Goal: Task Accomplishment & Management: Use online tool/utility

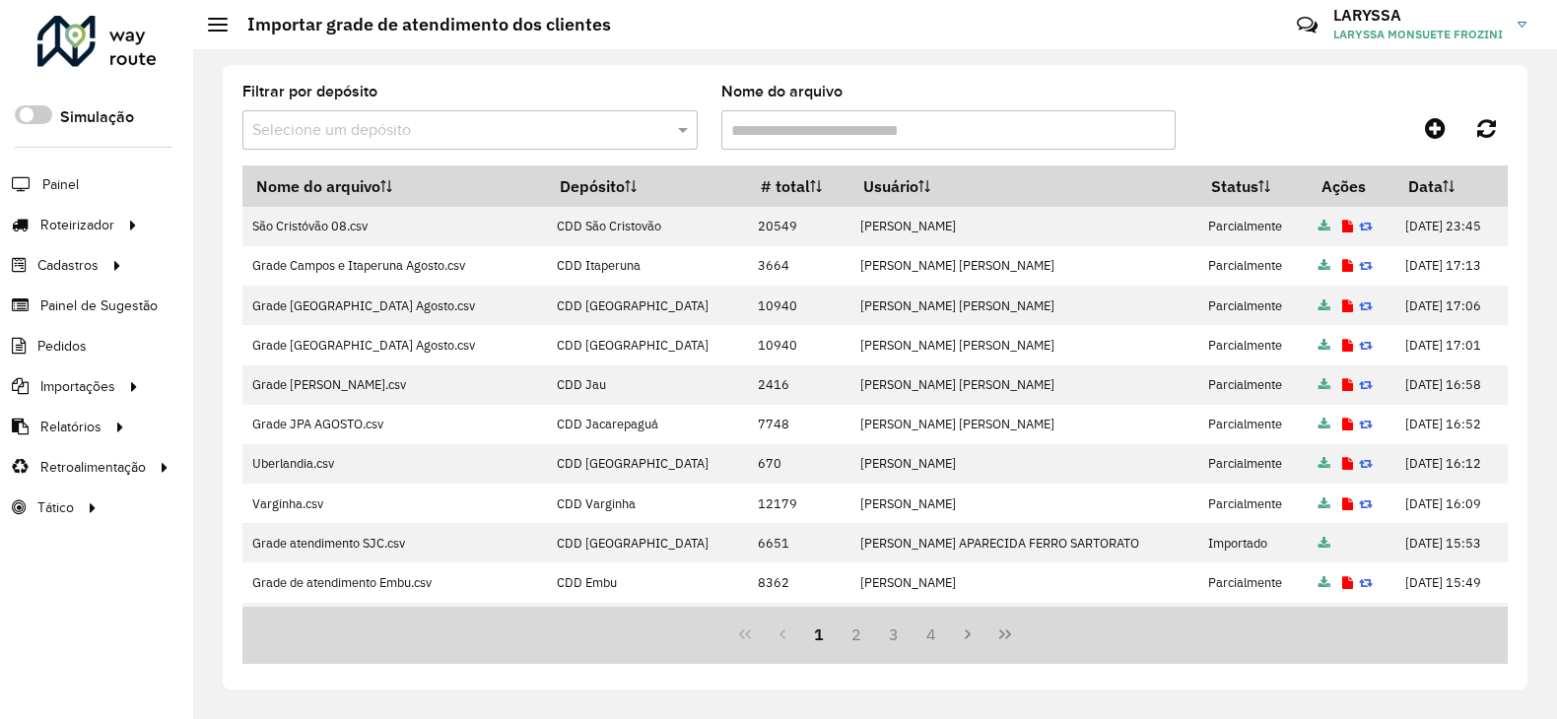
click at [118, 37] on div at bounding box center [96, 41] width 119 height 51
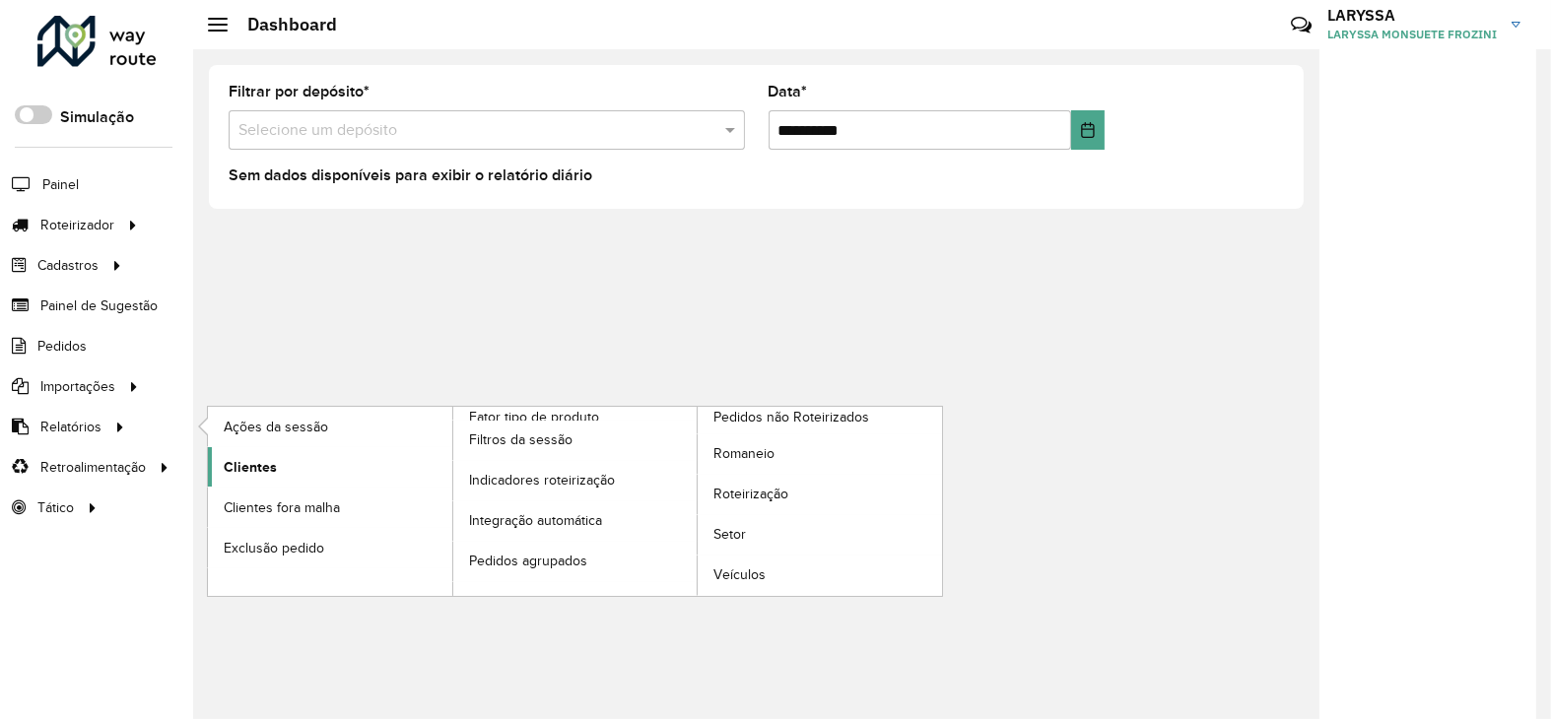
click at [314, 480] on link "Clientes" at bounding box center [330, 466] width 244 height 39
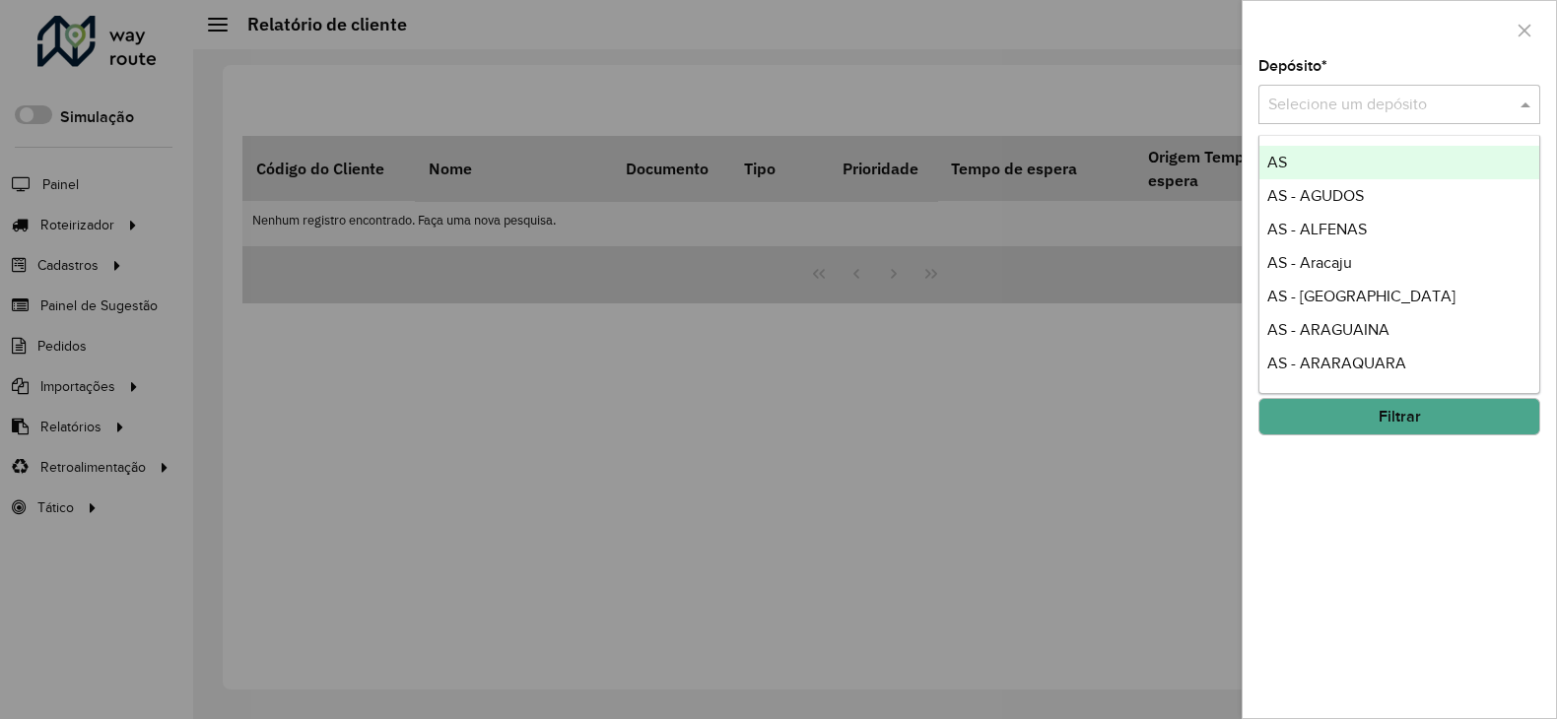
click at [1310, 107] on input "text" at bounding box center [1379, 106] width 223 height 24
type input "*****"
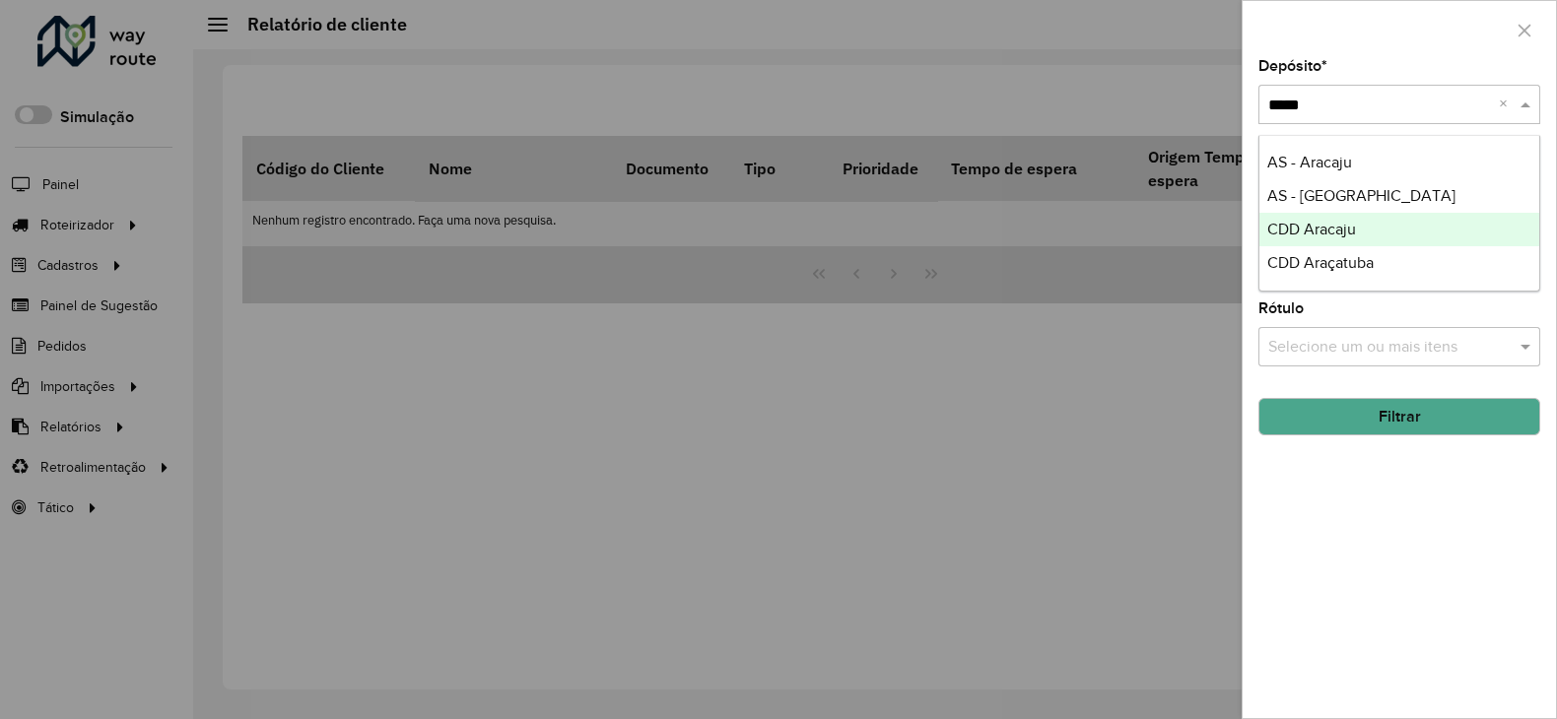
click at [1362, 231] on div "CDD Aracaju" at bounding box center [1399, 230] width 280 height 34
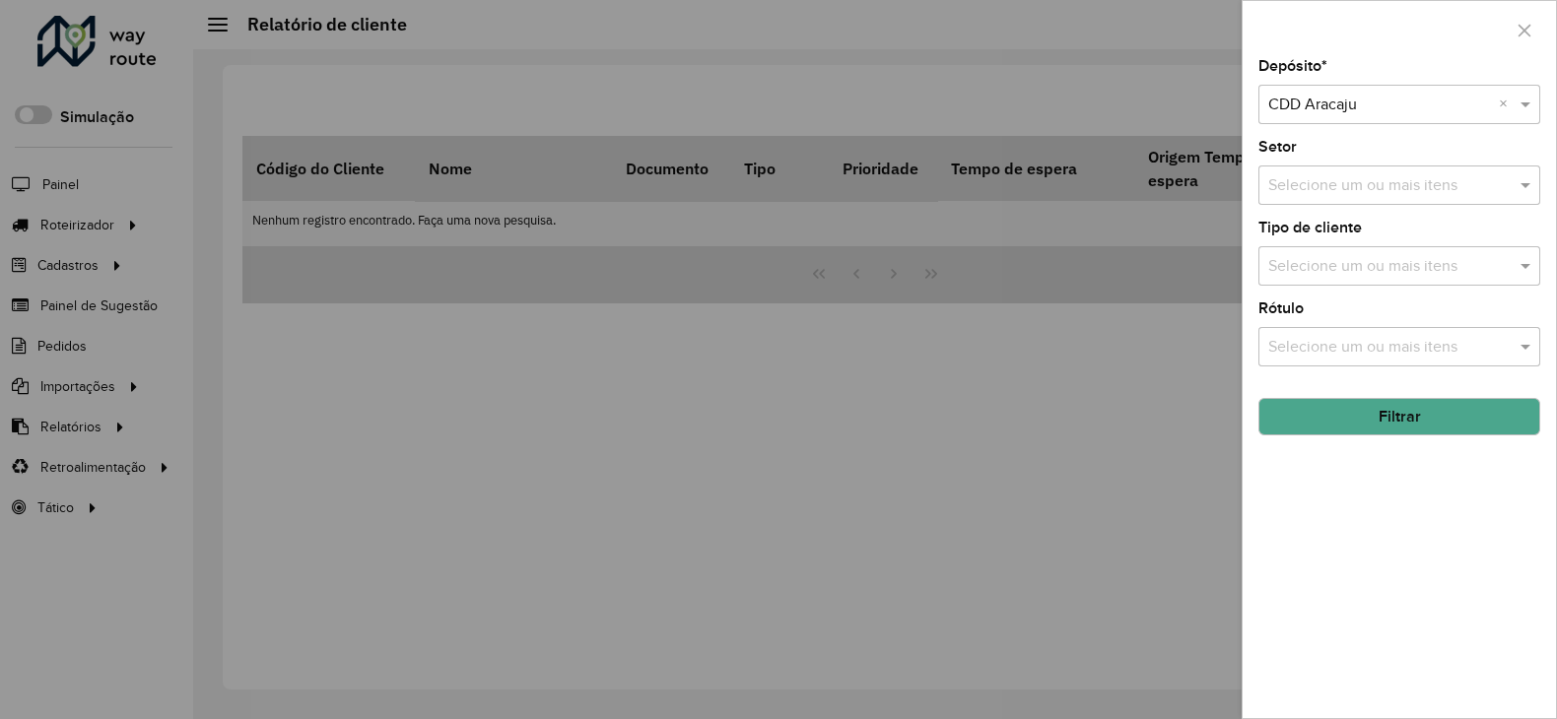
click at [1349, 413] on button "Filtrar" at bounding box center [1400, 416] width 282 height 37
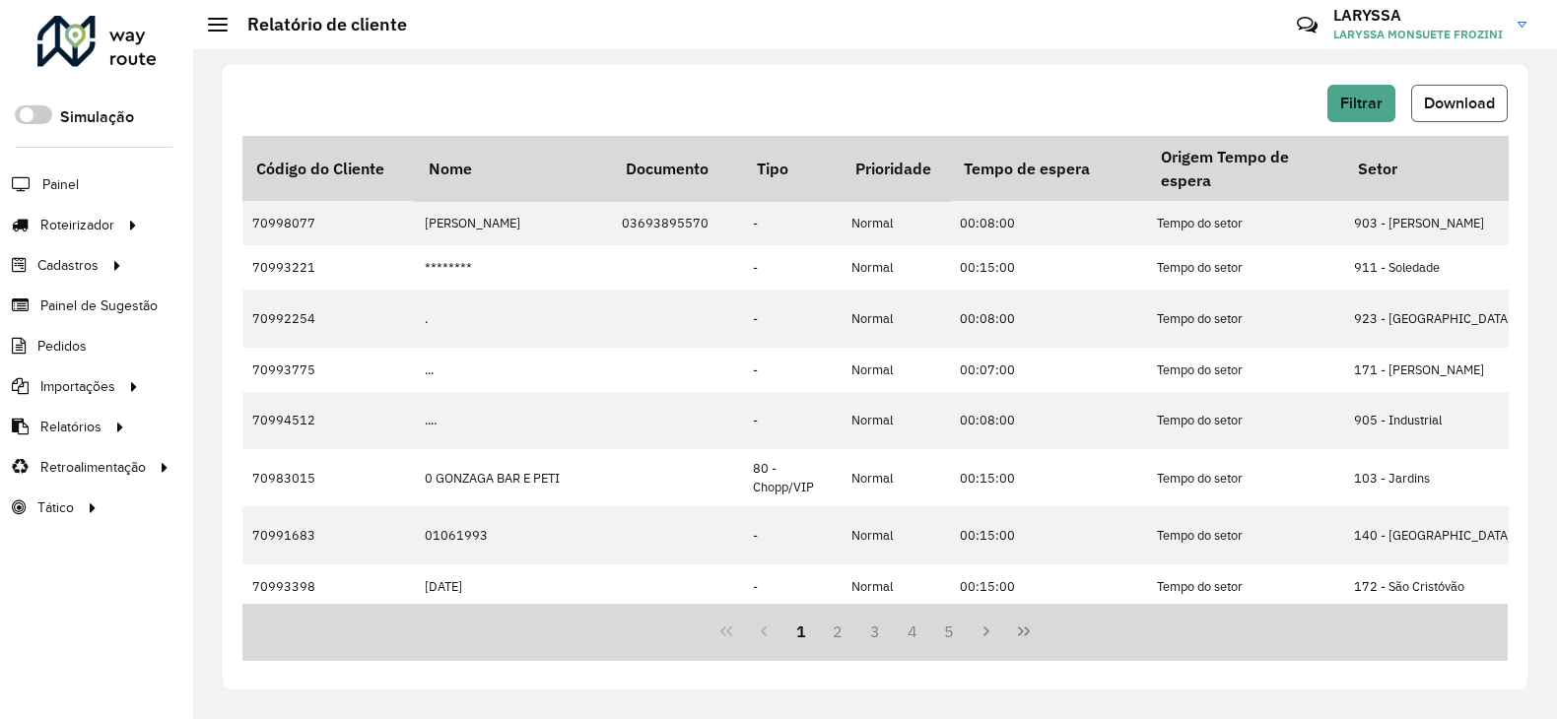
click at [1459, 100] on span "Download" at bounding box center [1459, 103] width 71 height 17
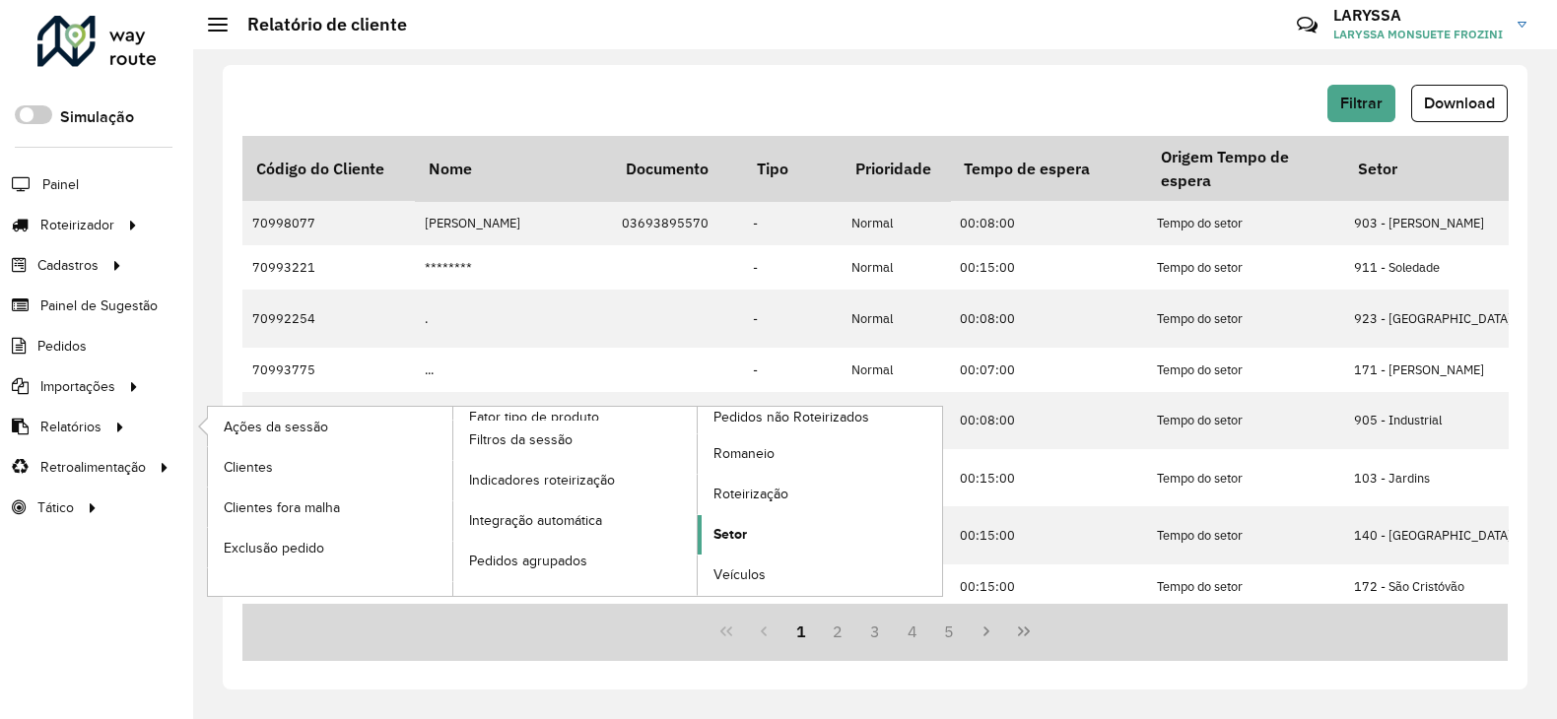
click at [794, 524] on link "Setor" at bounding box center [820, 534] width 244 height 39
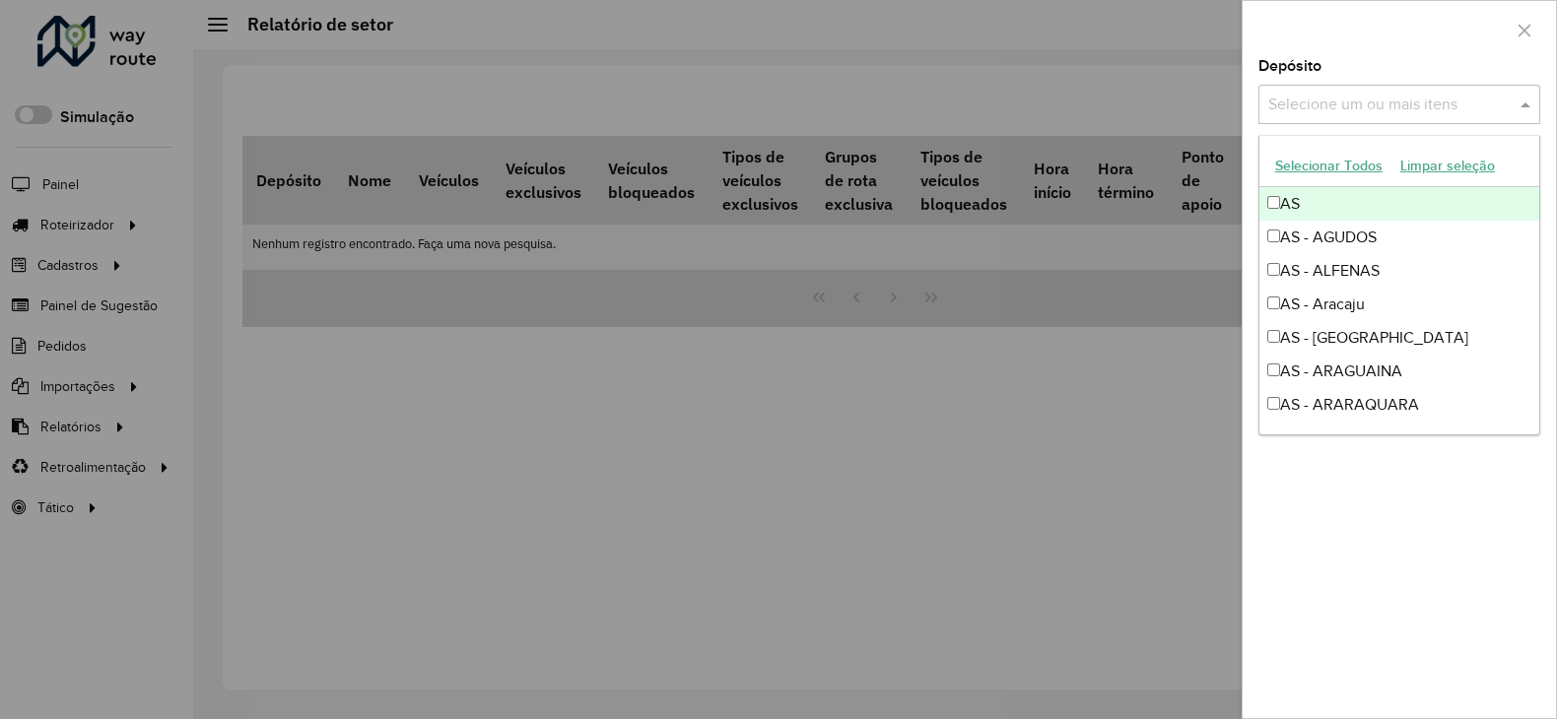
click at [1322, 102] on input "text" at bounding box center [1389, 106] width 252 height 24
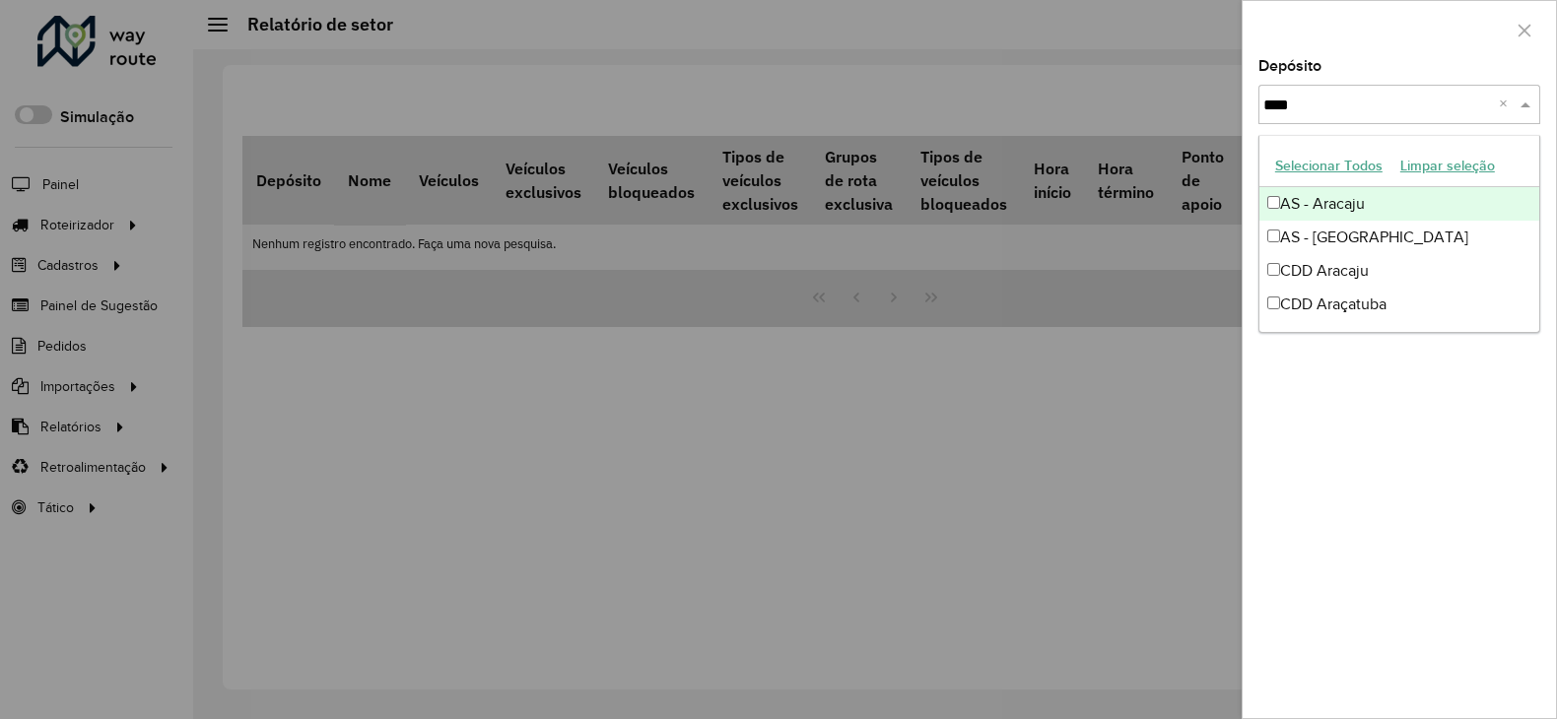
type input "*****"
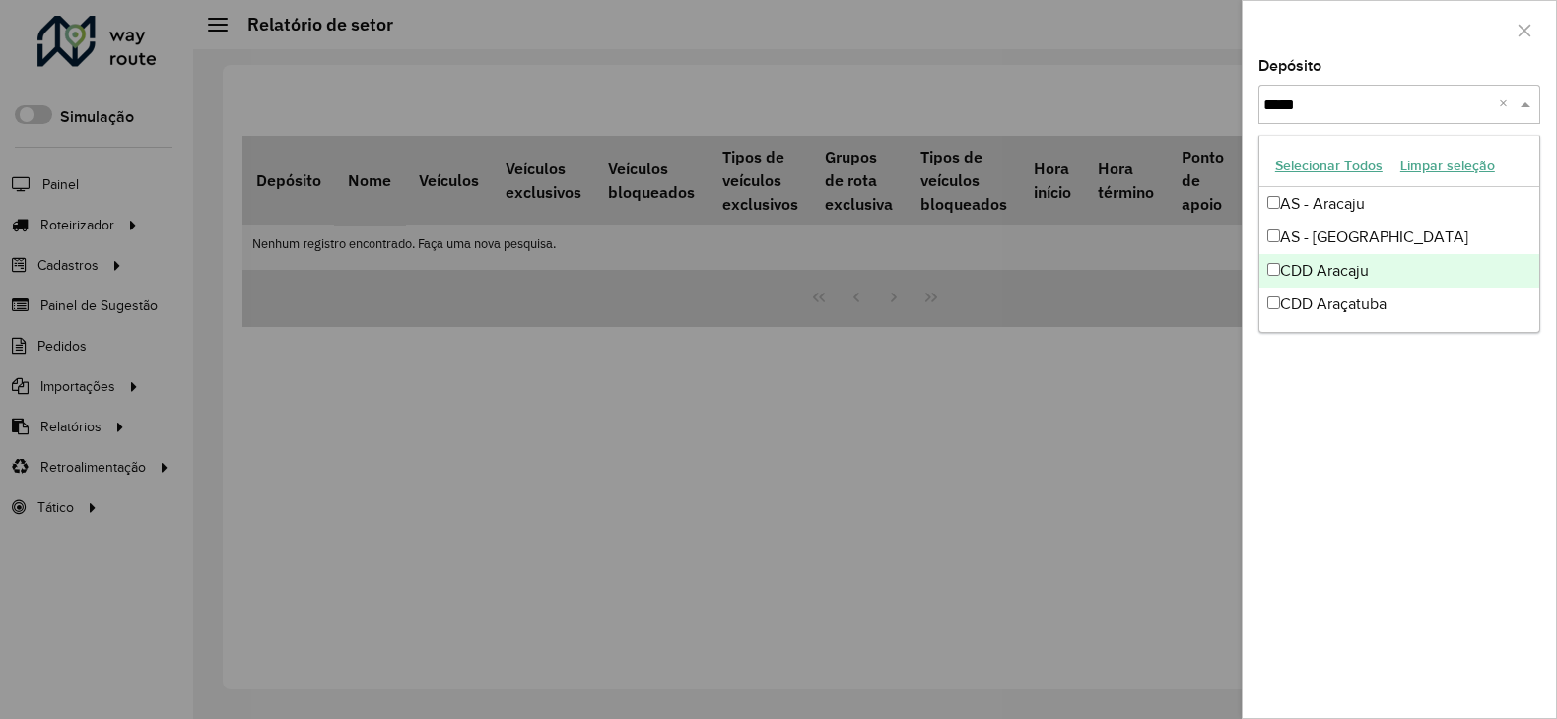
click at [1312, 266] on div "CDD Aracaju" at bounding box center [1399, 271] width 280 height 34
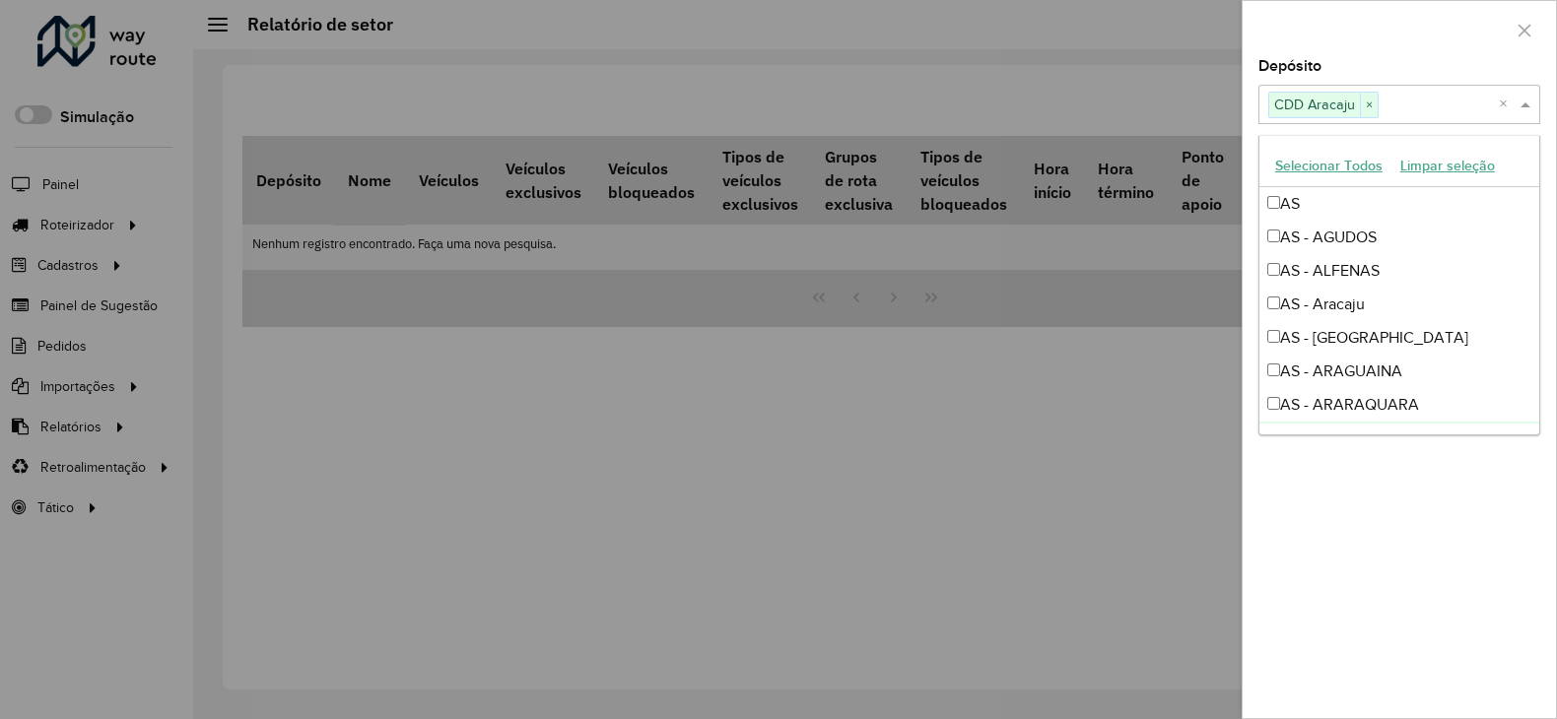
click at [1362, 449] on div "Depósito Selecione um ou mais itens CDD Aracaju × × Grupo de Depósito Selecione…" at bounding box center [1399, 388] width 313 height 659
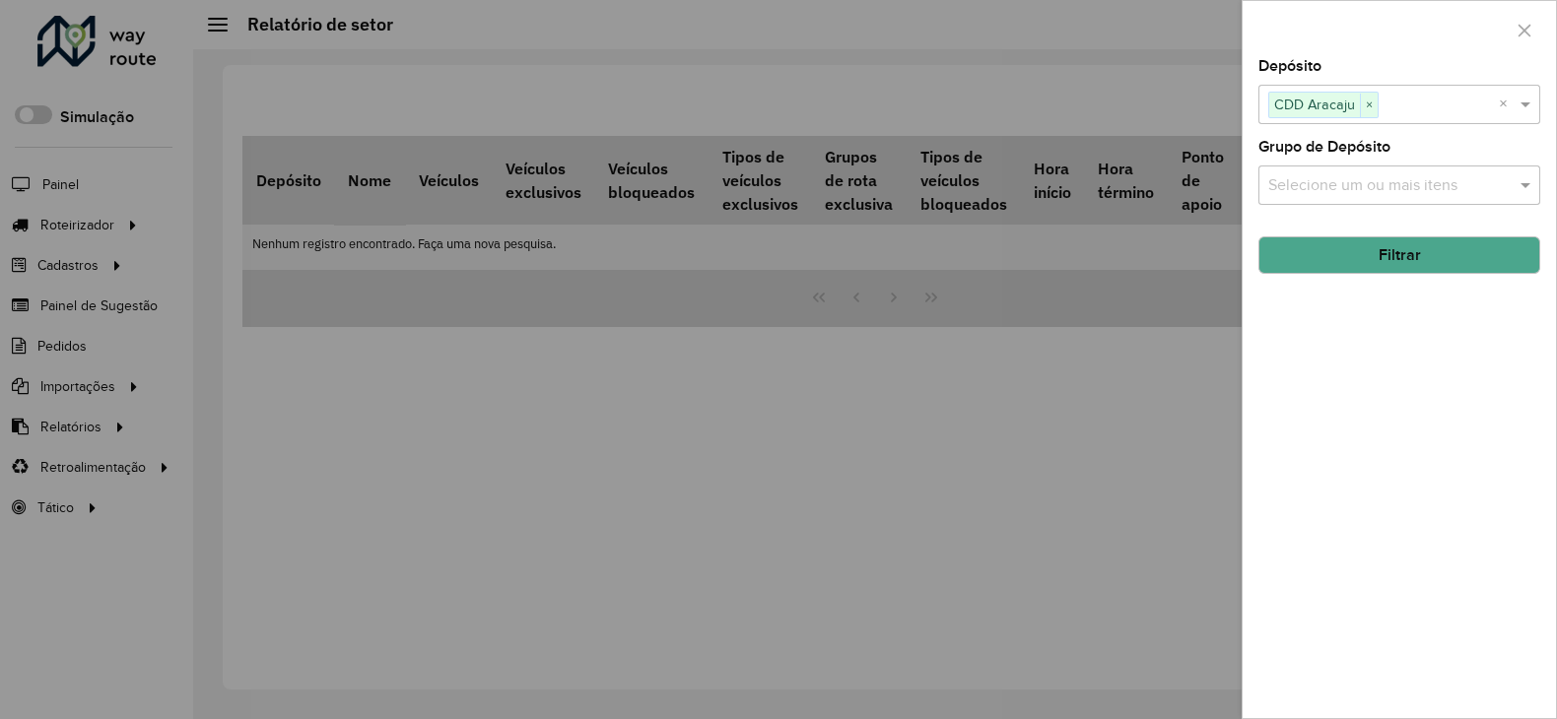
click at [1359, 270] on button "Filtrar" at bounding box center [1400, 255] width 282 height 37
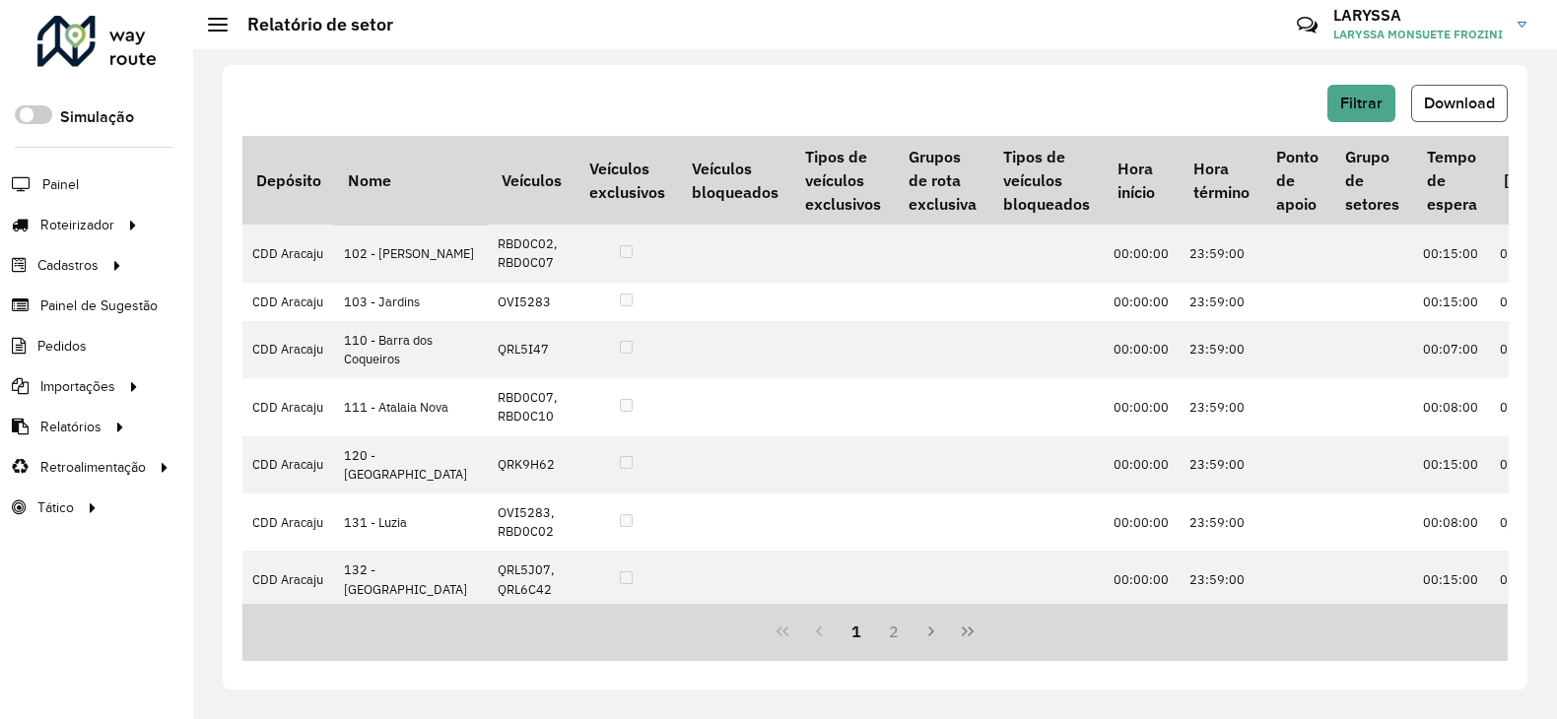
click at [1480, 113] on button "Download" at bounding box center [1459, 103] width 97 height 37
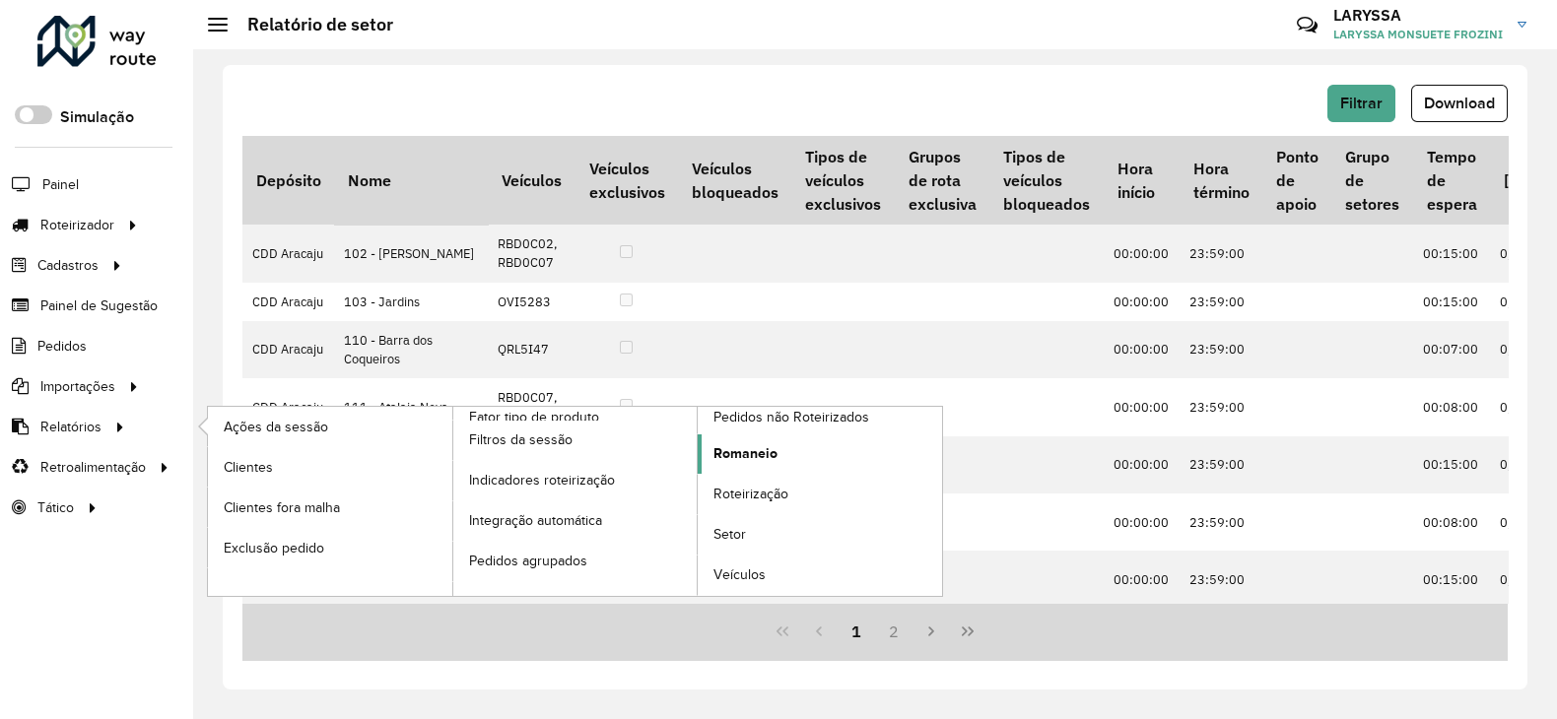
click at [759, 443] on span "Romaneio" at bounding box center [746, 453] width 64 height 21
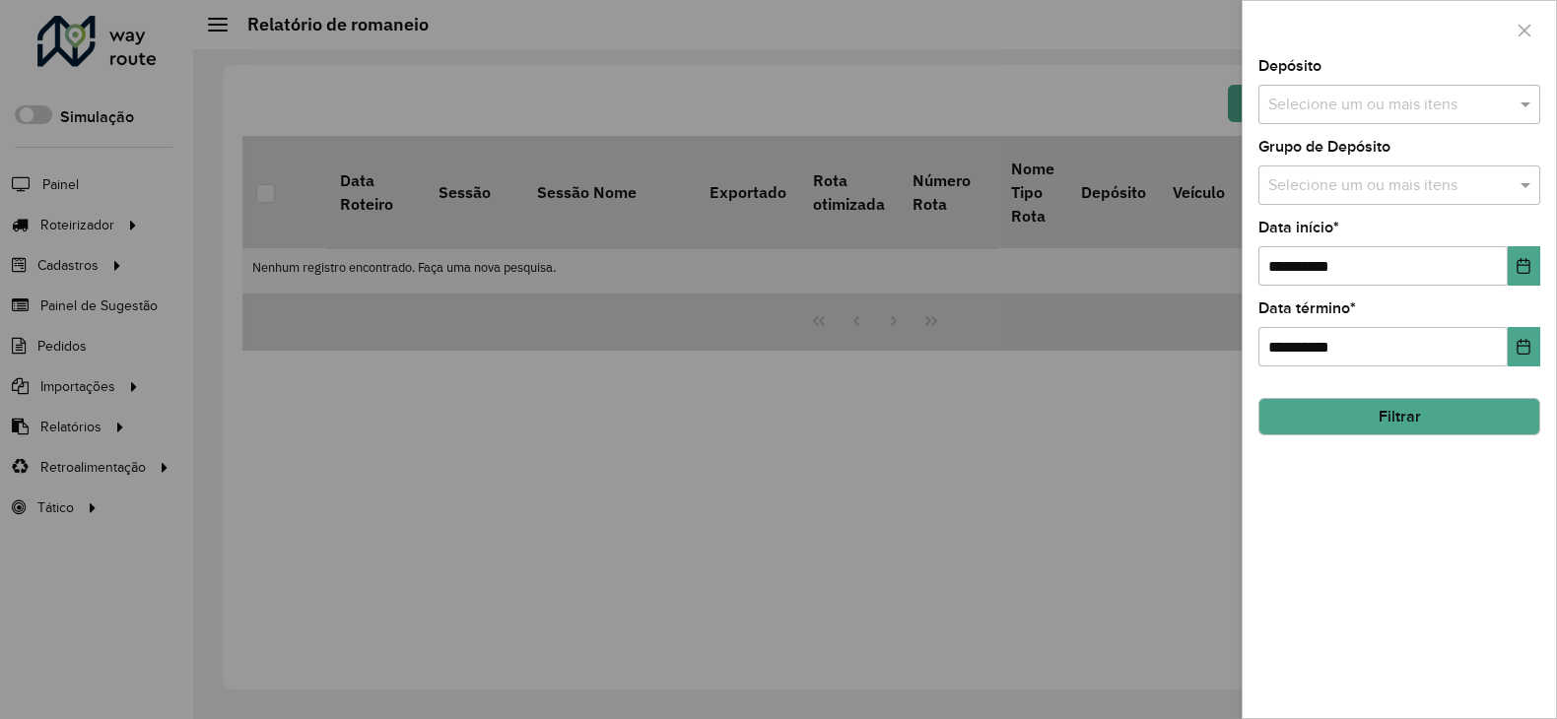
click at [1375, 101] on input "text" at bounding box center [1389, 106] width 252 height 24
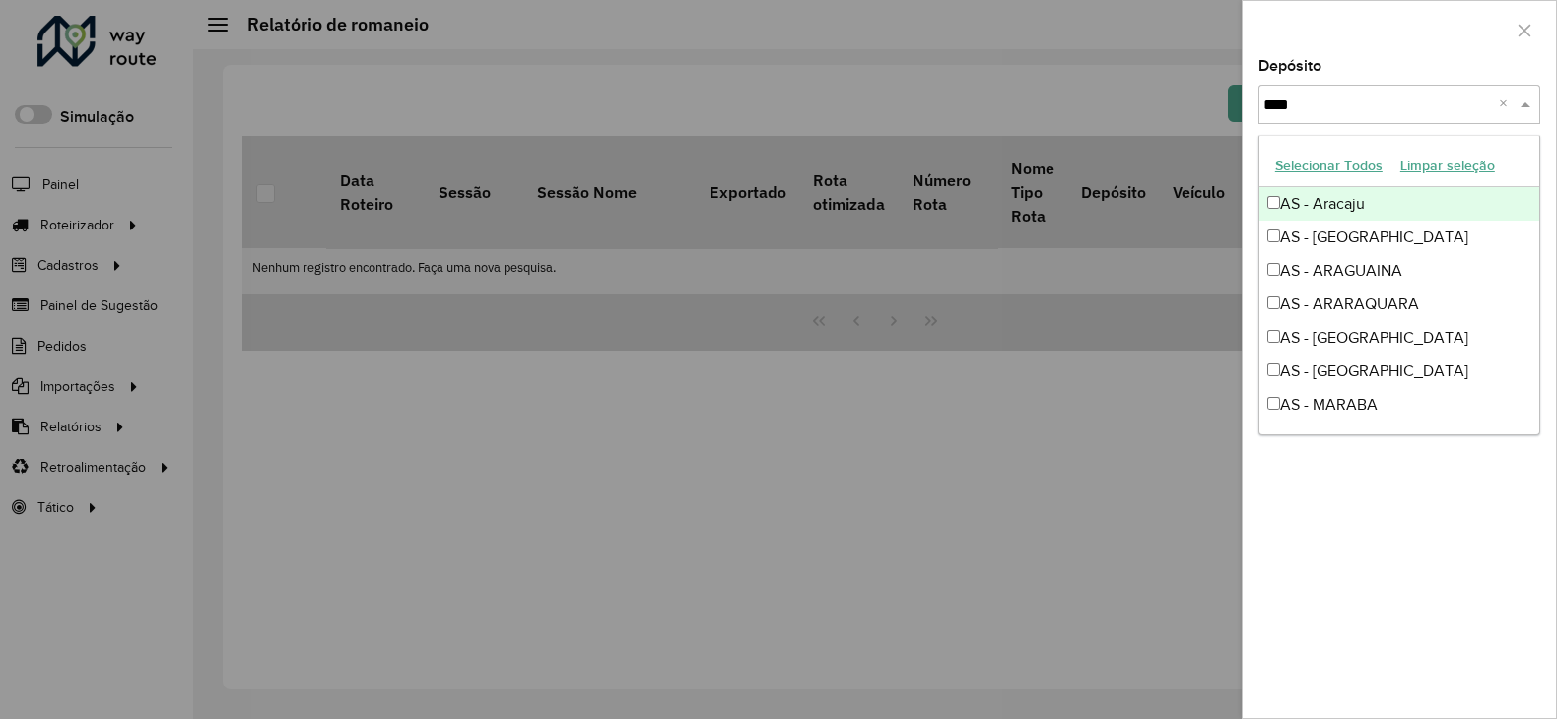
type input "*****"
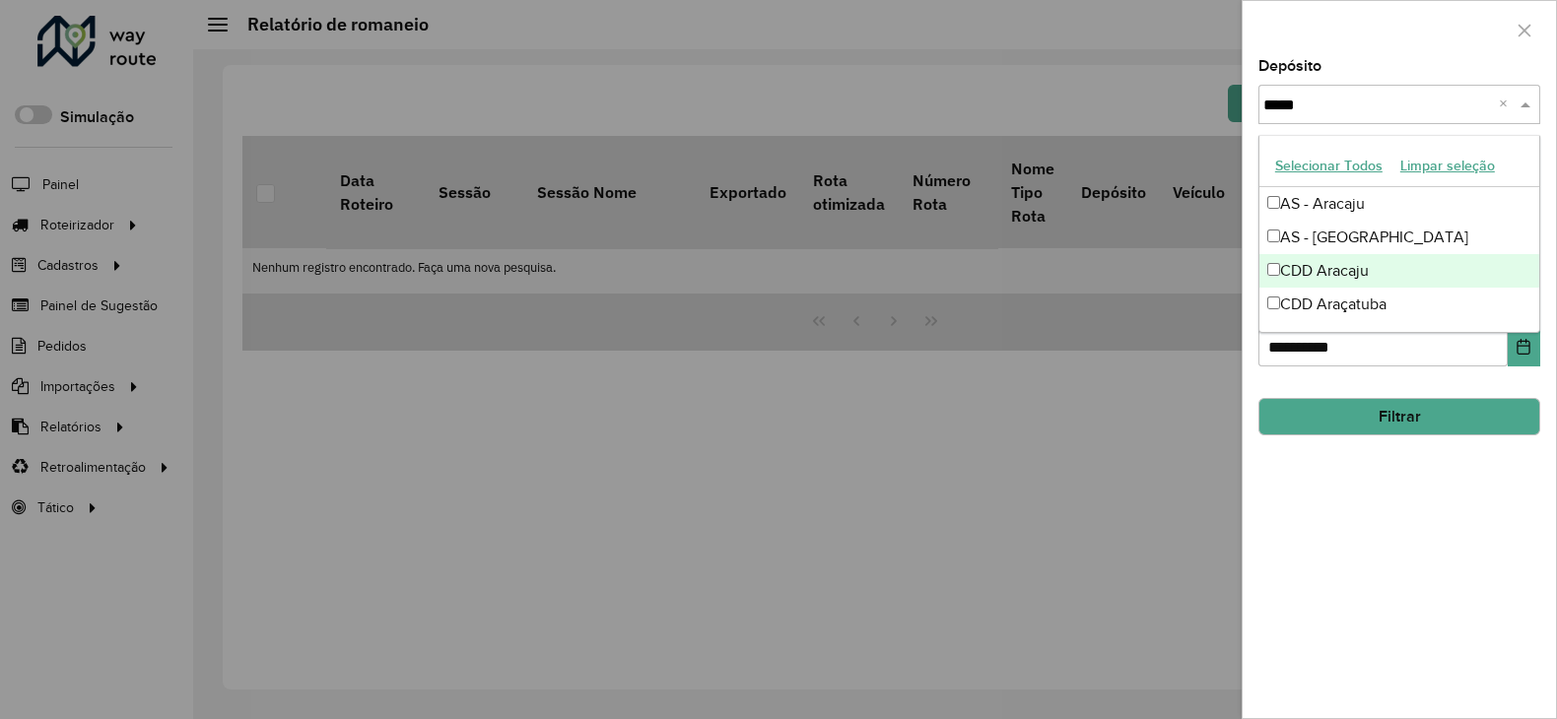
click at [1400, 261] on div "CDD Aracaju" at bounding box center [1399, 271] width 280 height 34
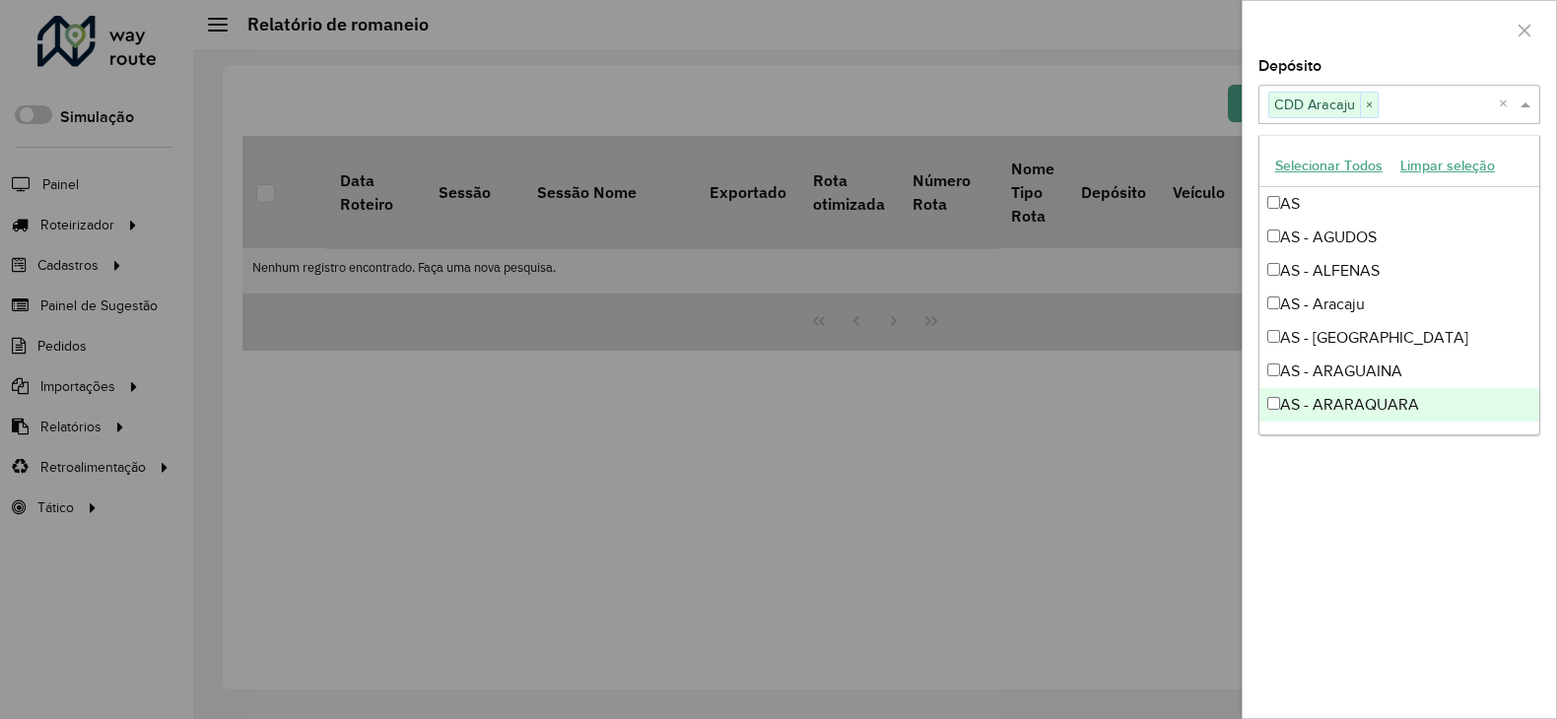
click at [1395, 618] on div "**********" at bounding box center [1399, 388] width 313 height 659
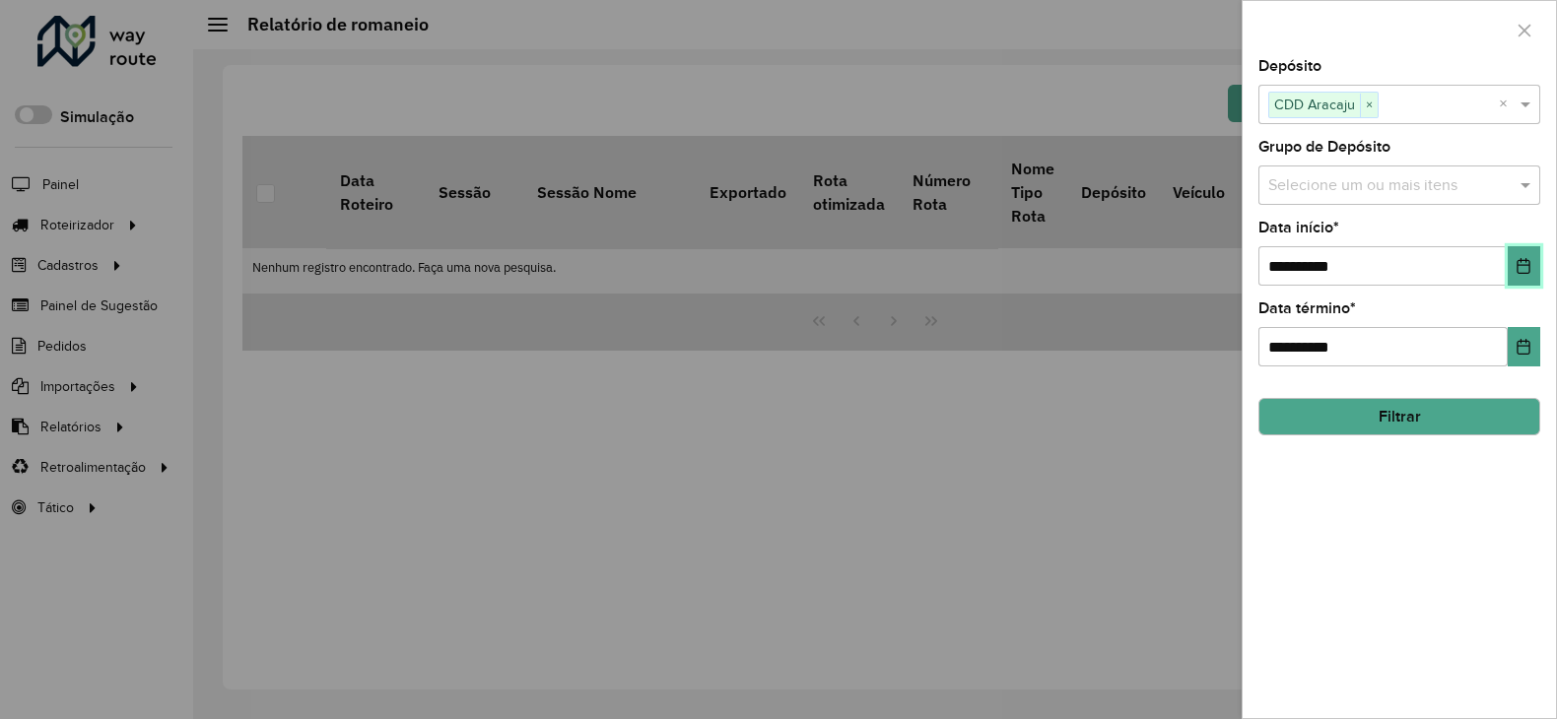
click at [1529, 268] on icon "Choose Date" at bounding box center [1524, 266] width 16 height 16
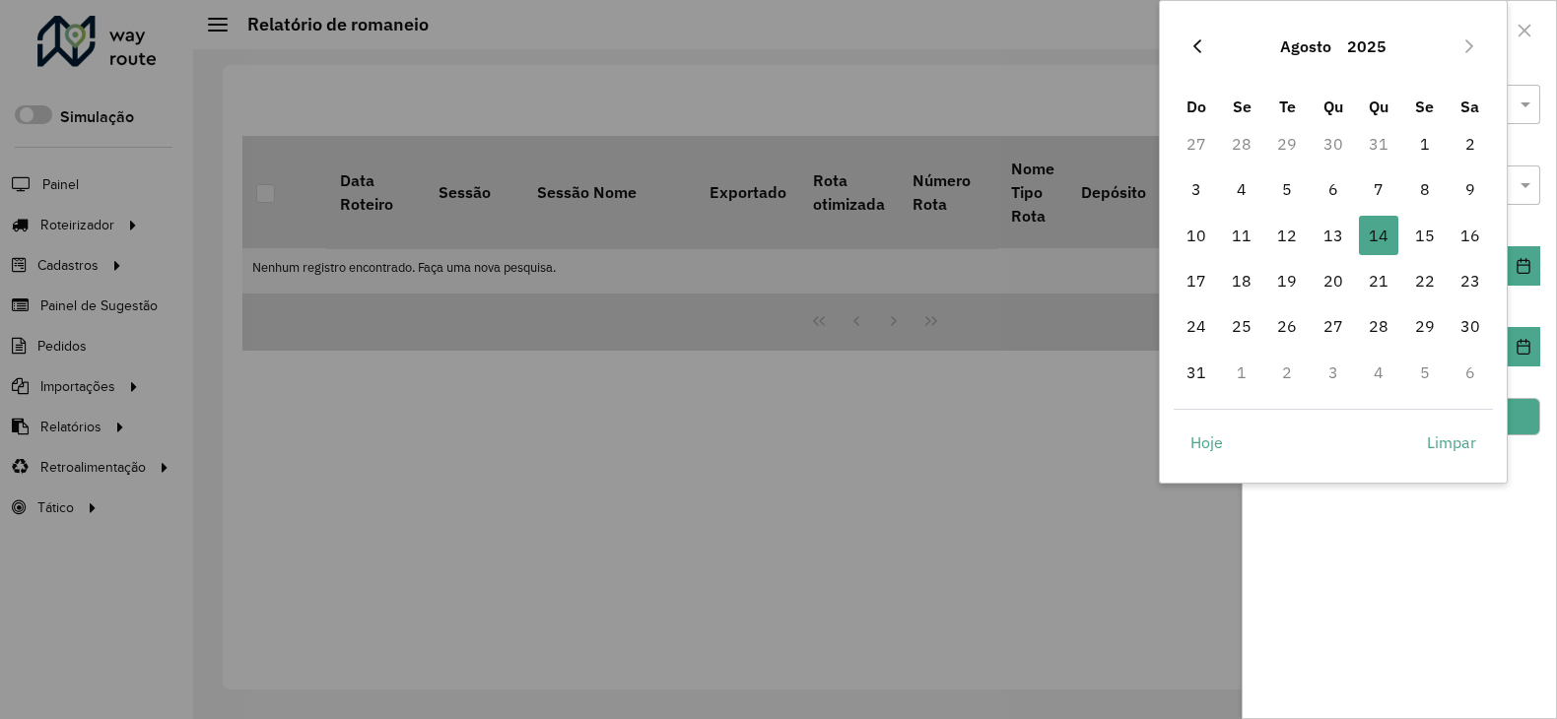
click at [1194, 33] on button "Previous Month" at bounding box center [1198, 47] width 32 height 32
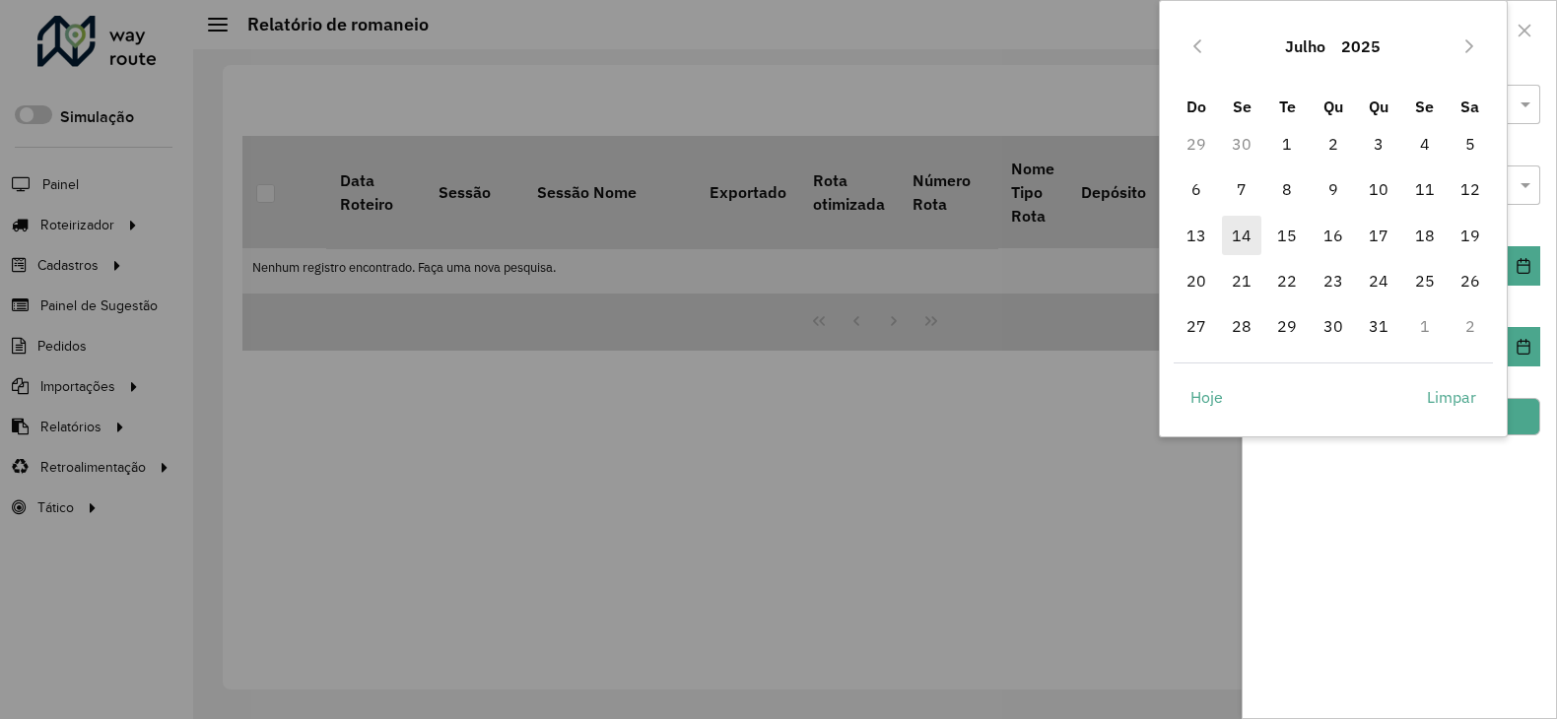
click at [1237, 235] on span "14" at bounding box center [1241, 235] width 39 height 39
type input "**********"
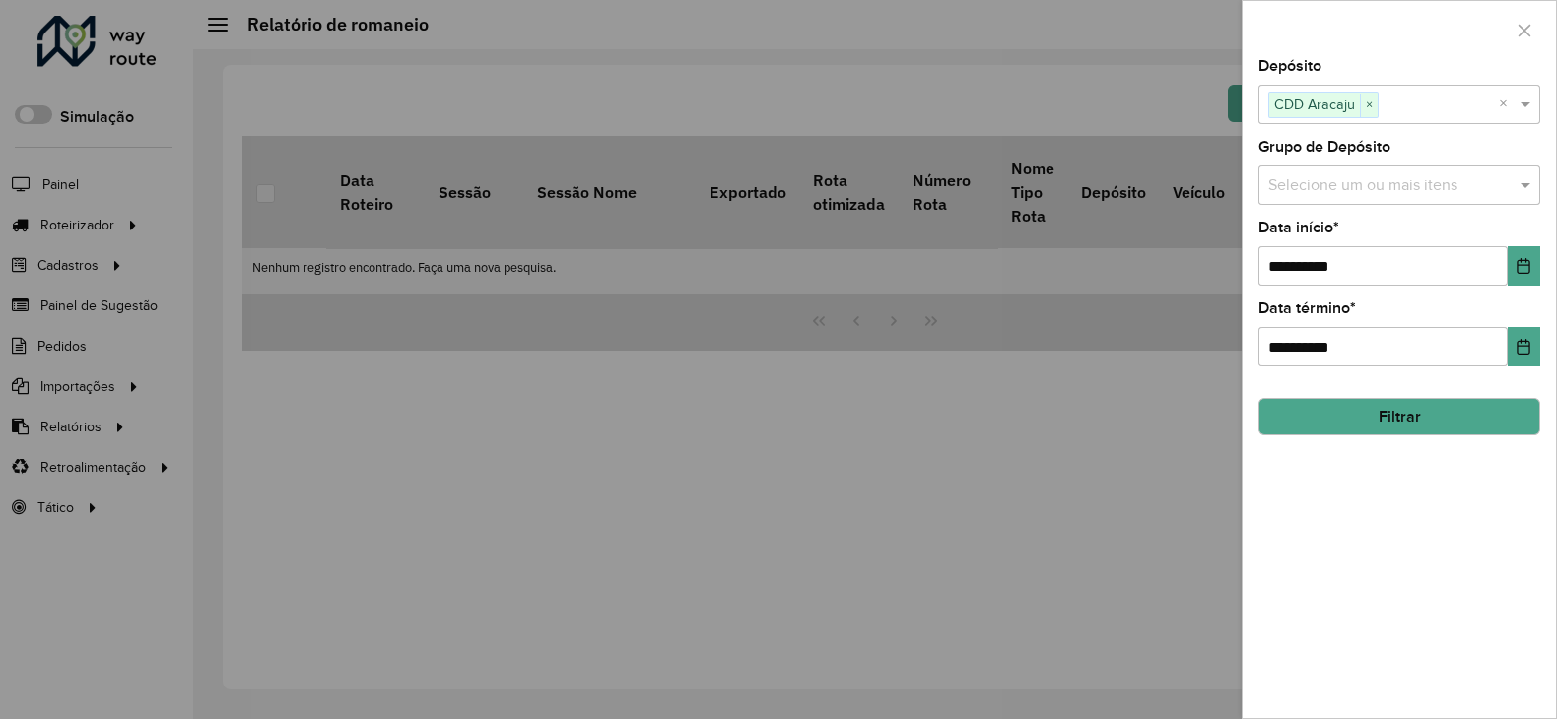
click at [1436, 413] on button "Filtrar" at bounding box center [1400, 416] width 282 height 37
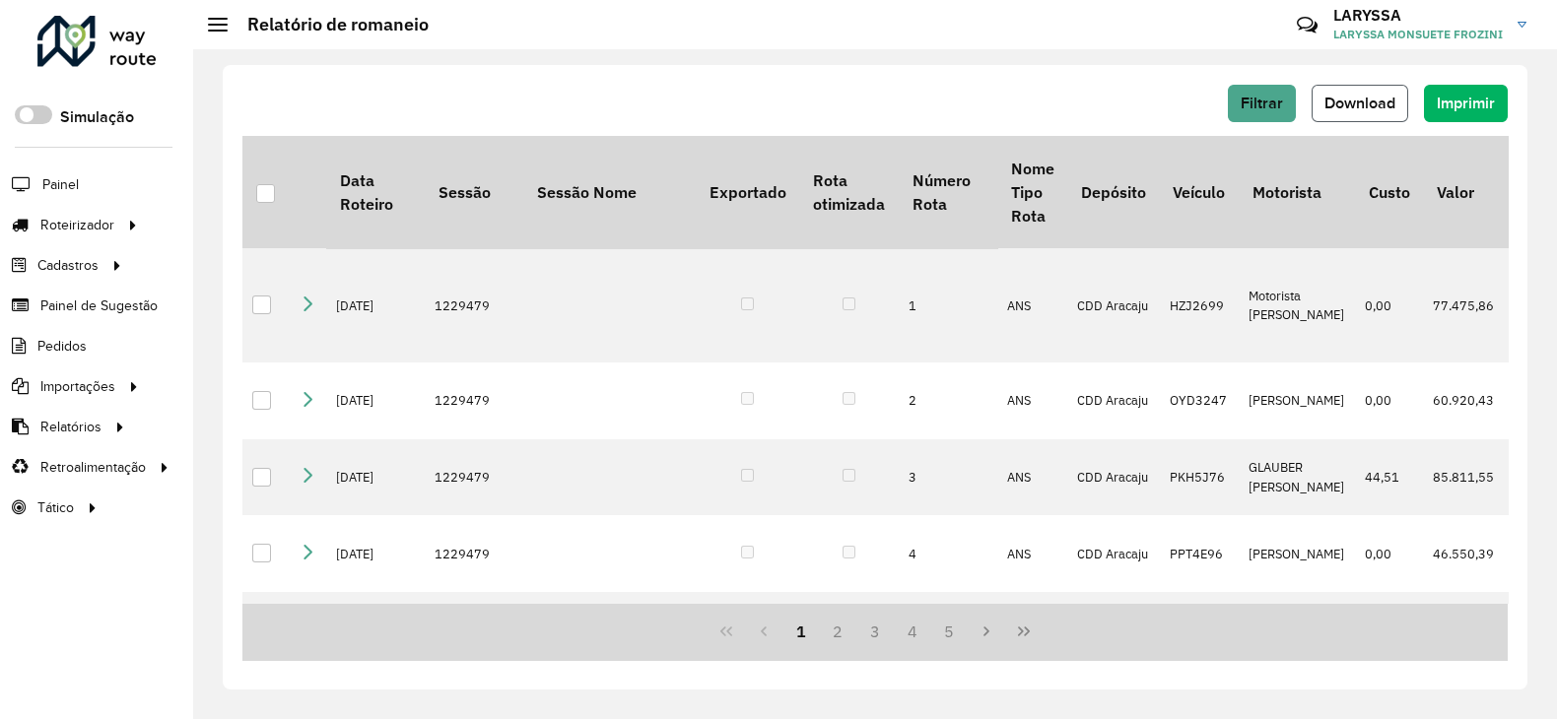
click at [1366, 104] on span "Download" at bounding box center [1360, 103] width 71 height 17
click at [251, 509] on span "Driving time" at bounding box center [263, 508] width 78 height 21
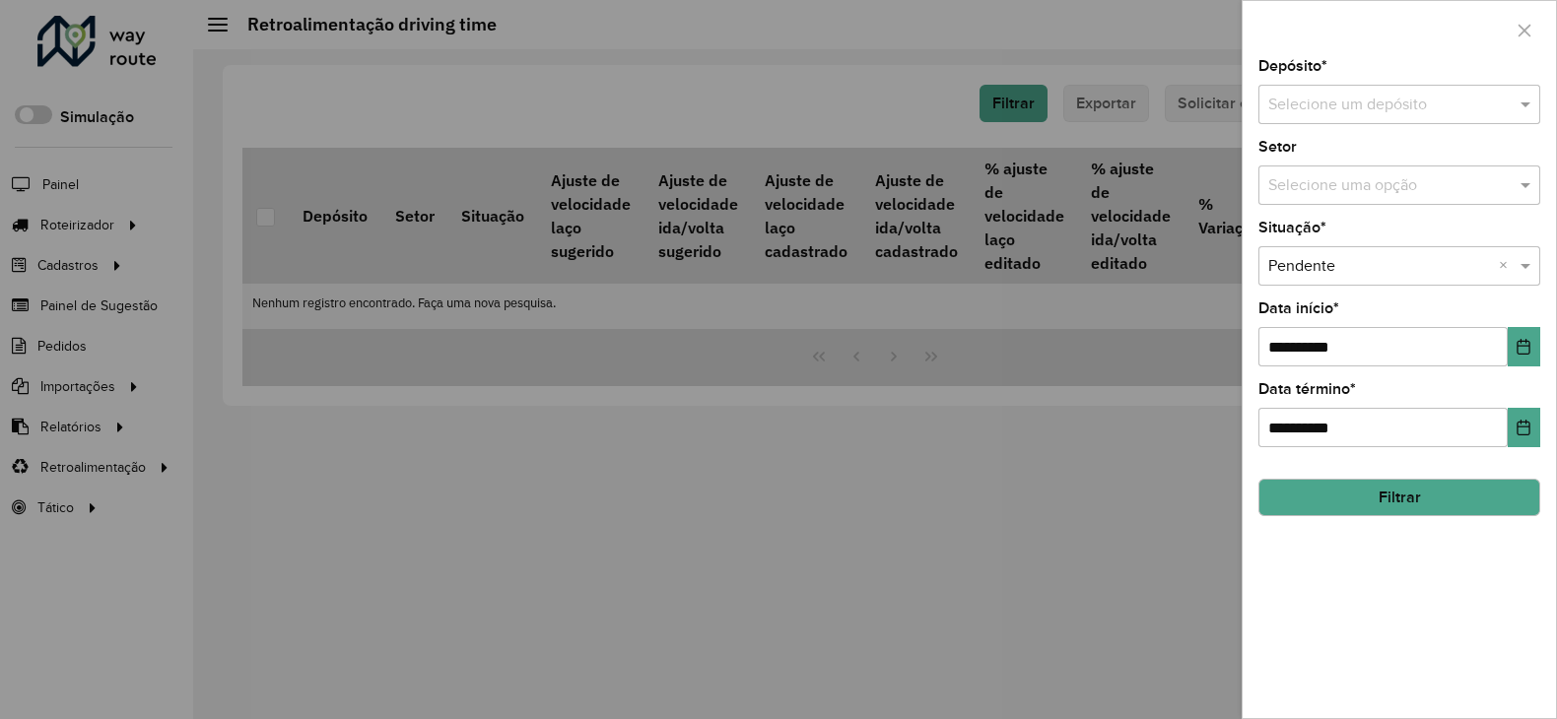
click at [1340, 105] on input "text" at bounding box center [1379, 106] width 223 height 24
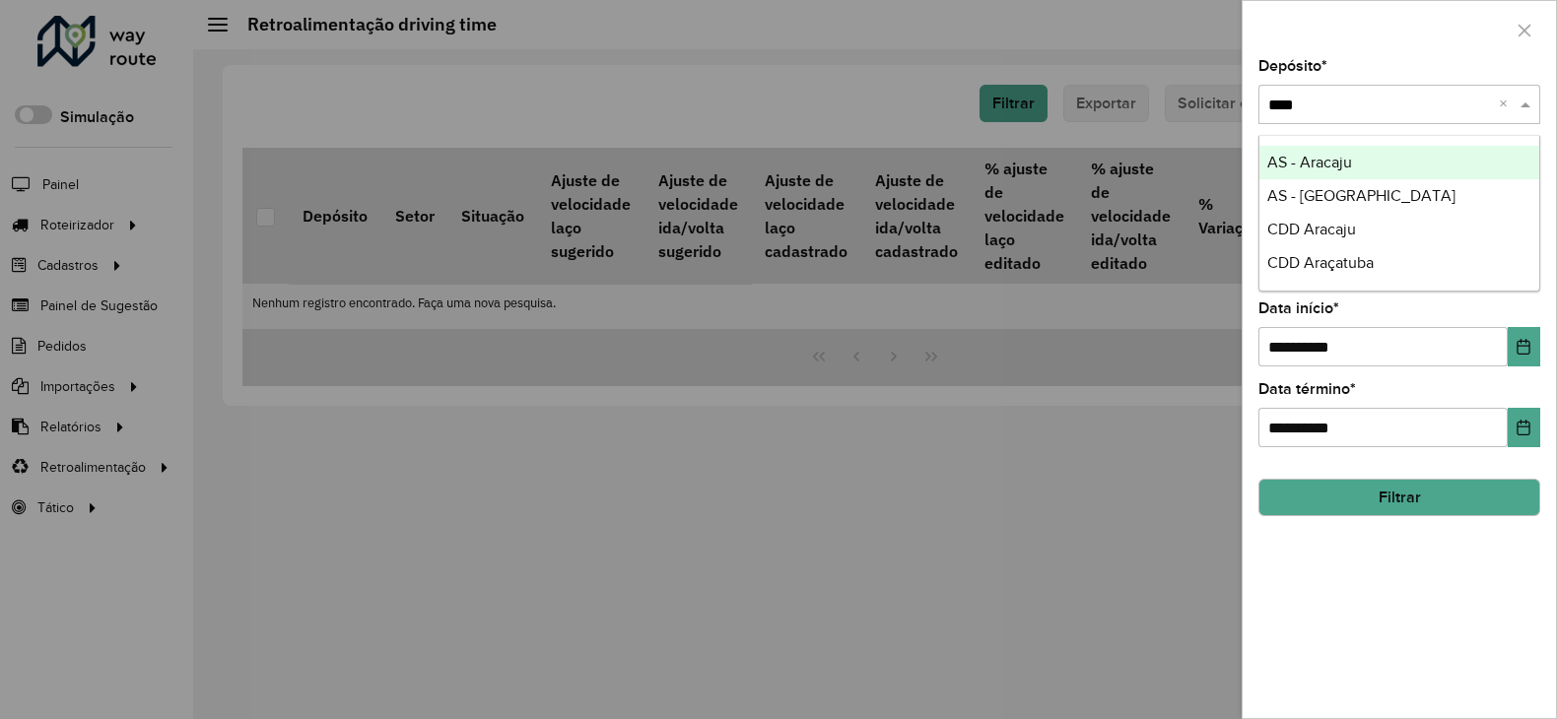
type input "*****"
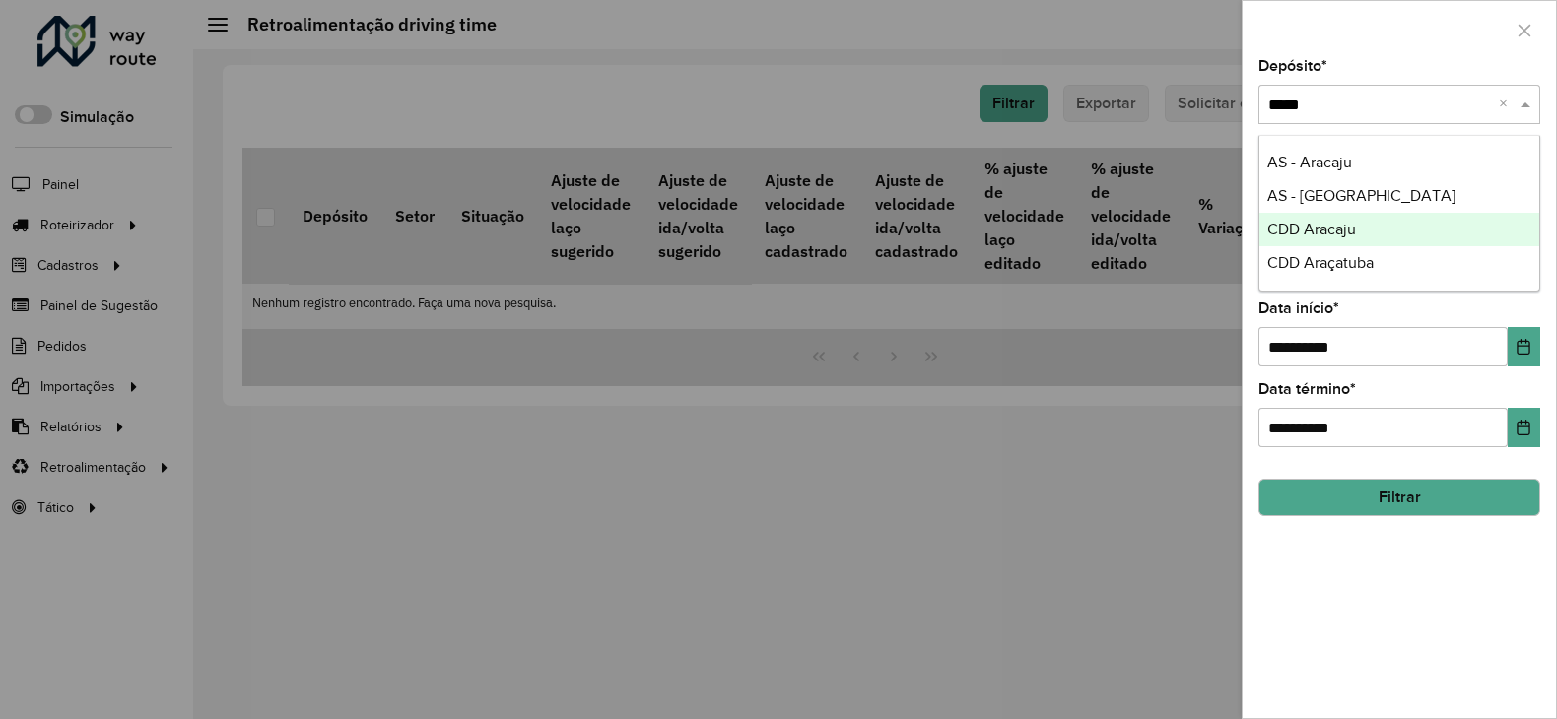
click at [1326, 222] on span "CDD Aracaju" at bounding box center [1311, 229] width 89 height 17
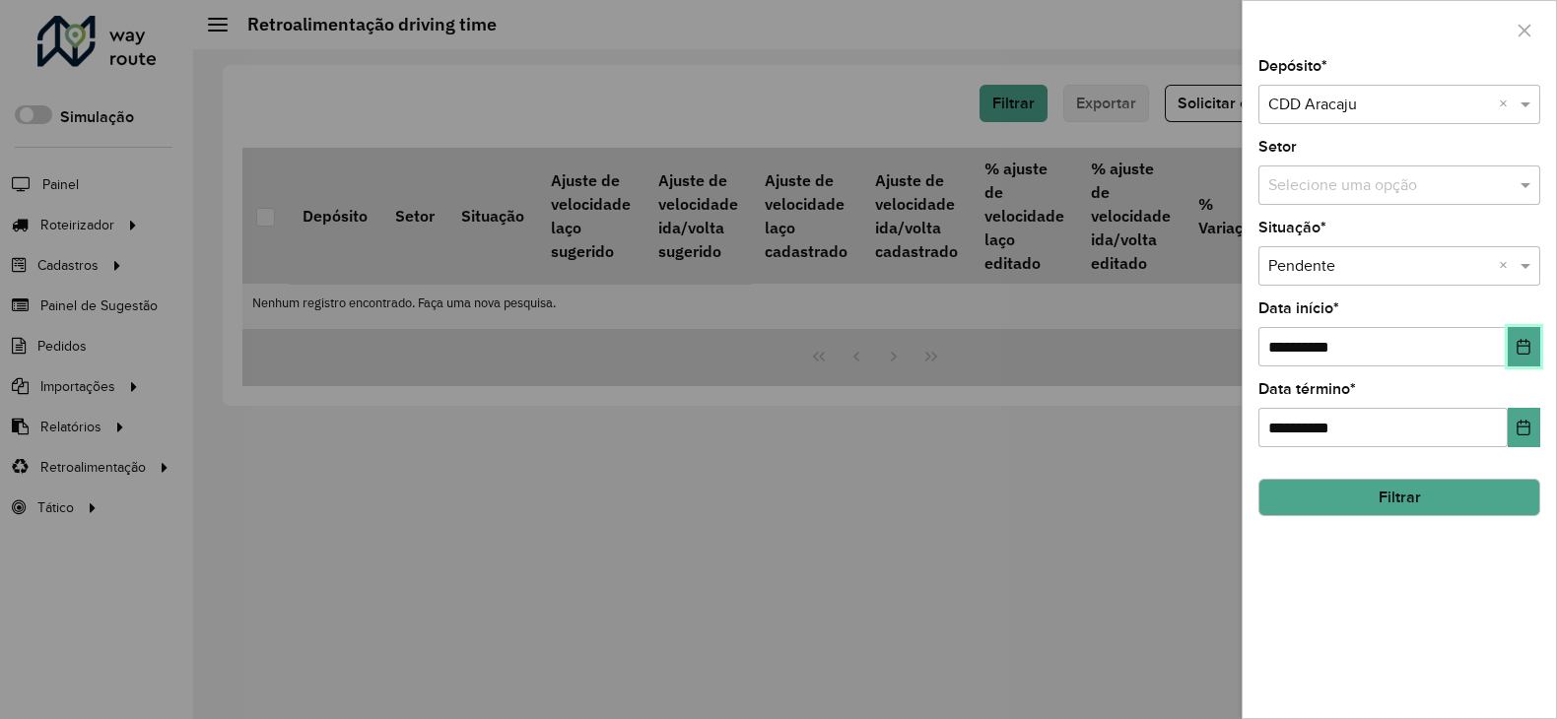
click at [1520, 352] on icon "Choose Date" at bounding box center [1524, 347] width 16 height 16
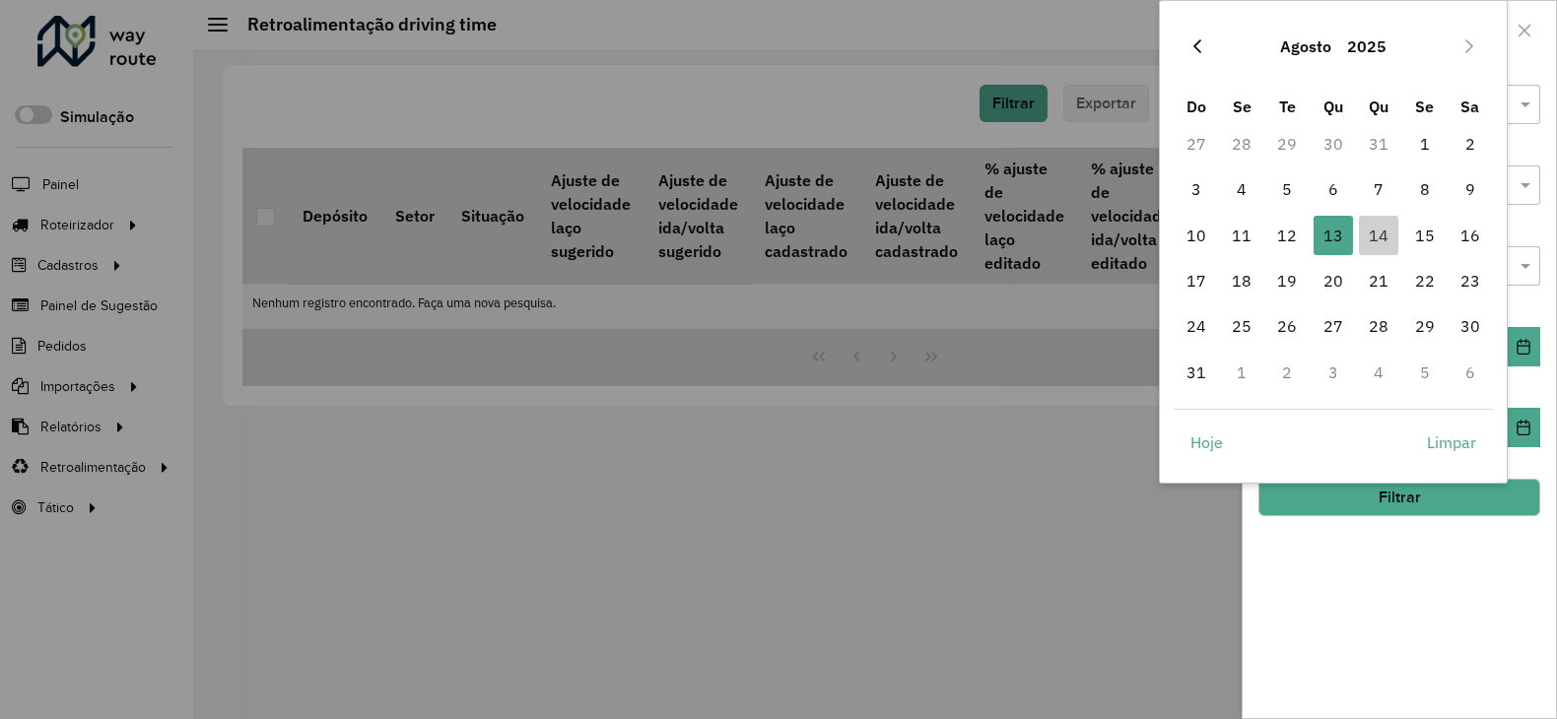
click at [1192, 56] on button "Previous Month" at bounding box center [1198, 47] width 32 height 32
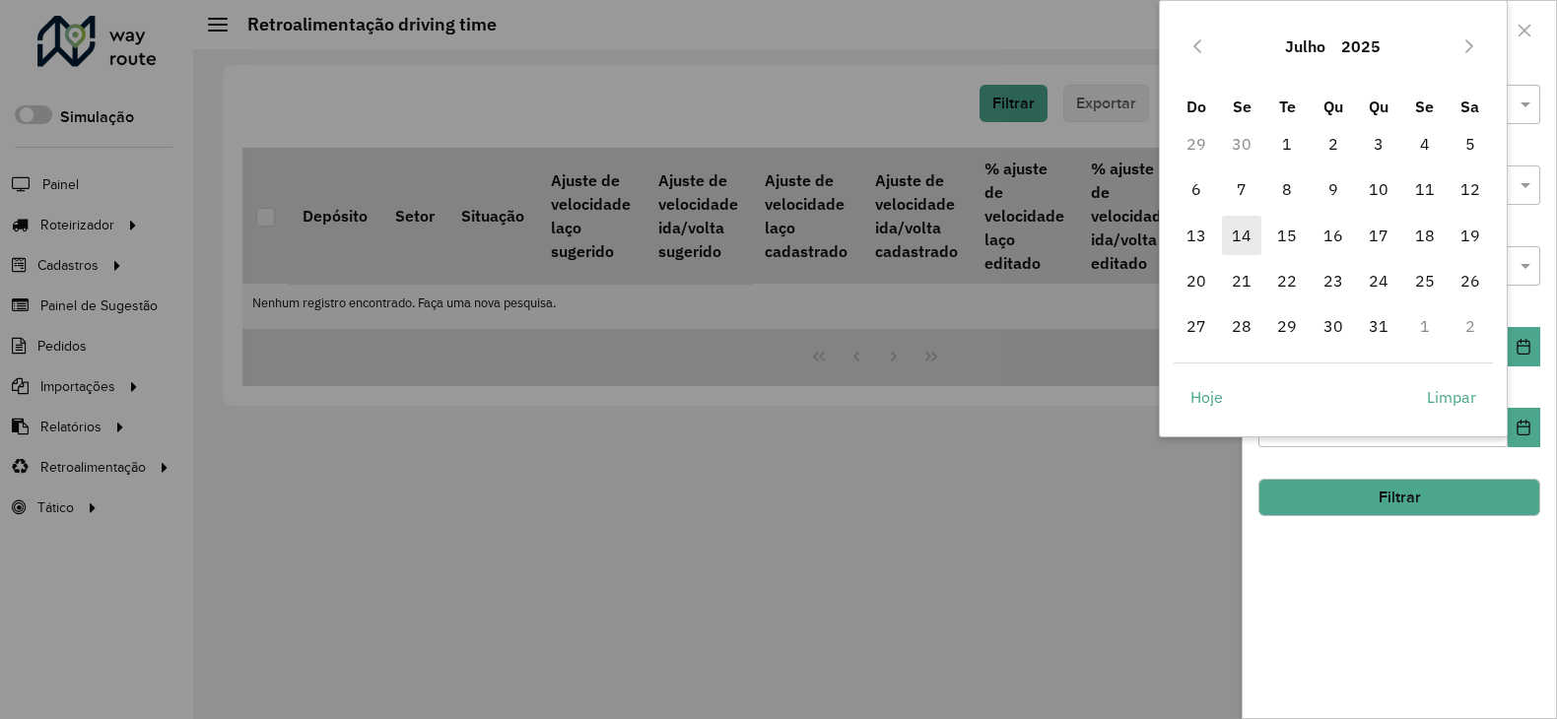
click at [1246, 234] on span "14" at bounding box center [1241, 235] width 39 height 39
type input "**********"
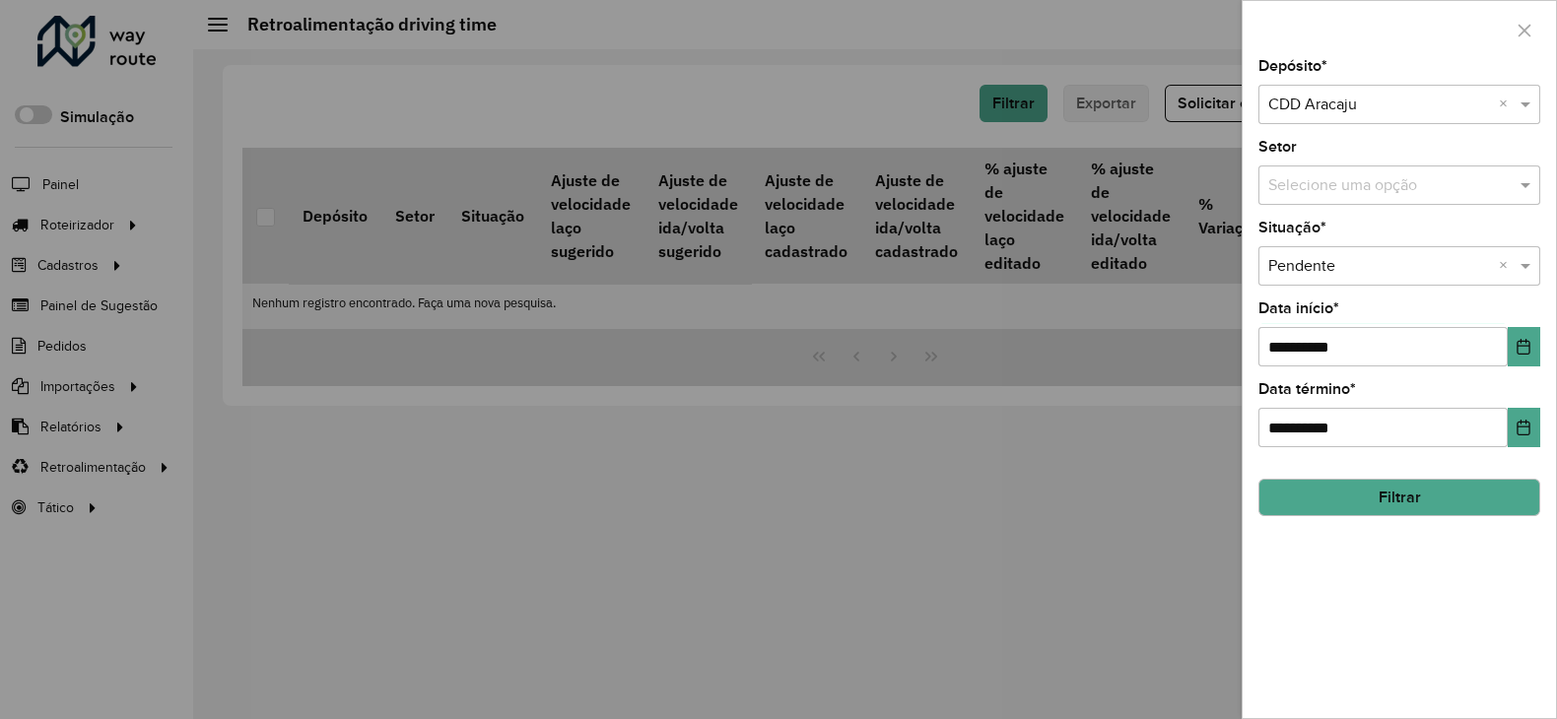
click at [1399, 489] on button "Filtrar" at bounding box center [1400, 497] width 282 height 37
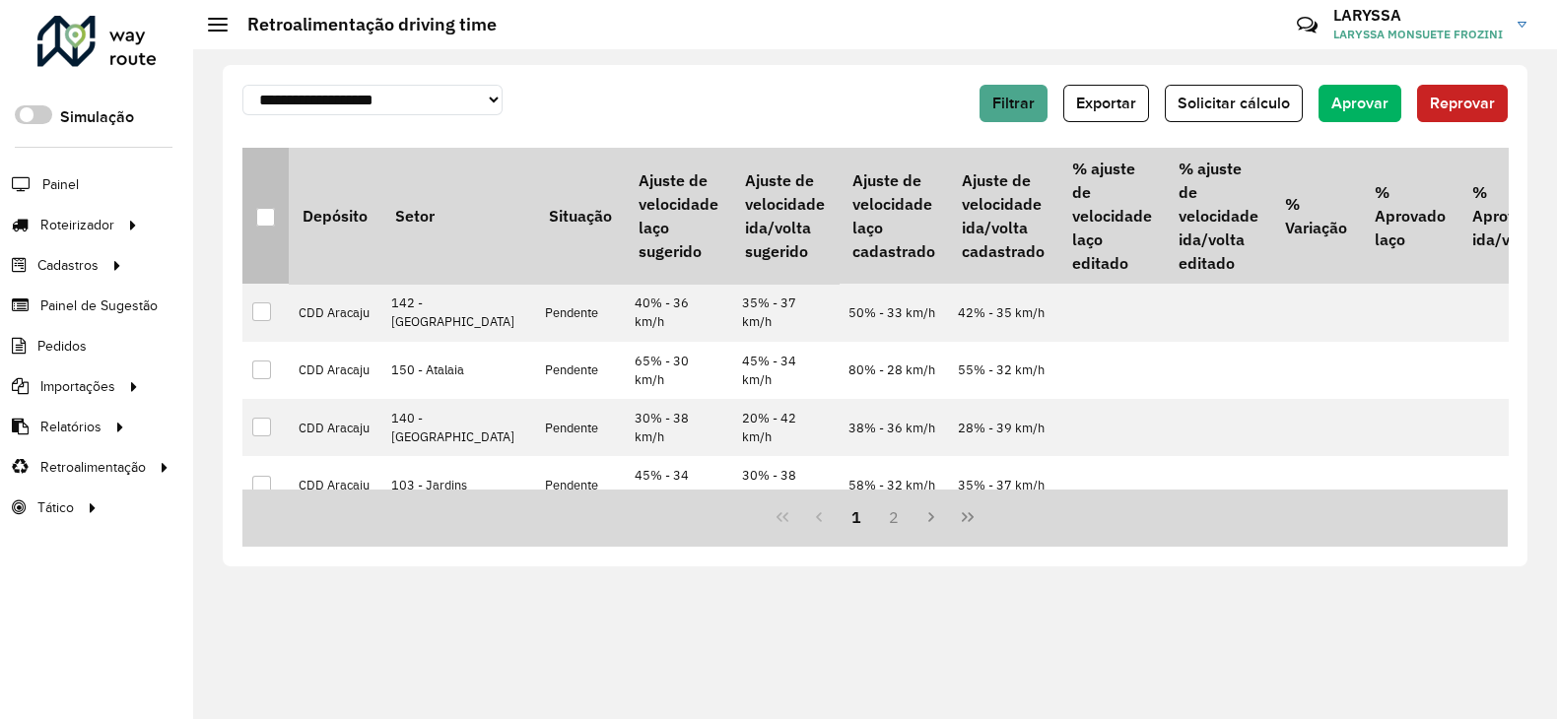
click at [265, 220] on div at bounding box center [265, 217] width 19 height 19
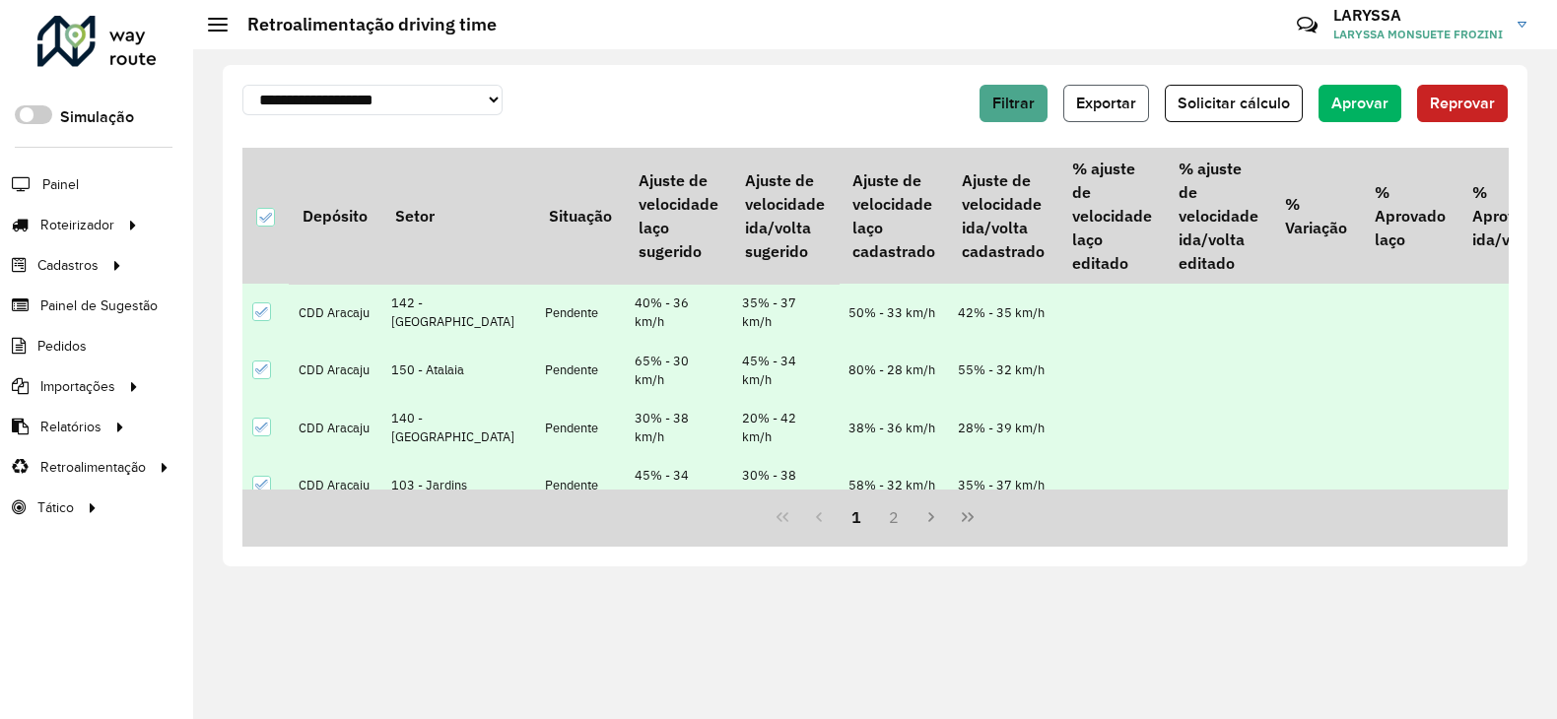
click at [1105, 95] on span "Exportar" at bounding box center [1106, 103] width 60 height 17
click at [1016, 91] on button "Filtrar" at bounding box center [1014, 103] width 68 height 37
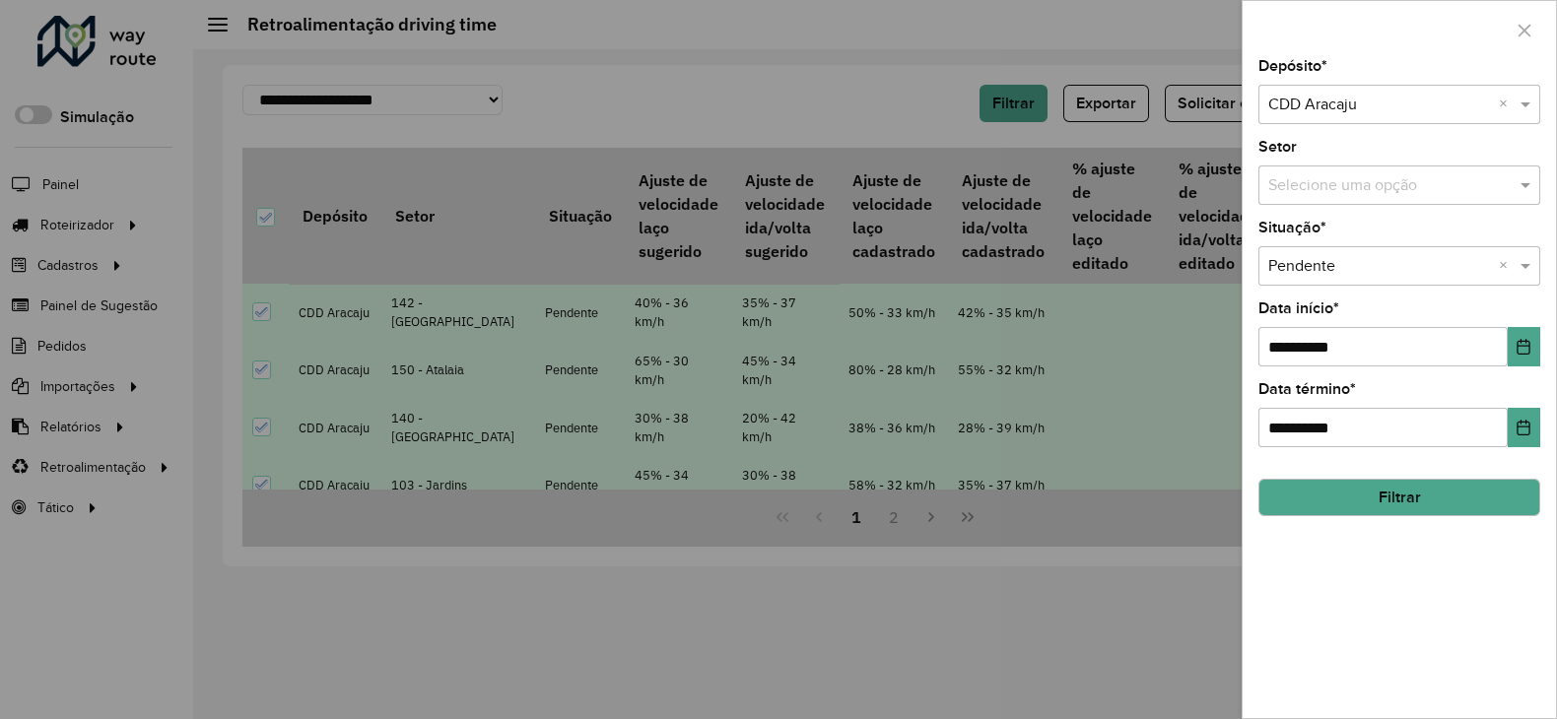
click at [1368, 110] on input "text" at bounding box center [1379, 106] width 223 height 24
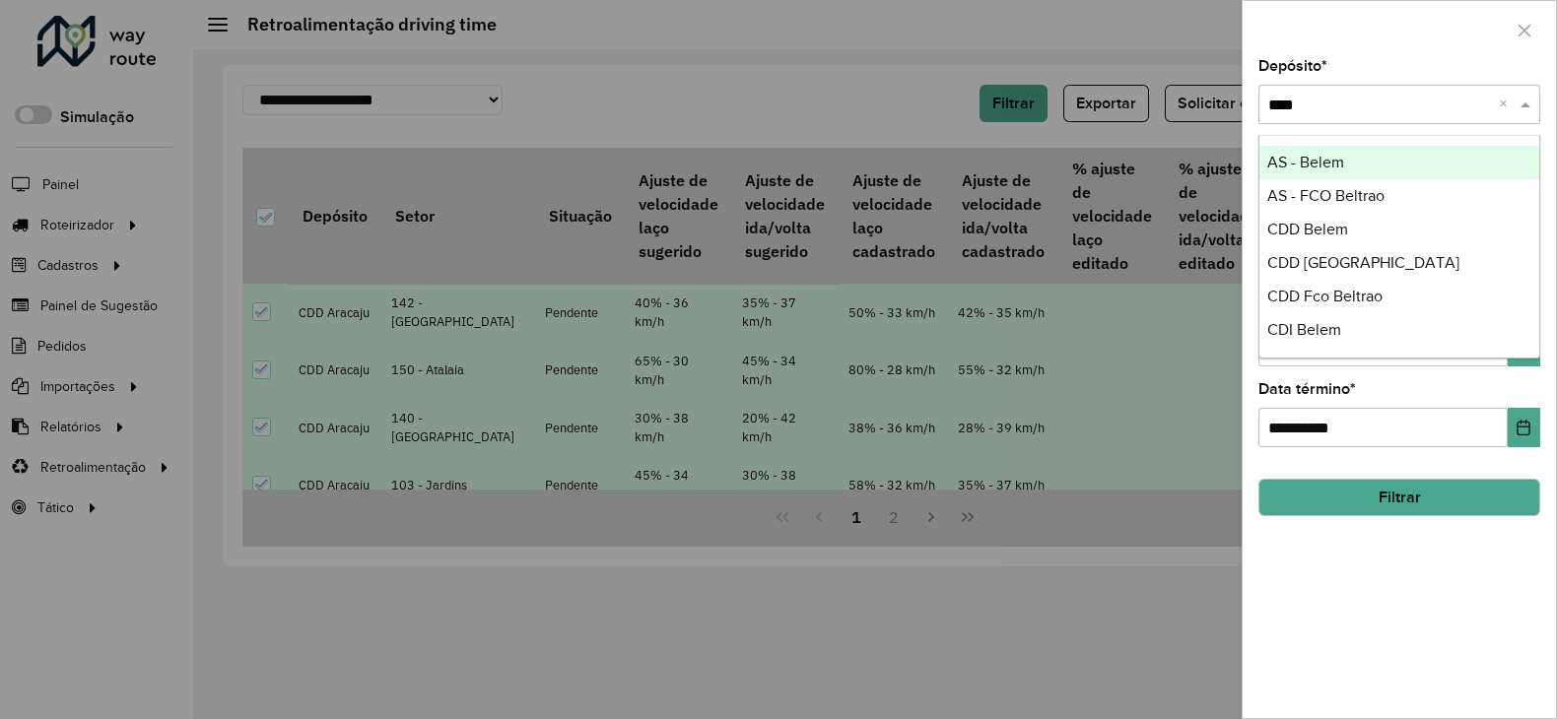
type input "*****"
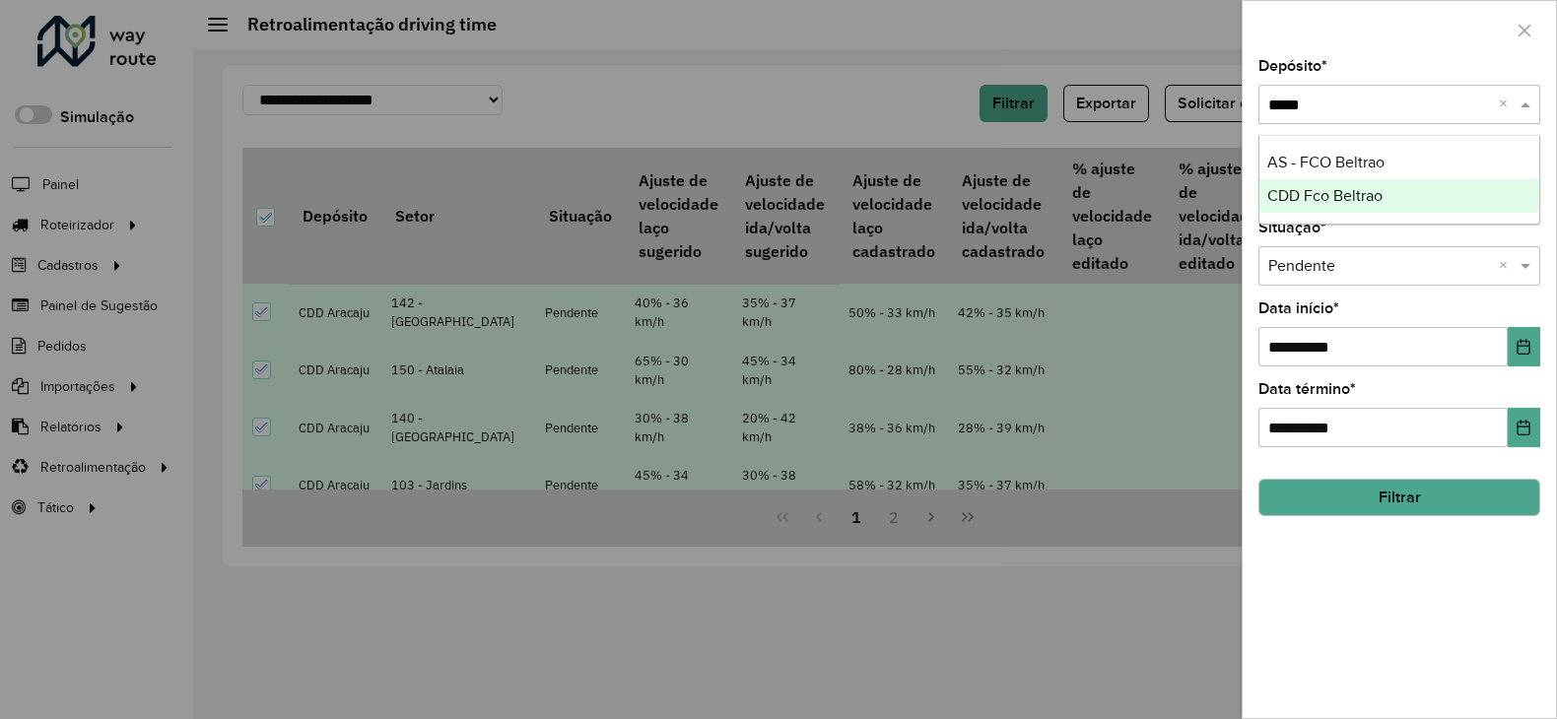
click at [1350, 201] on span "CDD Fco Beltrao" at bounding box center [1324, 195] width 115 height 17
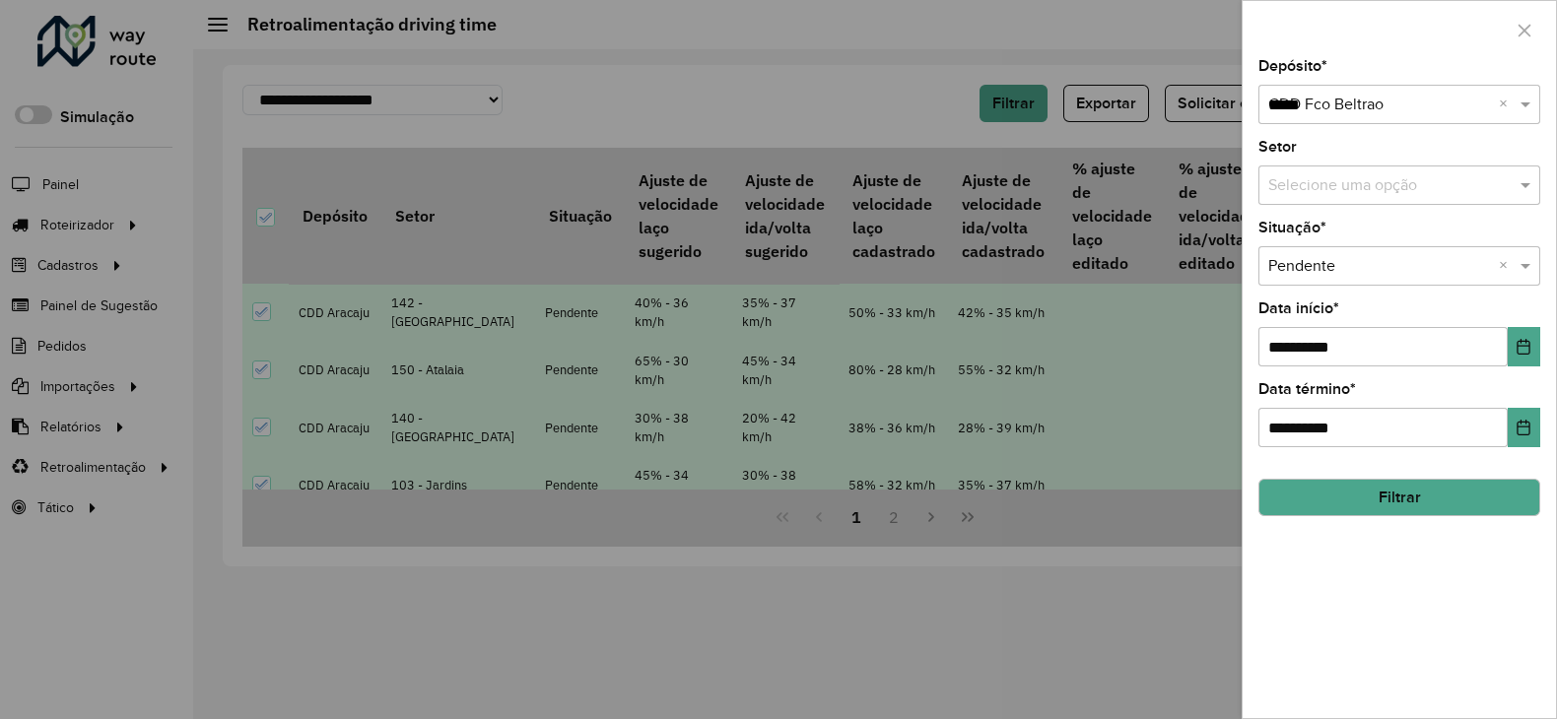
click at [1386, 496] on button "Filtrar" at bounding box center [1400, 497] width 282 height 37
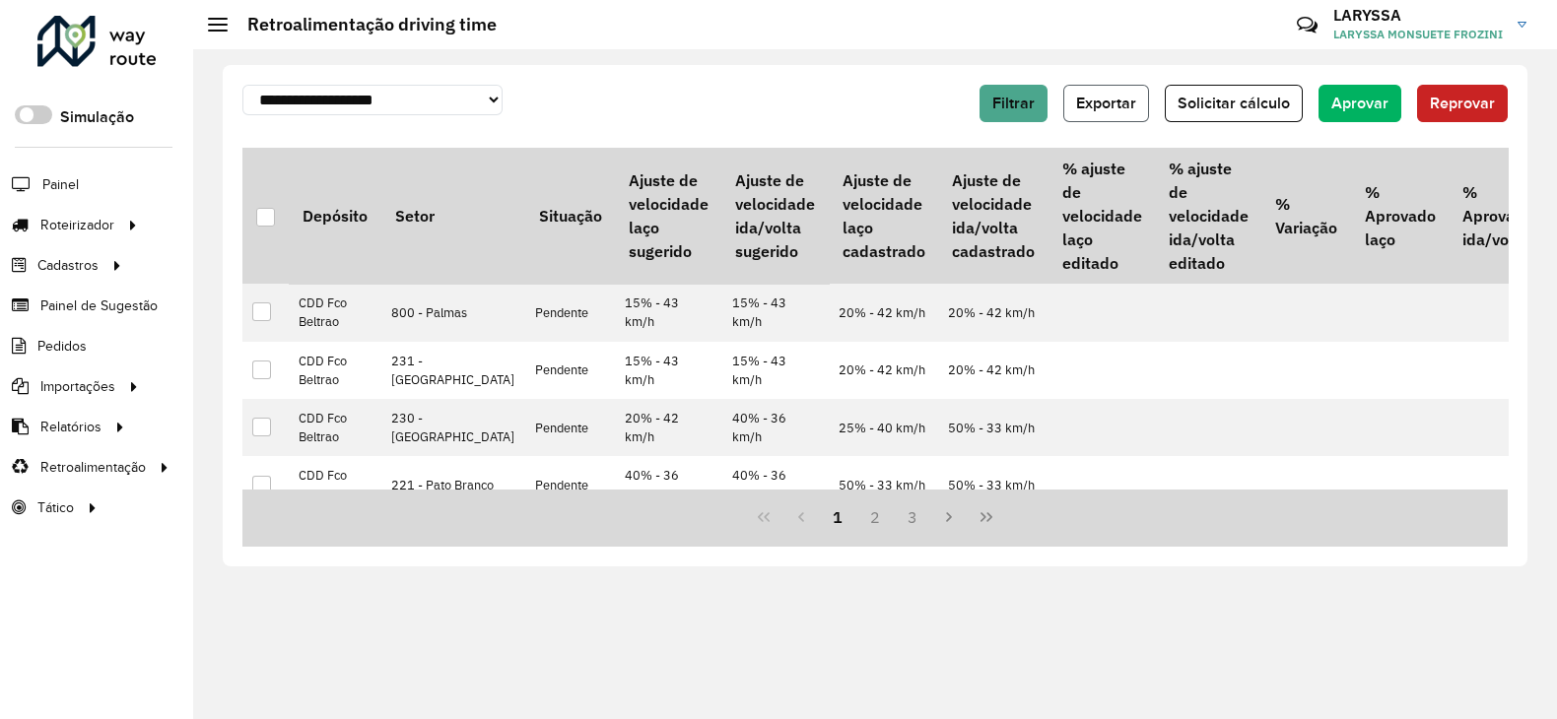
click at [1131, 95] on span "Exportar" at bounding box center [1106, 103] width 60 height 17
click at [987, 106] on button "Filtrar" at bounding box center [1014, 103] width 68 height 37
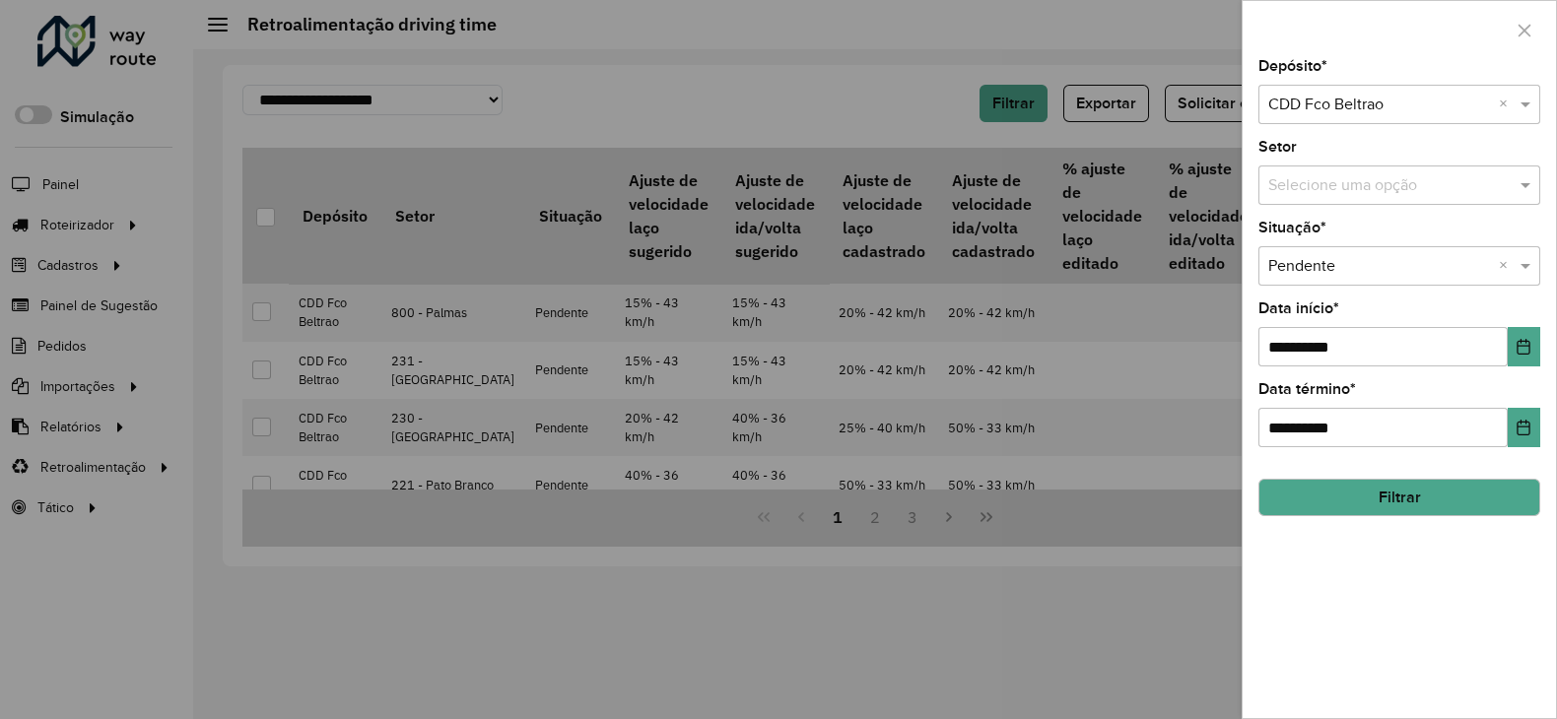
click at [1371, 95] on input "text" at bounding box center [1379, 106] width 223 height 24
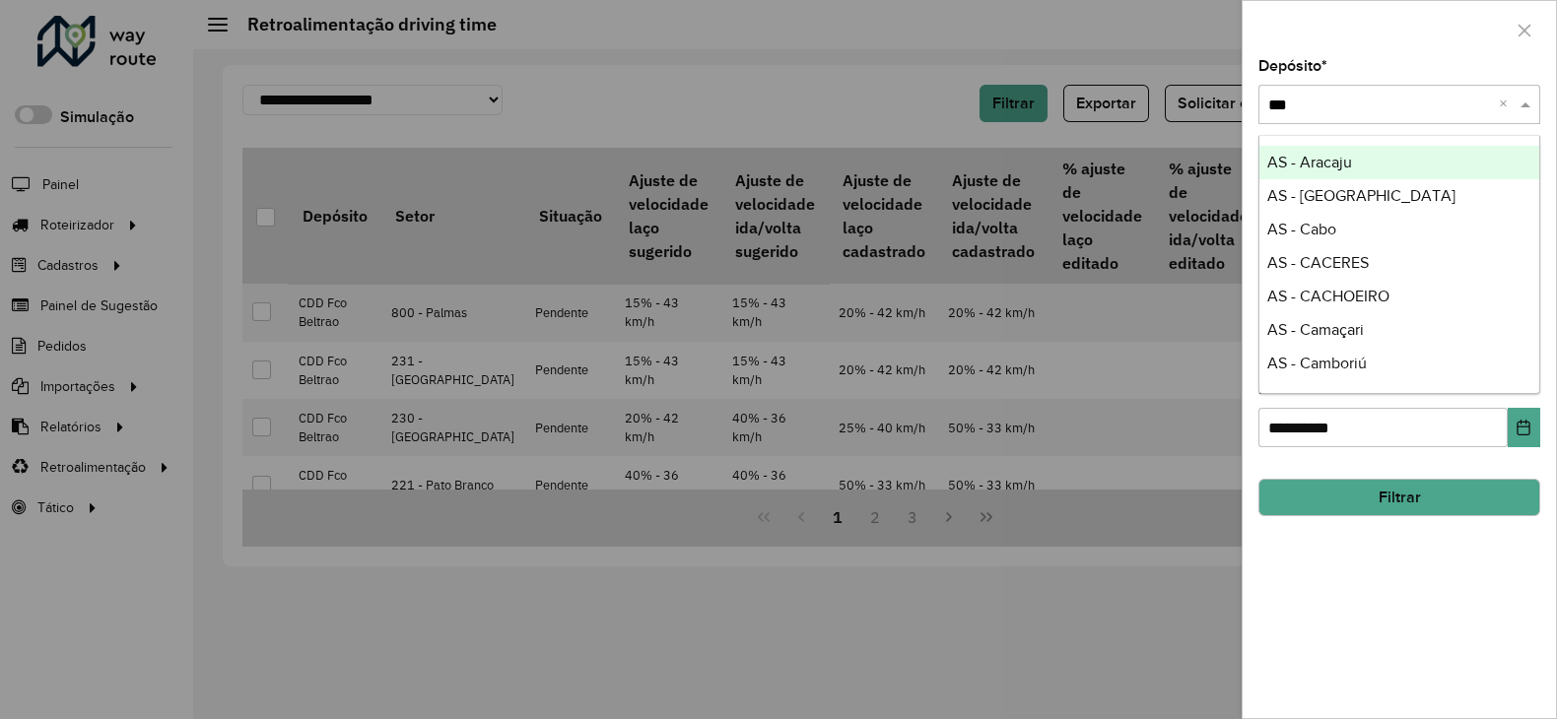
type input "****"
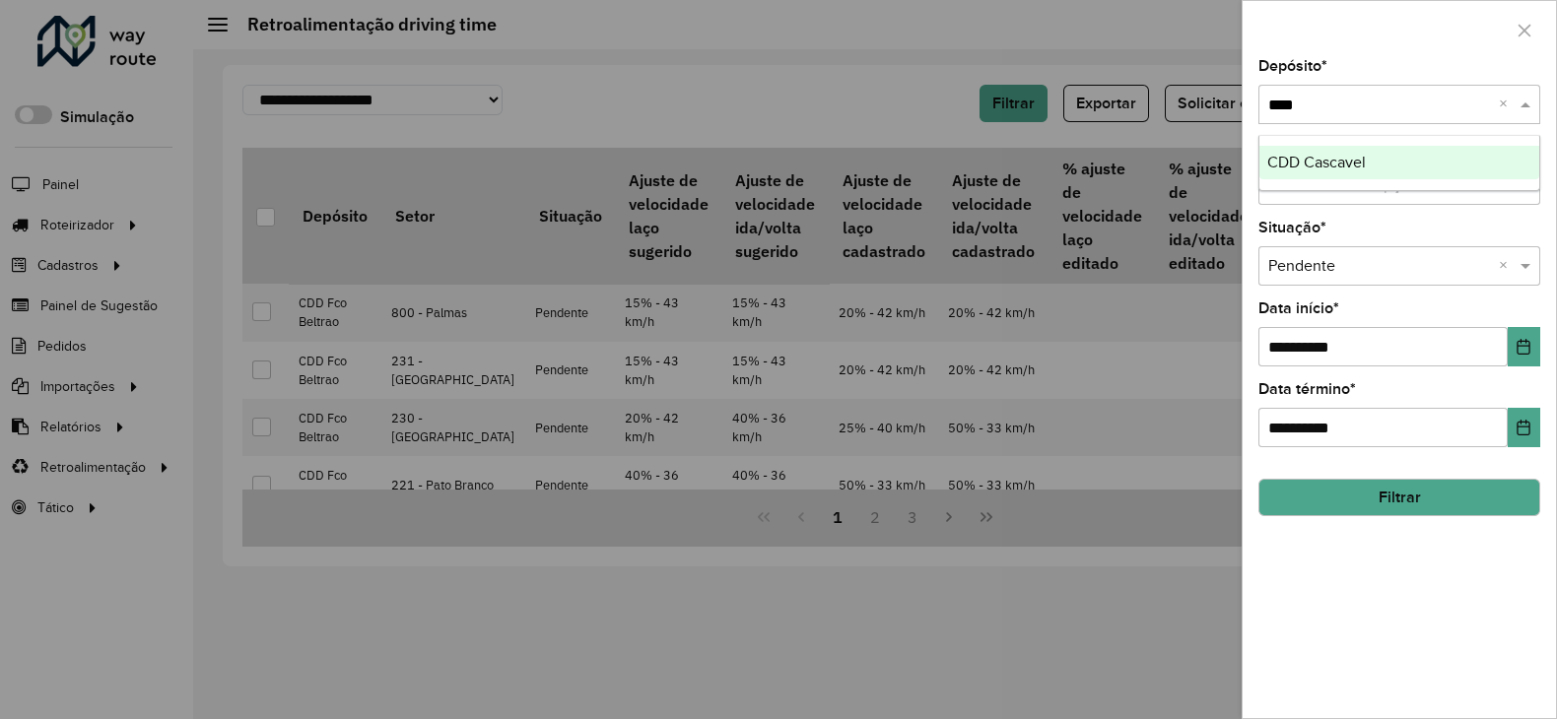
click at [1337, 163] on span "CDD Cascavel" at bounding box center [1316, 162] width 99 height 17
click at [1401, 507] on button "Filtrar" at bounding box center [1400, 497] width 282 height 37
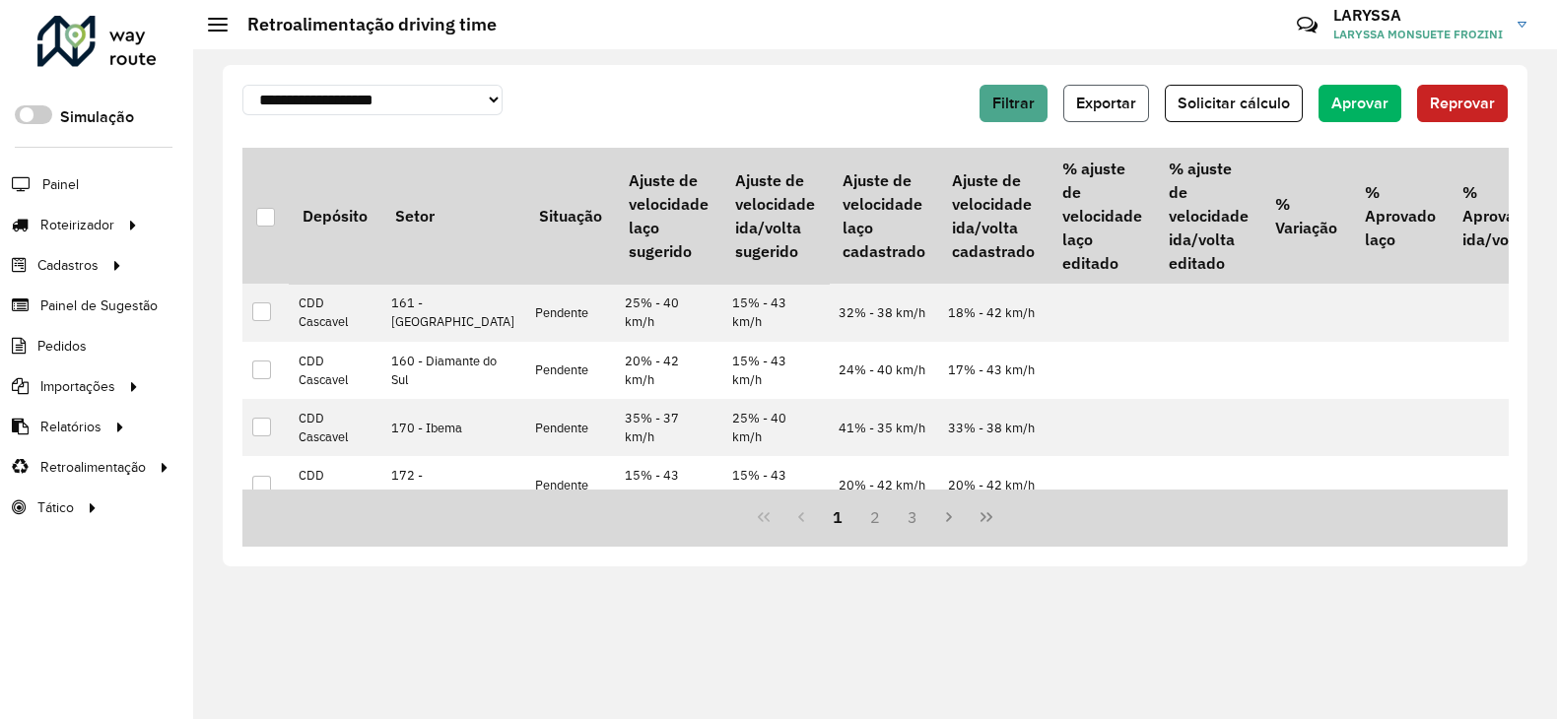
click at [1121, 101] on span "Exportar" at bounding box center [1106, 103] width 60 height 17
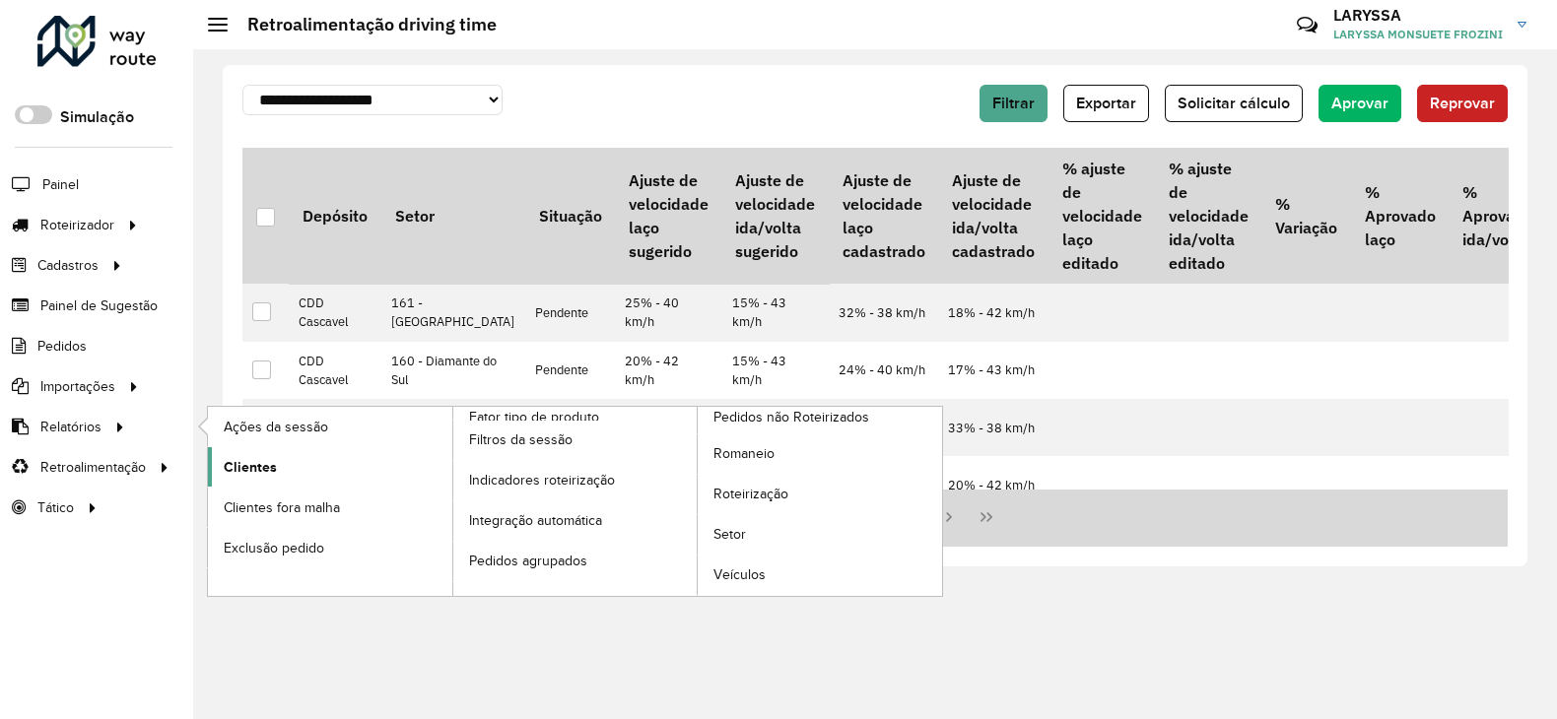
click at [248, 457] on span "Clientes" at bounding box center [250, 467] width 53 height 21
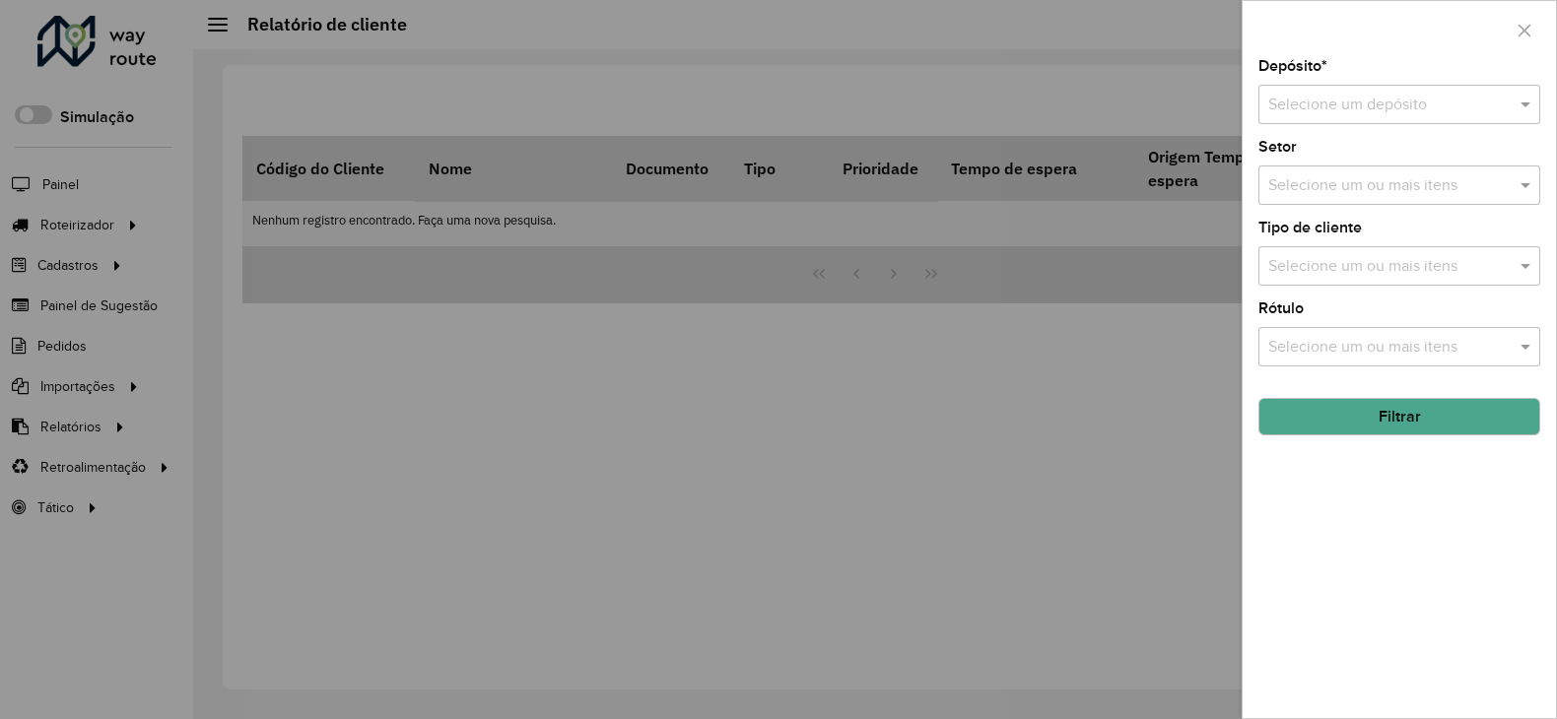
click at [1347, 107] on input "text" at bounding box center [1379, 106] width 223 height 24
type input "****"
click at [1315, 150] on div "CDD Cascavel" at bounding box center [1399, 163] width 280 height 34
click at [1406, 437] on div "Depósito * Selecione um depósito × CDD Cascavel **** × Setor Selecione um ou ma…" at bounding box center [1399, 388] width 313 height 659
click at [1402, 414] on button "Filtrar" at bounding box center [1400, 416] width 282 height 37
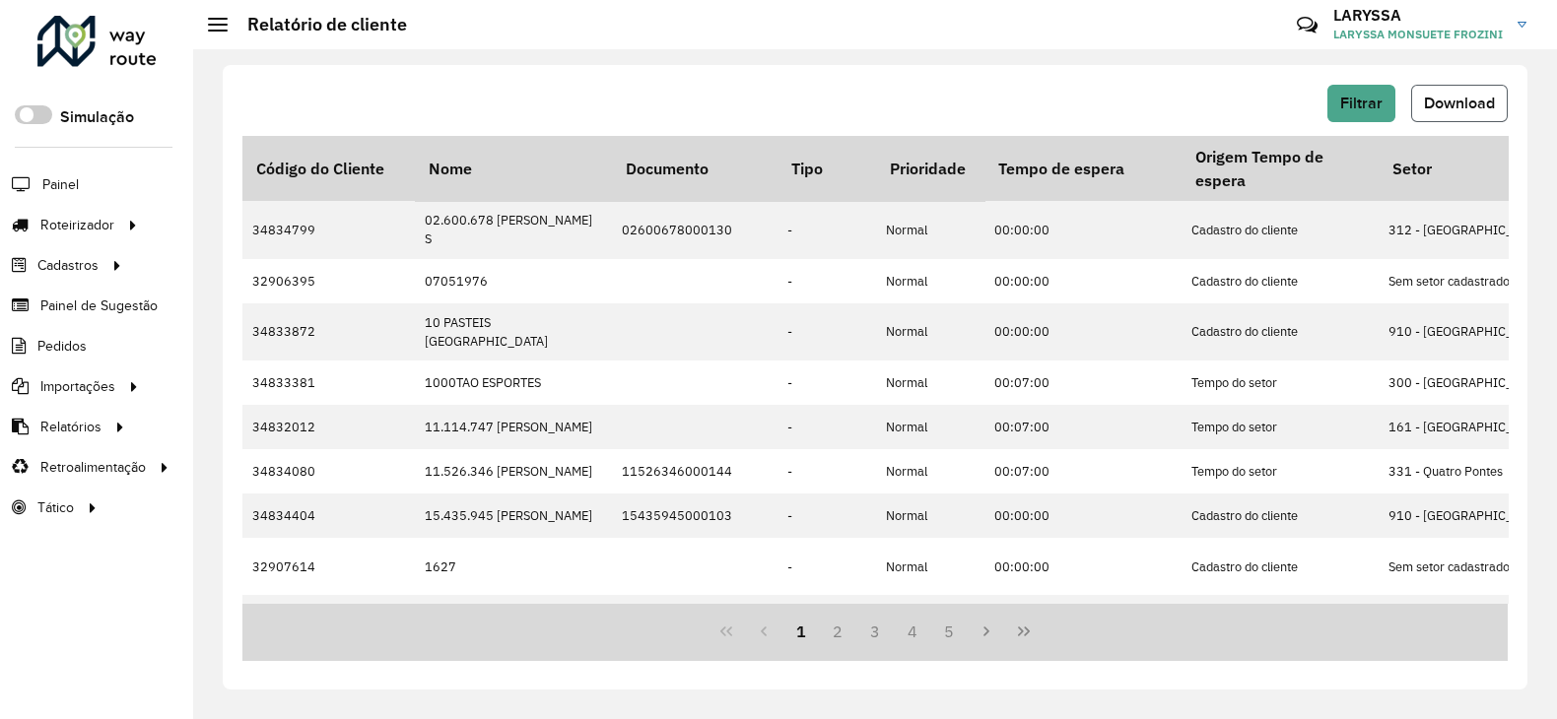
click at [1458, 106] on span "Download" at bounding box center [1459, 103] width 71 height 17
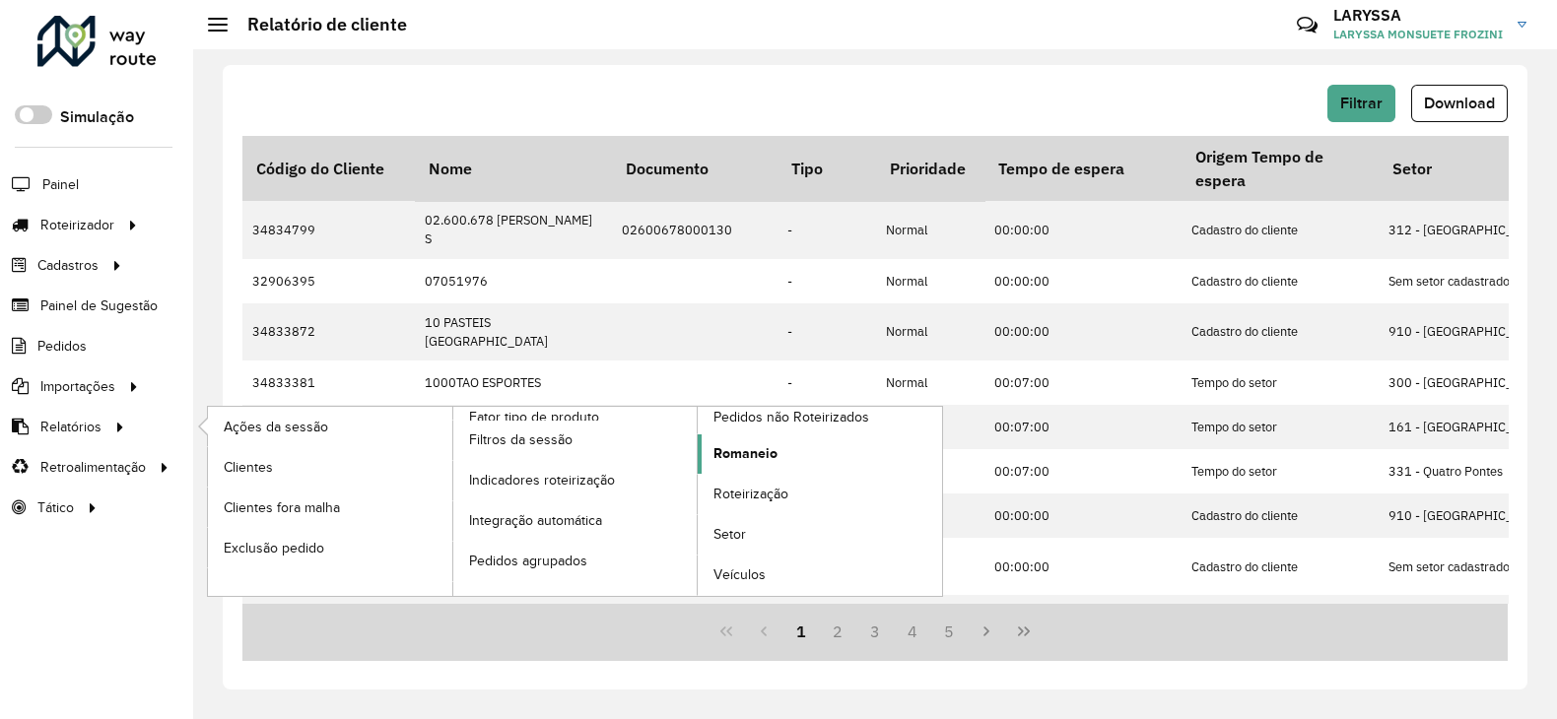
click at [754, 456] on span "Romaneio" at bounding box center [746, 453] width 64 height 21
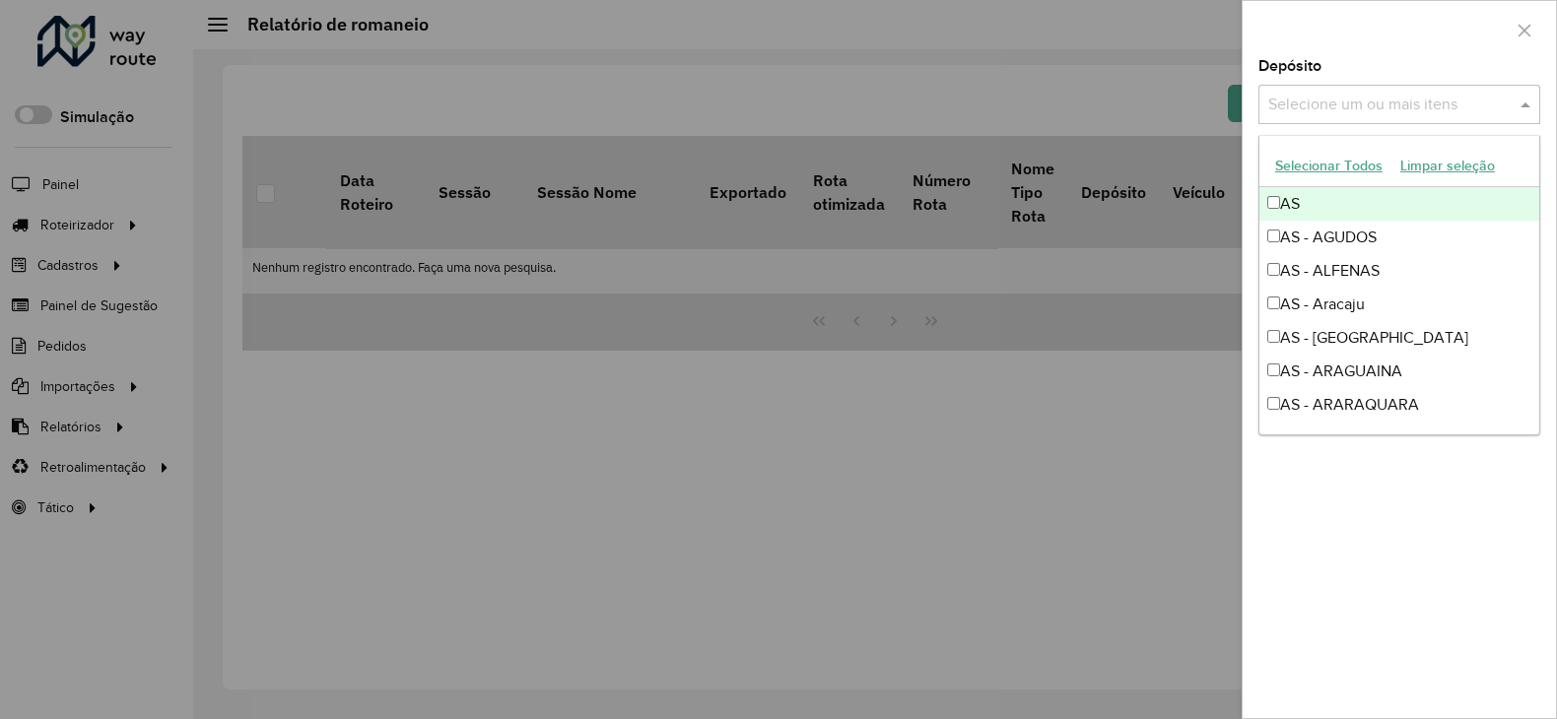
click at [1374, 103] on input "text" at bounding box center [1389, 106] width 252 height 24
type input "****"
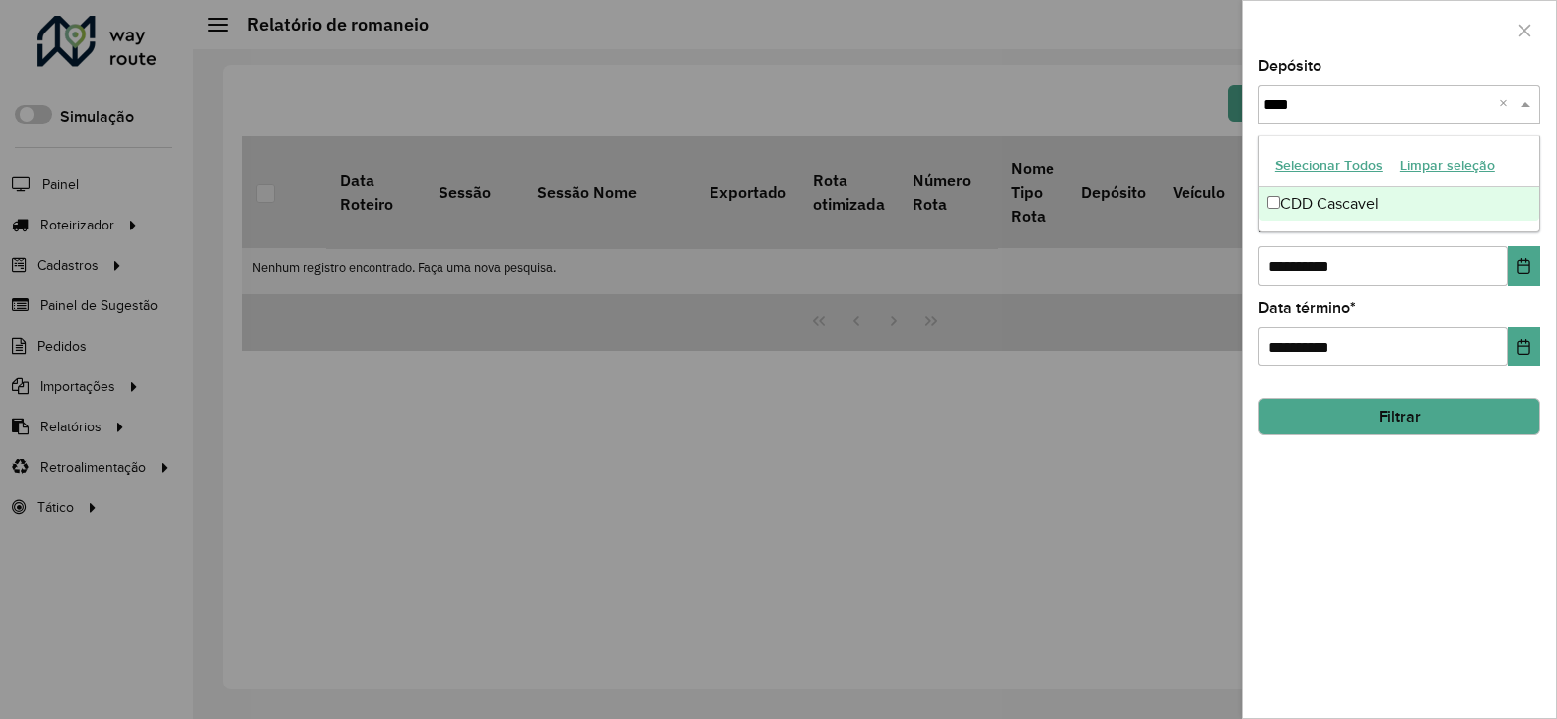
click at [1307, 197] on div "CDD Cascavel" at bounding box center [1399, 204] width 280 height 34
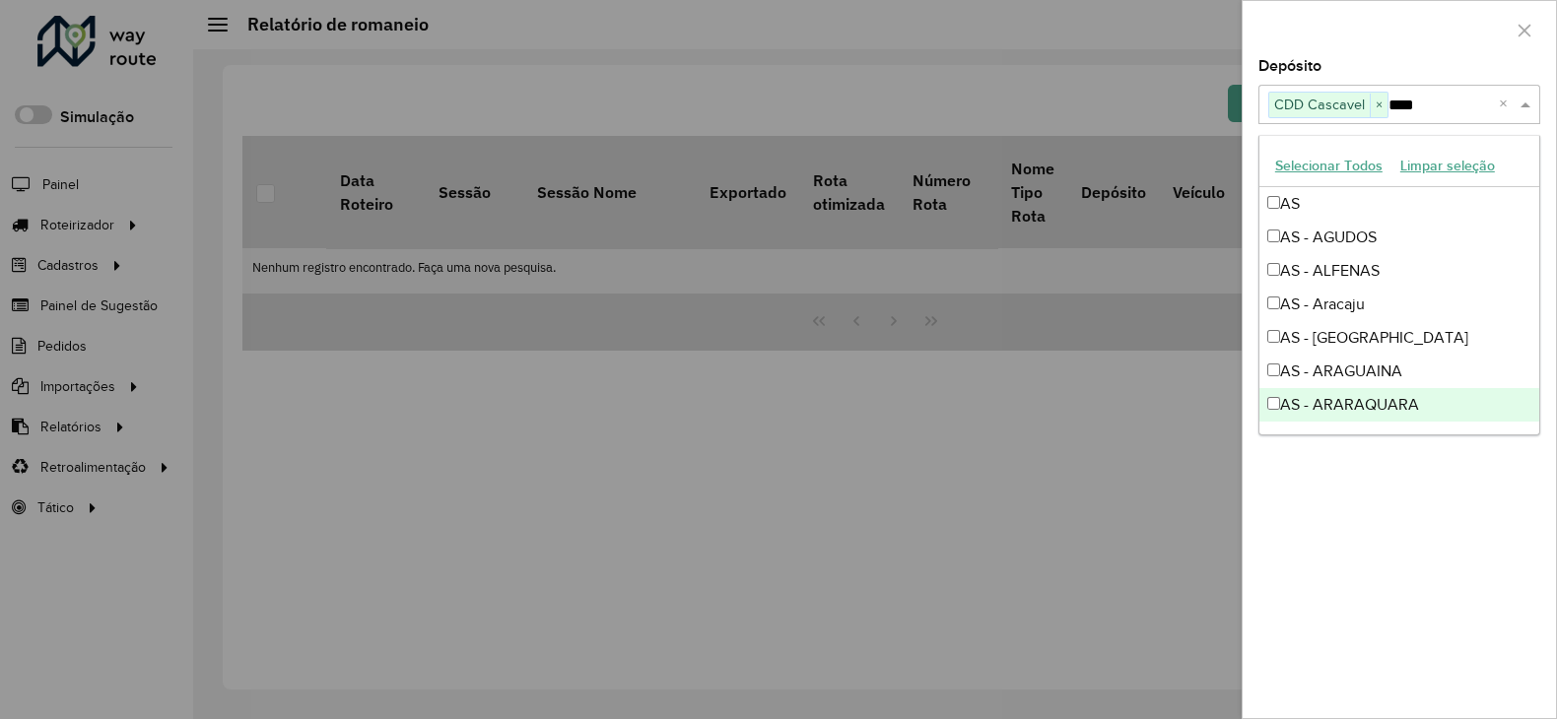
click at [1337, 537] on div "**********" at bounding box center [1399, 388] width 313 height 659
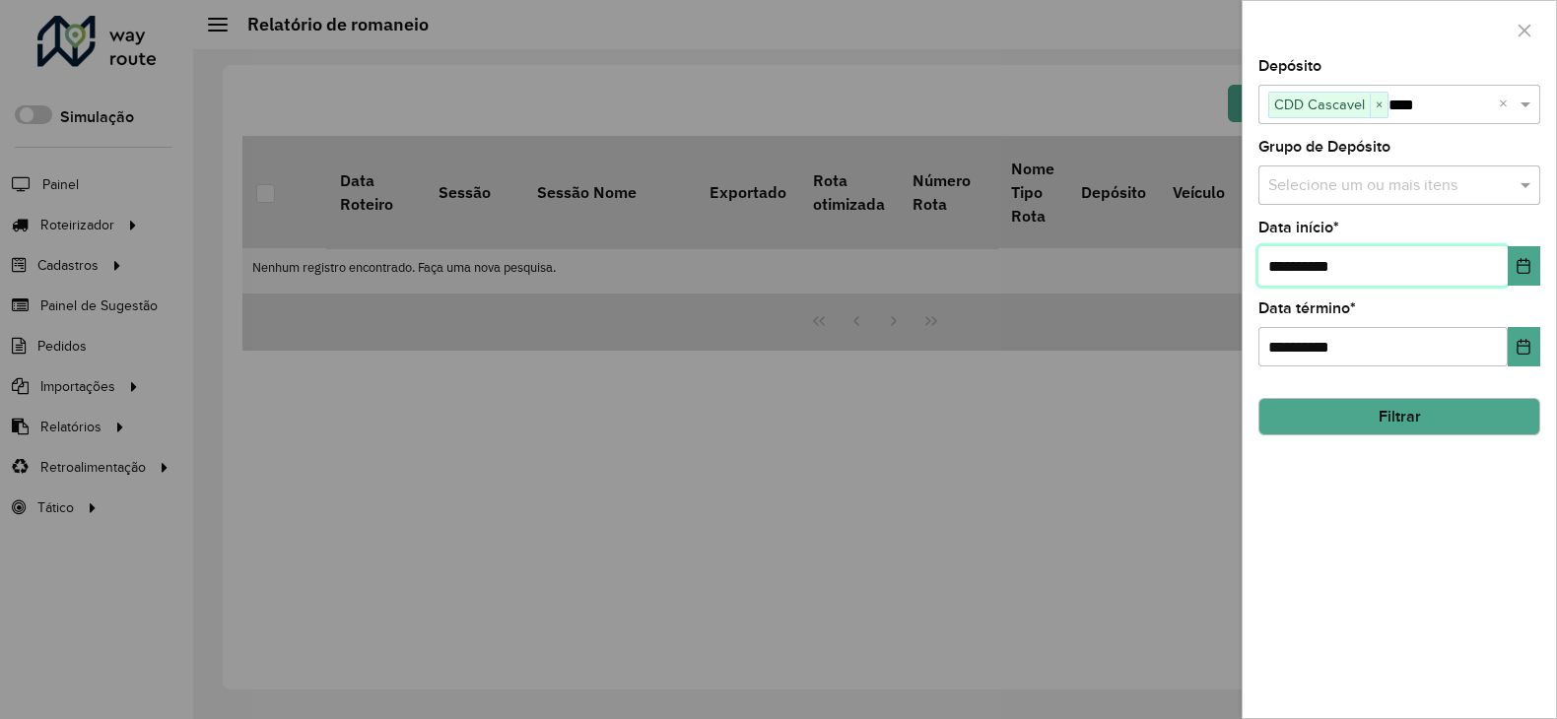
click at [1350, 277] on input "**********" at bounding box center [1383, 265] width 249 height 39
click at [1527, 268] on icon "Choose Date" at bounding box center [1524, 266] width 16 height 16
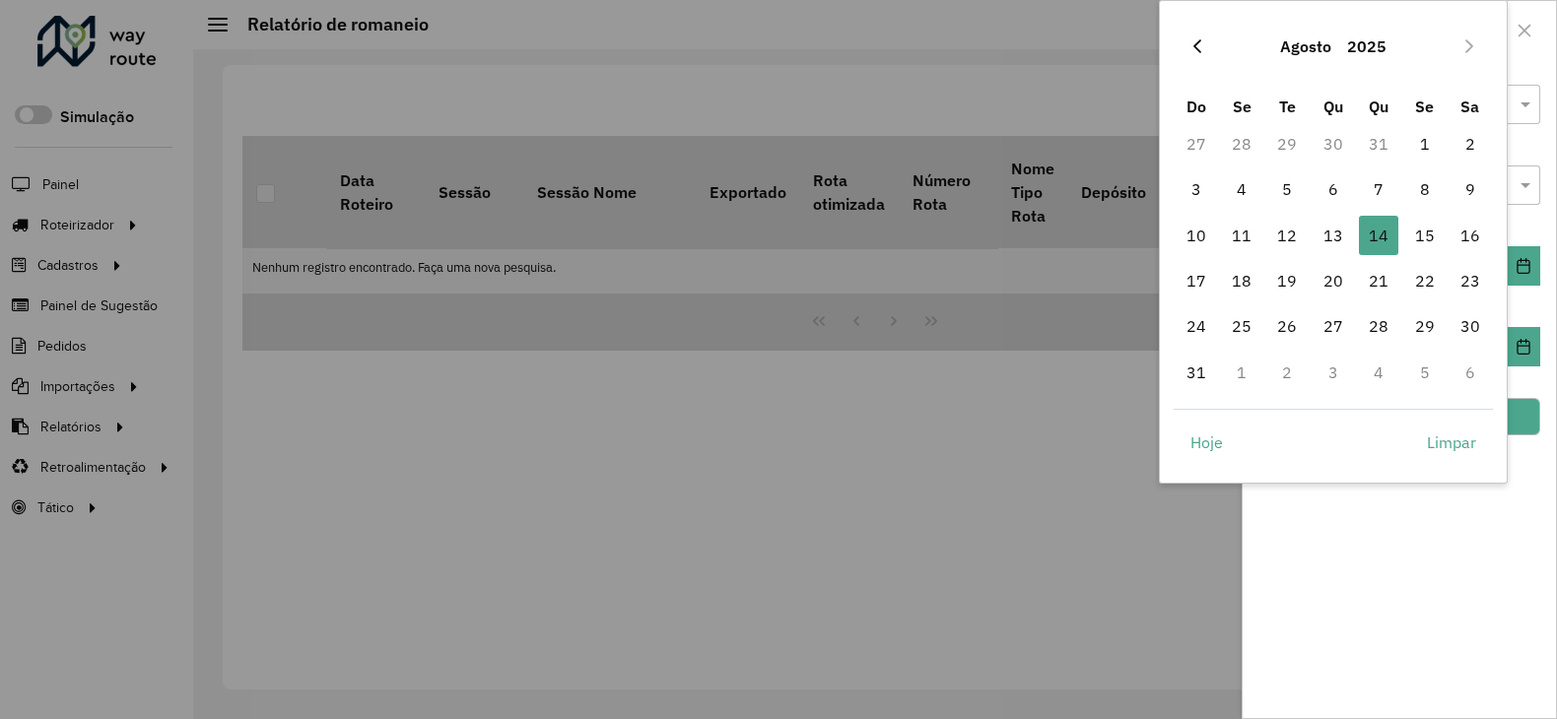
click at [1193, 46] on icon "Previous Month" at bounding box center [1197, 46] width 8 height 14
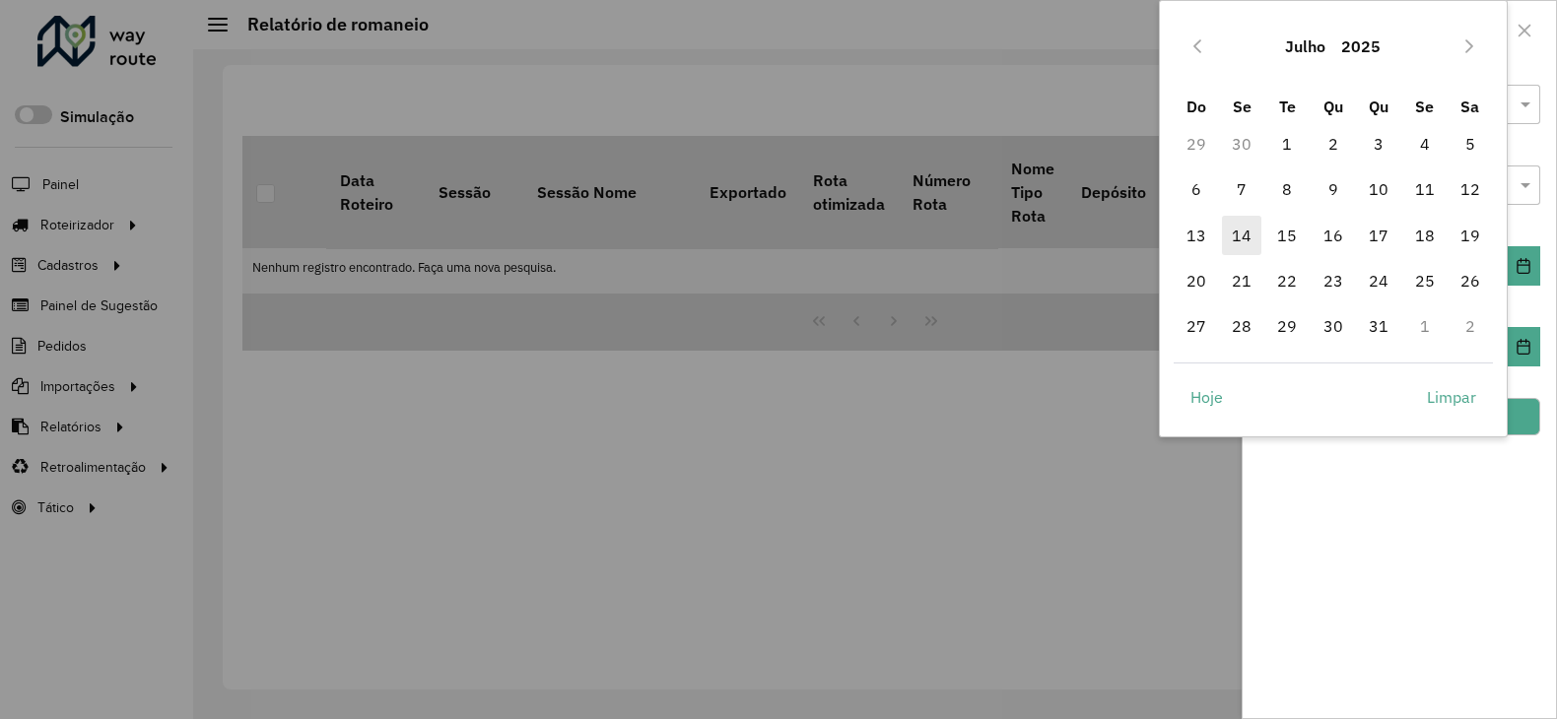
click at [1244, 236] on span "14" at bounding box center [1241, 235] width 39 height 39
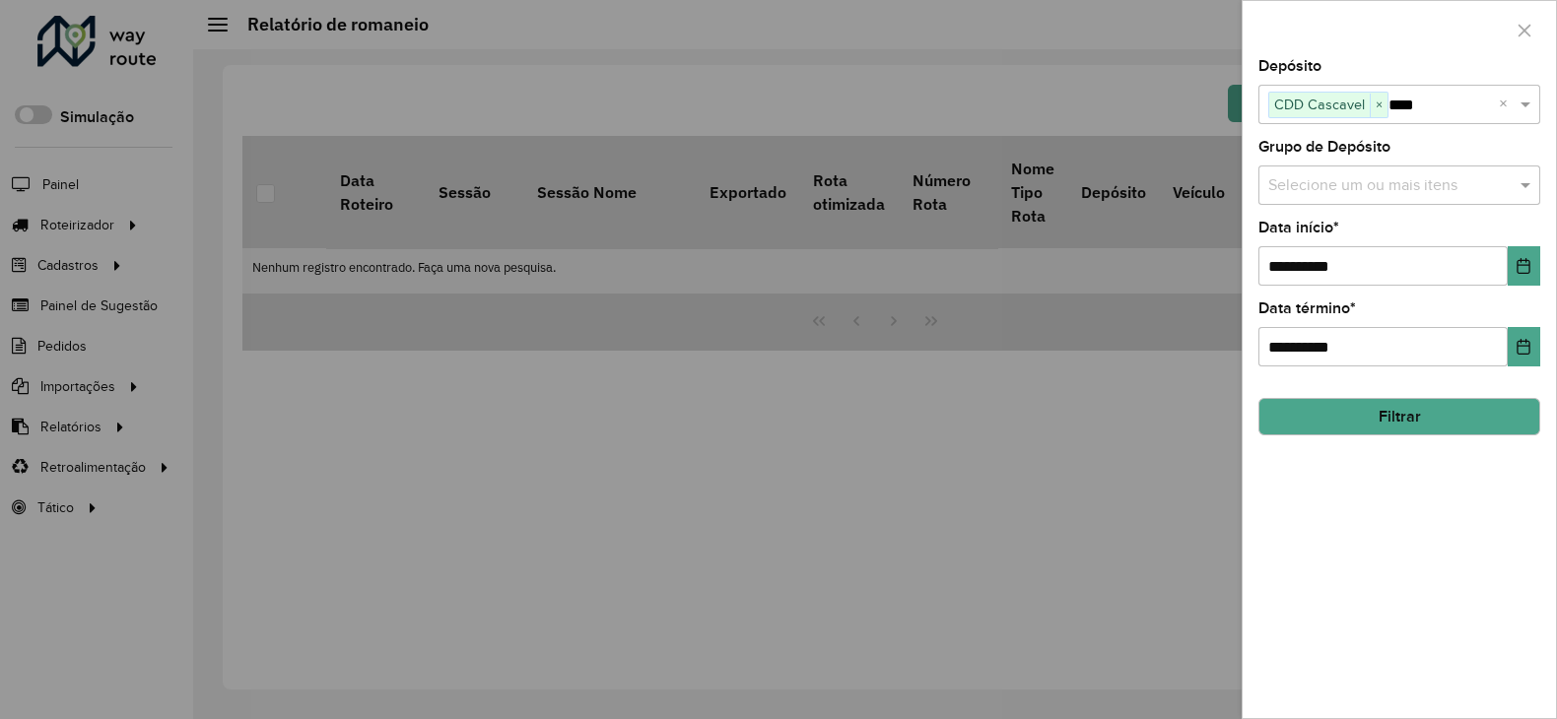
click at [1366, 583] on div "**********" at bounding box center [1399, 388] width 313 height 659
click at [1396, 409] on button "Filtrar" at bounding box center [1400, 416] width 282 height 37
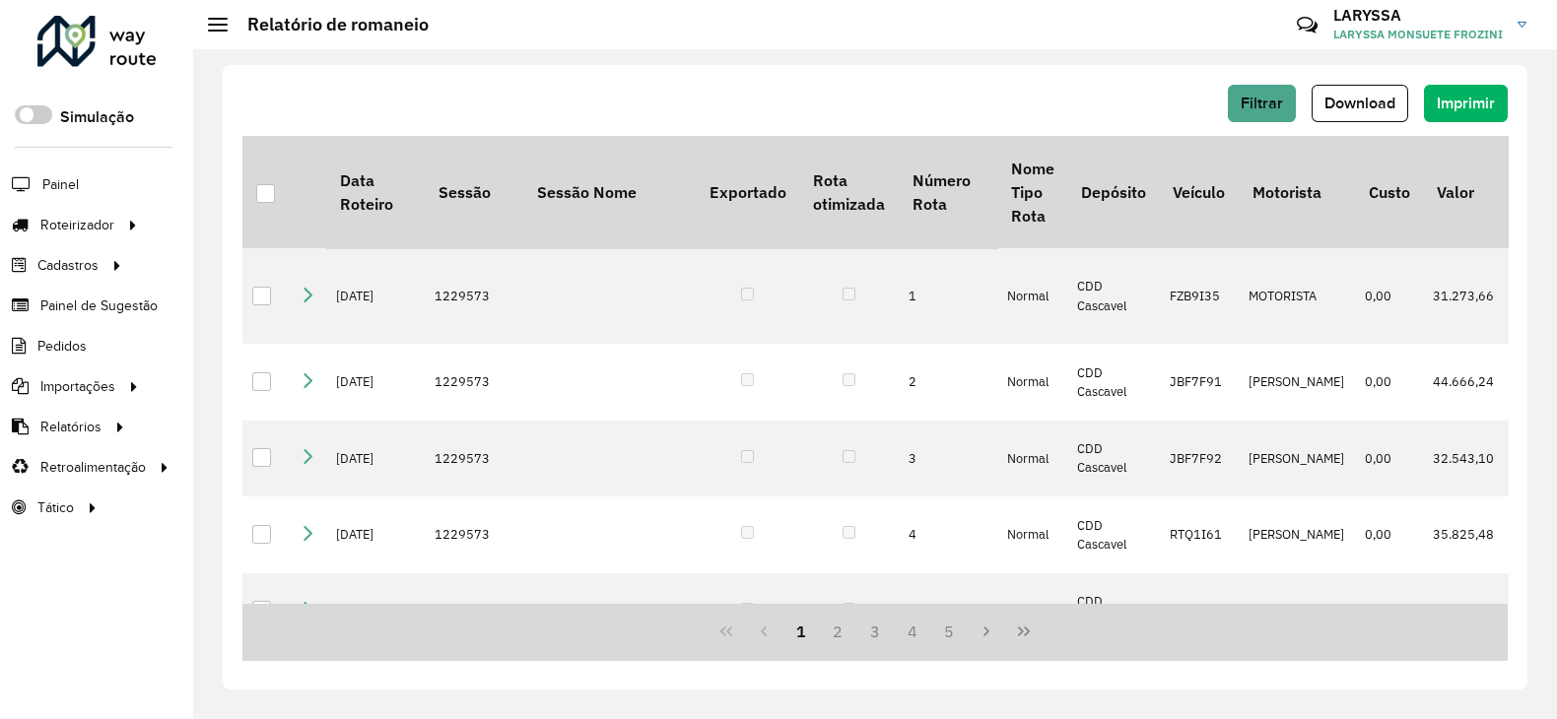
click at [997, 96] on div "Filtrar Download Imprimir" at bounding box center [874, 103] width 1265 height 37
click at [1367, 105] on span "Download" at bounding box center [1360, 103] width 71 height 17
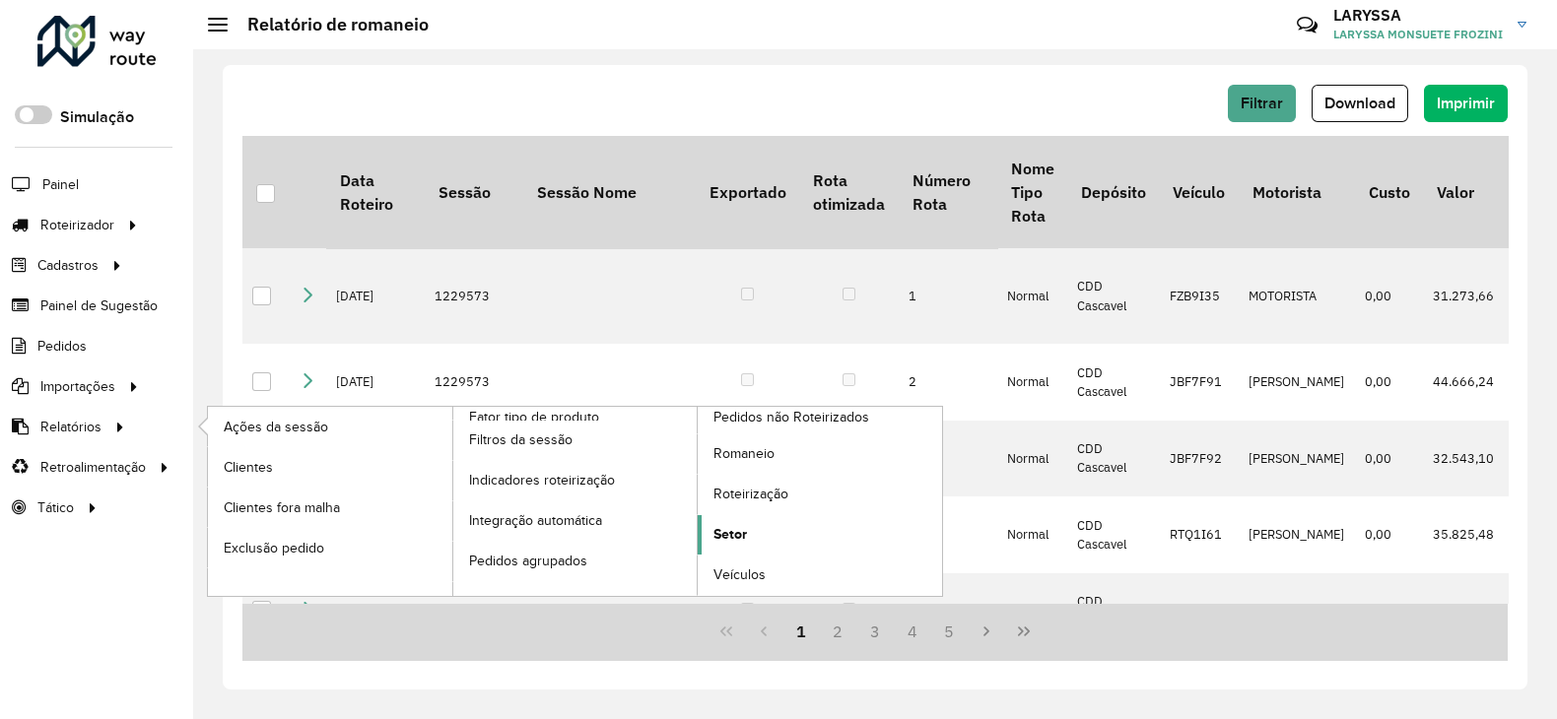
click at [734, 533] on span "Setor" at bounding box center [731, 534] width 34 height 21
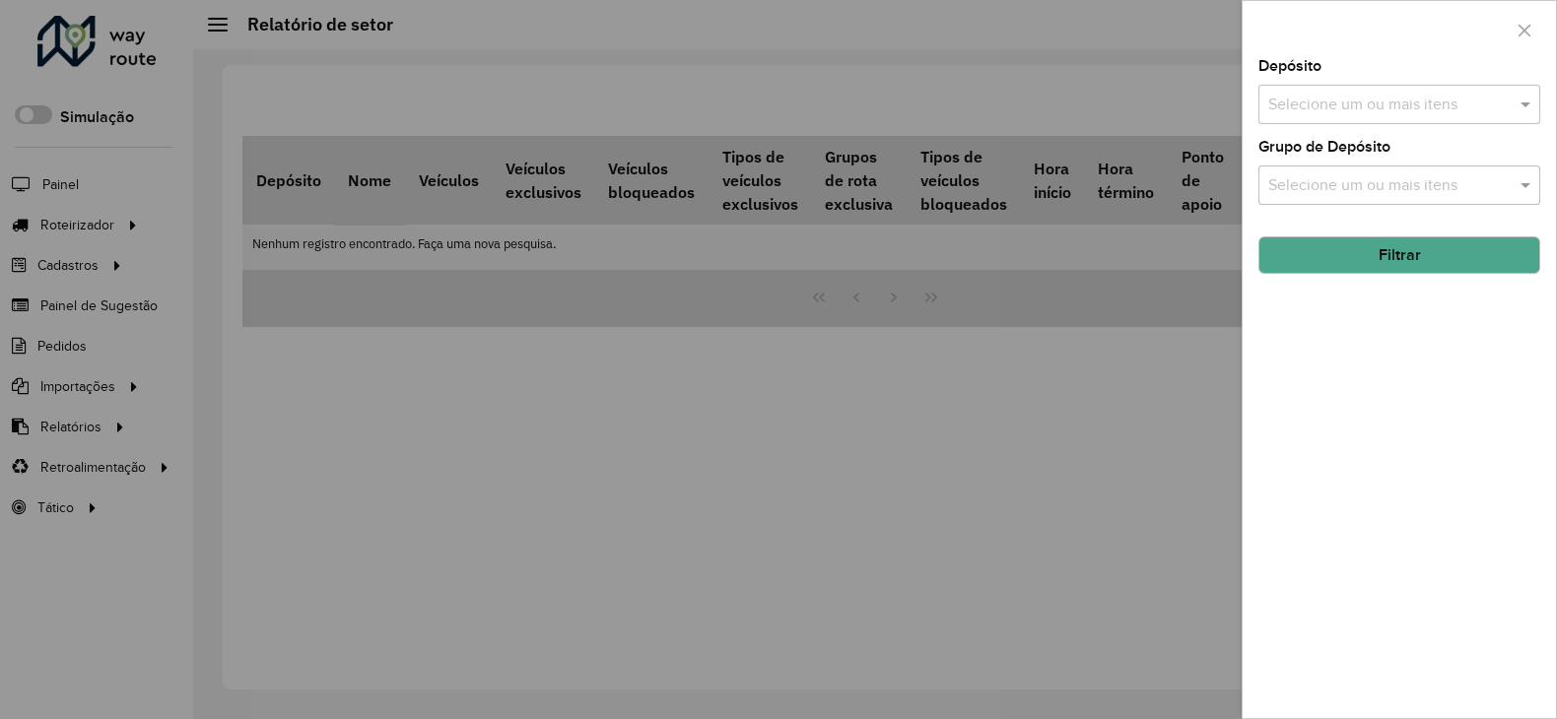
click at [1384, 108] on input "text" at bounding box center [1389, 106] width 252 height 24
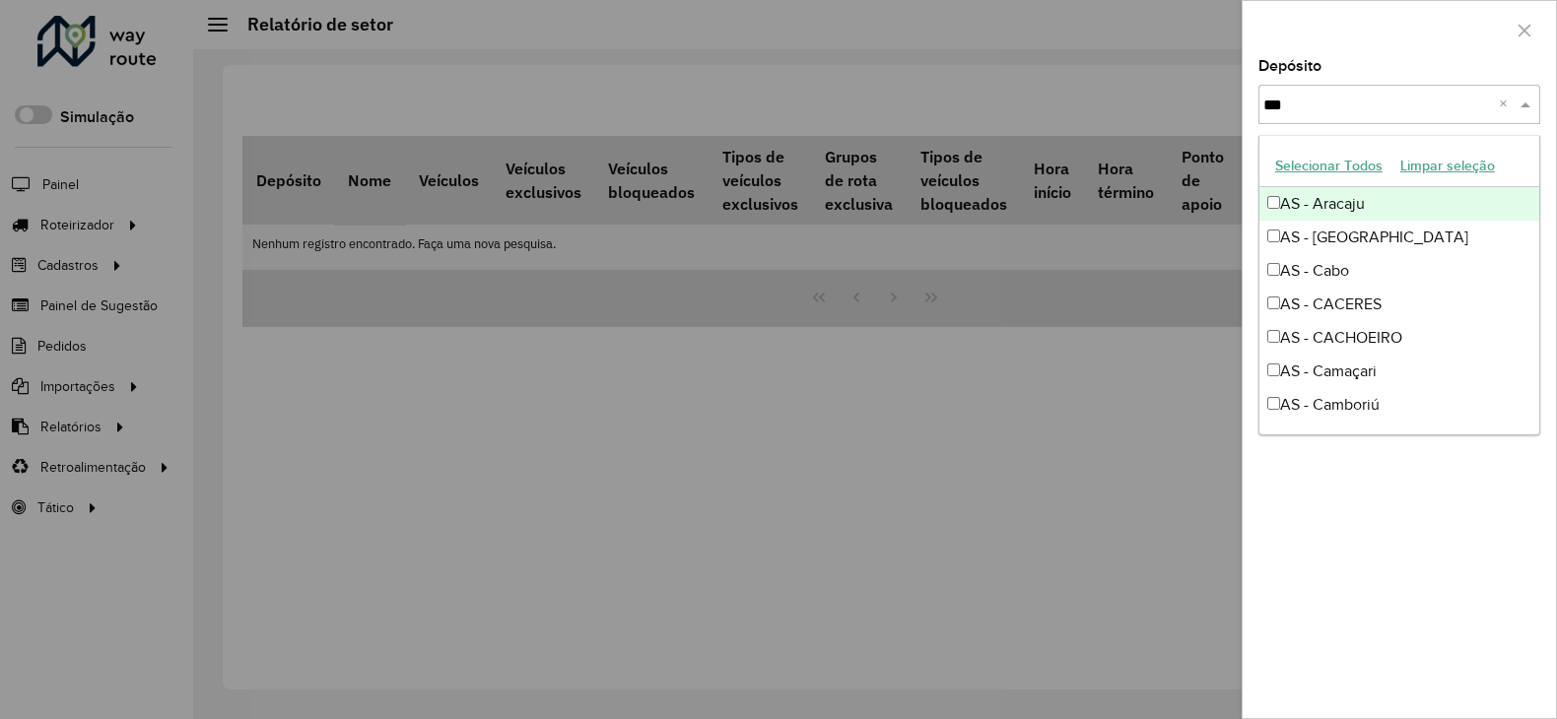
type input "****"
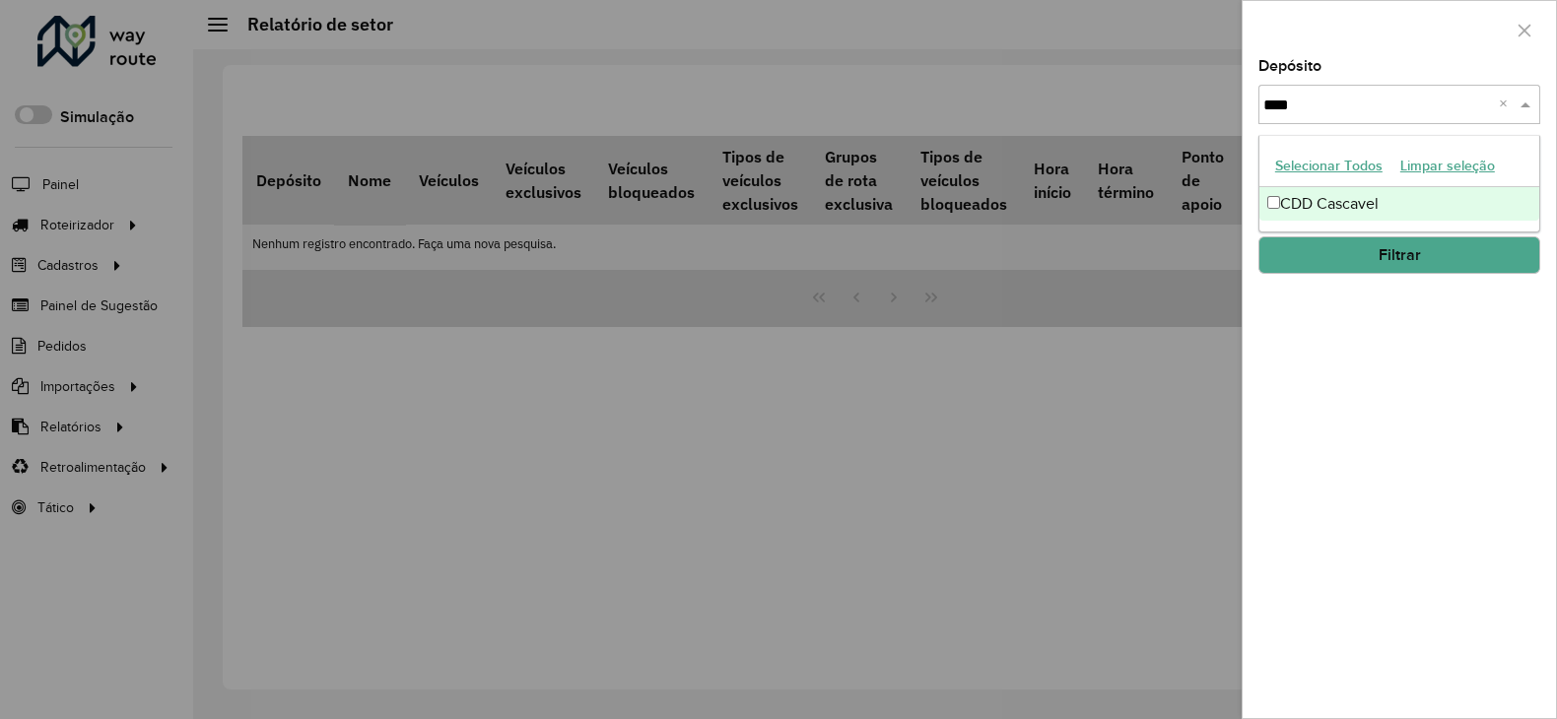
click at [1360, 202] on div "CDD Cascavel" at bounding box center [1399, 204] width 280 height 34
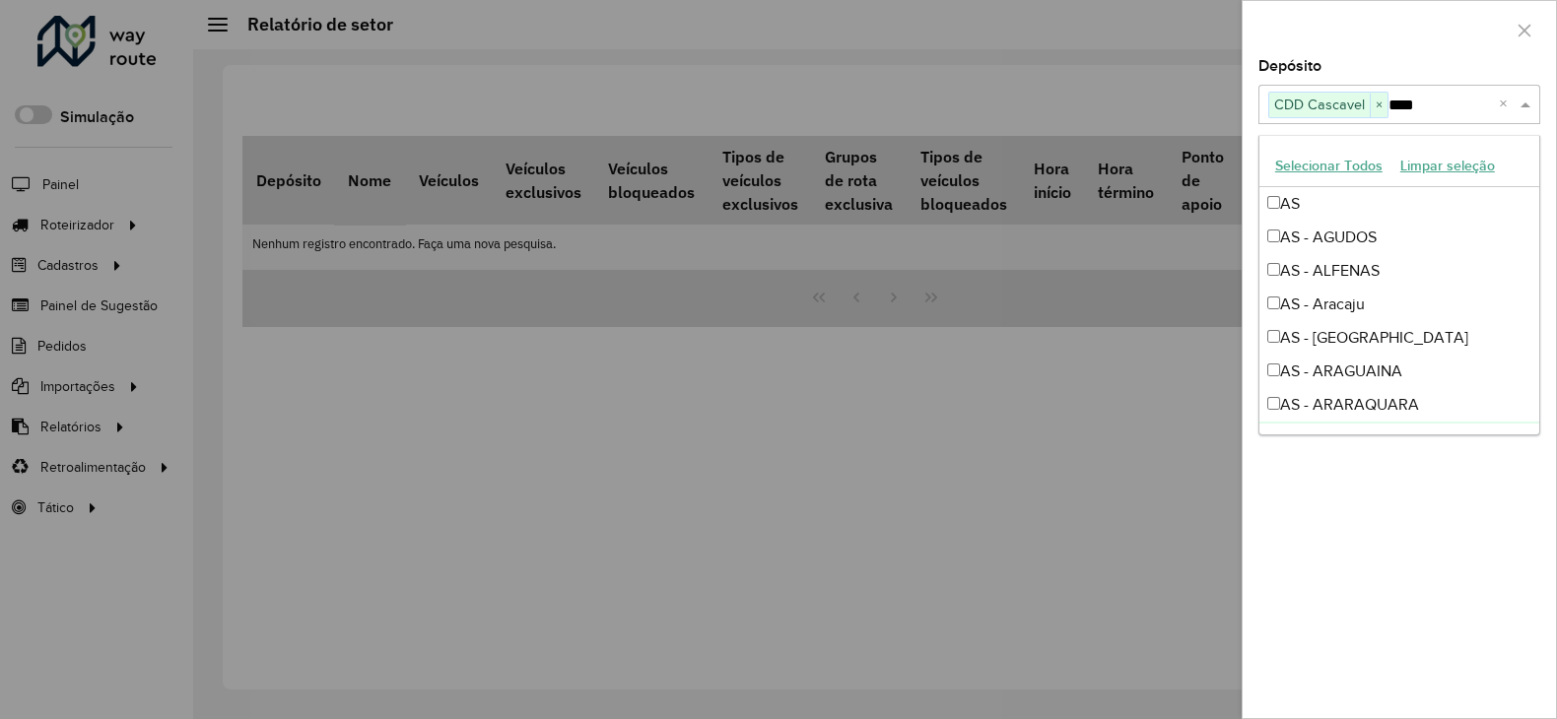
click at [1379, 556] on div "Depósito Selecione um ou mais itens CDD Cascavel × **** × Grupo de Depósito Sel…" at bounding box center [1399, 388] width 313 height 659
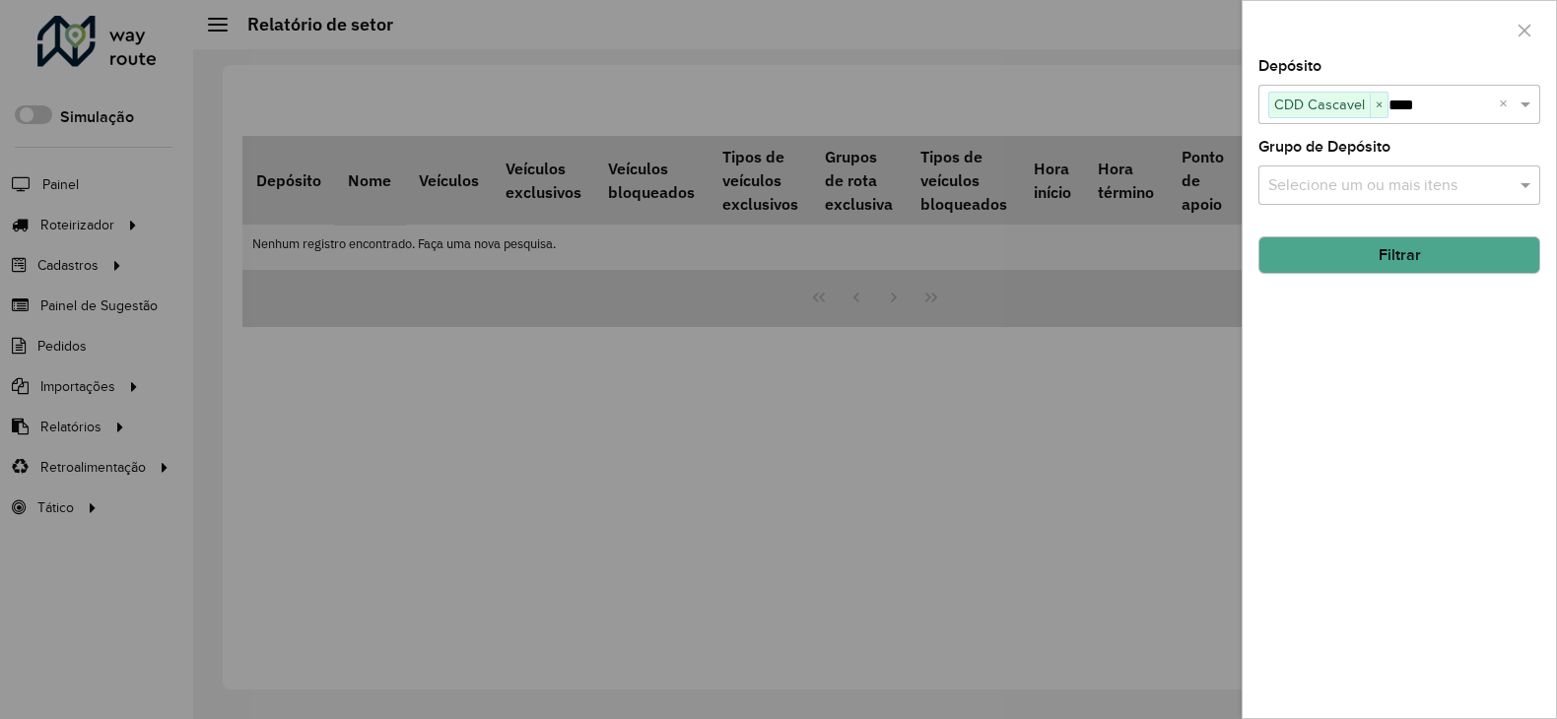
click at [1493, 271] on button "Filtrar" at bounding box center [1400, 255] width 282 height 37
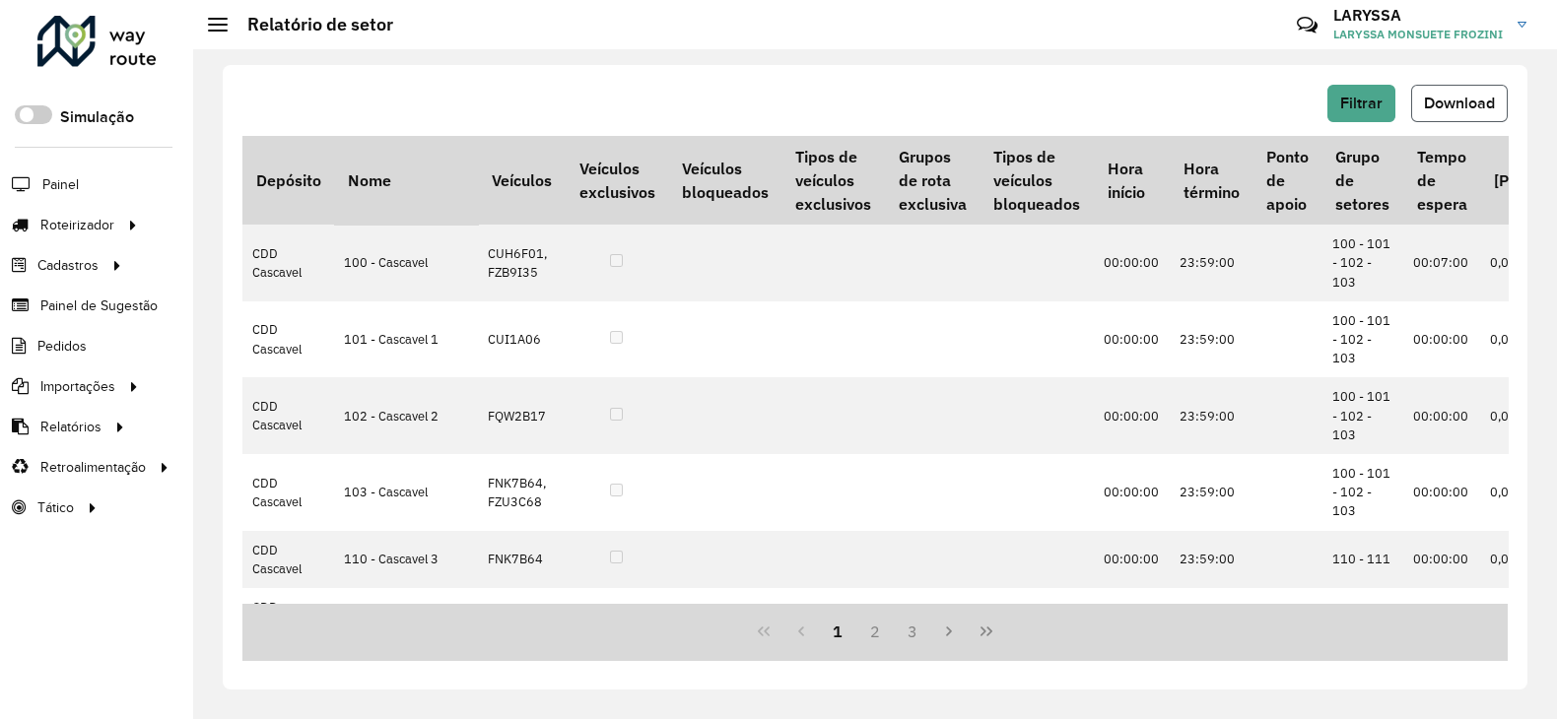
click at [1467, 105] on span "Download" at bounding box center [1459, 103] width 71 height 17
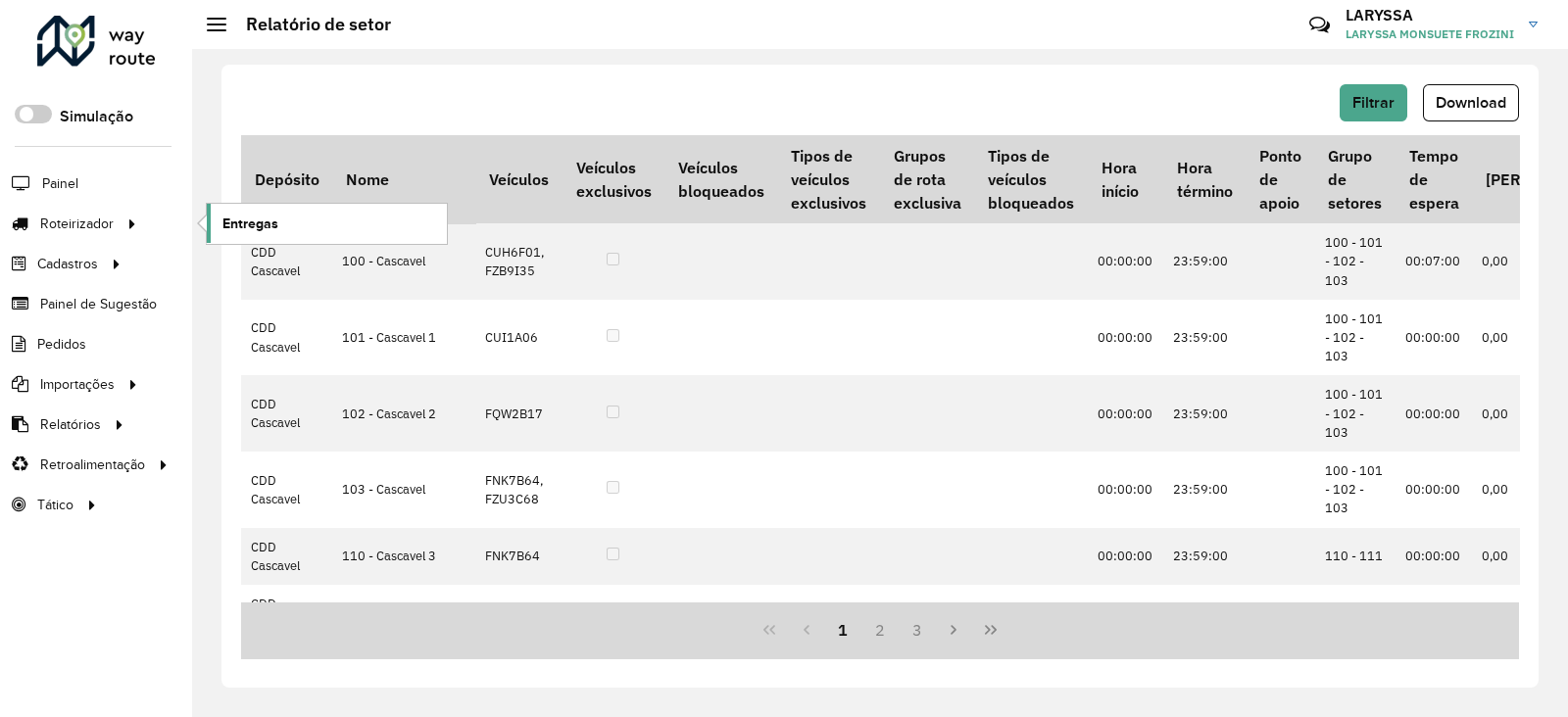
click at [274, 232] on span "Entregas" at bounding box center [251, 224] width 56 height 21
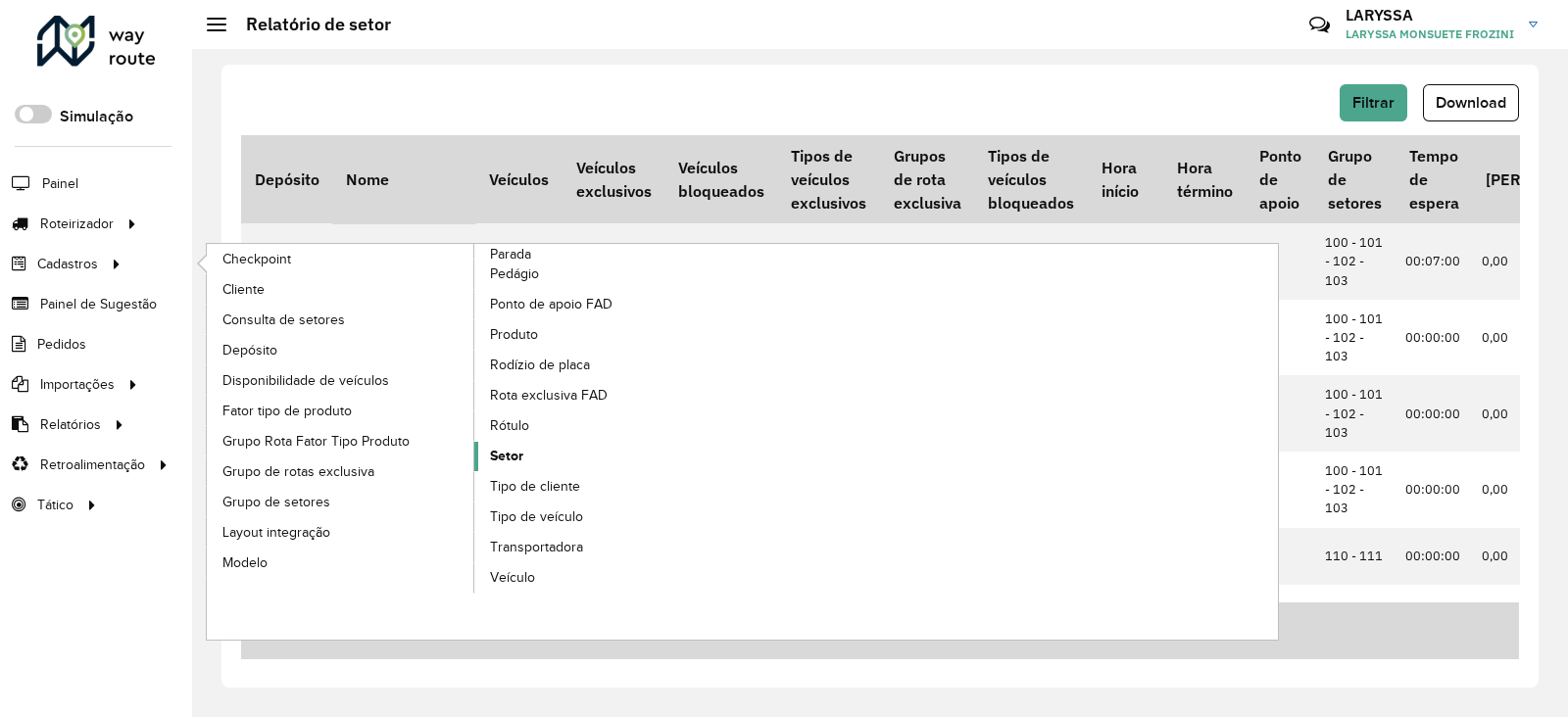
click at [510, 458] on span "Setor" at bounding box center [507, 455] width 34 height 21
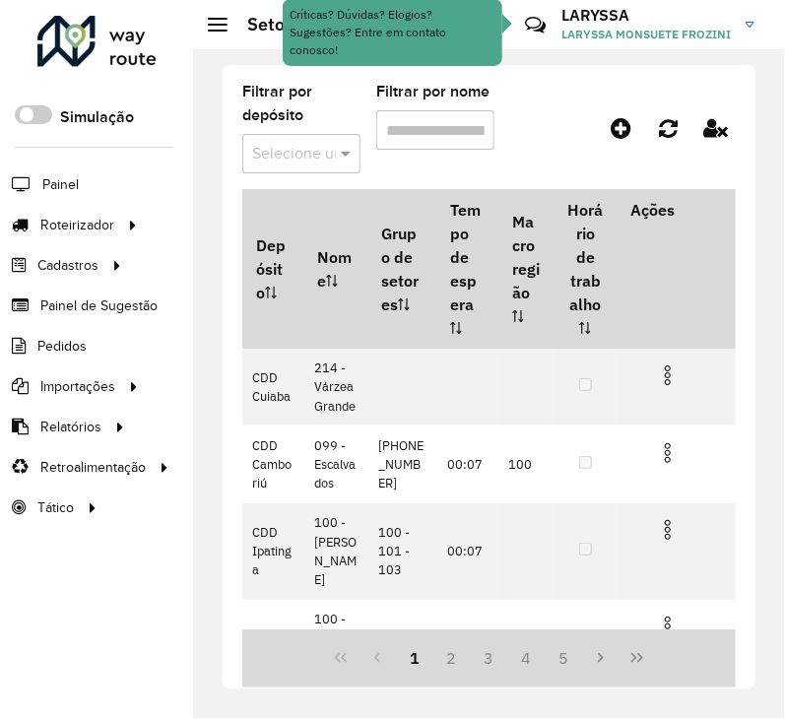
click at [280, 150] on input "text" at bounding box center [281, 155] width 59 height 24
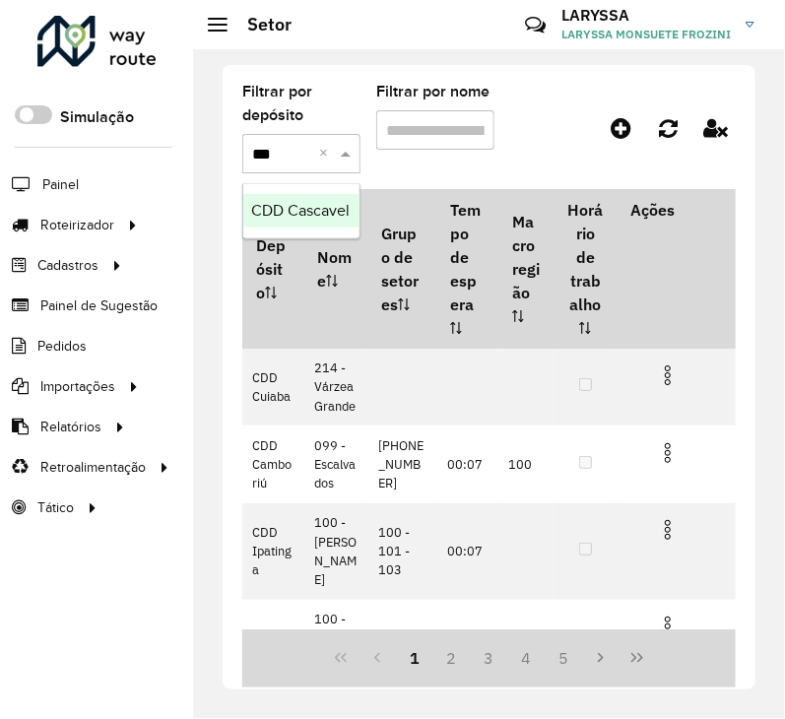
type input "****"
click at [295, 214] on span "CDD Cascavel" at bounding box center [300, 210] width 99 height 17
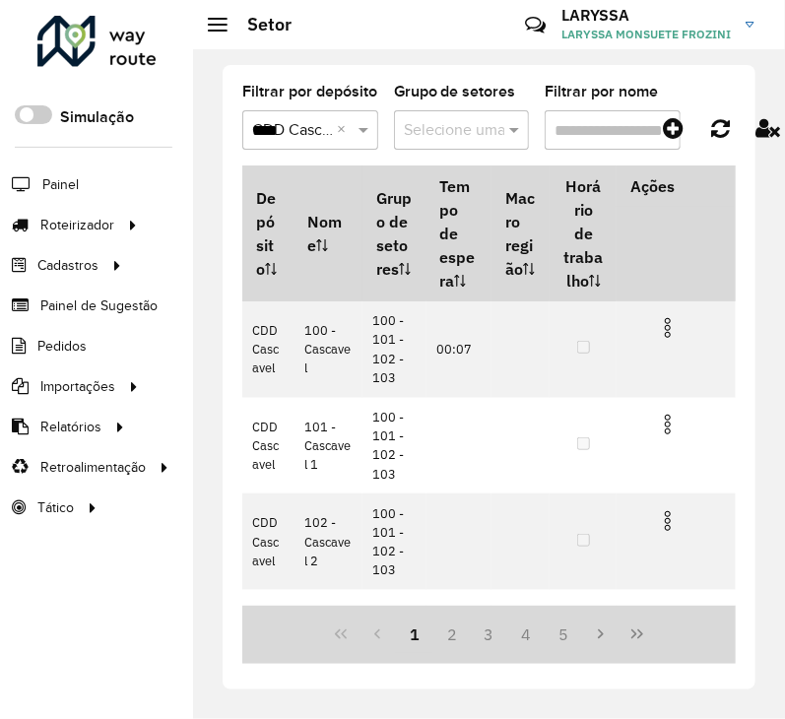
click at [590, 133] on input "Filtrar por nome" at bounding box center [613, 129] width 136 height 39
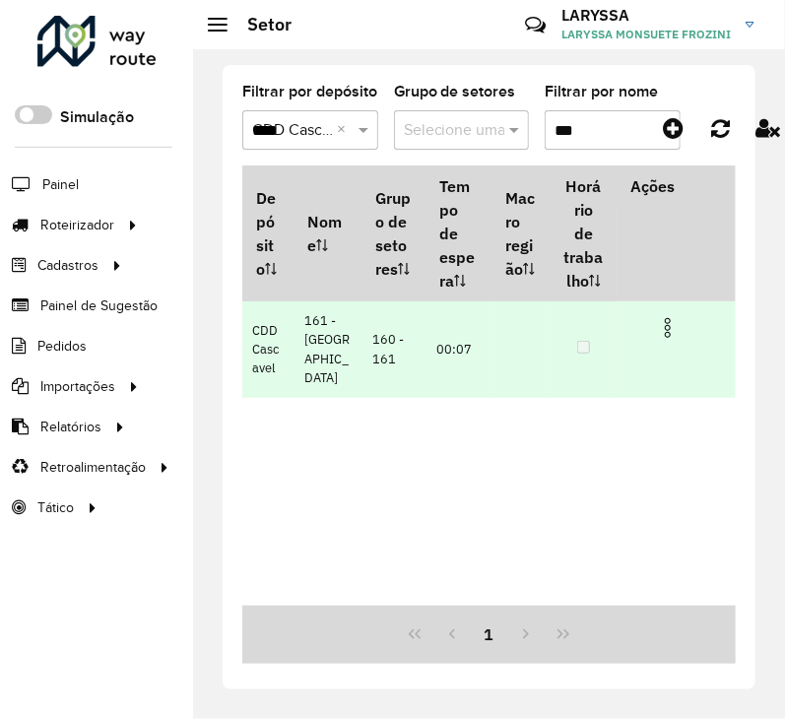
type input "***"
click at [666, 316] on img at bounding box center [668, 328] width 24 height 24
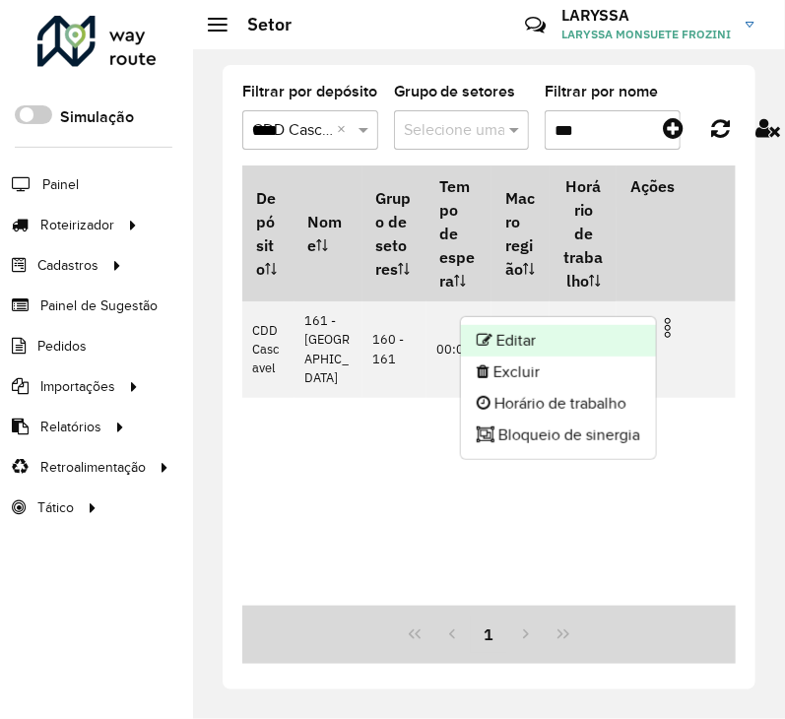
click at [598, 332] on li "Editar" at bounding box center [558, 341] width 195 height 32
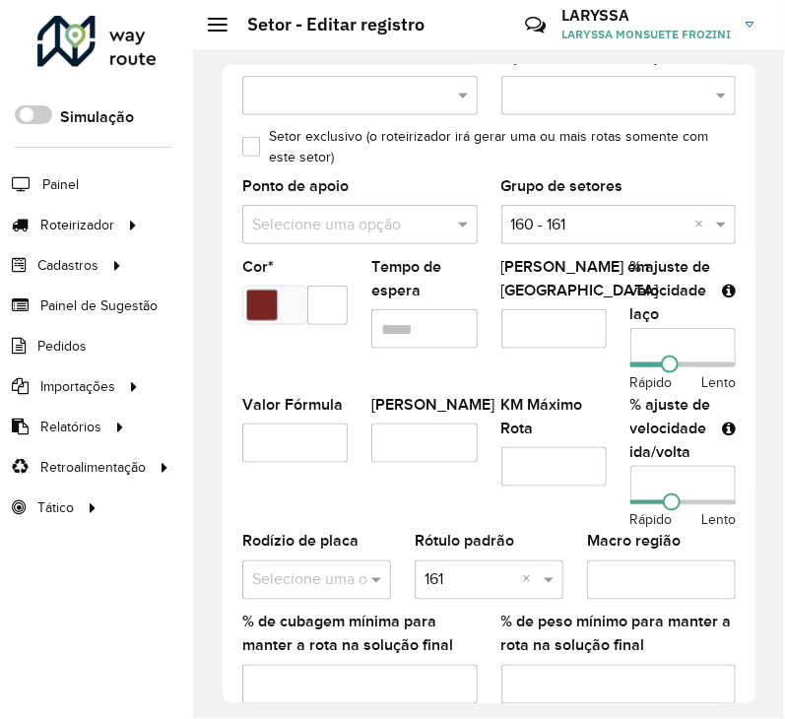
scroll to position [328, 0]
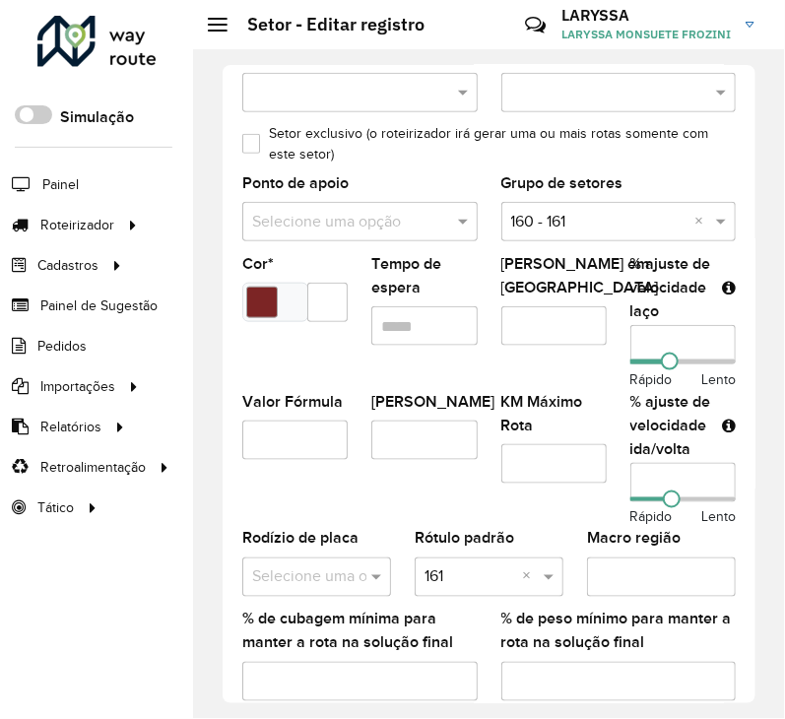
drag, startPoint x: 665, startPoint y: 345, endPoint x: 541, endPoint y: 342, distance: 124.2
click at [541, 342] on formly-group "Veículos QJU5097 × × Tipos de veículos exclusivos Os veículos selecionados (aci…" at bounding box center [489, 317] width 517 height 799
type input "**"
drag, startPoint x: 665, startPoint y: 472, endPoint x: 626, endPoint y: 481, distance: 40.4
click at [631, 481] on input "number" at bounding box center [683, 482] width 105 height 39
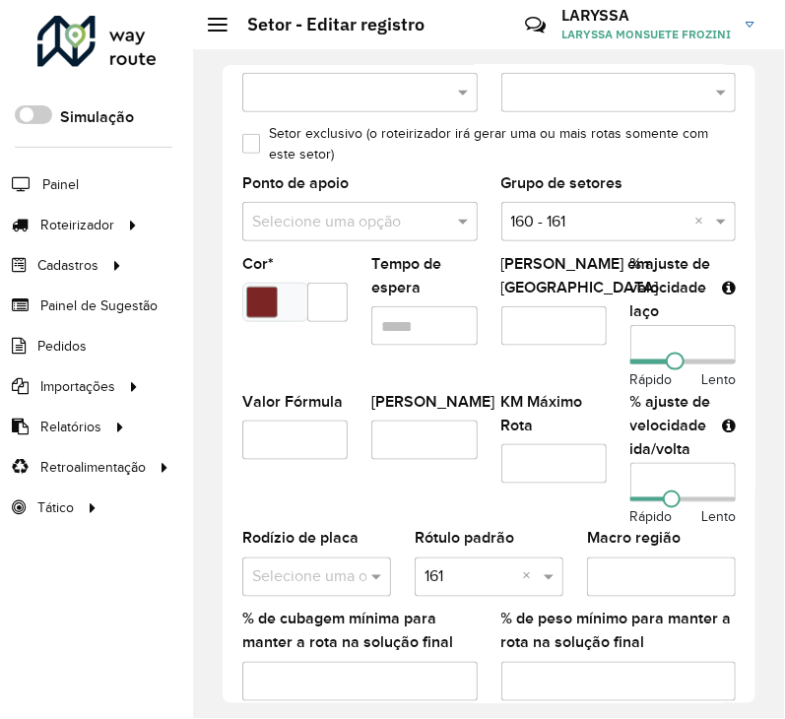
scroll to position [768, 0]
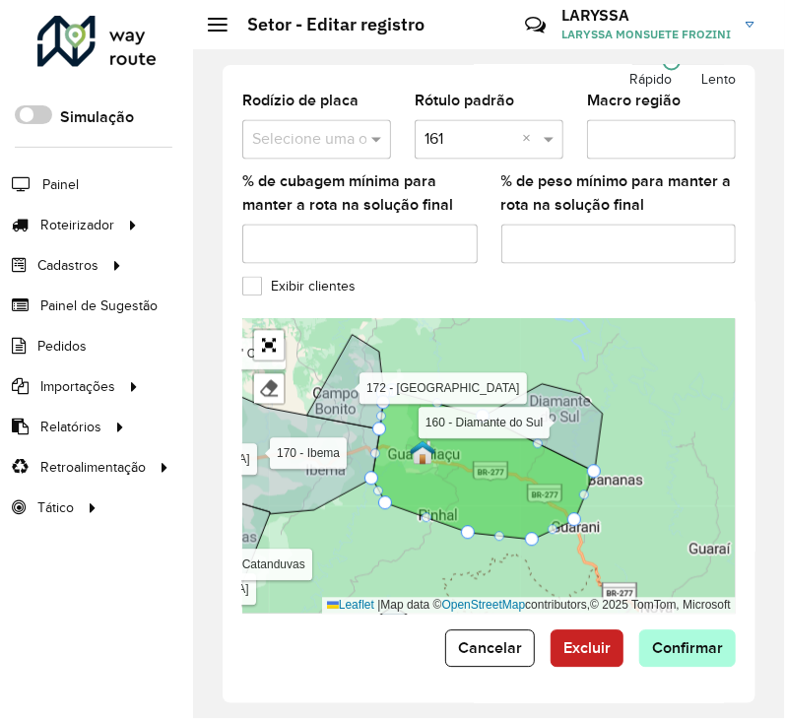
type input "**"
click at [697, 645] on span "Confirmar" at bounding box center [687, 649] width 71 height 17
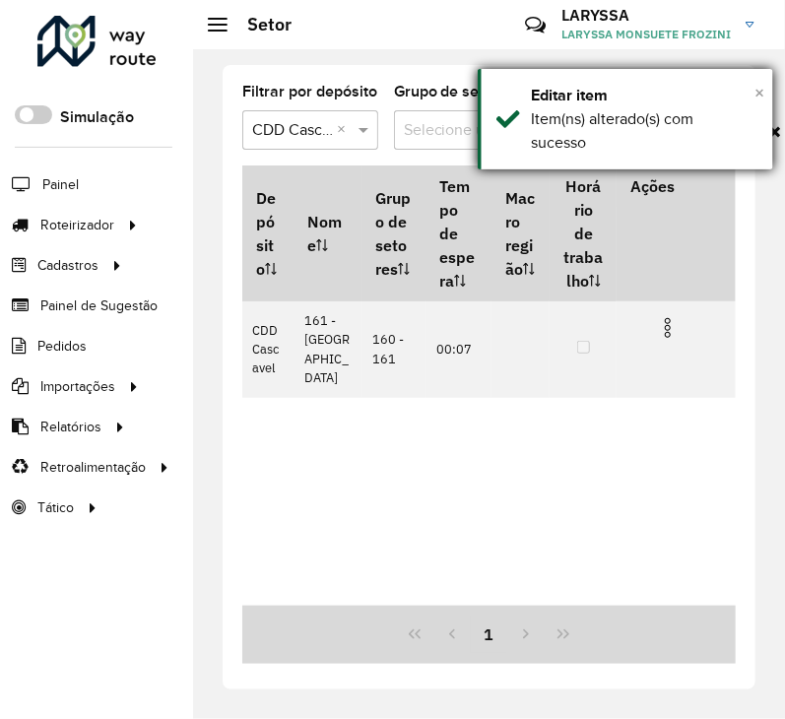
click at [763, 96] on span "×" at bounding box center [760, 93] width 10 height 22
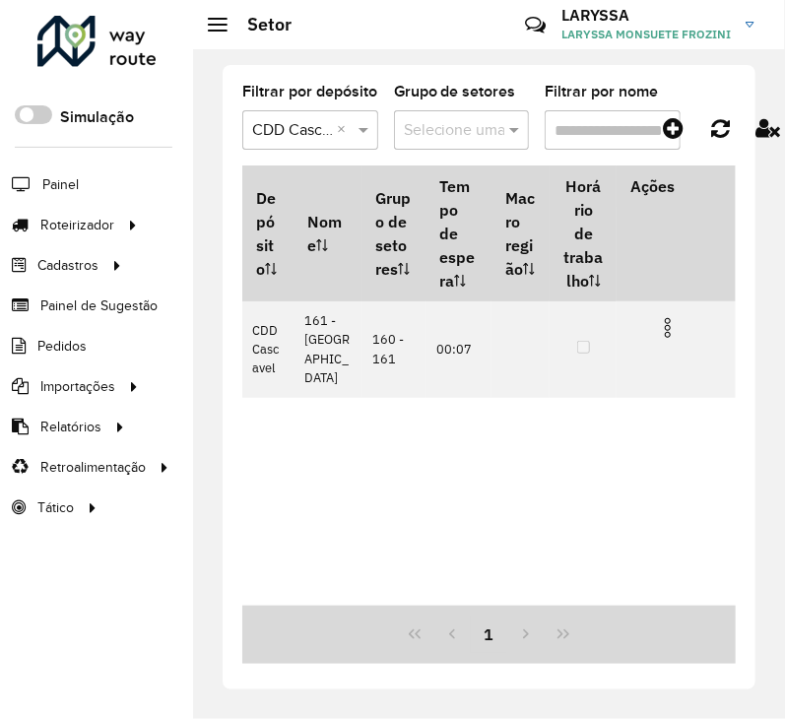
click at [591, 118] on input "Filtrar por nome" at bounding box center [613, 129] width 136 height 39
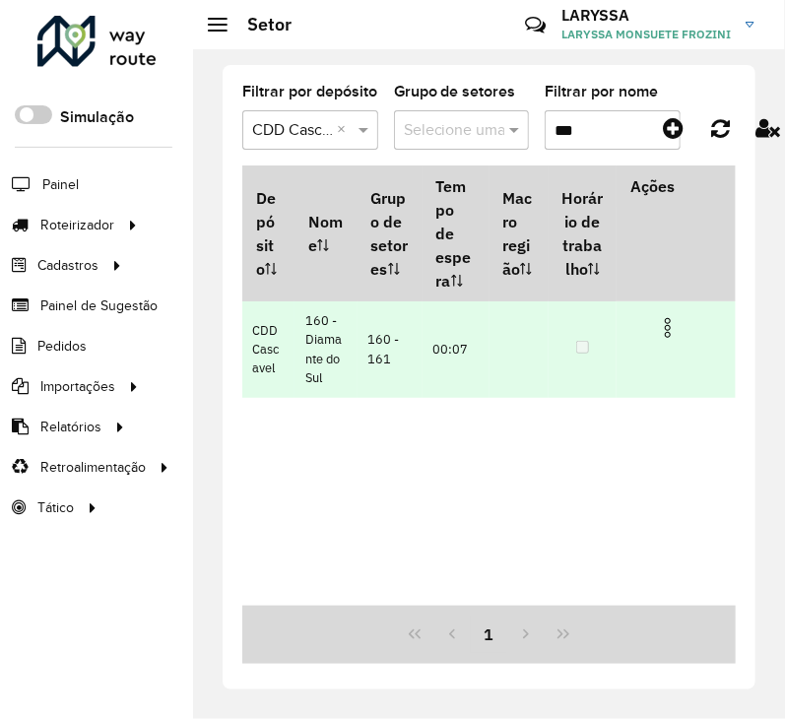
type input "***"
click at [666, 334] on img at bounding box center [668, 328] width 24 height 24
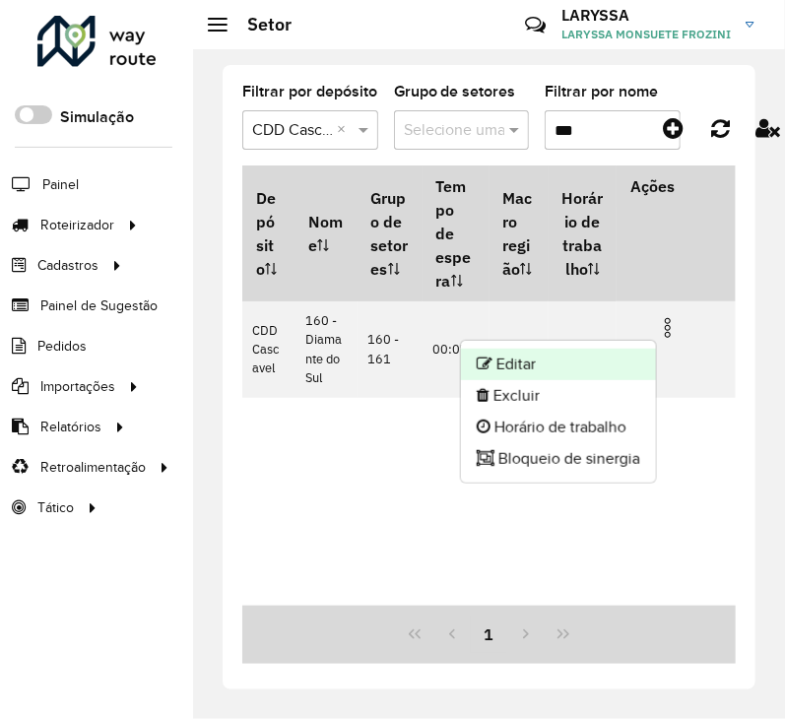
click at [607, 351] on li "Editar" at bounding box center [558, 365] width 195 height 32
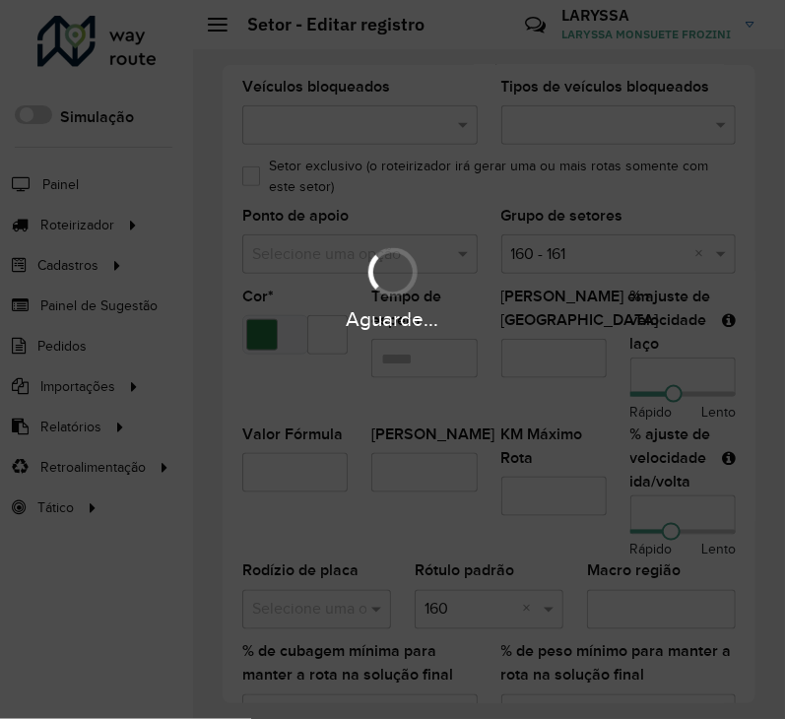
scroll to position [328, 0]
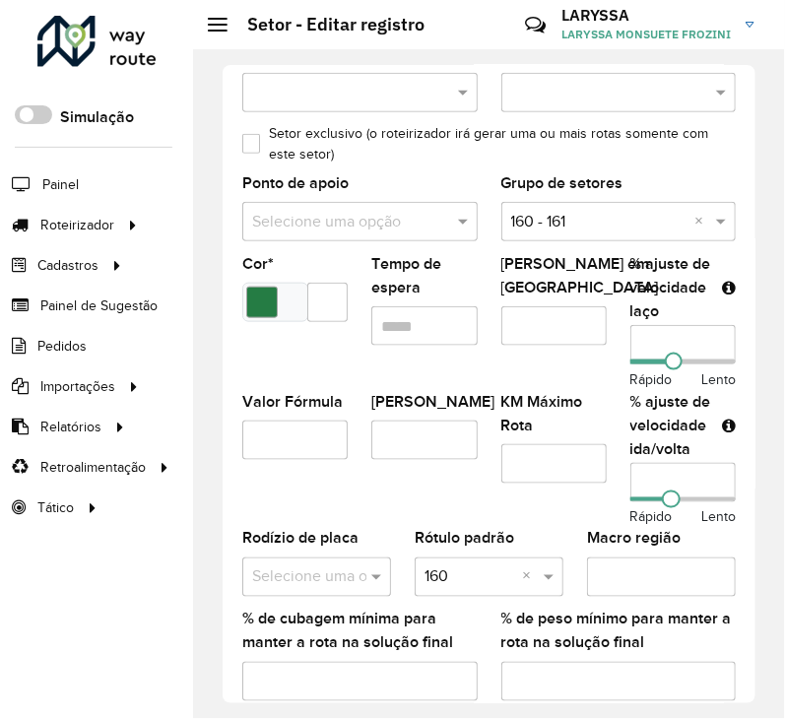
drag, startPoint x: 674, startPoint y: 346, endPoint x: 590, endPoint y: 346, distance: 83.8
click at [590, 346] on formly-group "Veículos CUN8G45 × × Tipos de veículos exclusivos Os veículos selecionados (aci…" at bounding box center [489, 317] width 517 height 799
type input "**"
drag, startPoint x: 552, startPoint y: 491, endPoint x: 536, endPoint y: 492, distance: 15.8
click at [536, 492] on formly-group "Veículos CUN8G45 × × Tipos de veículos exclusivos Os veículos selecionados (aci…" at bounding box center [489, 317] width 517 height 799
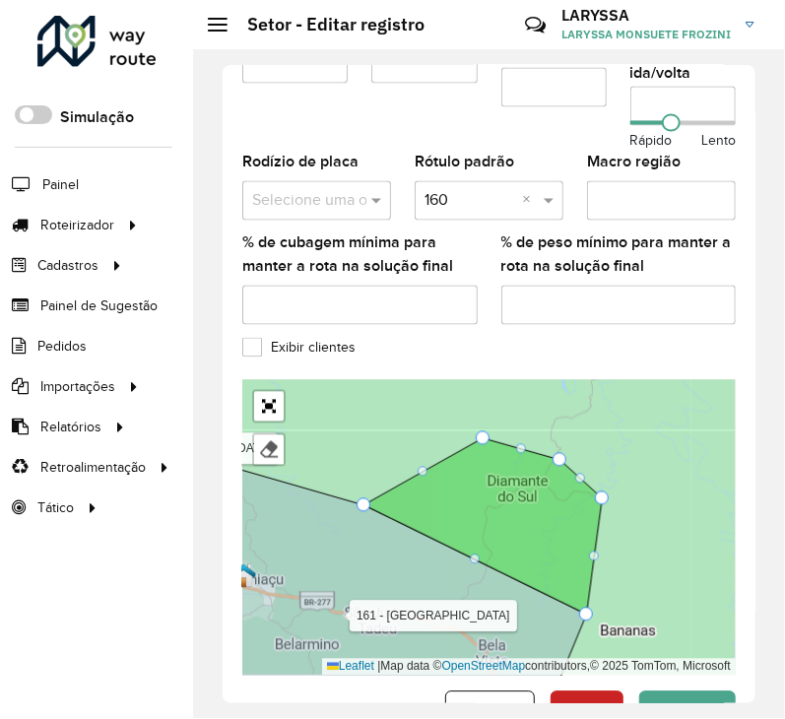
scroll to position [768, 0]
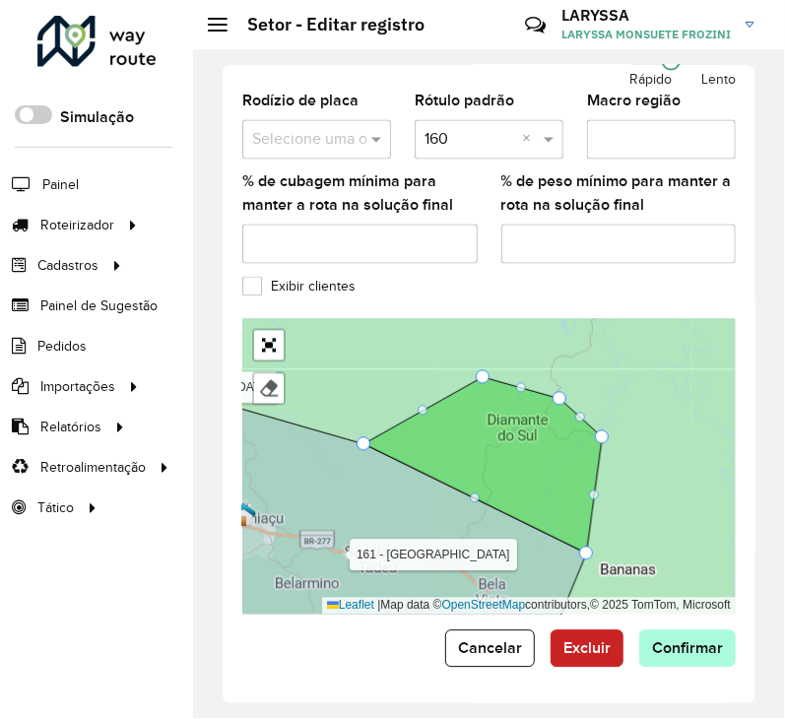
type input "**"
click at [672, 663] on button "Confirmar" at bounding box center [688, 649] width 97 height 37
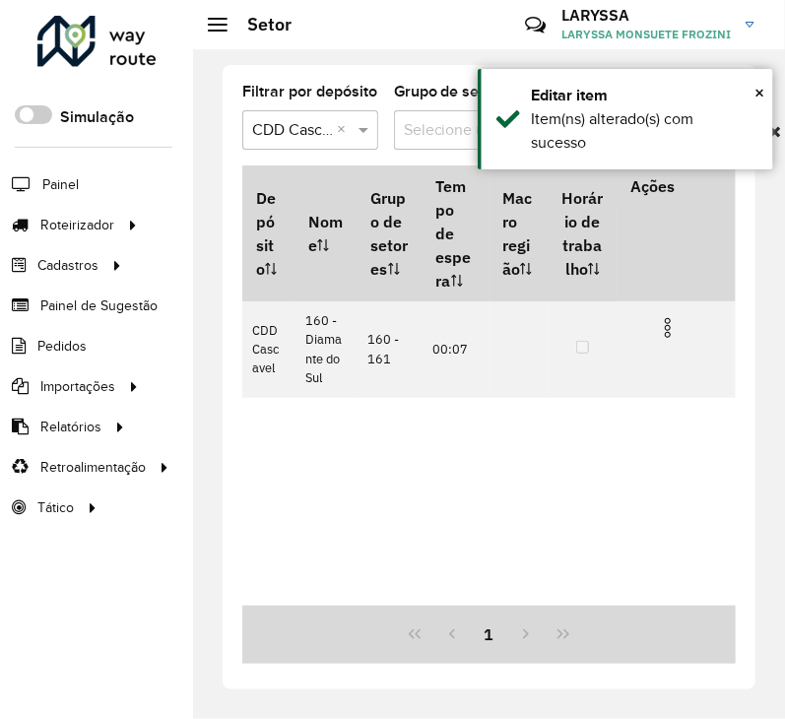
click at [552, 444] on div "Depósito Nome Grupo de setores Tempo de espera Macro região Horário de trabalho…" at bounding box center [489, 386] width 494 height 441
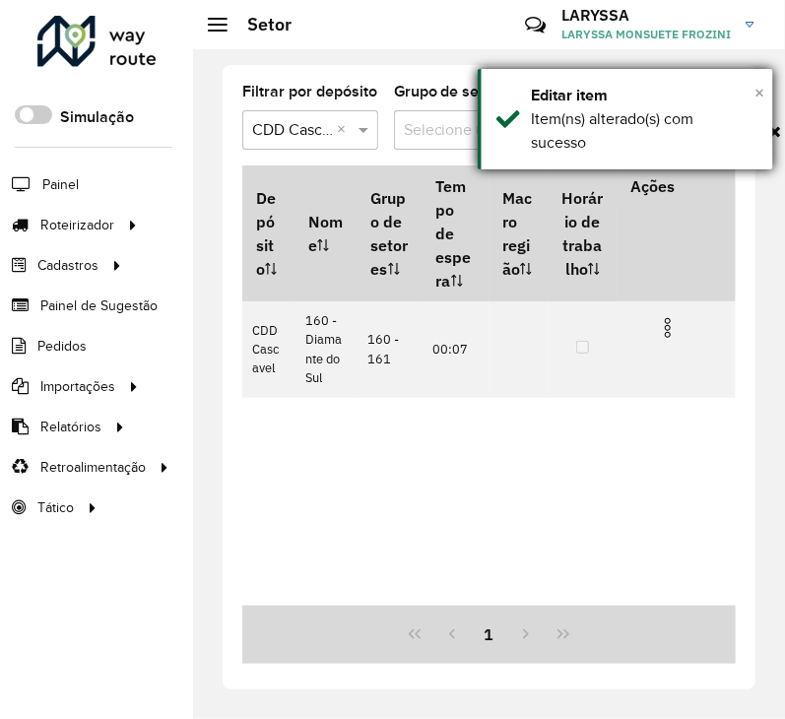
click at [755, 86] on span "×" at bounding box center [760, 93] width 10 height 22
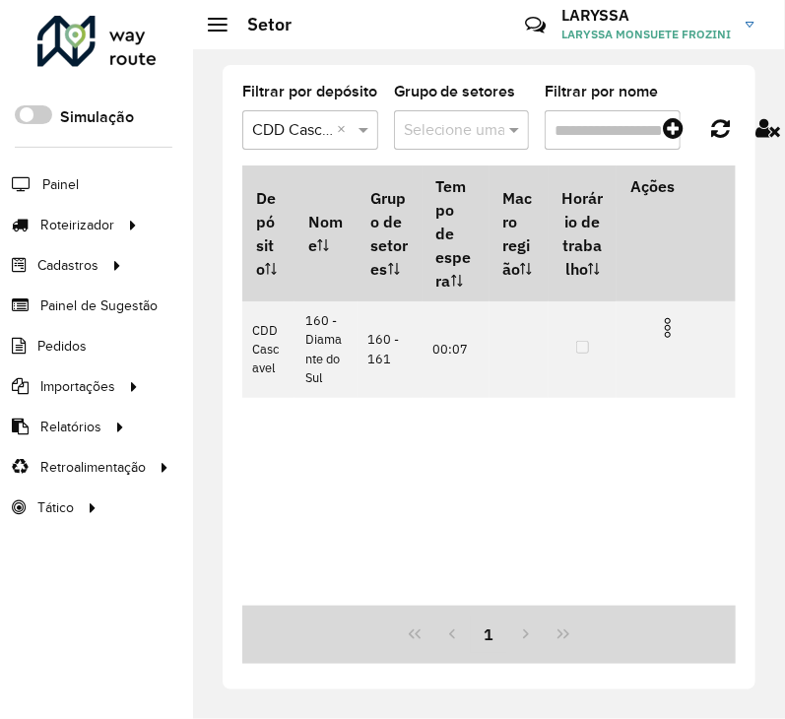
click at [610, 128] on input "Filtrar por nome" at bounding box center [613, 129] width 136 height 39
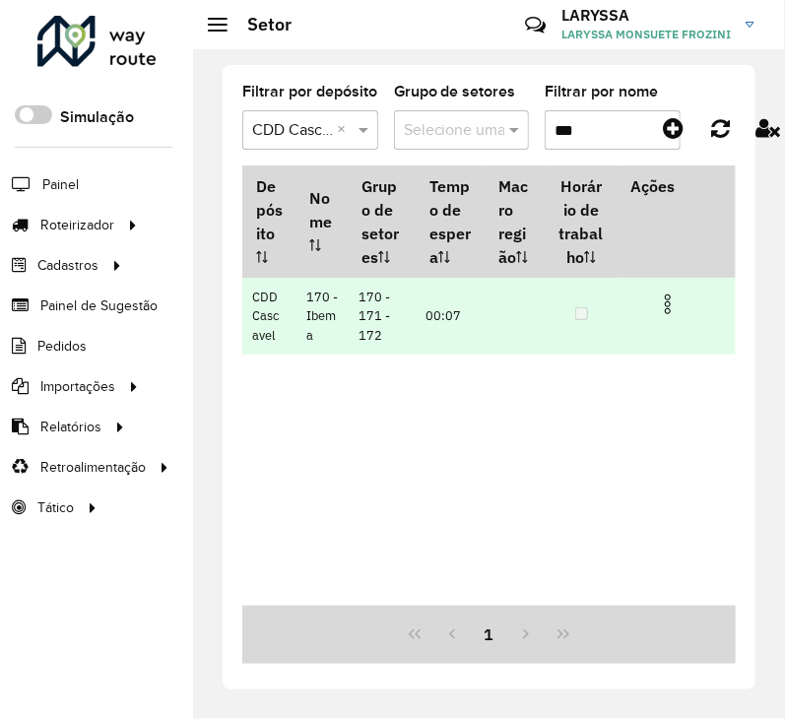
type input "***"
click at [665, 306] on img at bounding box center [668, 305] width 24 height 24
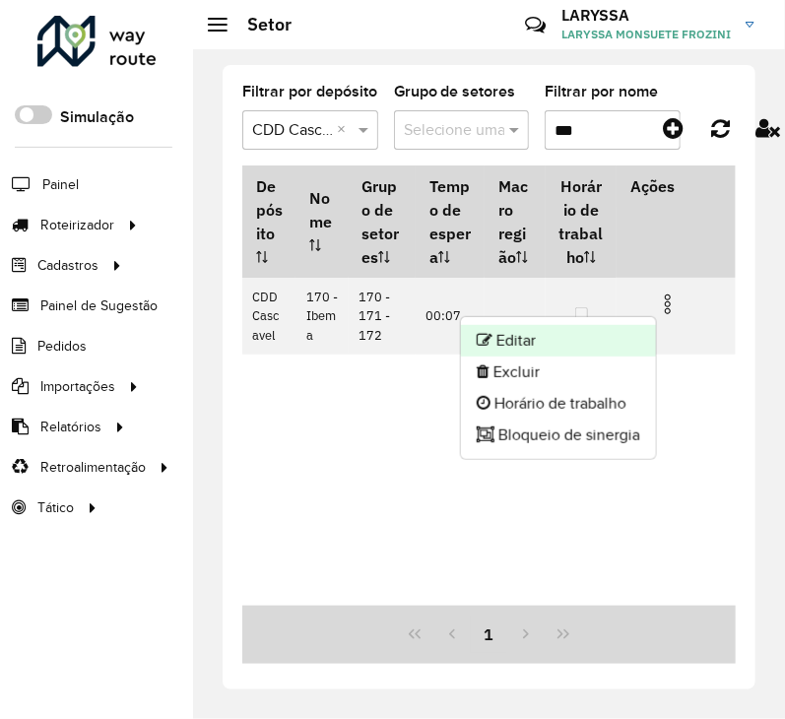
click at [530, 337] on li "Editar" at bounding box center [558, 341] width 195 height 32
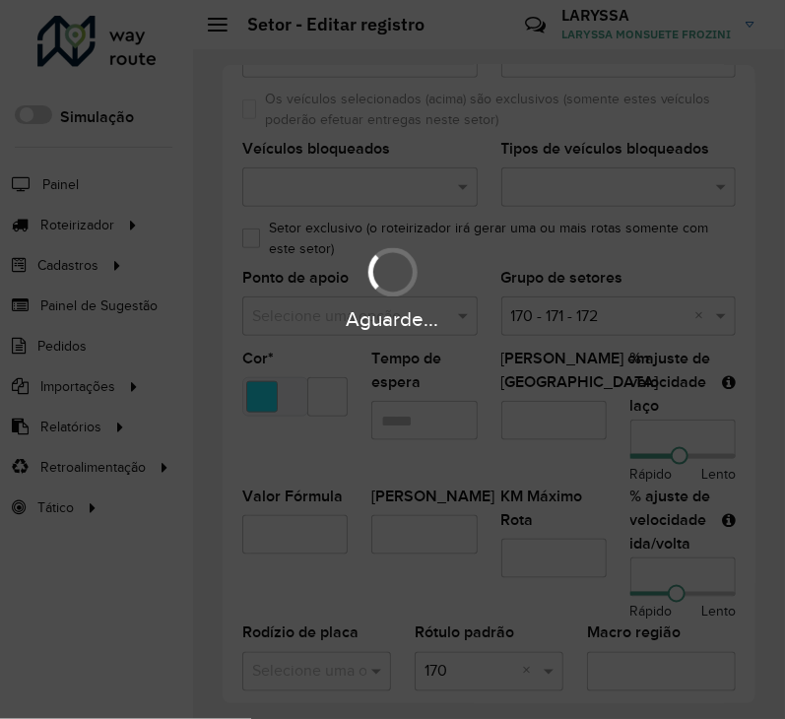
scroll to position [492, 0]
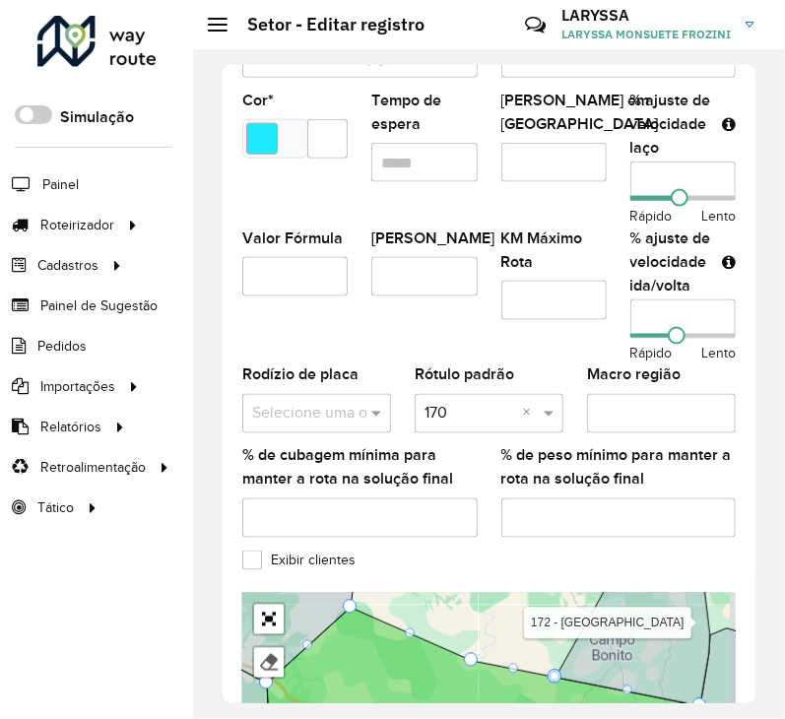
drag, startPoint x: 661, startPoint y: 174, endPoint x: 551, endPoint y: 184, distance: 110.8
click at [551, 184] on formly-group "Veículos FPN6955 × × Tipos de veículos exclusivos × × × × × Os veículos selecio…" at bounding box center [489, 154] width 517 height 799
type input "**"
drag, startPoint x: 660, startPoint y: 322, endPoint x: 524, endPoint y: 313, distance: 136.3
click at [524, 313] on formly-group "Veículos FPN6955 × × Tipos de veículos exclusivos × × × × × Os veículos selecio…" at bounding box center [489, 154] width 517 height 799
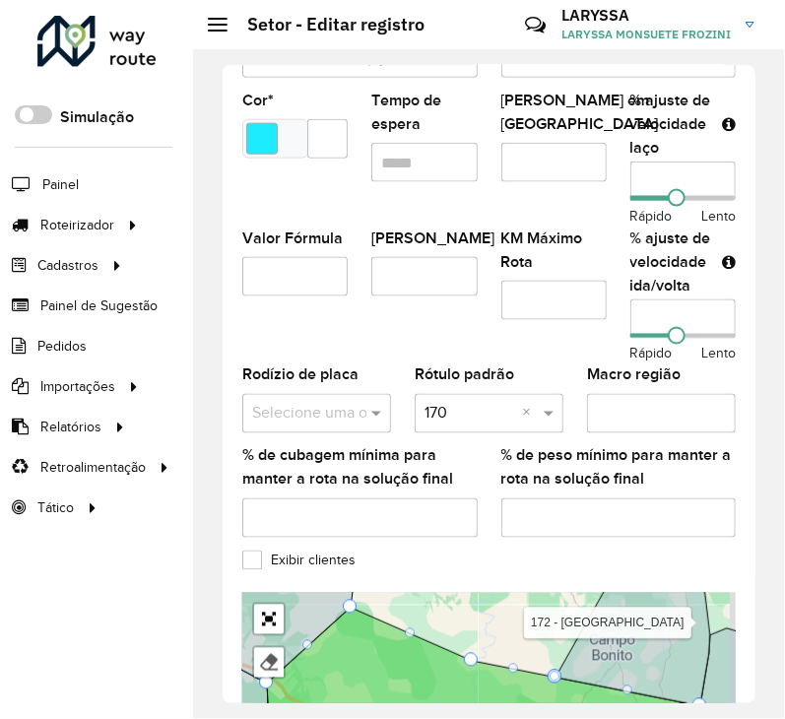
scroll to position [768, 0]
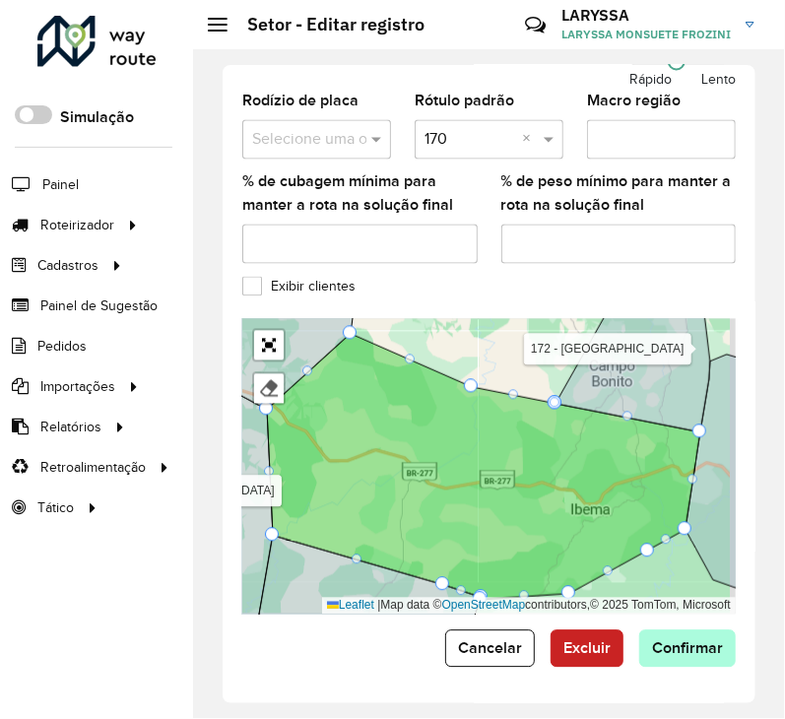
type input "**"
click at [678, 644] on span "Confirmar" at bounding box center [687, 649] width 71 height 17
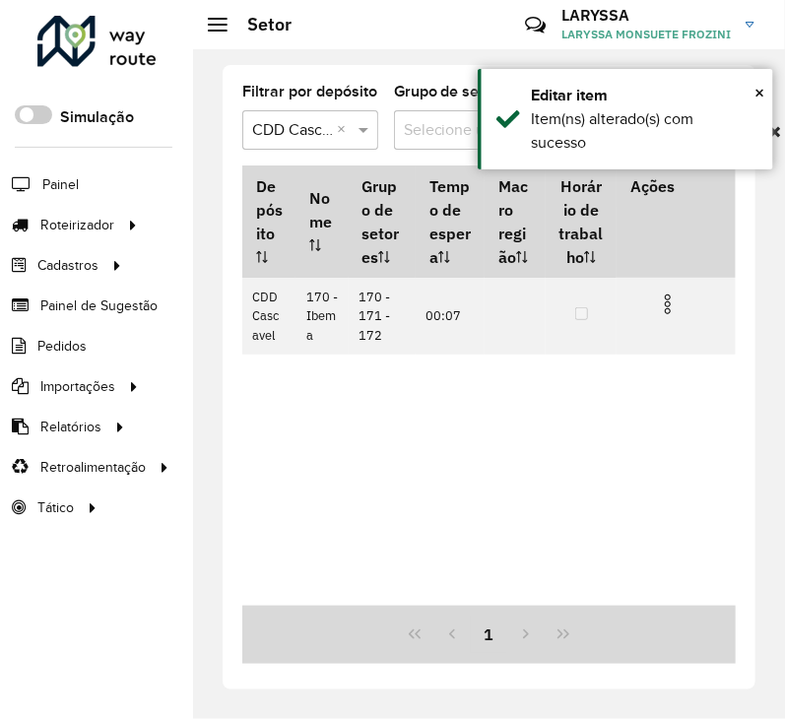
click at [630, 475] on div "Depósito Nome Grupo de setores Tempo de espera Macro região Horário de trabalho…" at bounding box center [489, 386] width 494 height 441
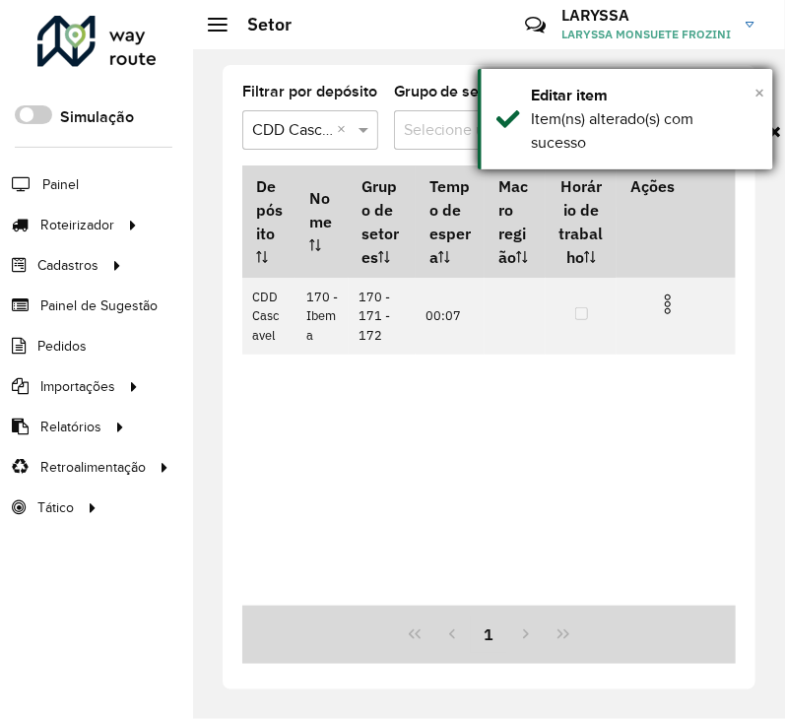
click at [764, 89] on span "×" at bounding box center [760, 93] width 10 height 22
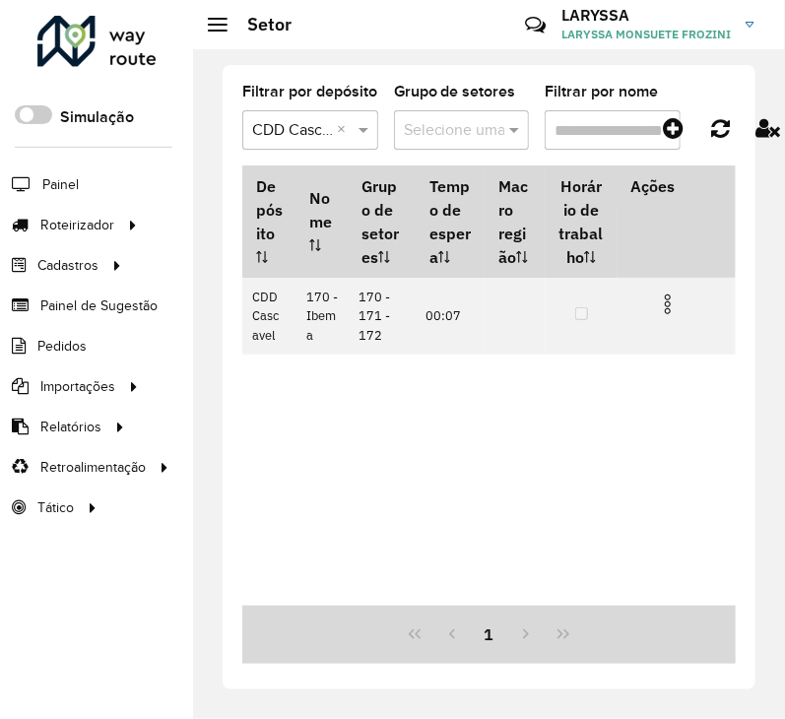
click at [612, 130] on input "Filtrar por nome" at bounding box center [613, 129] width 136 height 39
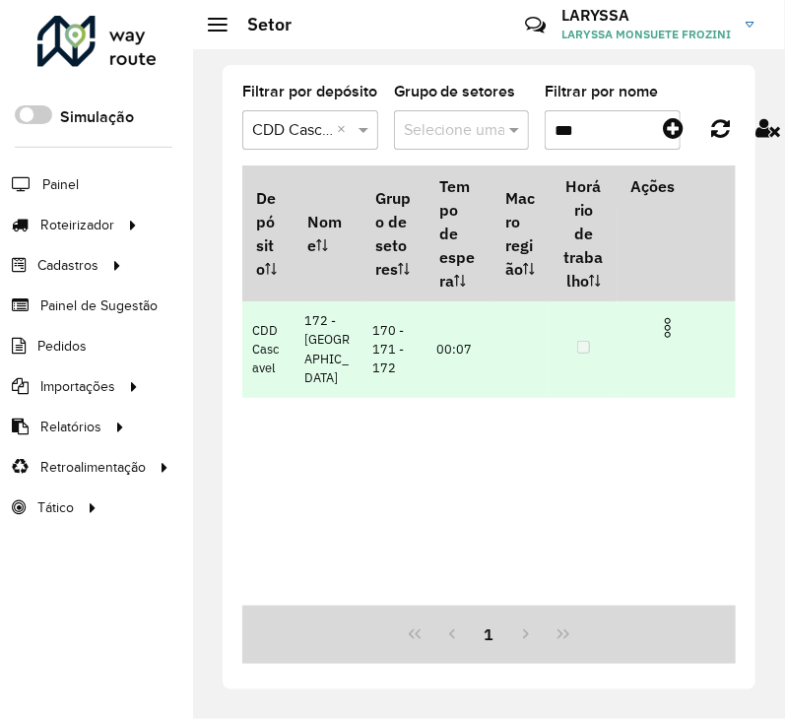
type input "***"
click at [665, 327] on img at bounding box center [668, 328] width 24 height 24
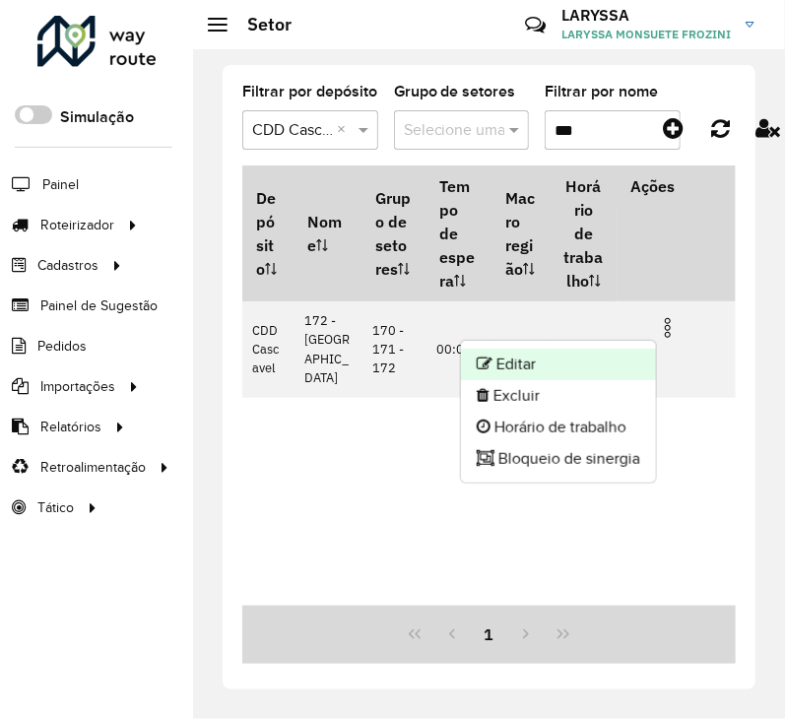
click at [510, 362] on li "Editar" at bounding box center [558, 365] width 195 height 32
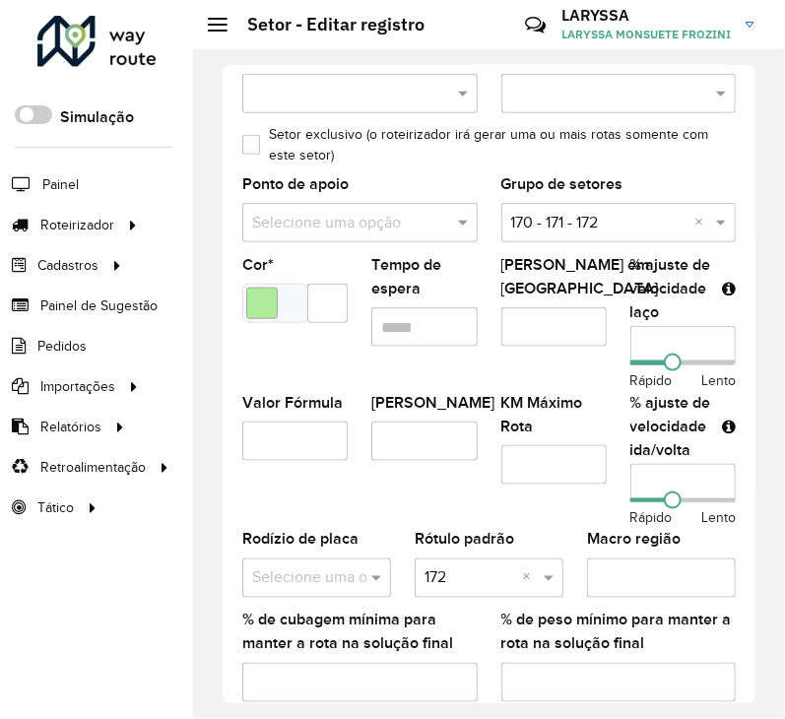
scroll to position [328, 0]
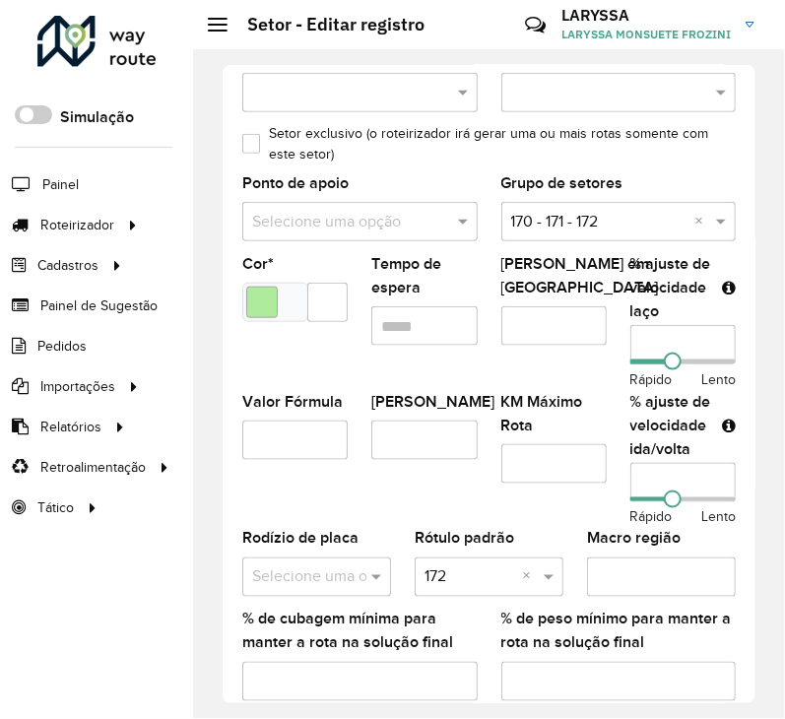
drag, startPoint x: 665, startPoint y: 349, endPoint x: 527, endPoint y: 351, distance: 138.0
click at [527, 351] on formly-group "Veículos CUN8G45 × × Tipos de veículos exclusivos × × × × × Os veículos selecio…" at bounding box center [489, 317] width 517 height 799
type input "**"
drag, startPoint x: 635, startPoint y: 476, endPoint x: 499, endPoint y: 456, distance: 137.4
click at [499, 456] on formly-group "Veículos CUN8G45 × × Tipos de veículos exclusivos × × × × × Os veículos selecio…" at bounding box center [489, 317] width 517 height 799
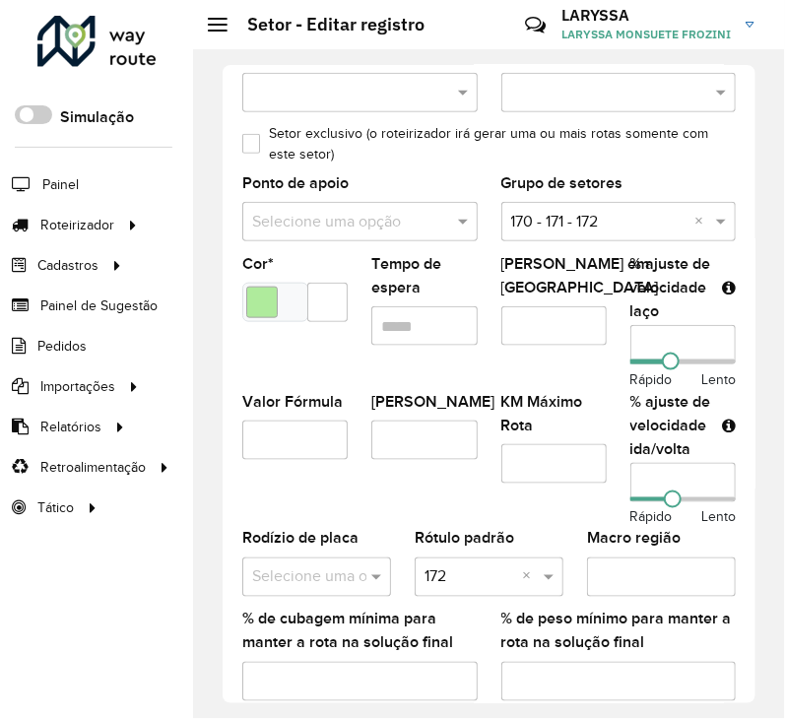
scroll to position [768, 0]
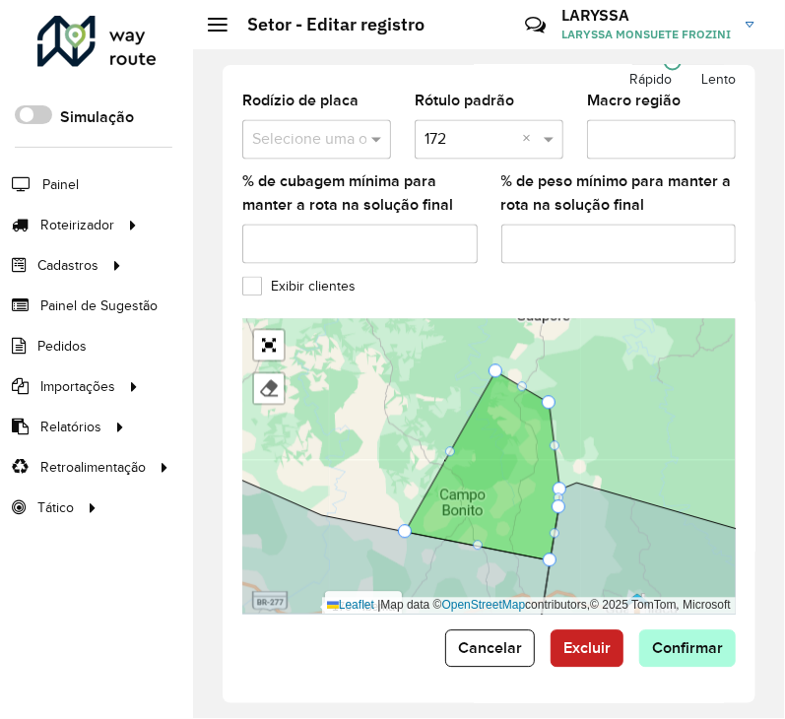
type input "**"
click at [693, 636] on button "Confirmar" at bounding box center [688, 649] width 97 height 37
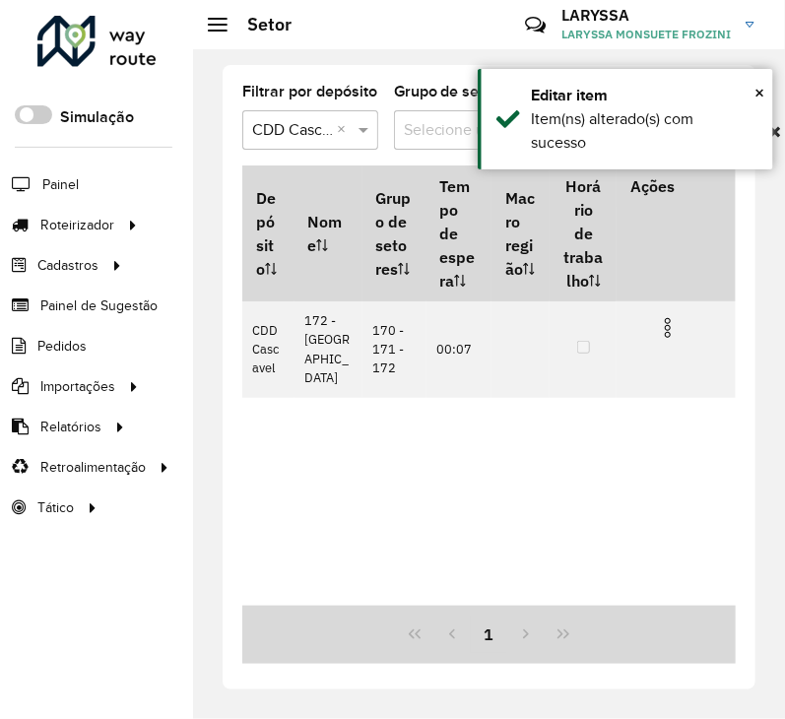
click at [578, 494] on div "Depósito Nome Grupo de setores Tempo de espera Macro região Horário de trabalho…" at bounding box center [489, 386] width 494 height 441
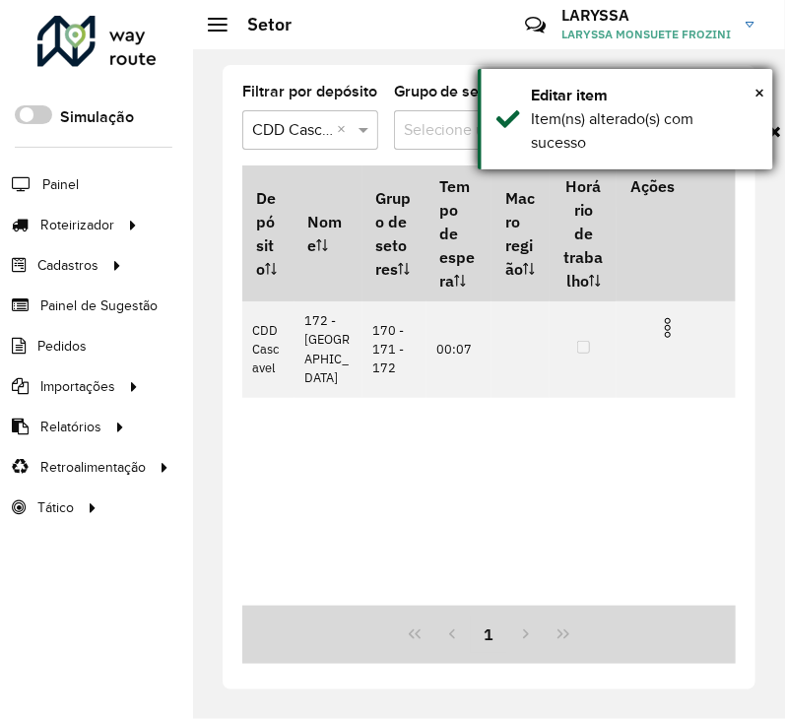
click at [754, 87] on div "Editar item" at bounding box center [645, 96] width 228 height 24
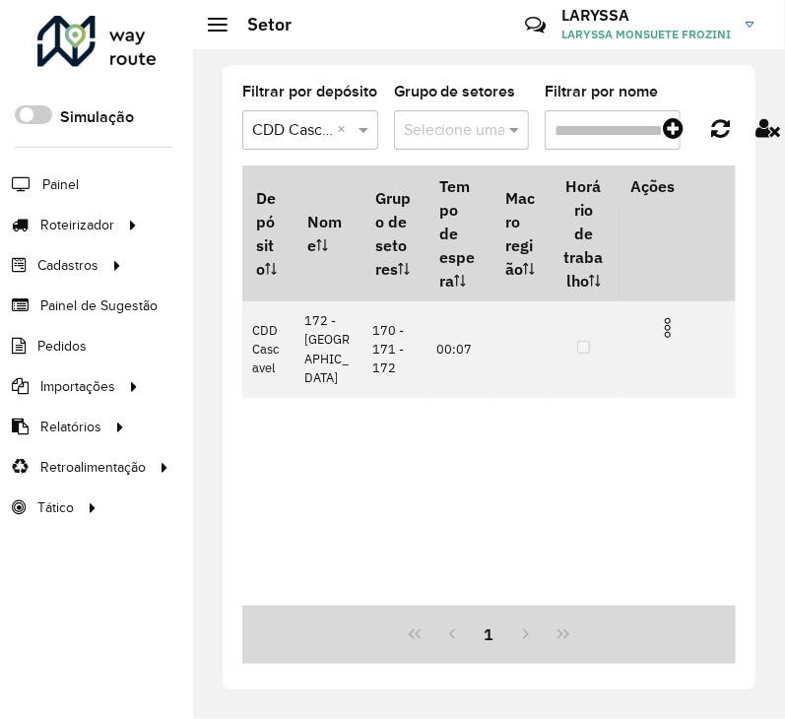
click at [589, 131] on input "Filtrar por nome" at bounding box center [613, 129] width 136 height 39
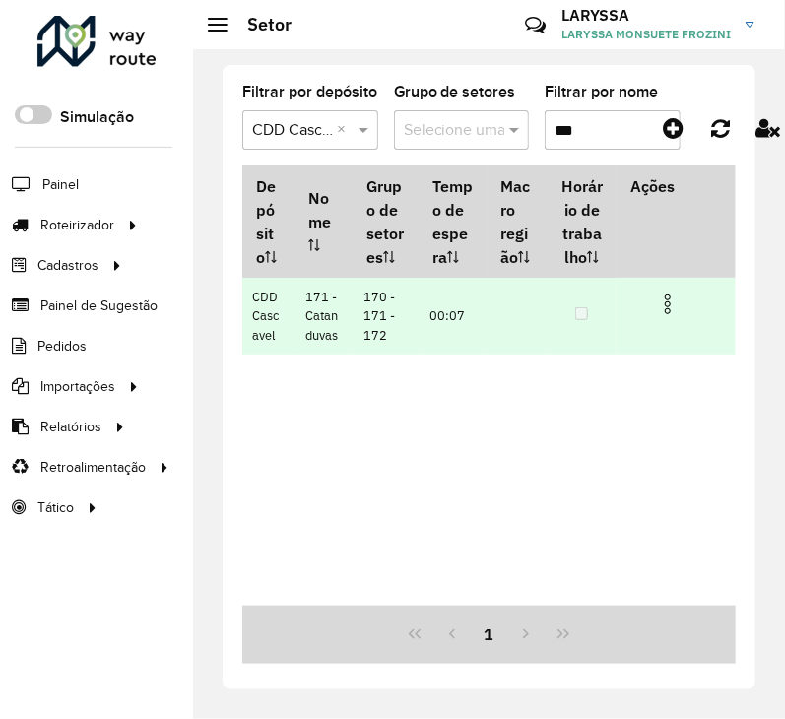
type input "***"
click at [670, 306] on img at bounding box center [668, 305] width 24 height 24
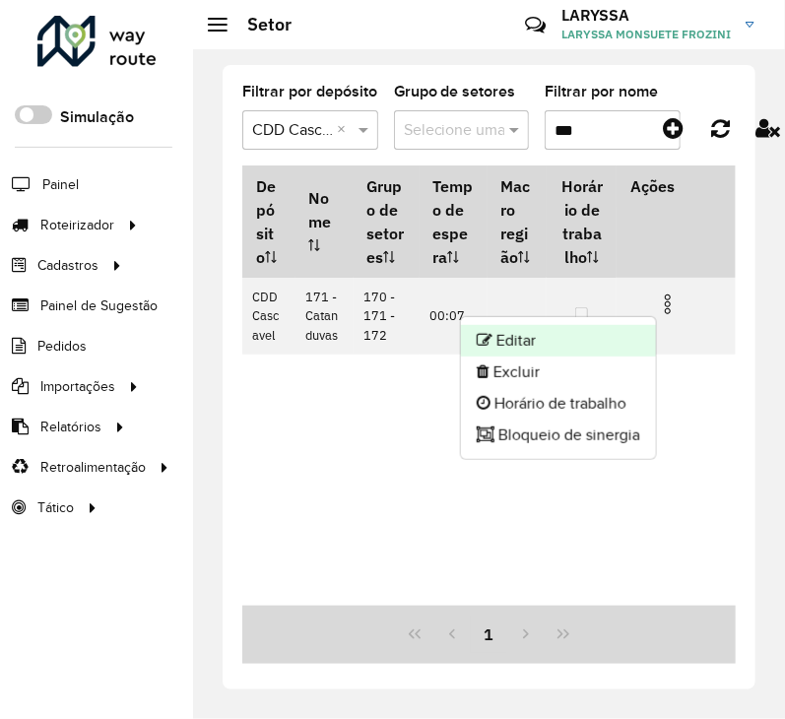
click at [595, 340] on li "Editar" at bounding box center [558, 341] width 195 height 32
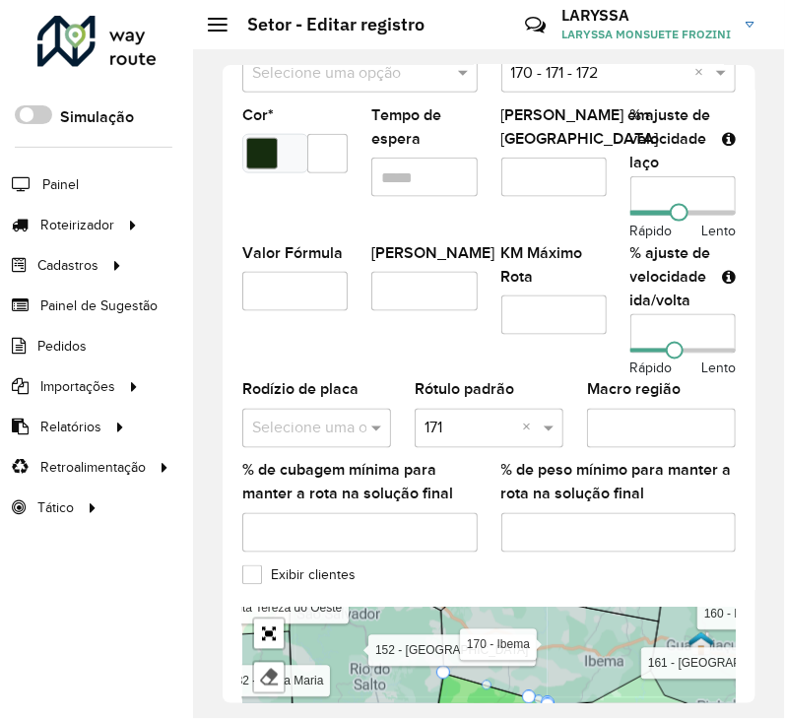
scroll to position [492, 0]
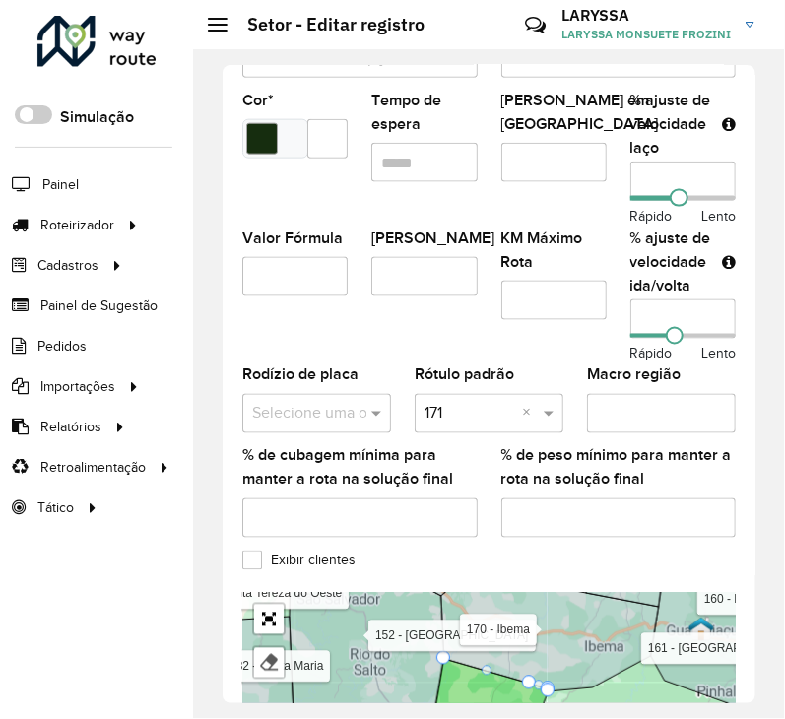
drag, startPoint x: 663, startPoint y: 174, endPoint x: 512, endPoint y: 174, distance: 150.8
click at [512, 174] on formly-group "Veículos GGK7099 × × Tipos de veículos exclusivos Os veículos selecionados (aci…" at bounding box center [489, 154] width 517 height 799
type input "**"
drag, startPoint x: 657, startPoint y: 319, endPoint x: 620, endPoint y: 318, distance: 37.5
click at [620, 318] on formly-field "% ajuste de velocidade ida/volta Rápido Lento" at bounding box center [683, 301] width 129 height 138
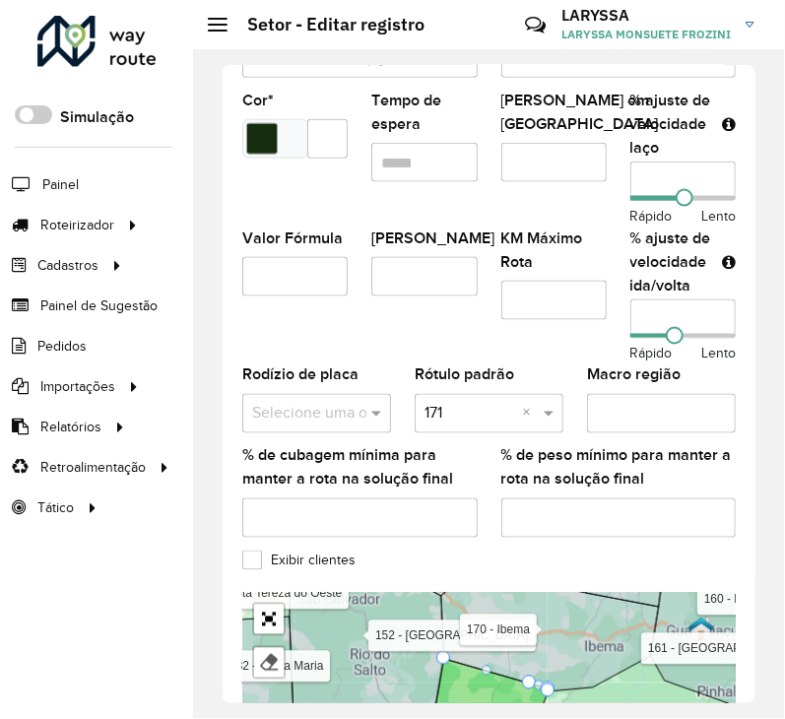
scroll to position [768, 0]
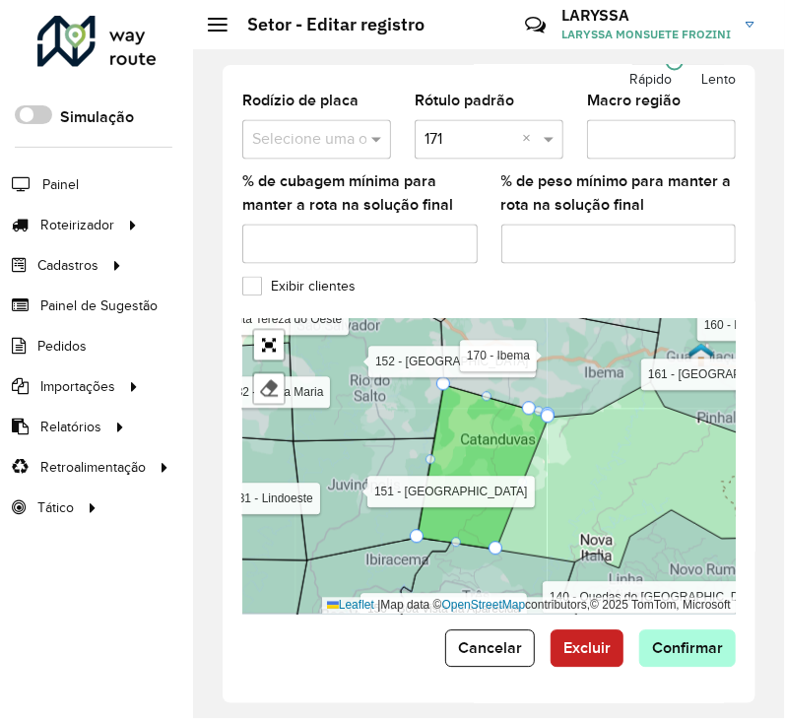
type input "**"
click at [713, 657] on button "Confirmar" at bounding box center [688, 649] width 97 height 37
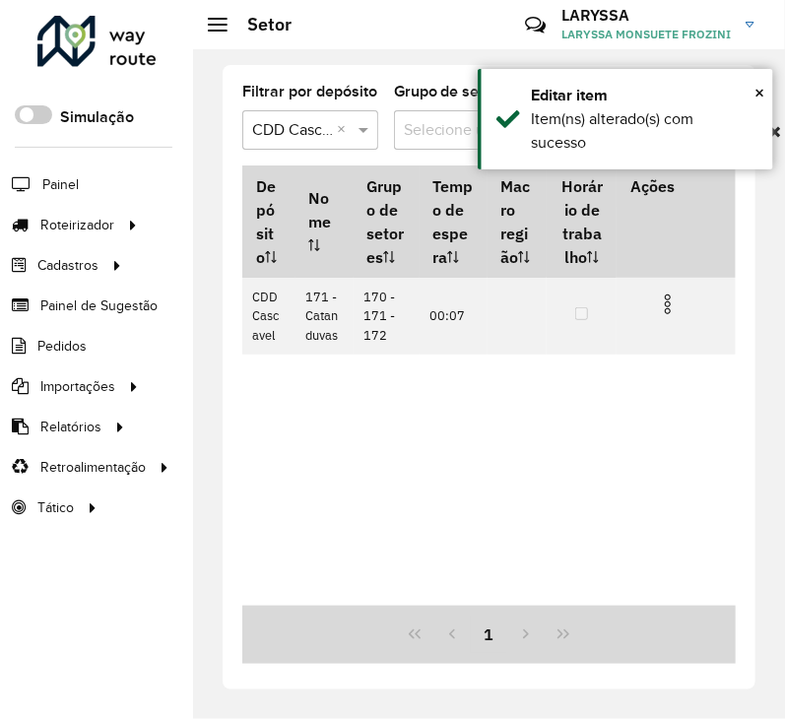
click at [581, 453] on div "Depósito Nome Grupo de setores Tempo de espera Macro região Horário de trabalho…" at bounding box center [489, 386] width 494 height 441
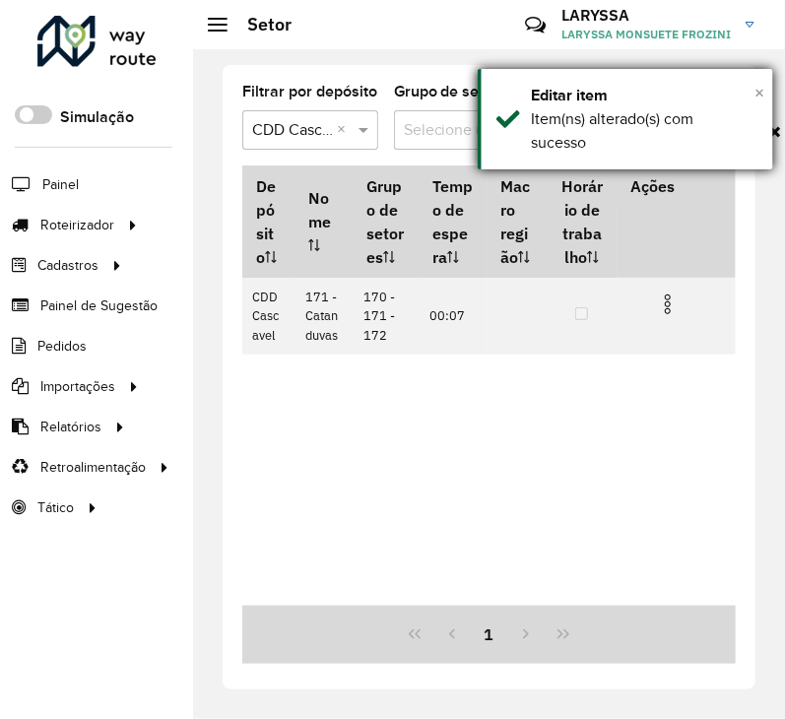
click at [755, 89] on span "×" at bounding box center [760, 93] width 10 height 22
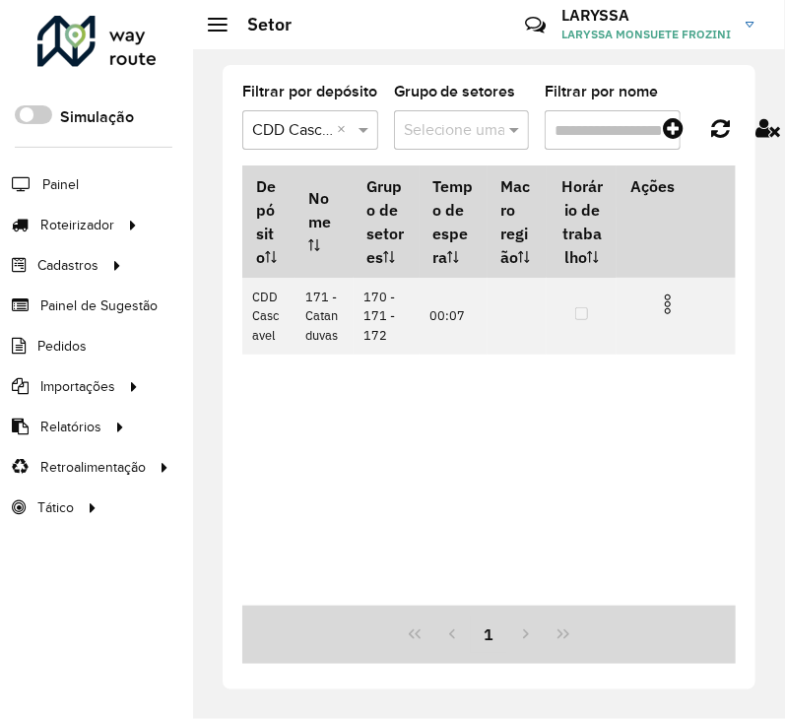
drag, startPoint x: 611, startPoint y: 130, endPoint x: 559, endPoint y: 131, distance: 52.2
click at [559, 131] on input "Filtrar por nome" at bounding box center [613, 129] width 136 height 39
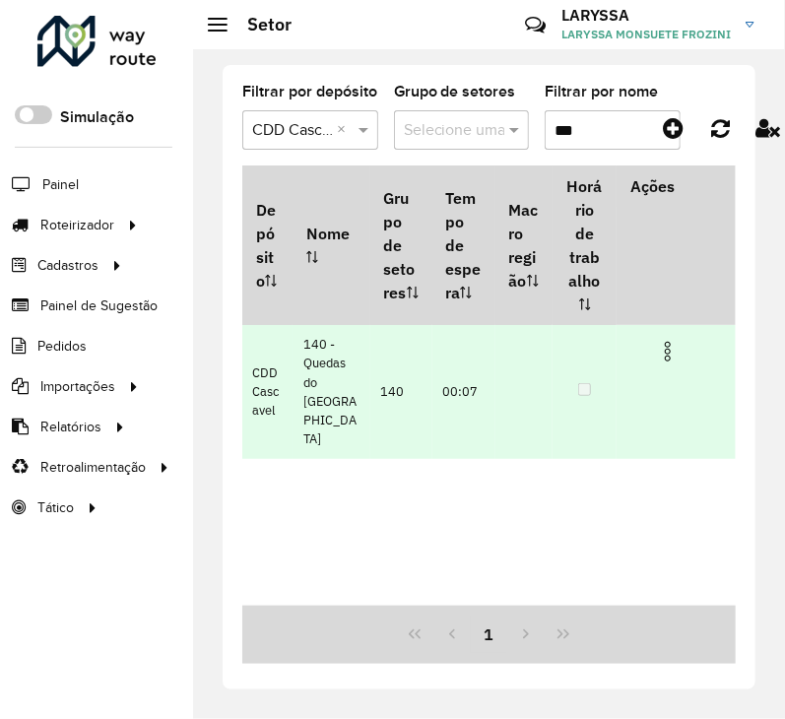
type input "***"
click at [667, 340] on img at bounding box center [668, 352] width 24 height 24
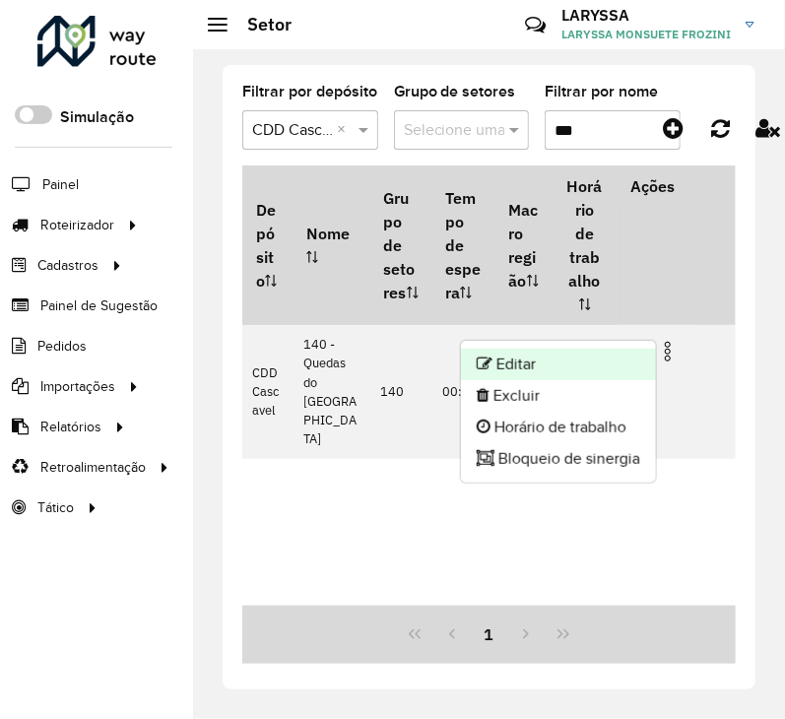
click at [567, 359] on li "Editar" at bounding box center [558, 365] width 195 height 32
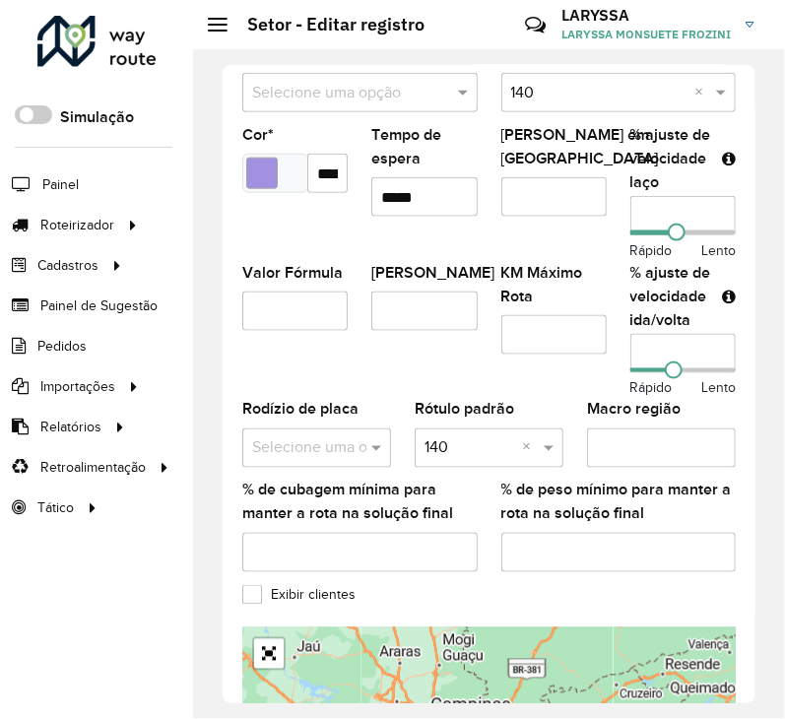
scroll to position [492, 0]
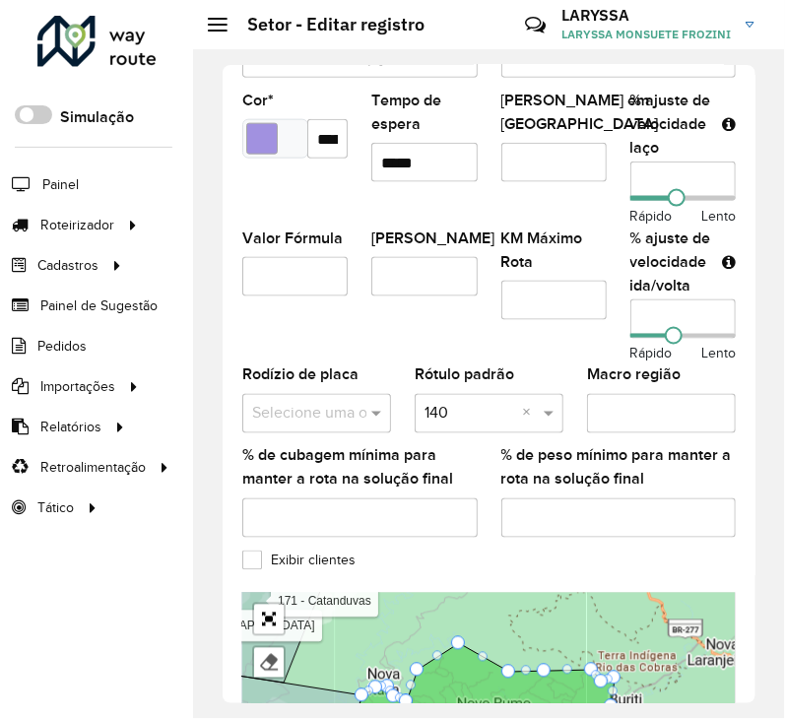
drag, startPoint x: 659, startPoint y: 184, endPoint x: 557, endPoint y: 162, distance: 105.0
click at [557, 162] on formly-group "Veículos FPZ9B16 × × Tipos de veículos exclusivos Os veículos selecionados (aci…" at bounding box center [489, 154] width 517 height 799
type input "**"
drag, startPoint x: 657, startPoint y: 308, endPoint x: 596, endPoint y: 312, distance: 61.2
click at [596, 312] on formly-group "Veículos FPZ9B16 × × Tipos de veículos exclusivos Os veículos selecionados (aci…" at bounding box center [489, 154] width 517 height 799
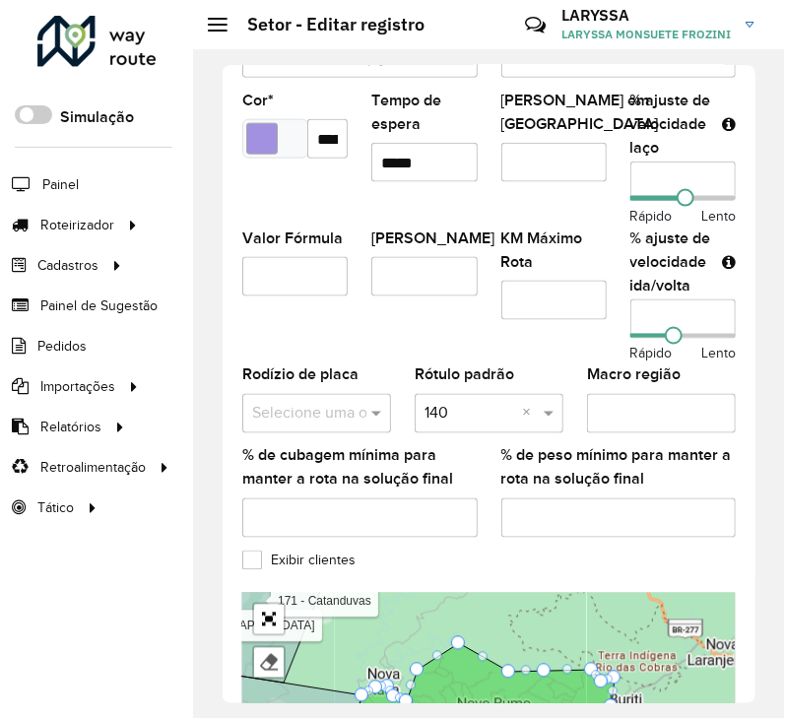
scroll to position [768, 0]
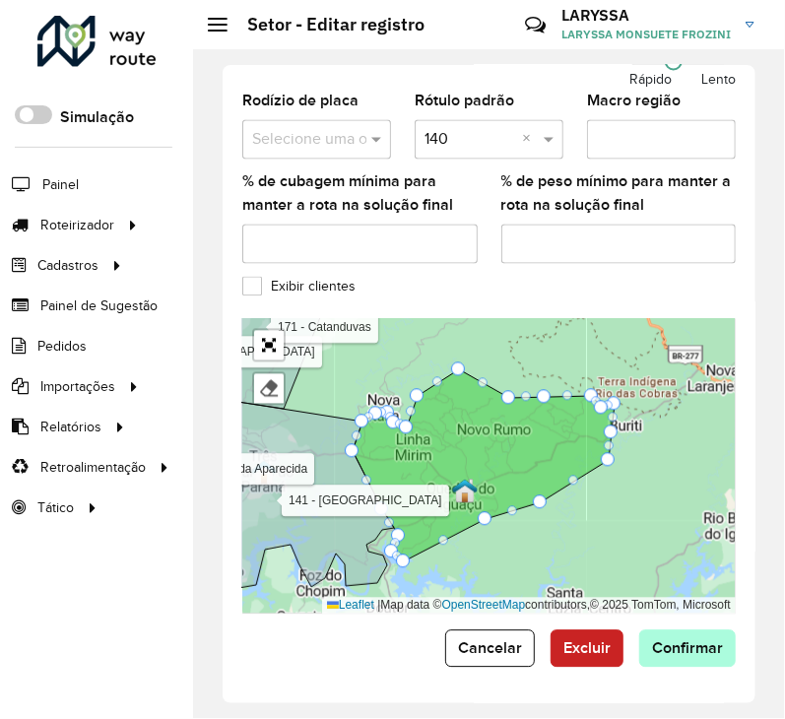
type input "**"
click at [682, 650] on span "Confirmar" at bounding box center [687, 649] width 71 height 17
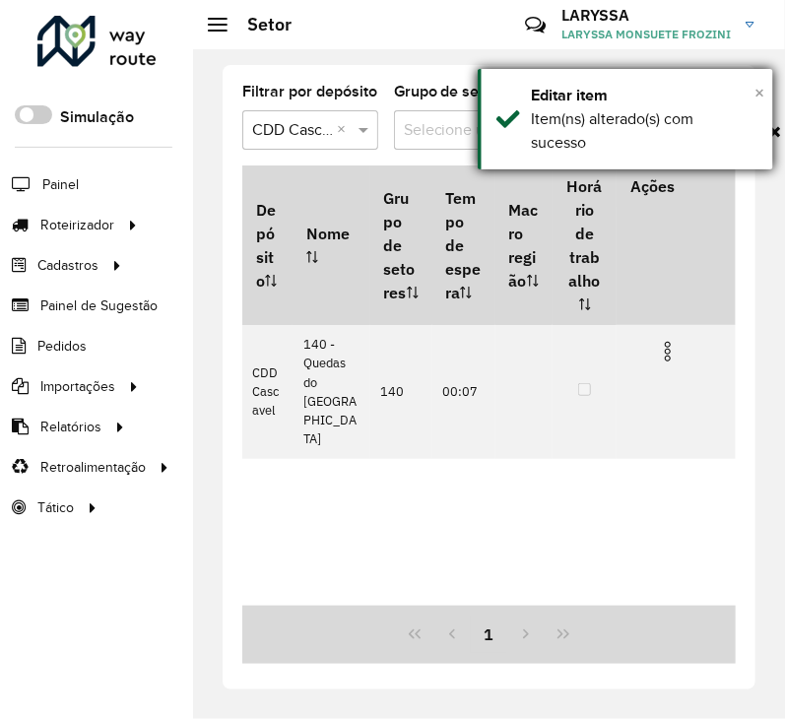
click at [759, 94] on span "×" at bounding box center [760, 93] width 10 height 22
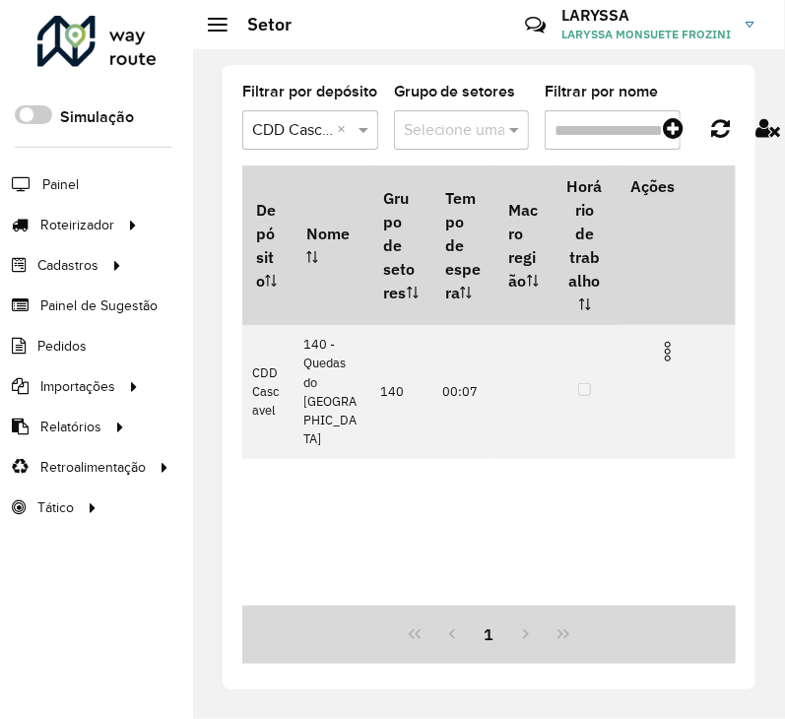
drag, startPoint x: 582, startPoint y: 133, endPoint x: 558, endPoint y: 133, distance: 24.6
click at [558, 133] on input "Filtrar por nome" at bounding box center [613, 129] width 136 height 39
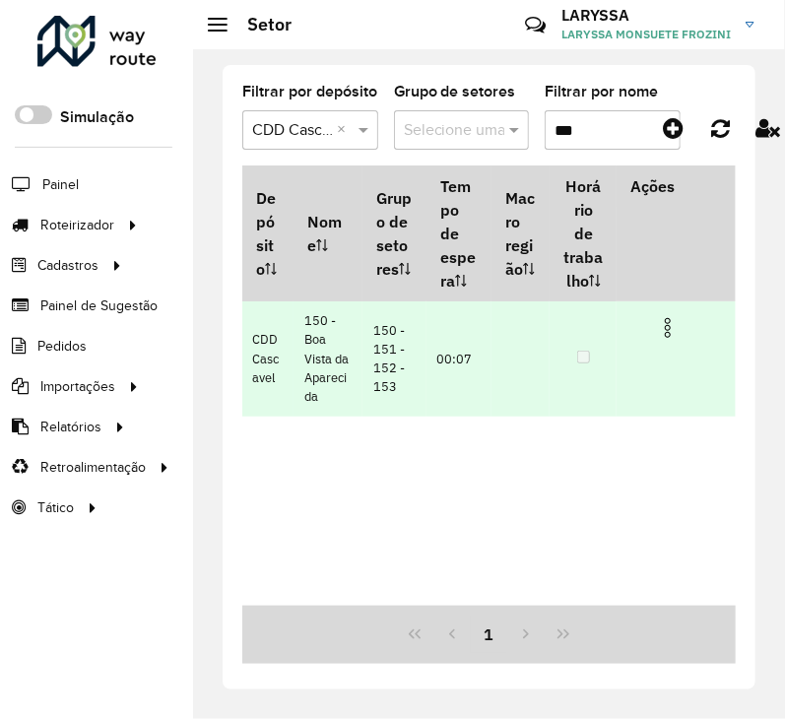
type input "***"
click at [670, 322] on img at bounding box center [668, 328] width 24 height 24
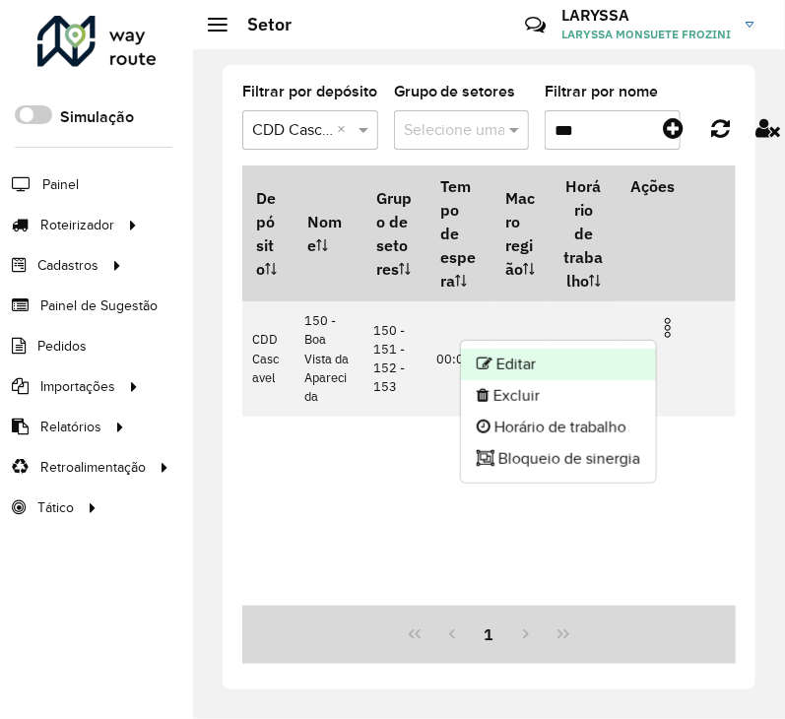
click at [535, 349] on li "Editar" at bounding box center [558, 365] width 195 height 32
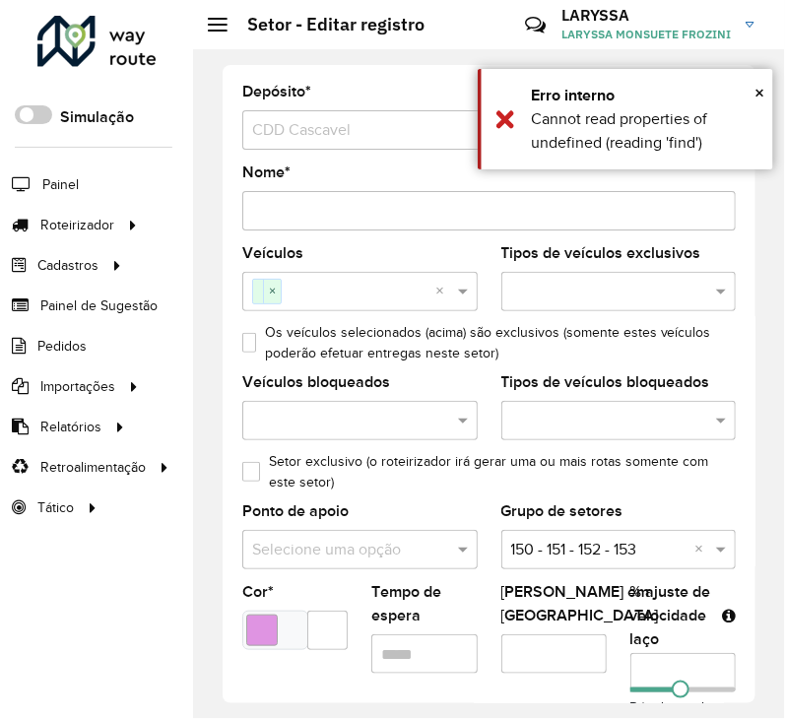
scroll to position [328, 0]
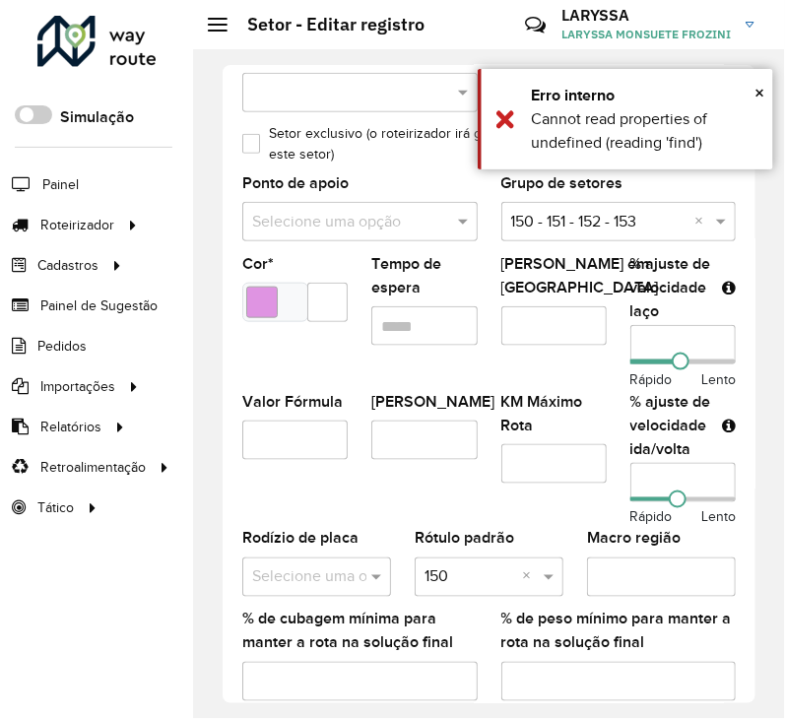
drag, startPoint x: 596, startPoint y: 353, endPoint x: 493, endPoint y: 355, distance: 103.5
click at [493, 355] on formly-group "Veículos × × Tipos de veículos exclusivos Os veículos selecionados (acima) são …" at bounding box center [489, 317] width 517 height 799
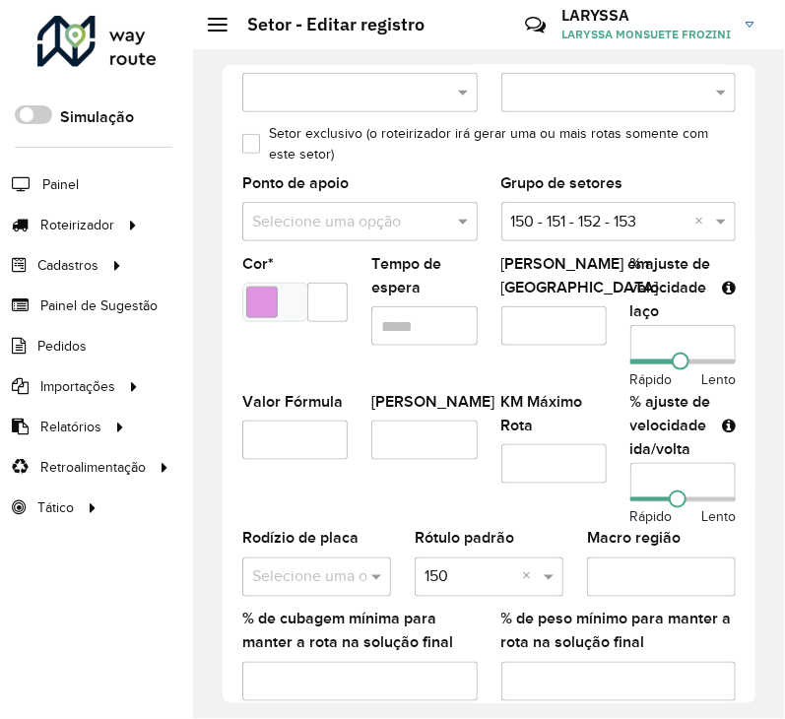
type input "**"
drag, startPoint x: 572, startPoint y: 480, endPoint x: 552, endPoint y: 480, distance: 19.7
click at [552, 480] on formly-group "Veículos × × Tipos de veículos exclusivos Os veículos selecionados (acima) são …" at bounding box center [489, 317] width 517 height 799
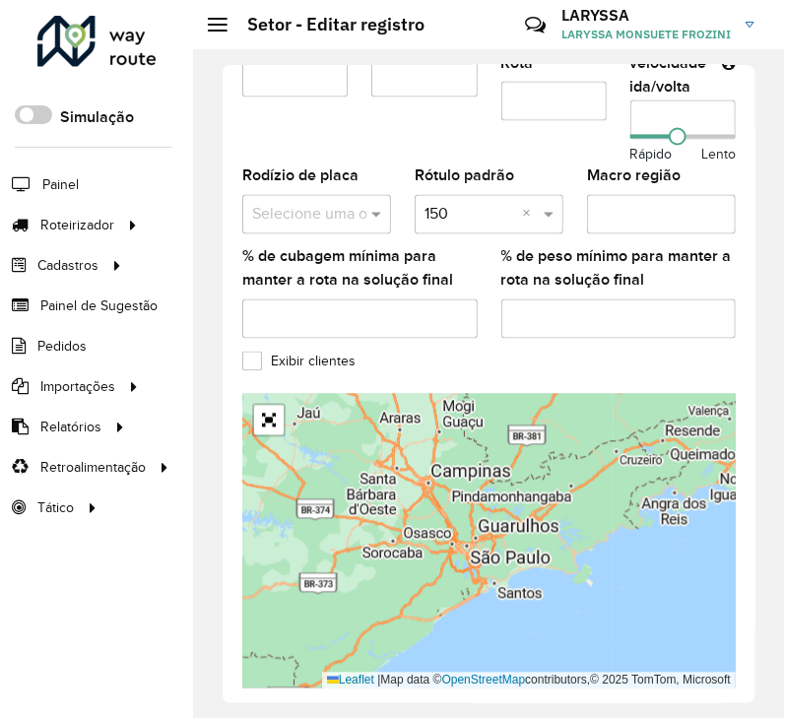
scroll to position [768, 0]
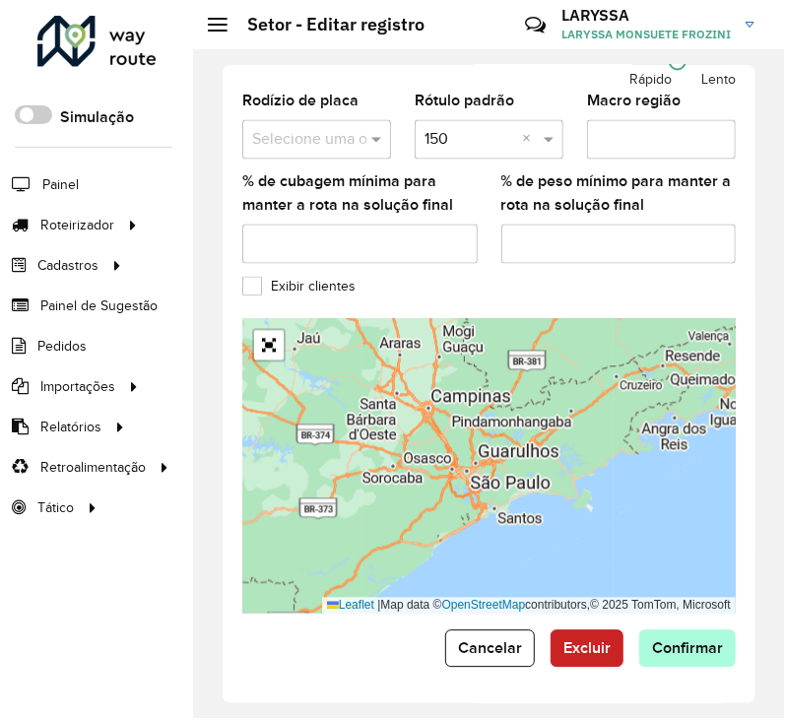
type input "**"
click at [685, 642] on span "Confirmar" at bounding box center [687, 649] width 71 height 17
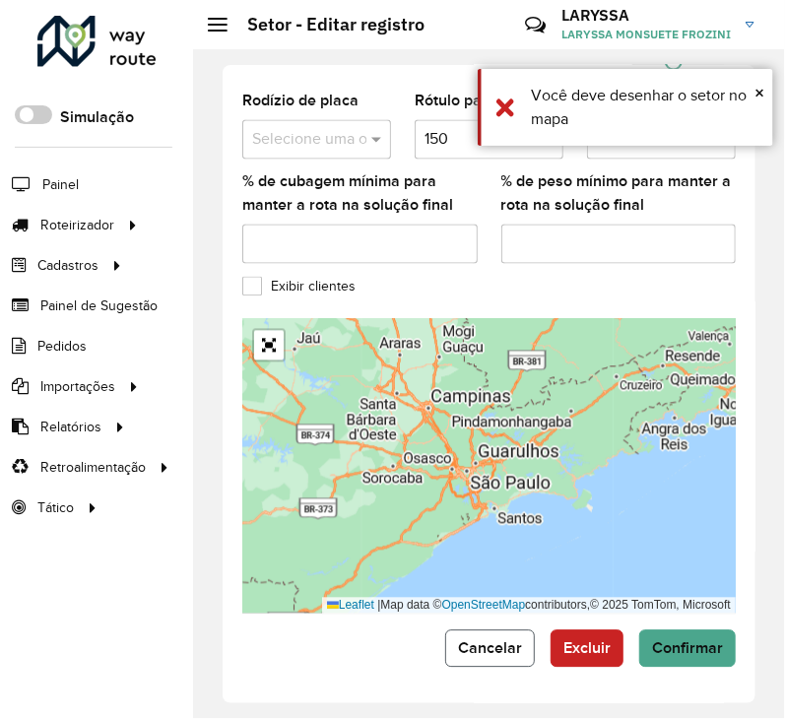
click at [487, 654] on span "Cancelar" at bounding box center [490, 649] width 64 height 17
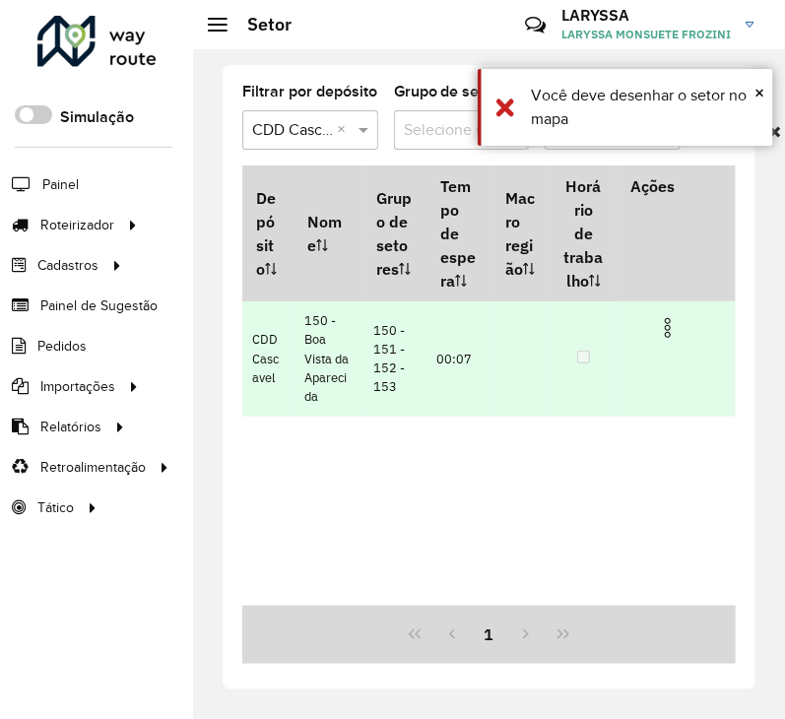
click at [670, 332] on img at bounding box center [668, 328] width 24 height 24
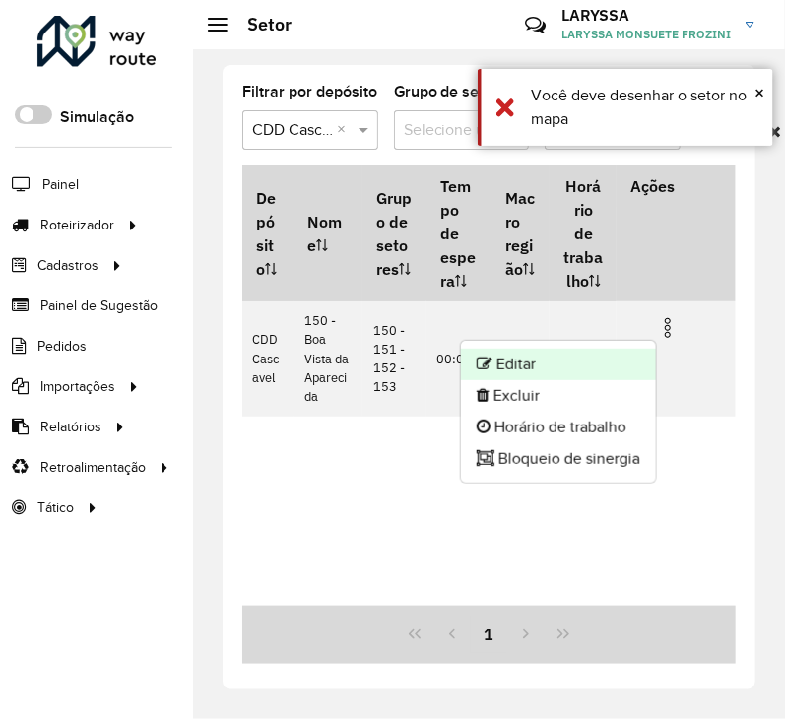
click at [582, 361] on li "Editar" at bounding box center [558, 365] width 195 height 32
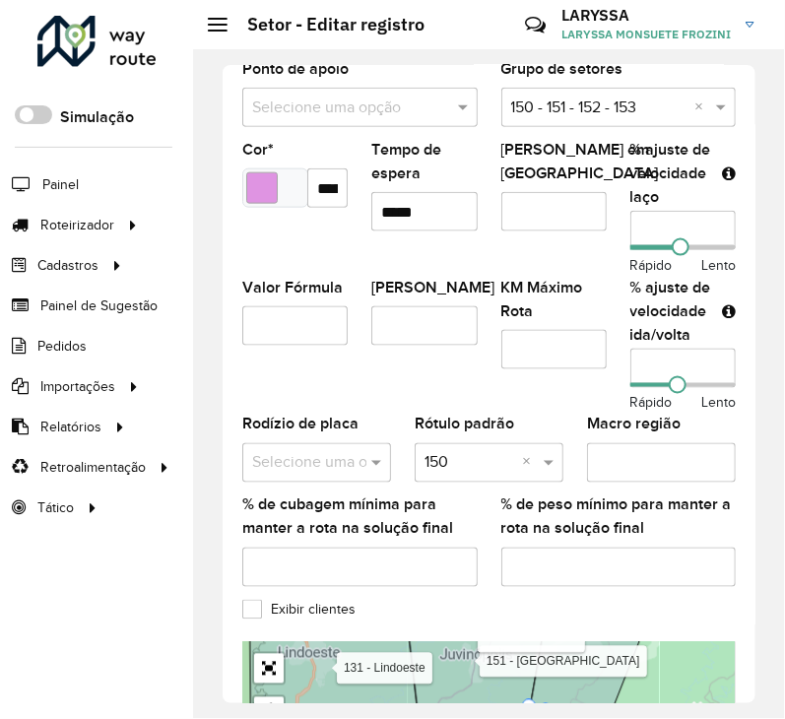
scroll to position [439, 0]
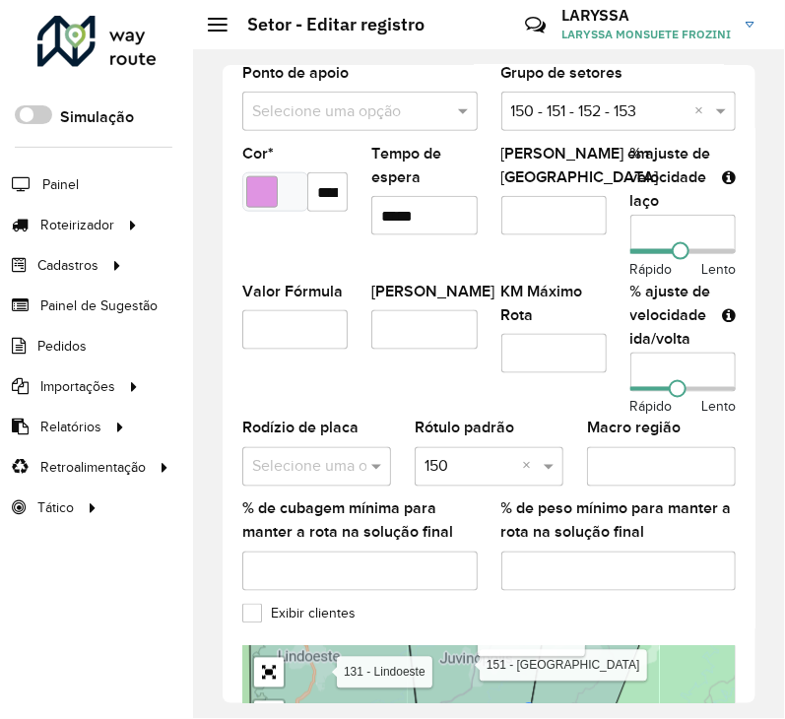
drag, startPoint x: 657, startPoint y: 238, endPoint x: 618, endPoint y: 237, distance: 39.4
click at [619, 237] on formly-field "% ajuste de velocidade laço ** Rápido Lento" at bounding box center [683, 216] width 129 height 138
type input "**"
click at [555, 365] on formly-group "Veículos FZU3C68 × × Tipos de veículos exclusivos Os veículos selecionados (aci…" at bounding box center [489, 207] width 517 height 799
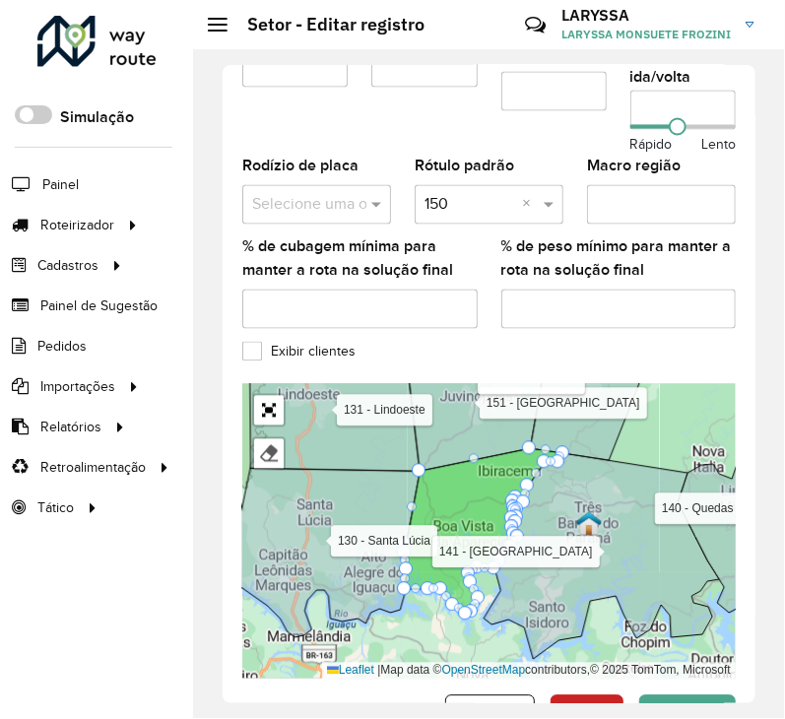
scroll to position [768, 0]
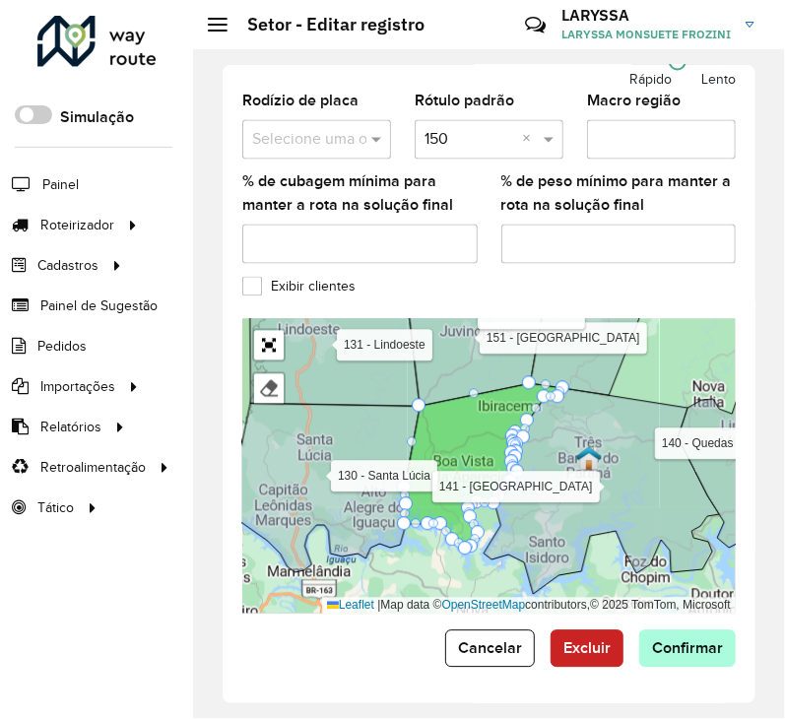
type input "**"
click at [688, 643] on span "Confirmar" at bounding box center [687, 649] width 71 height 17
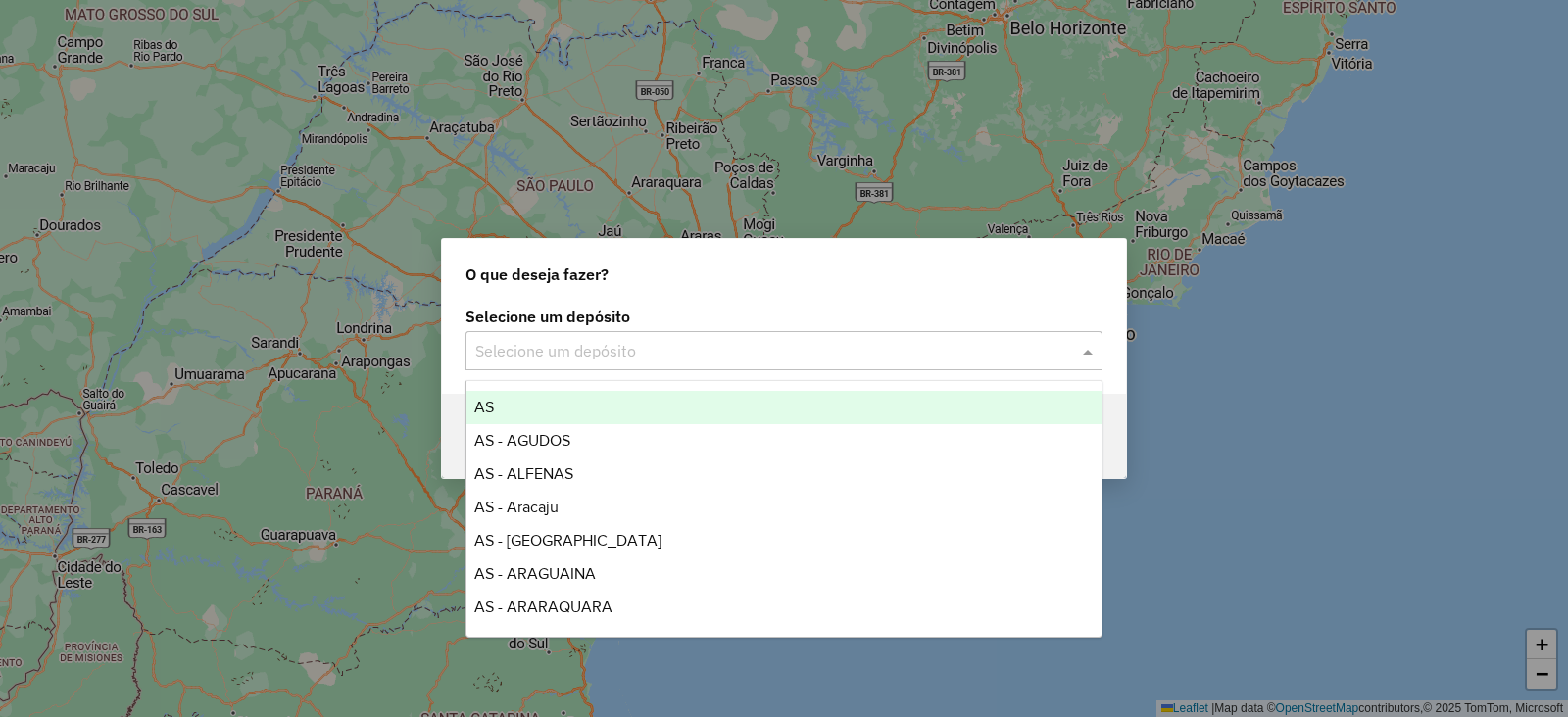
click at [620, 351] on input "text" at bounding box center [764, 352] width 578 height 24
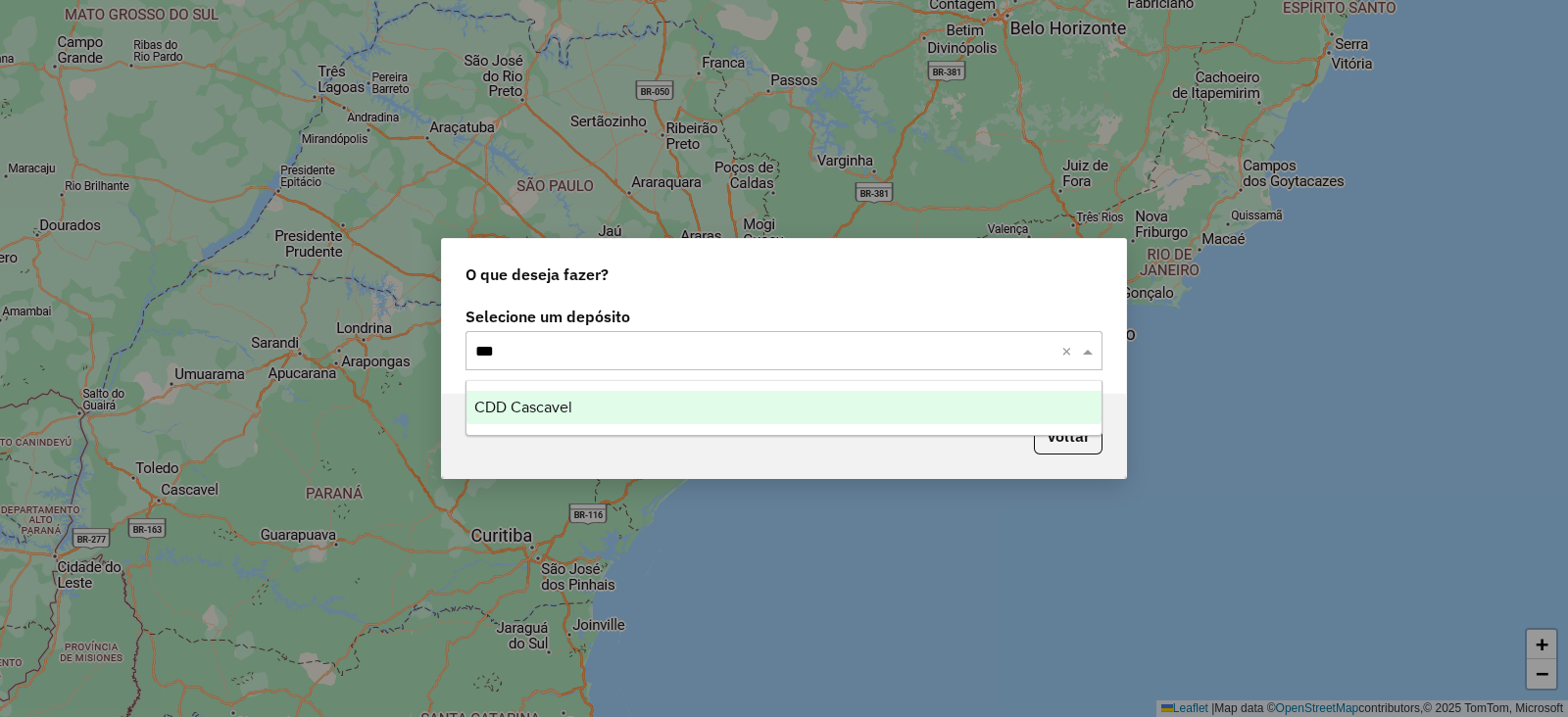
type input "****"
click at [598, 404] on div "CDD Cascavel" at bounding box center [784, 408] width 635 height 34
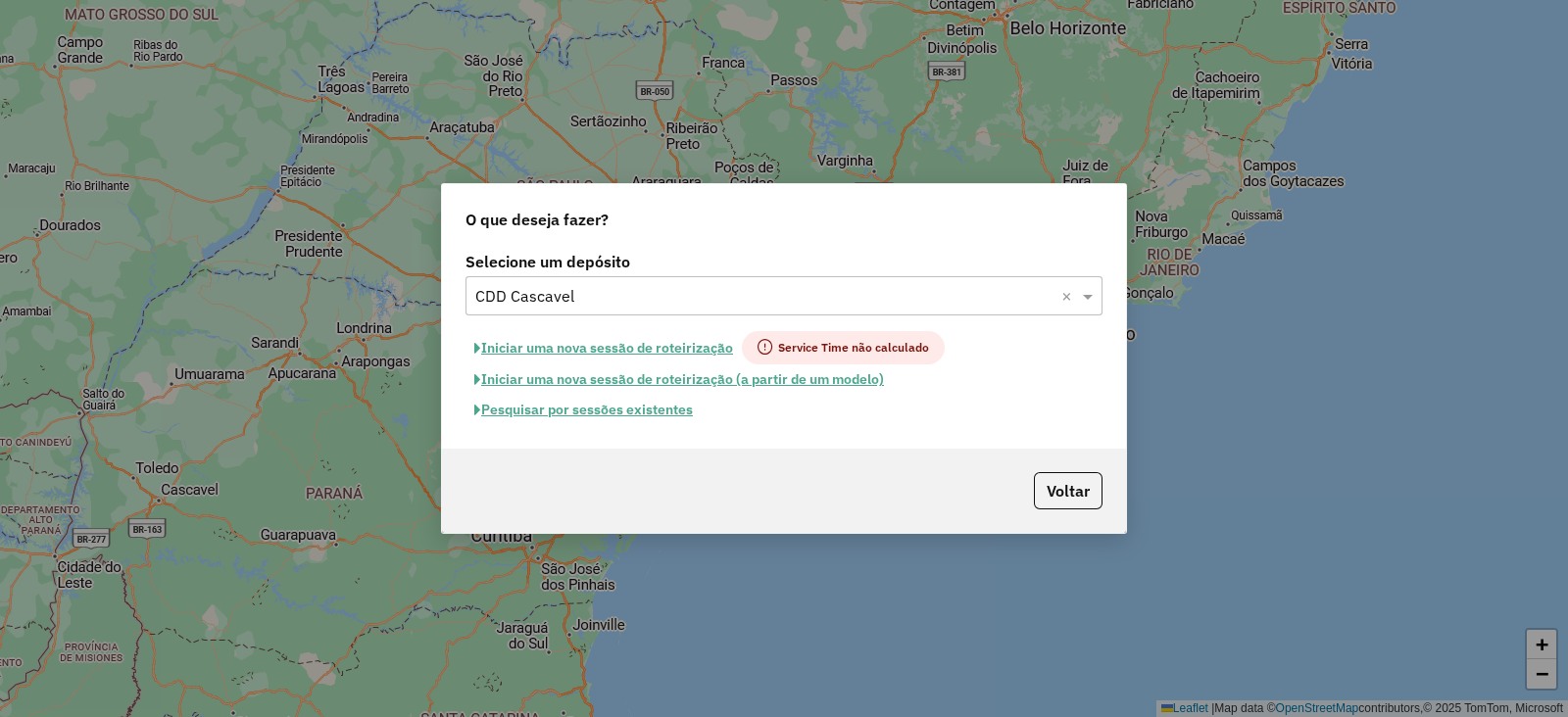
click at [621, 407] on button "Pesquisar por sessões existentes" at bounding box center [584, 410] width 237 height 31
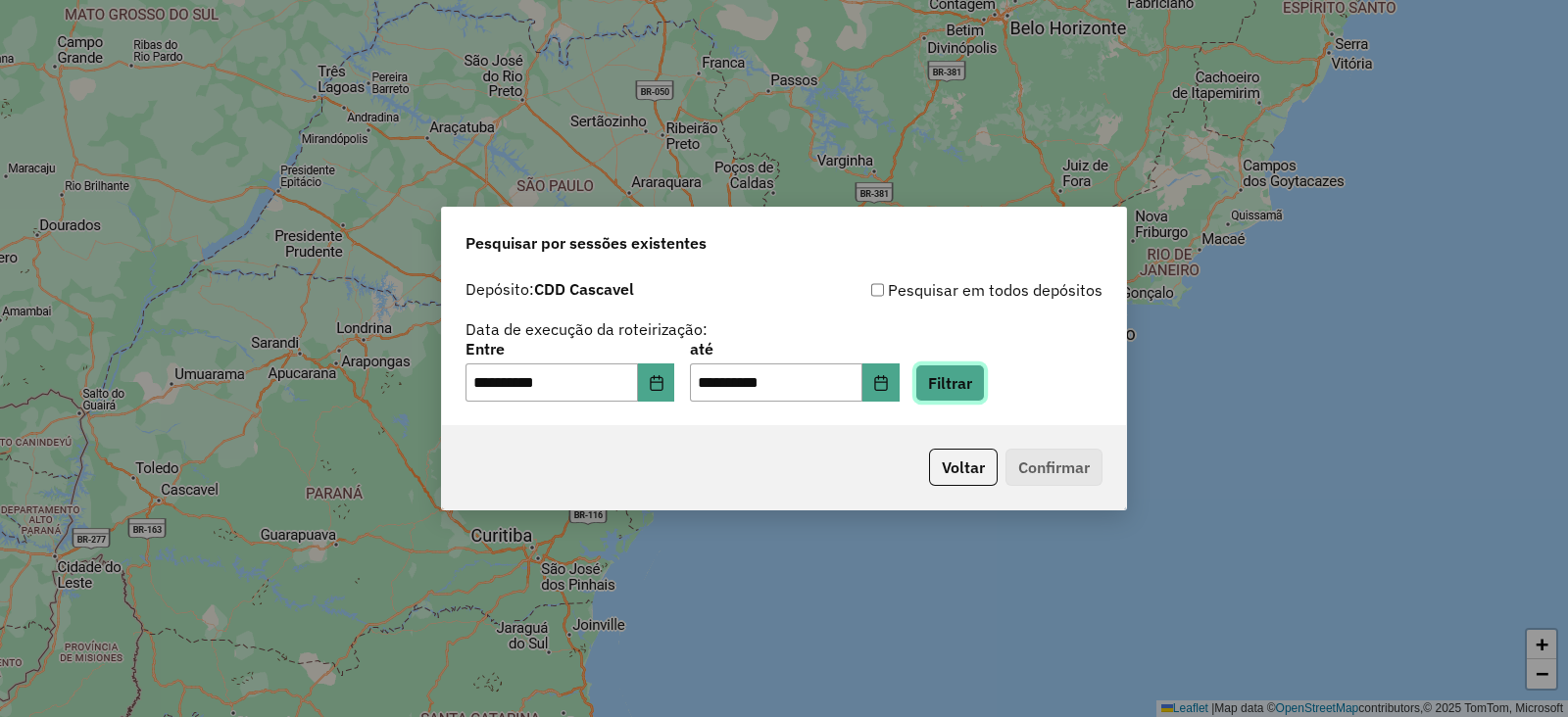
click at [984, 386] on button "Filtrar" at bounding box center [950, 383] width 70 height 37
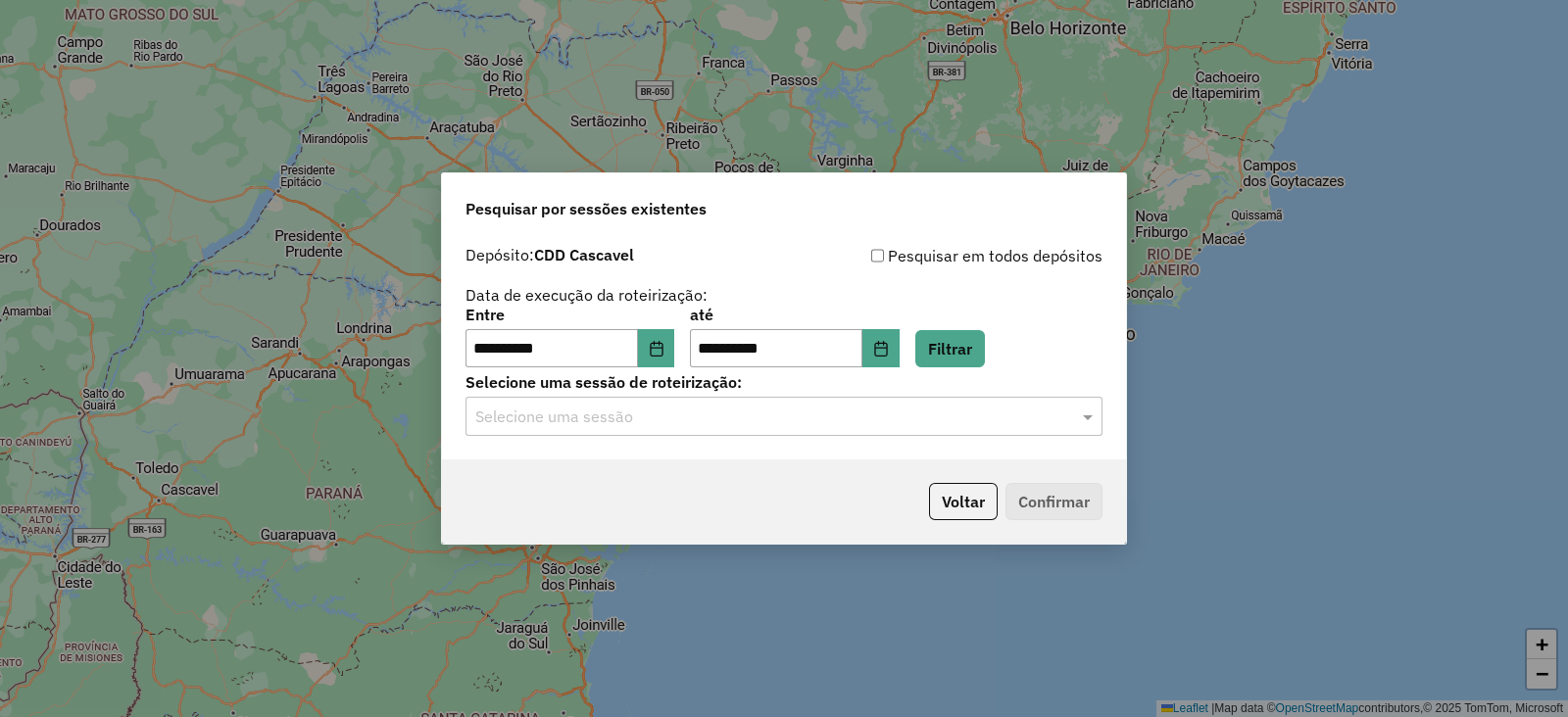
click at [844, 416] on input "text" at bounding box center [764, 418] width 578 height 24
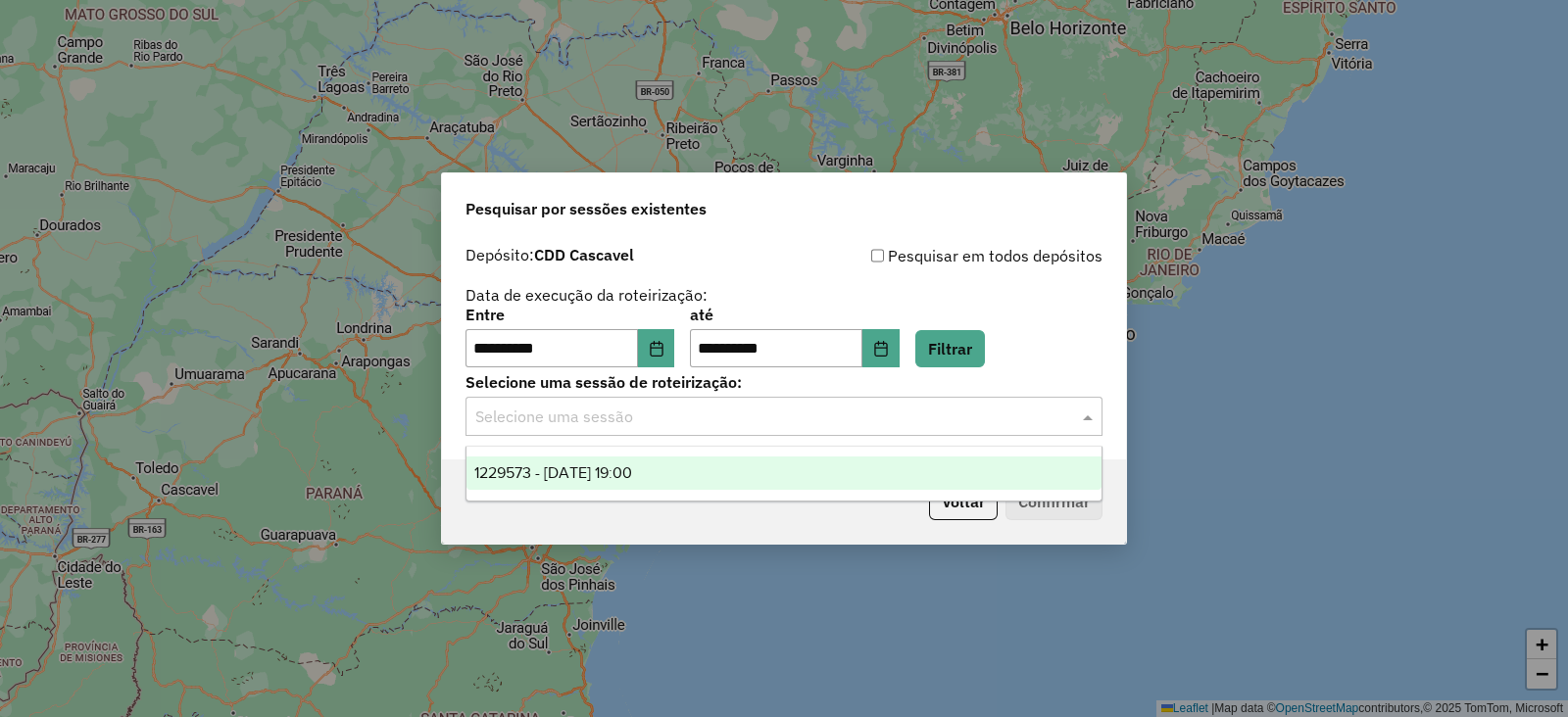
click at [627, 479] on span "1229573 - 14/08/2025 19:00" at bounding box center [553, 472] width 158 height 17
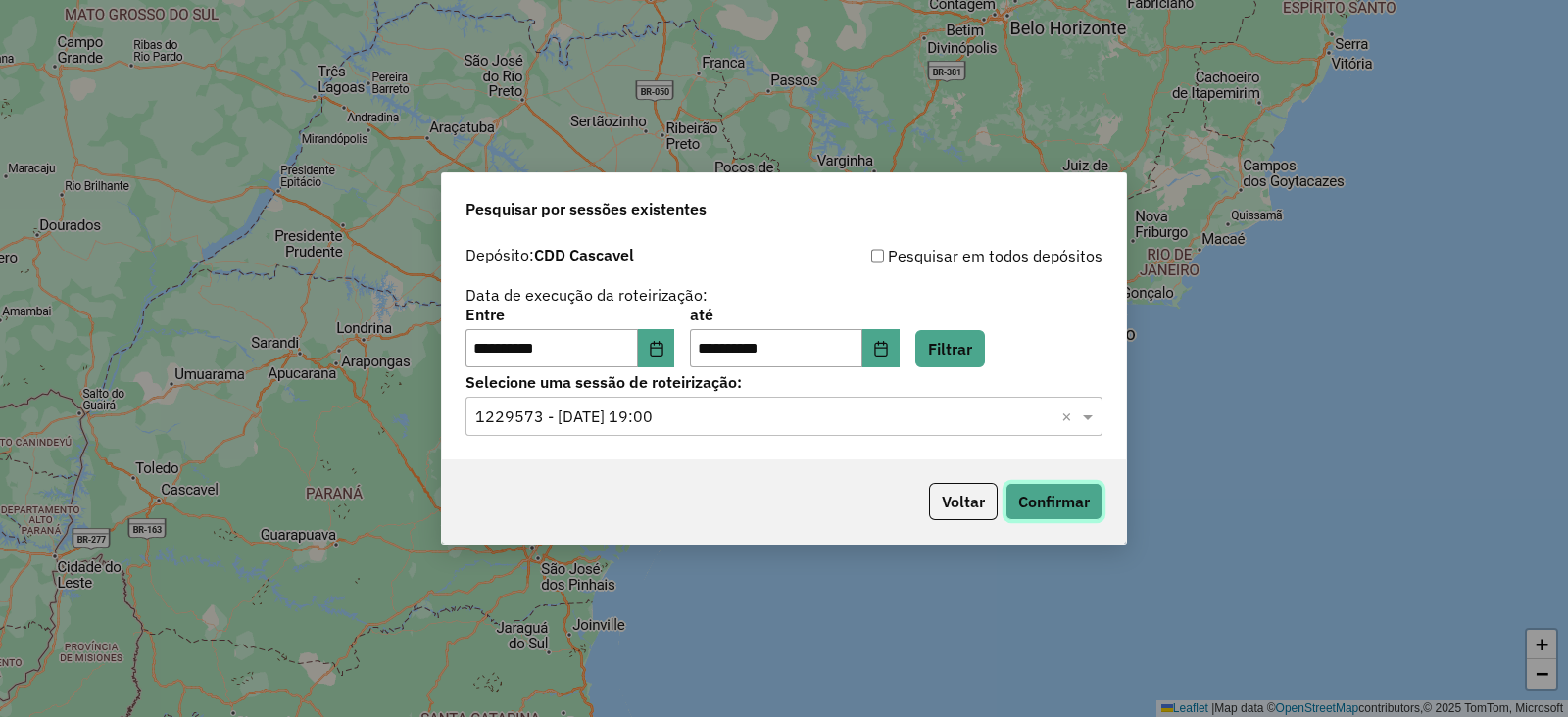
click at [1057, 487] on button "Confirmar" at bounding box center [1054, 501] width 97 height 37
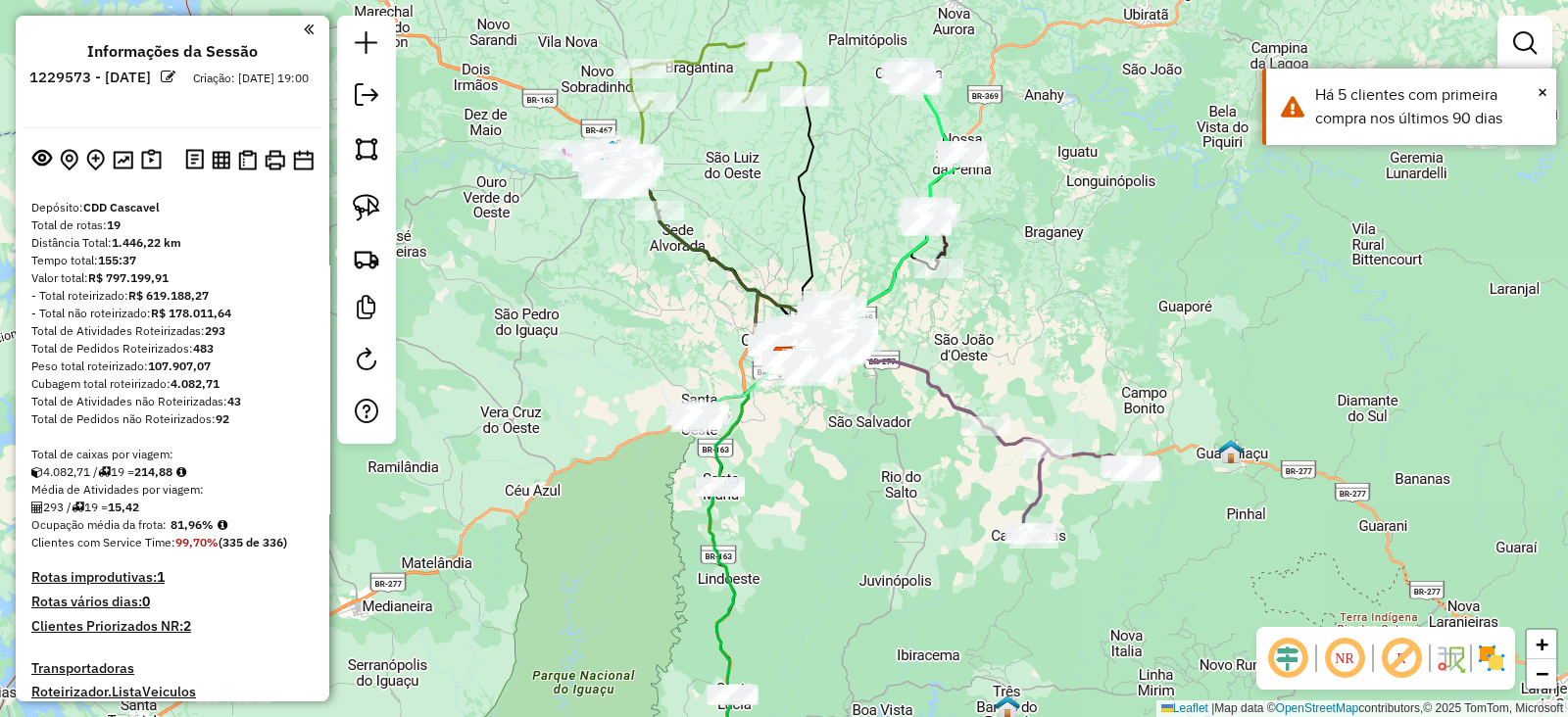
click at [1277, 659] on em at bounding box center [1287, 658] width 47 height 47
click at [1420, 646] on em at bounding box center [1401, 658] width 47 height 47
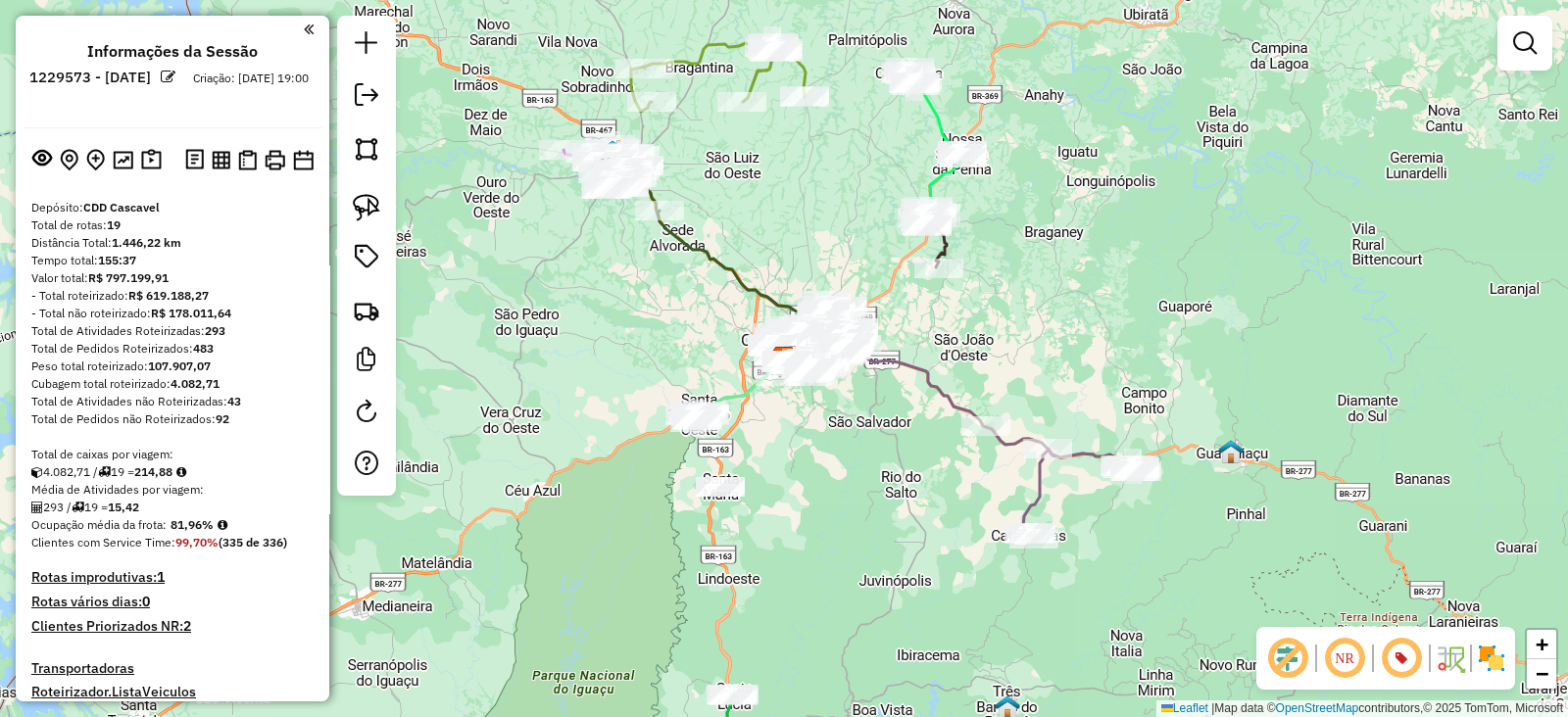
click at [1497, 648] on img at bounding box center [1491, 658] width 32 height 32
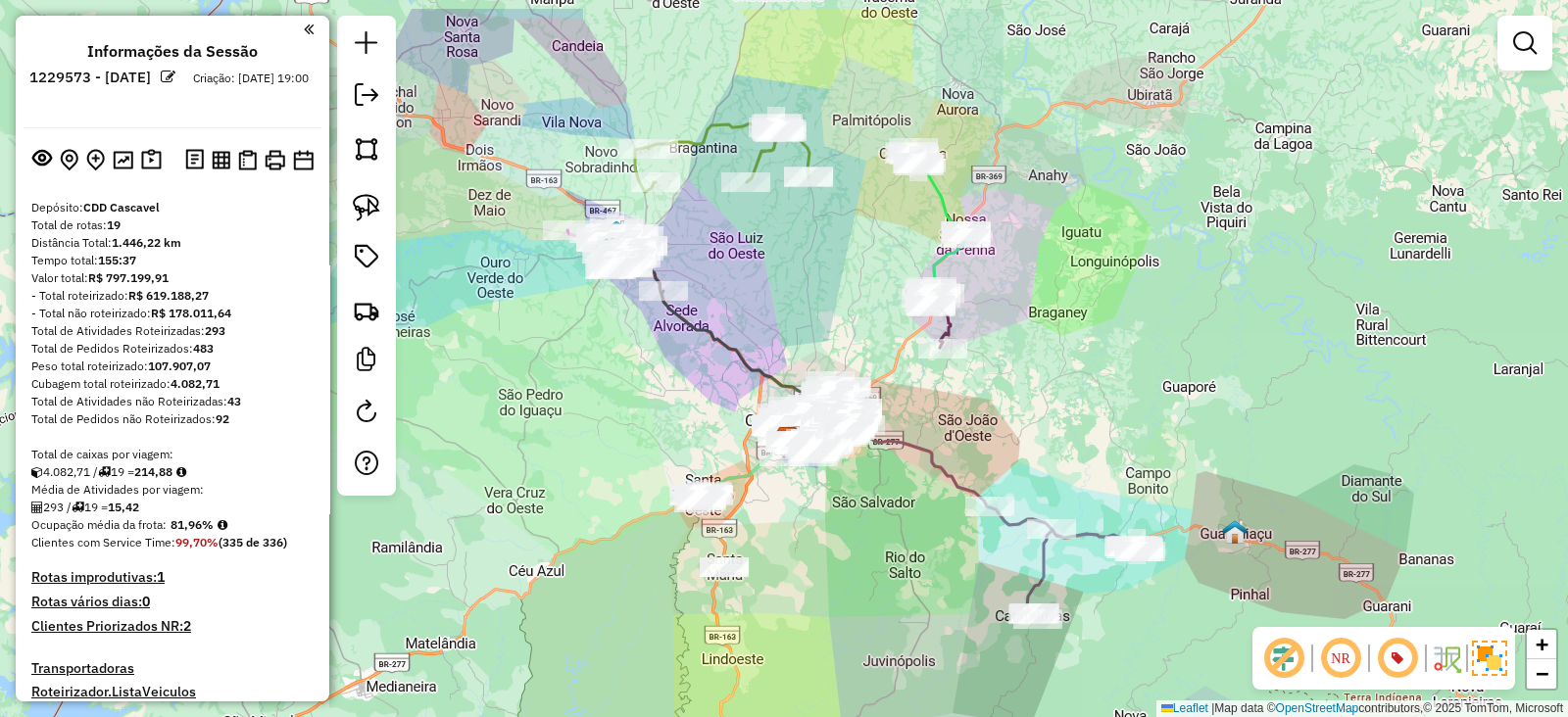
drag, startPoint x: 979, startPoint y: 356, endPoint x: 982, endPoint y: 437, distance: 81.1
click at [982, 437] on div "Janela de atendimento Grade de atendimento Capacidade Transportadoras Veículos …" at bounding box center [784, 358] width 1568 height 717
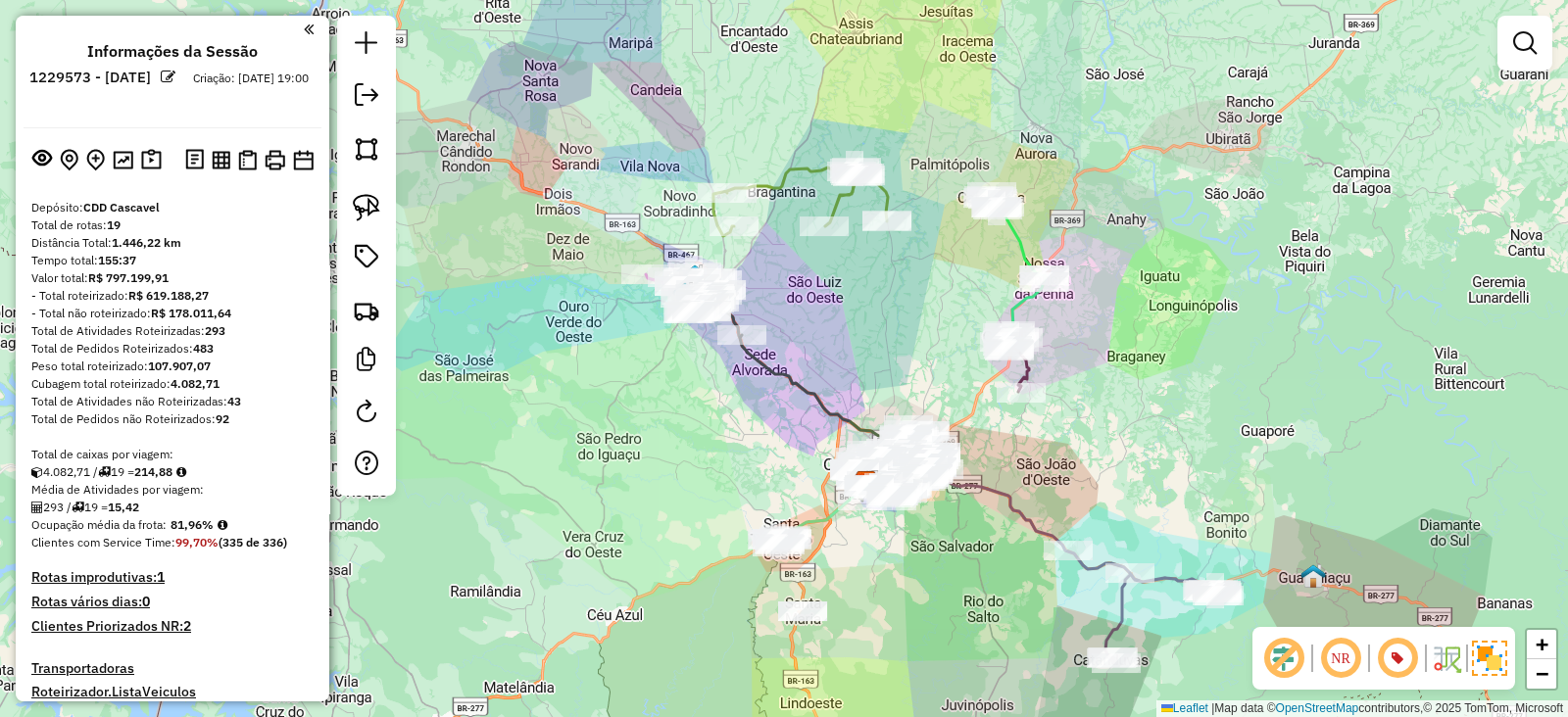
drag, startPoint x: 975, startPoint y: 448, endPoint x: 1053, endPoint y: 492, distance: 89.6
click at [1053, 492] on div "Janela de atendimento Grade de atendimento Capacidade Transportadoras Veículos …" at bounding box center [784, 358] width 1568 height 717
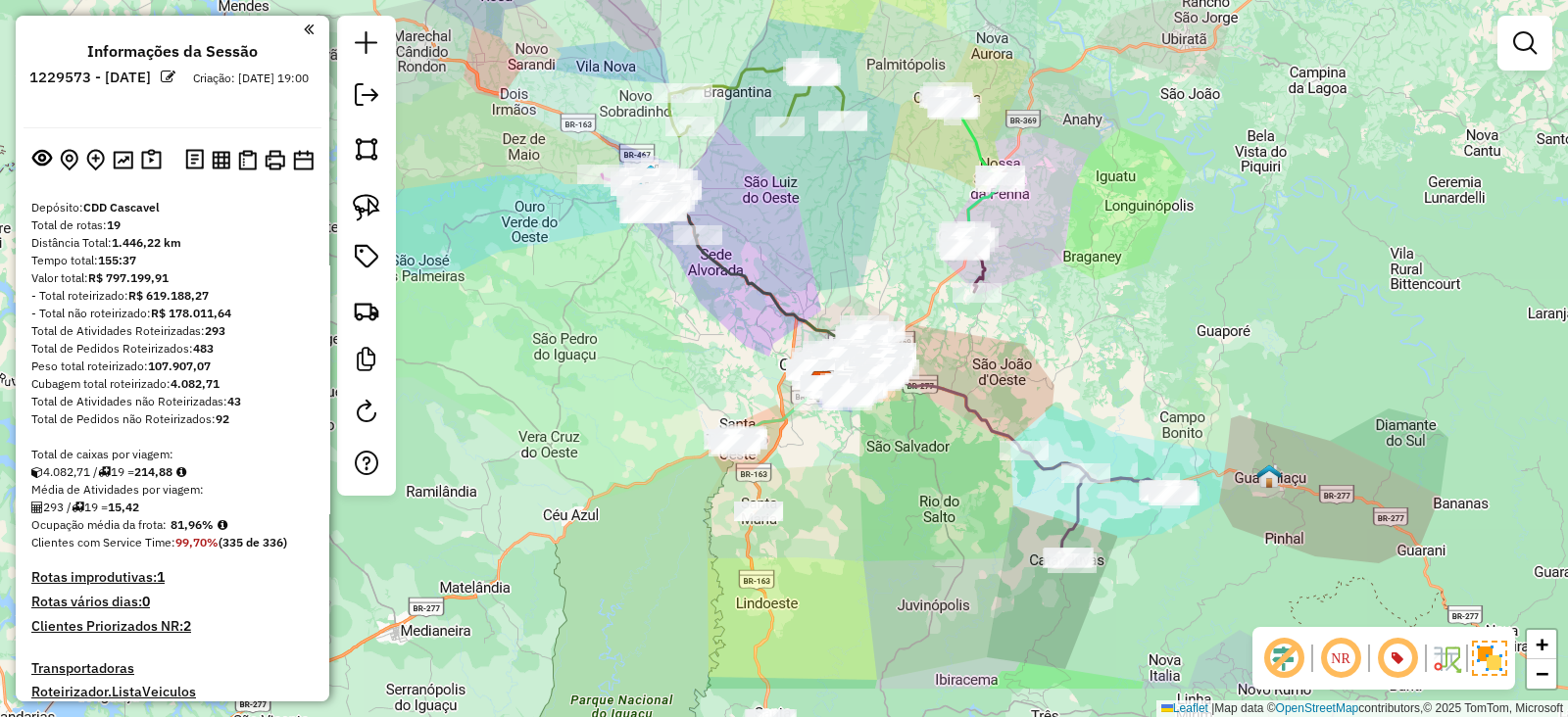
drag, startPoint x: 884, startPoint y: 301, endPoint x: 877, endPoint y: 289, distance: 13.9
click at [877, 289] on div "Janela de atendimento Grade de atendimento Capacidade Transportadoras Veículos …" at bounding box center [784, 358] width 1568 height 717
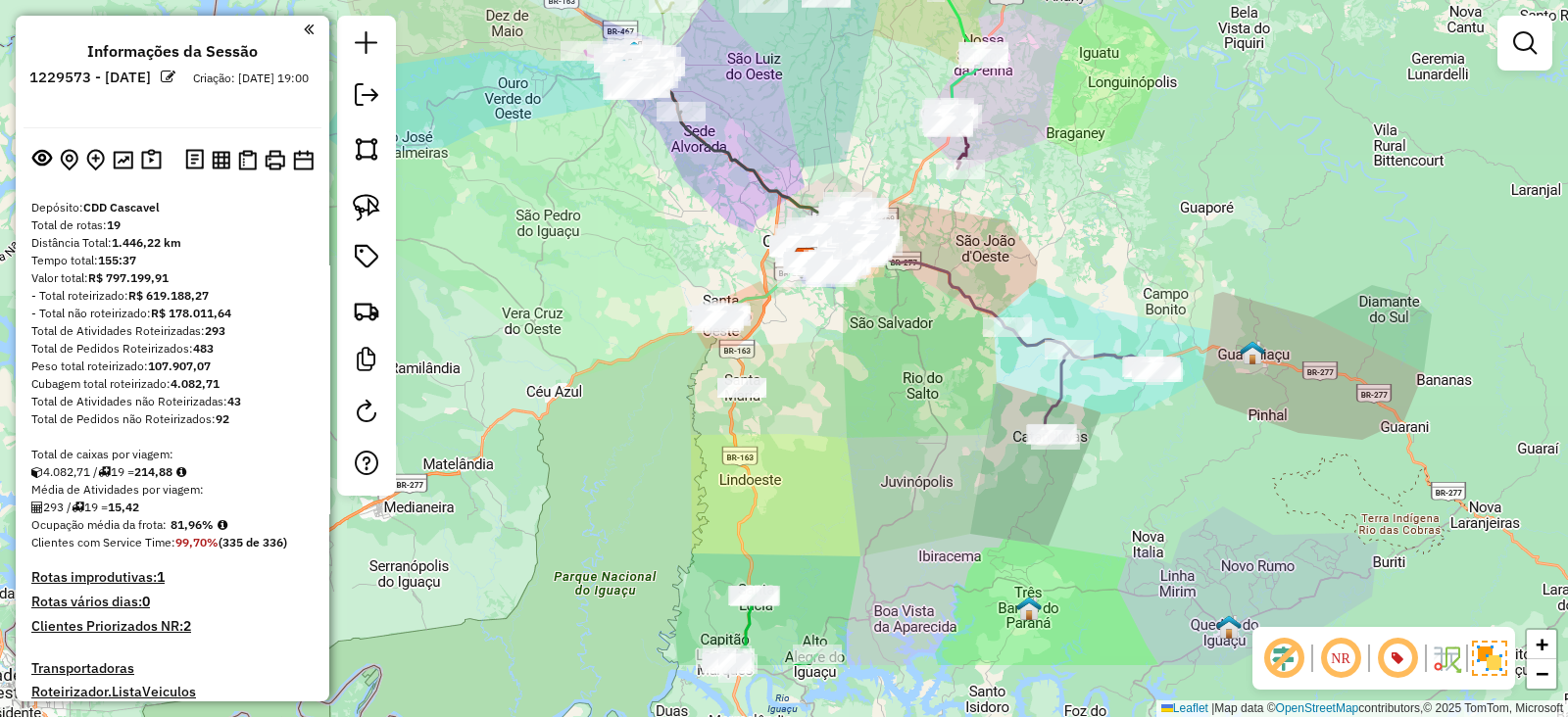
drag, startPoint x: 1093, startPoint y: 396, endPoint x: 1076, endPoint y: 271, distance: 126.2
click at [1076, 271] on div "Janela de atendimento Grade de atendimento Capacidade Transportadoras Veículos …" at bounding box center [784, 358] width 1568 height 717
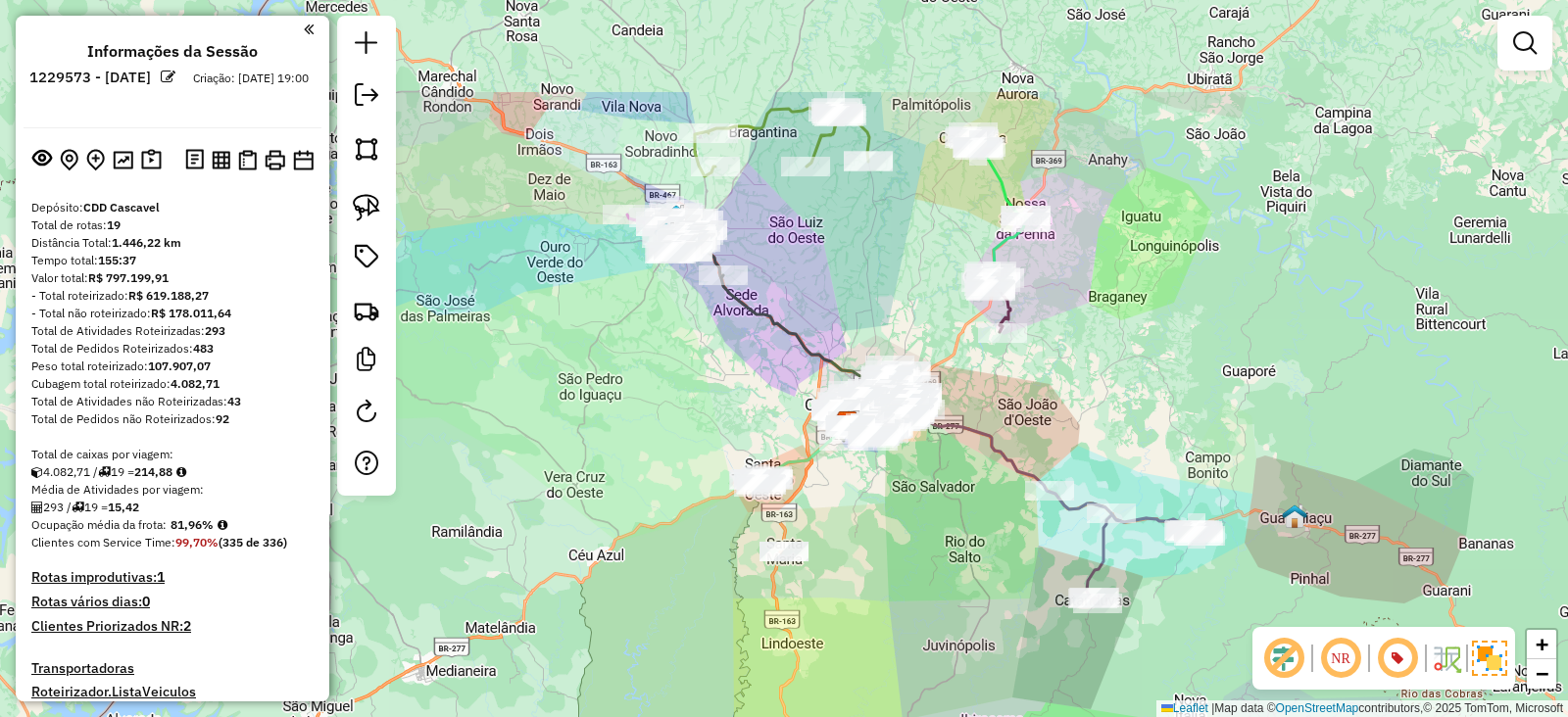
drag, startPoint x: 1076, startPoint y: 271, endPoint x: 1124, endPoint y: 452, distance: 187.3
click at [1124, 452] on div "Janela de atendimento Grade de atendimento Capacidade Transportadoras Veículos …" at bounding box center [784, 358] width 1568 height 717
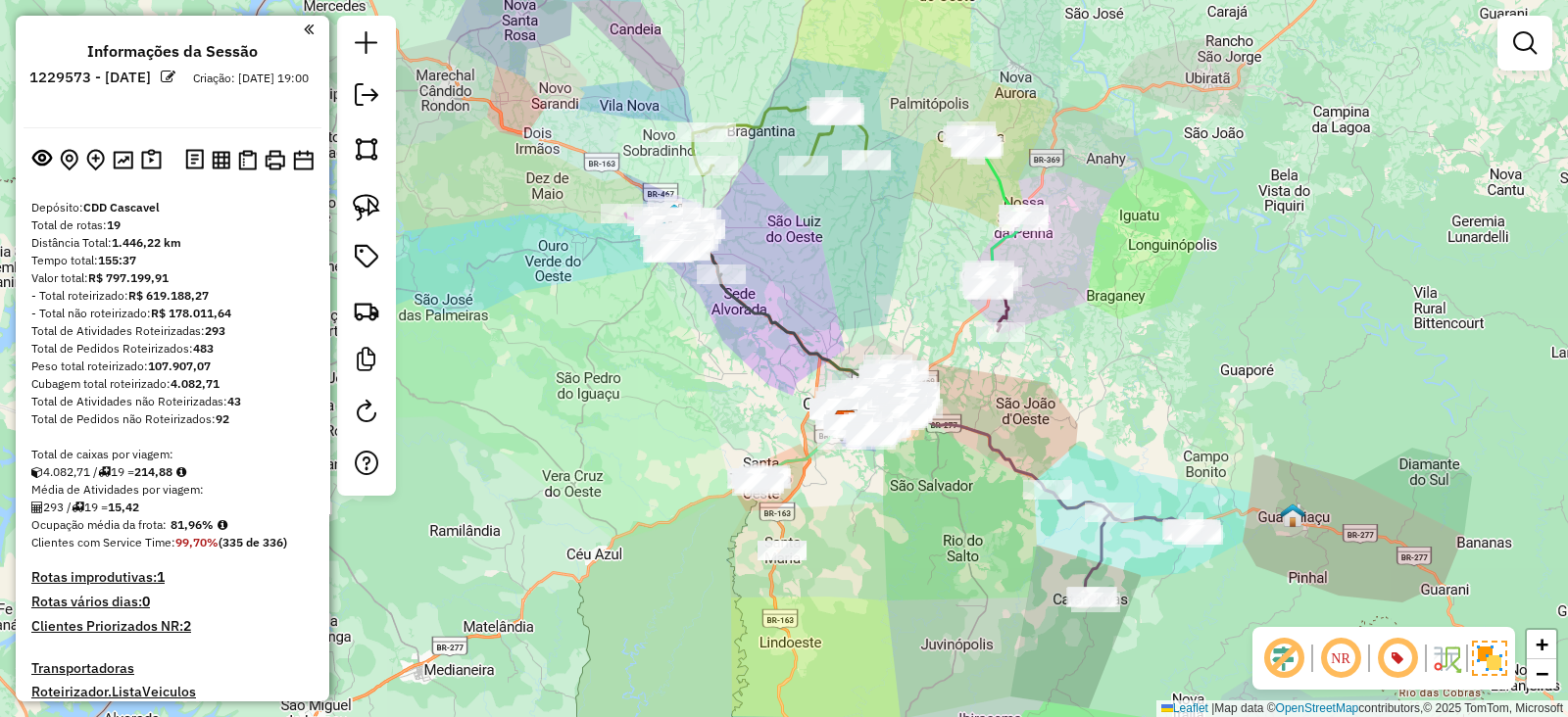
drag, startPoint x: 871, startPoint y: 349, endPoint x: 863, endPoint y: 330, distance: 20.6
click at [863, 330] on div "Janela de atendimento Grade de atendimento Capacidade Transportadoras Veículos …" at bounding box center [784, 358] width 1568 height 717
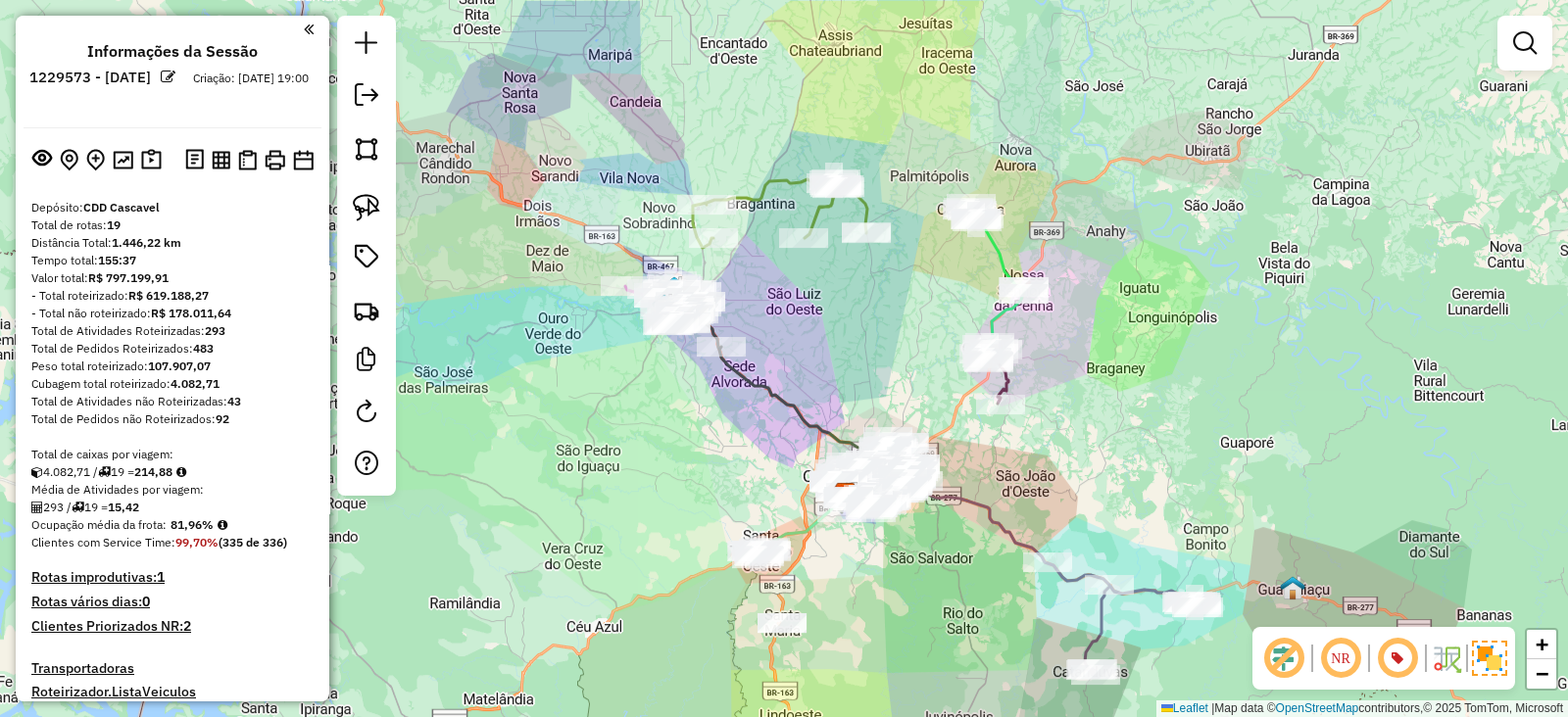
drag, startPoint x: 864, startPoint y: 296, endPoint x: 864, endPoint y: 368, distance: 72.0
click at [864, 368] on div "Janela de atendimento Grade de atendimento Capacidade Transportadoras Veículos …" at bounding box center [784, 358] width 1568 height 717
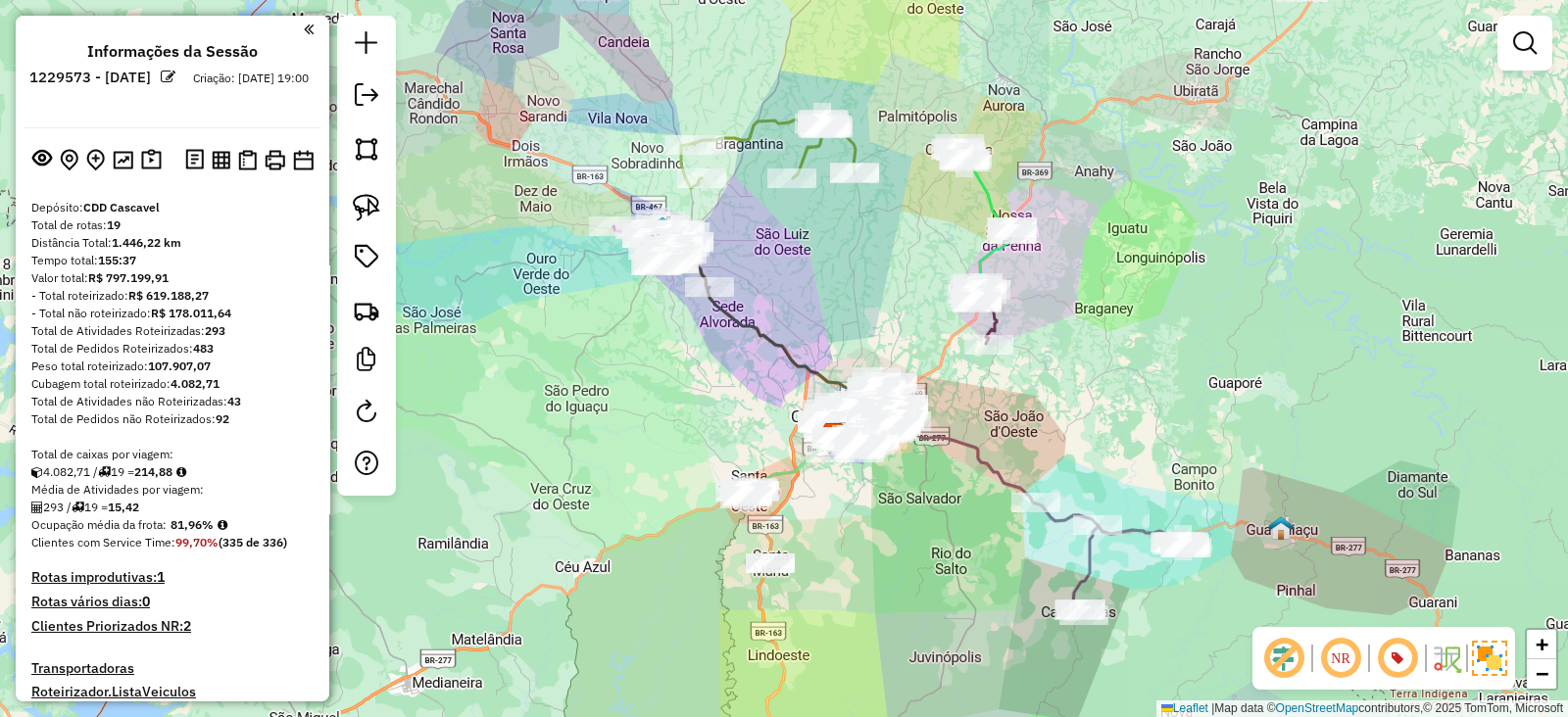
drag, startPoint x: 1055, startPoint y: 336, endPoint x: 1044, endPoint y: 276, distance: 61.0
click at [1044, 276] on div "Janela de atendimento Grade de atendimento Capacidade Transportadoras Veículos …" at bounding box center [784, 358] width 1568 height 717
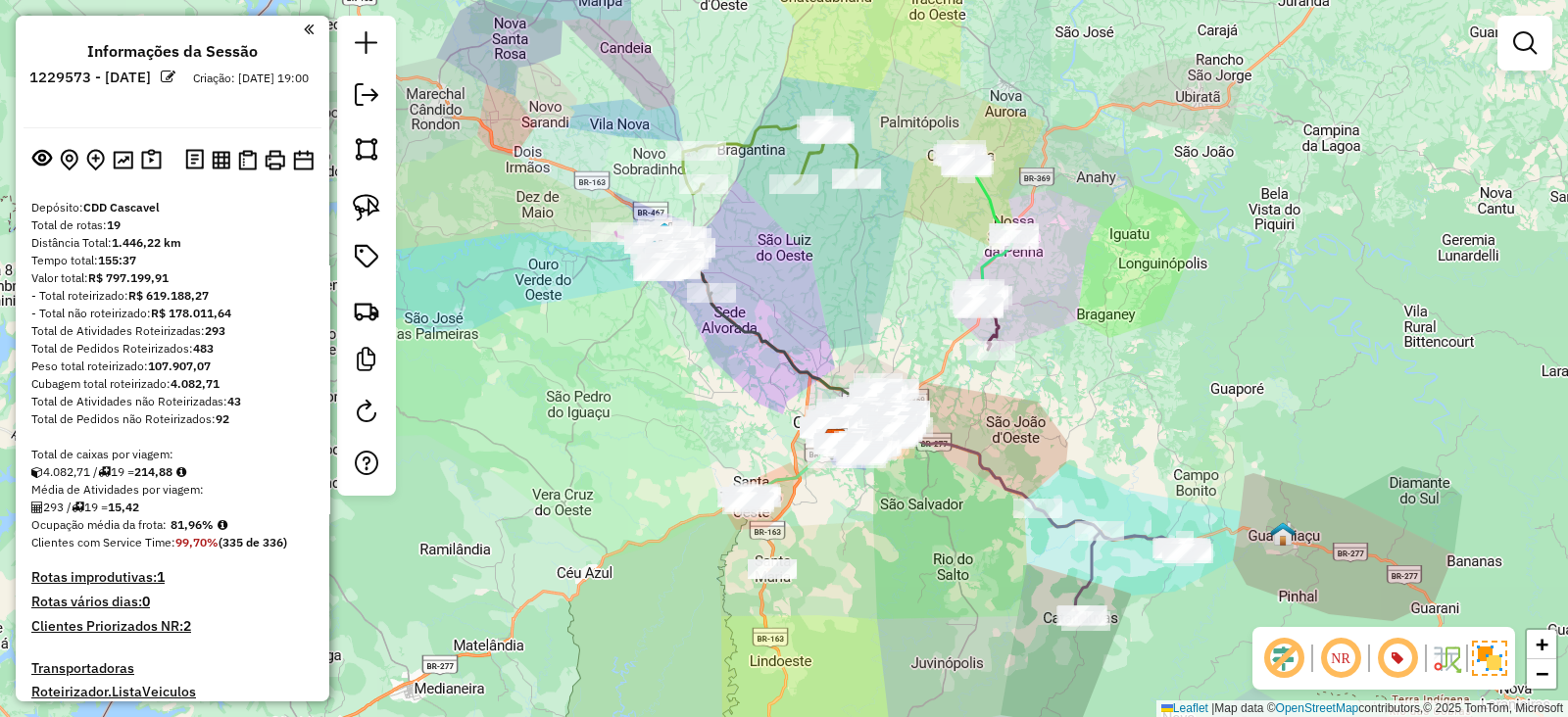
click at [650, 427] on div "Janela de atendimento Grade de atendimento Capacidade Transportadoras Veículos …" at bounding box center [784, 358] width 1568 height 717
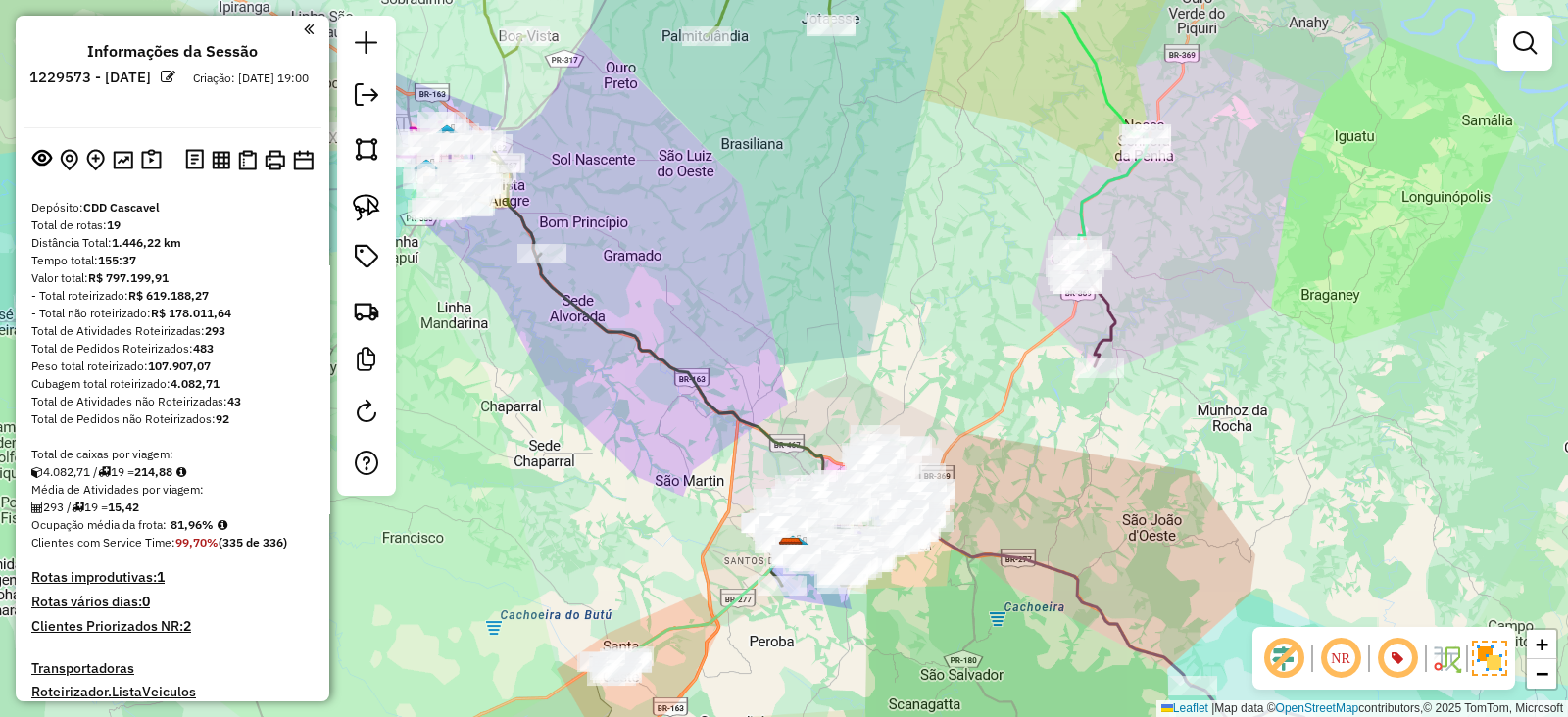
drag, startPoint x: 882, startPoint y: 336, endPoint x: 891, endPoint y: 198, distance: 138.3
click at [891, 198] on div "Janela de atendimento Grade de atendimento Capacidade Transportadoras Veículos …" at bounding box center [784, 358] width 1568 height 717
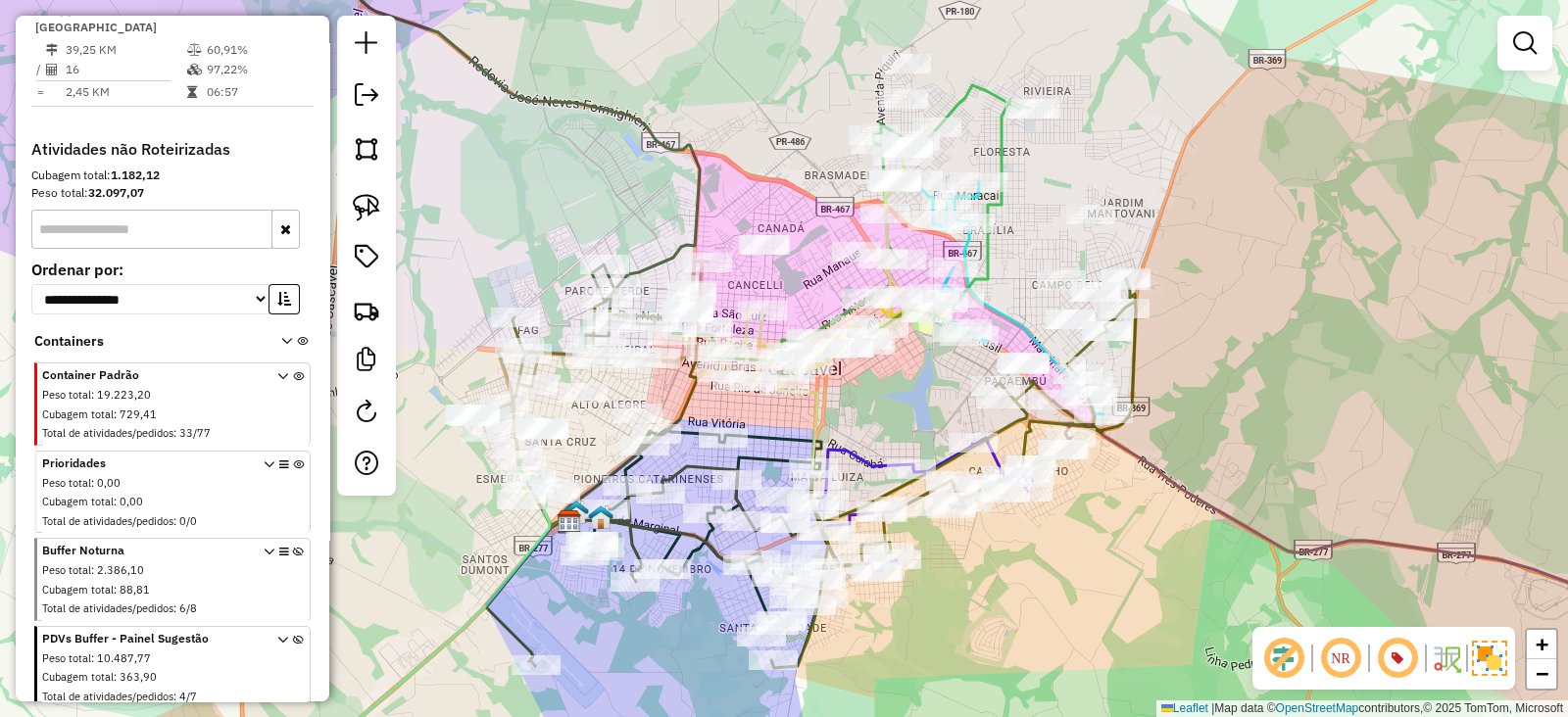
scroll to position [2972, 0]
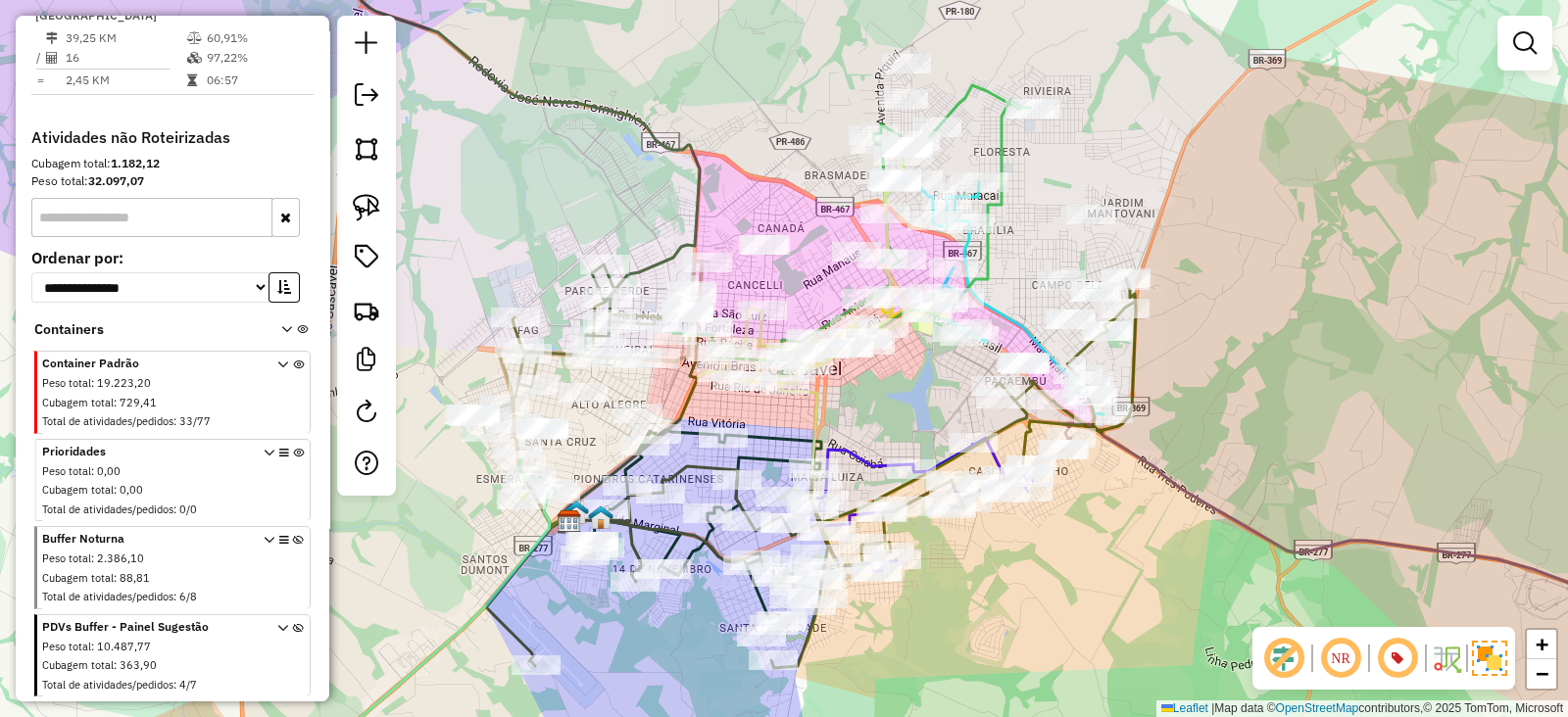
click at [293, 535] on icon at bounding box center [298, 572] width 11 height 74
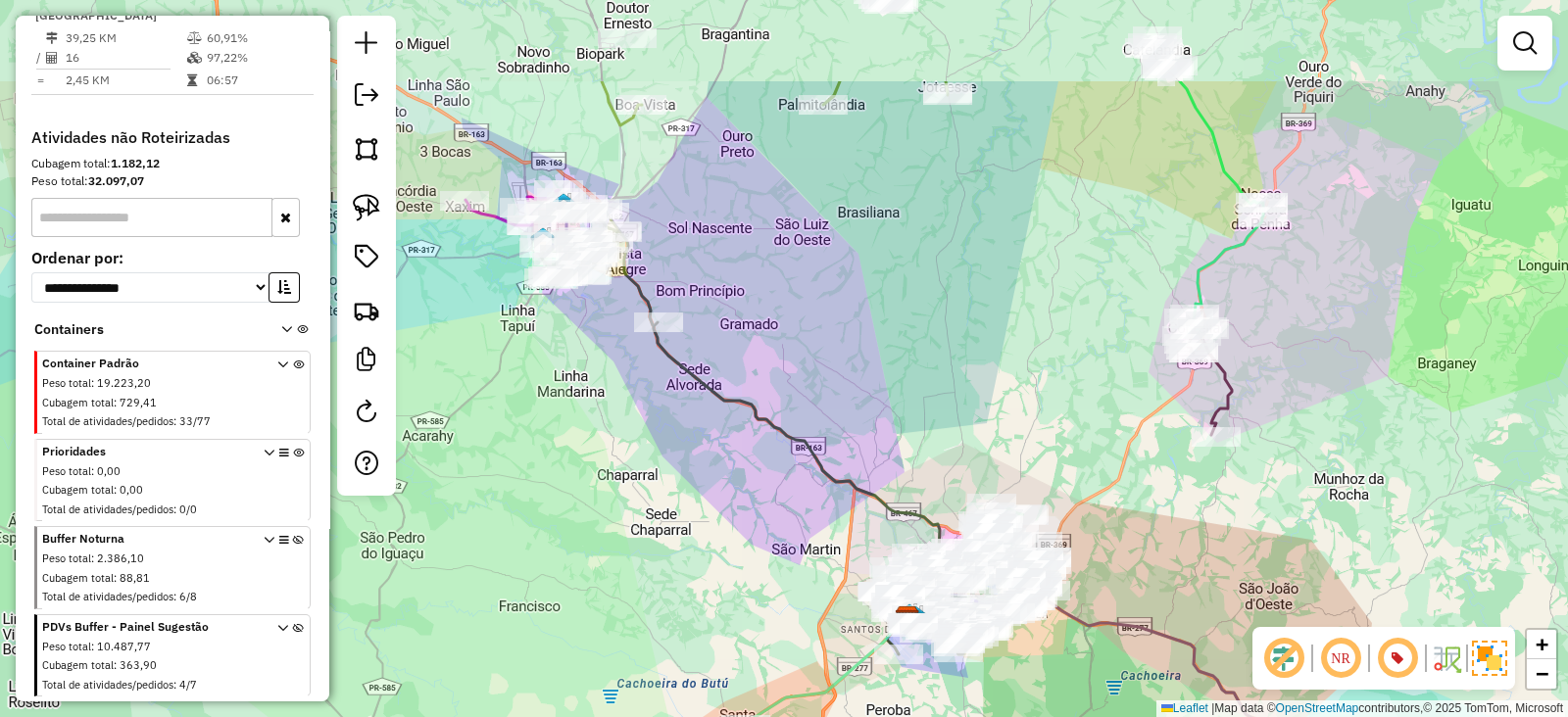
drag, startPoint x: 611, startPoint y: 414, endPoint x: 750, endPoint y: 532, distance: 182.3
click at [750, 532] on div "Janela de atendimento Grade de atendimento Capacidade Transportadoras Veículos …" at bounding box center [784, 358] width 1568 height 717
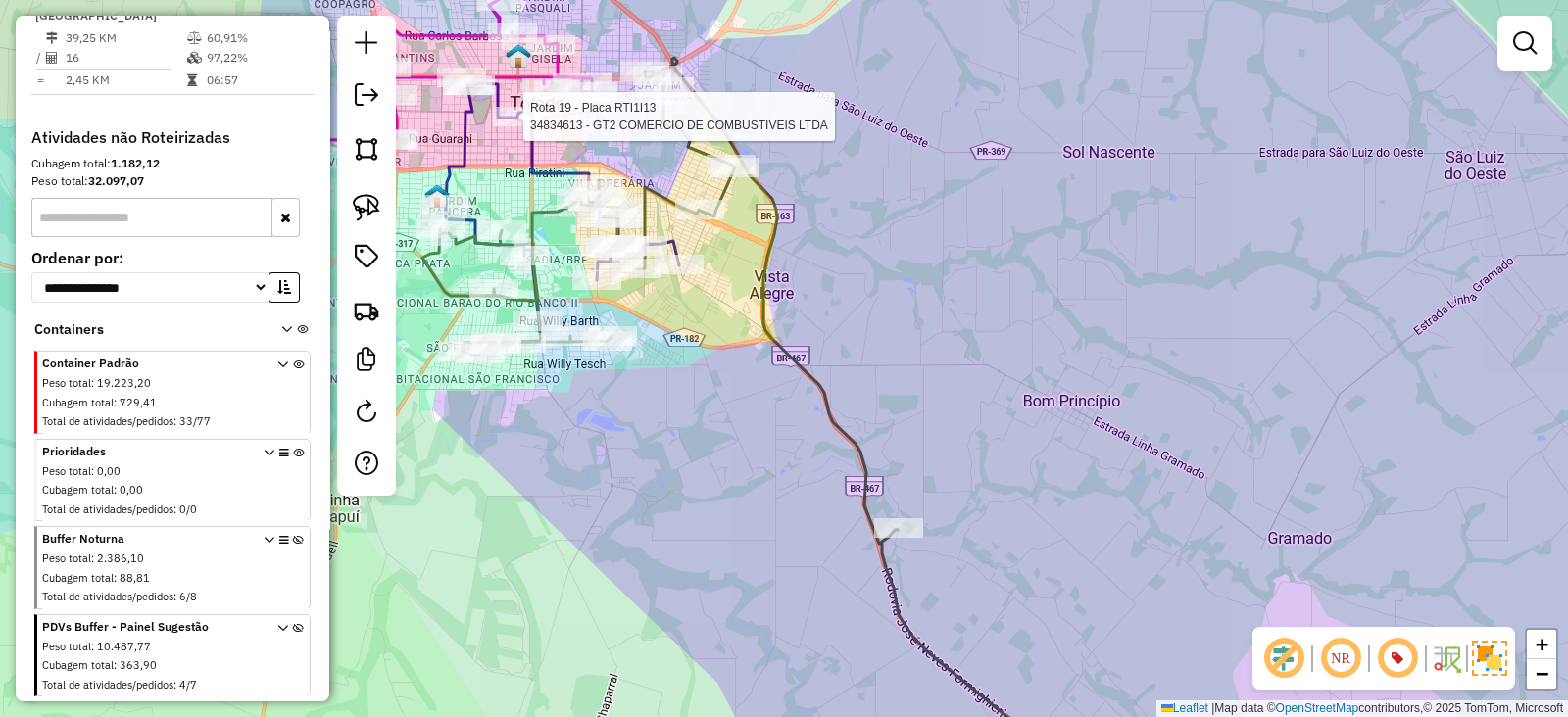
select select "**********"
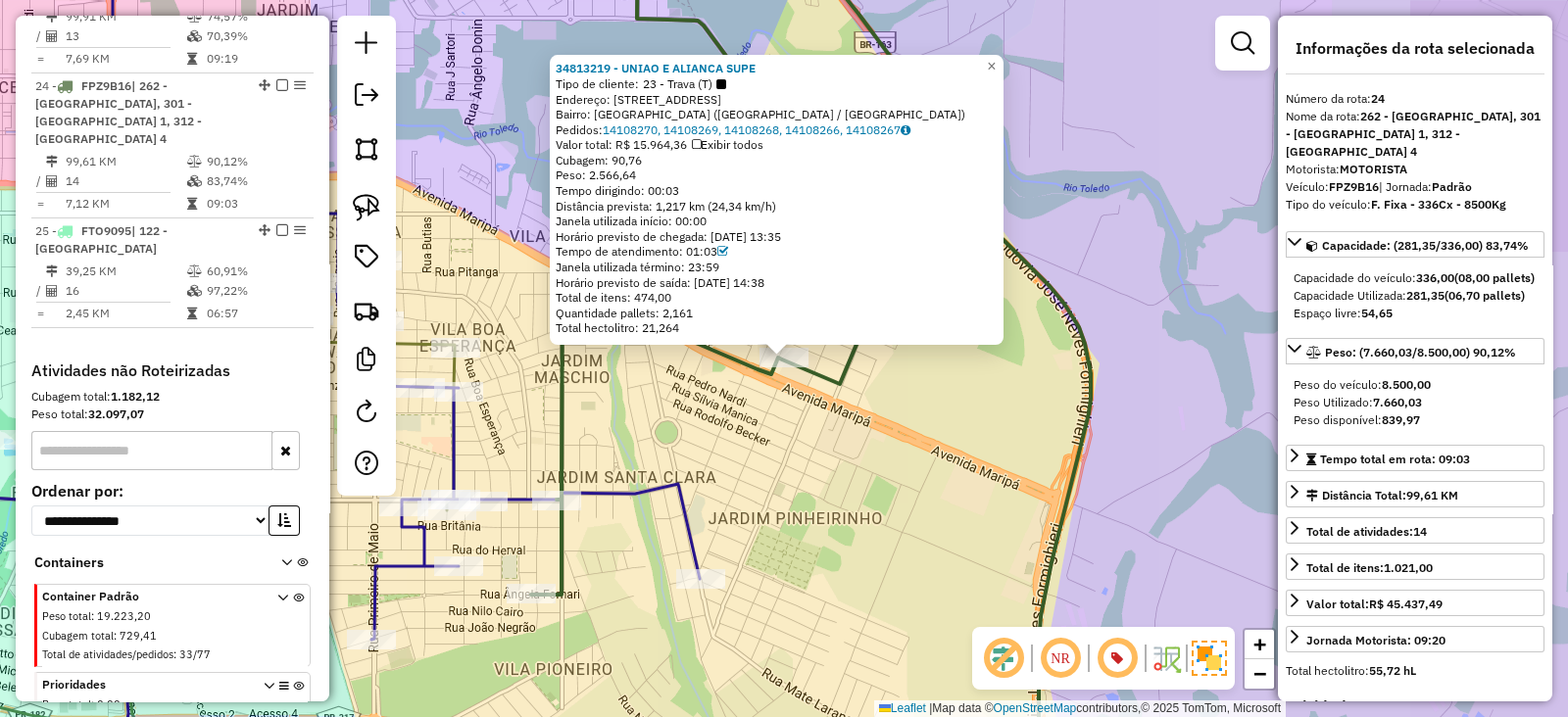
scroll to position [2740, 0]
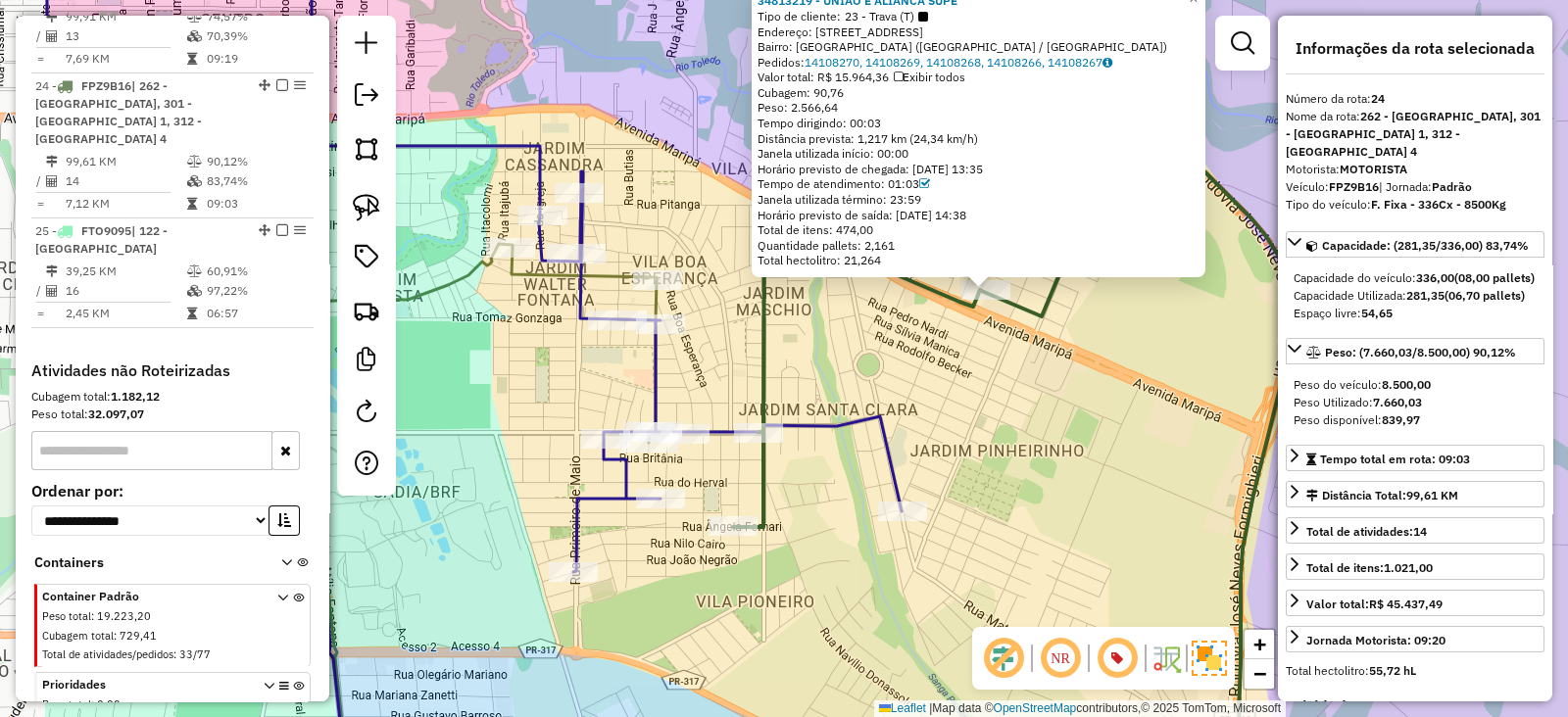
drag, startPoint x: 1004, startPoint y: 457, endPoint x: 1064, endPoint y: 430, distance: 65.8
click at [1071, 431] on div "34813219 - UNIAO E ALIANCA SUPE Tipo de cliente: 23 - Trava (T) Endereço: AV MA…" at bounding box center [784, 358] width 1568 height 717
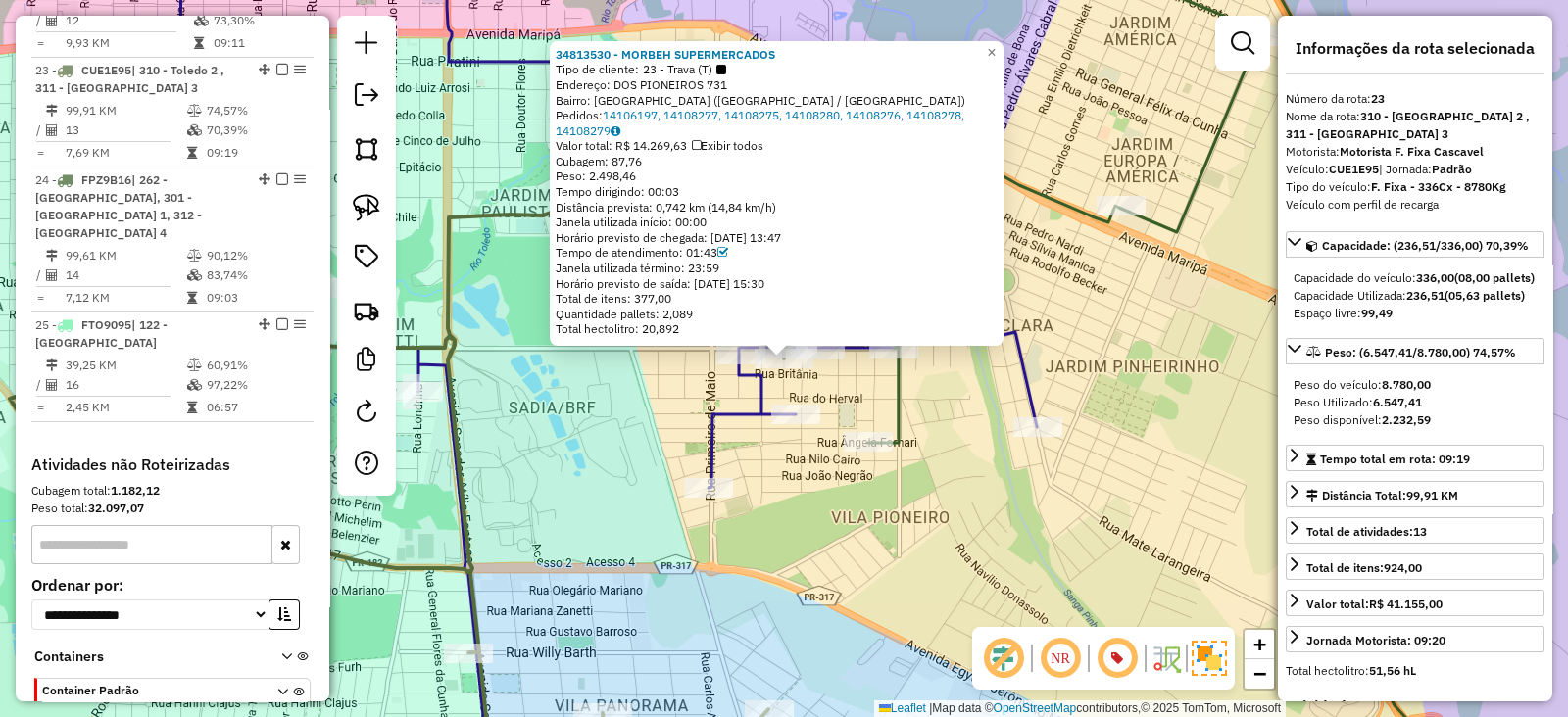
scroll to position [2629, 0]
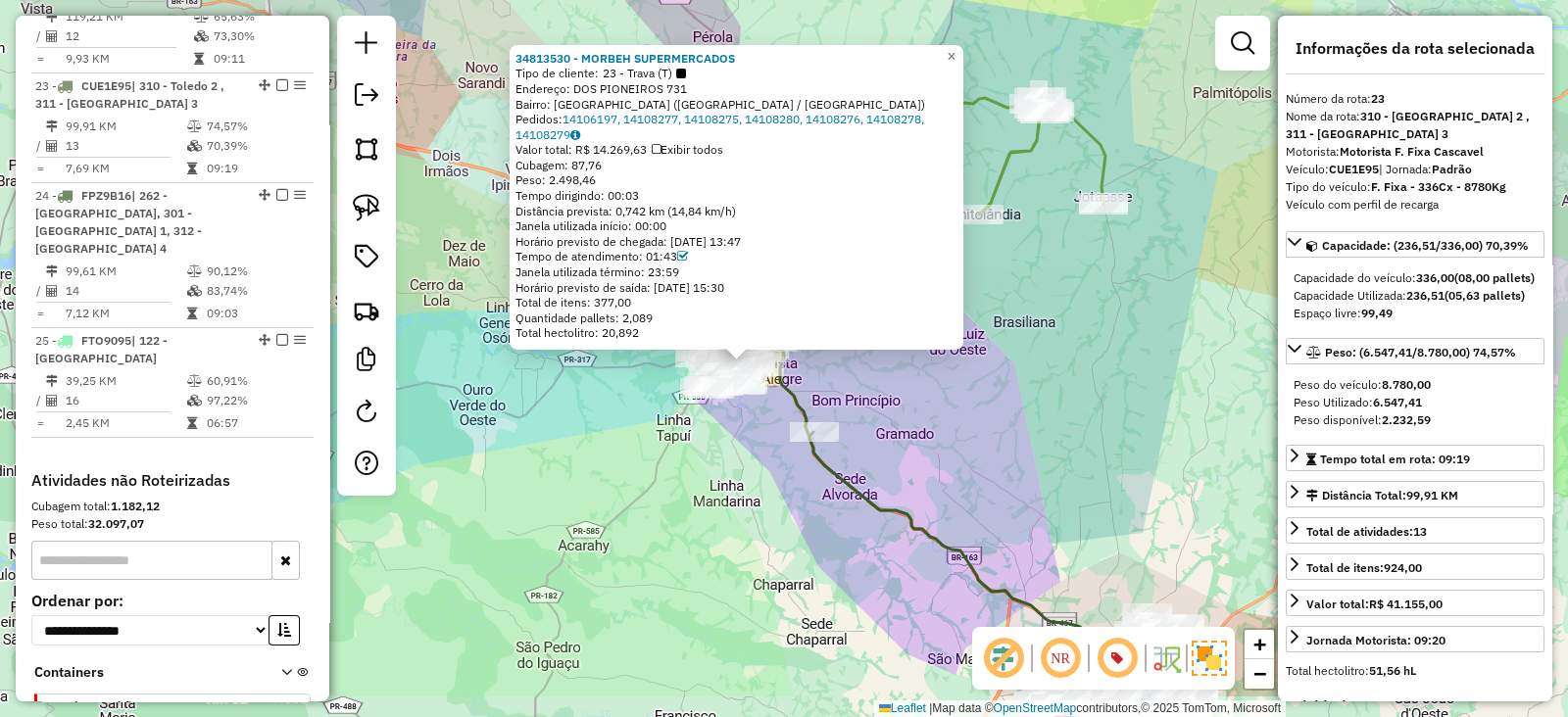
drag, startPoint x: 1014, startPoint y: 578, endPoint x: 775, endPoint y: 267, distance: 392.2
click at [778, 276] on div "34813530 - MORBEH SUPERMERCADOS Tipo de cliente: 23 - Trava (T) Endereço: DOS P…" at bounding box center [784, 358] width 1568 height 717
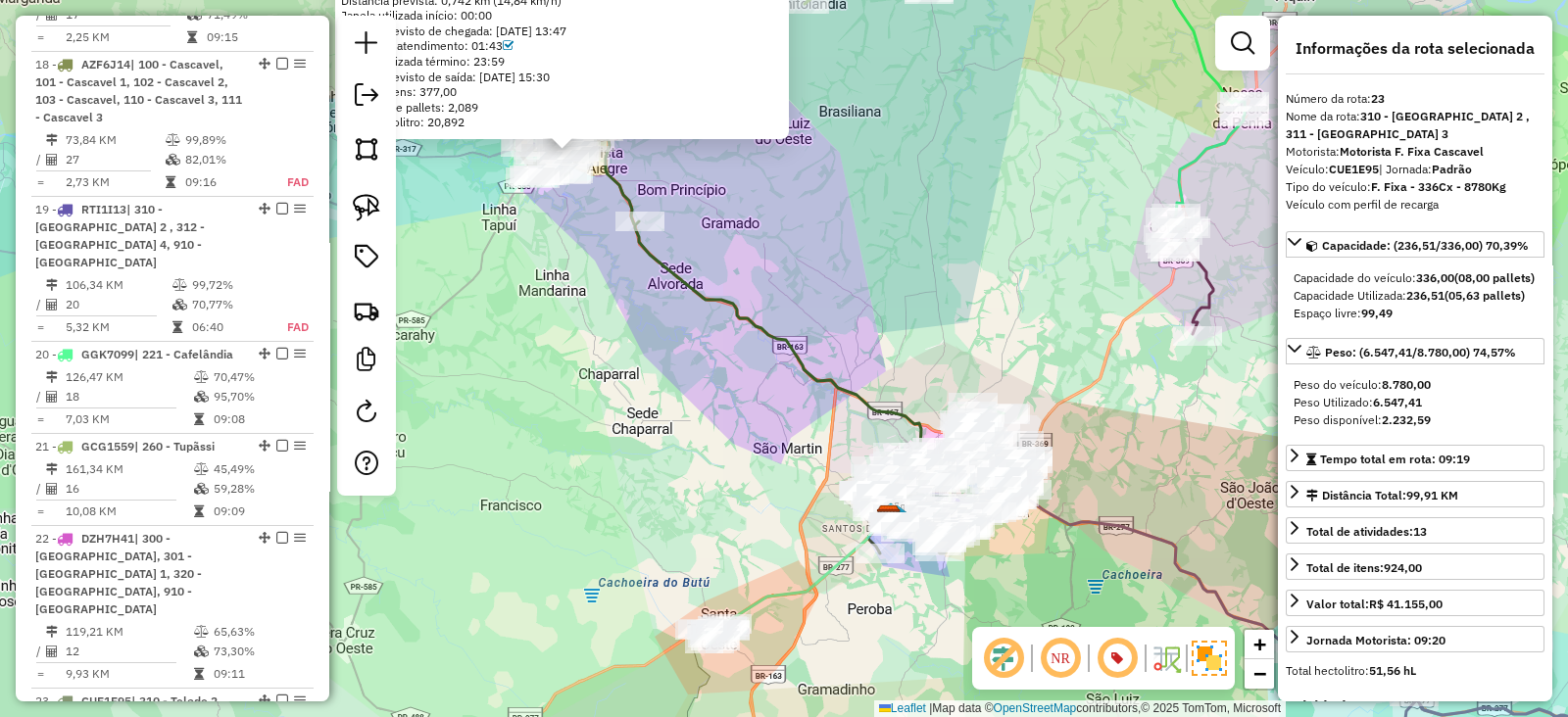
scroll to position [1976, 0]
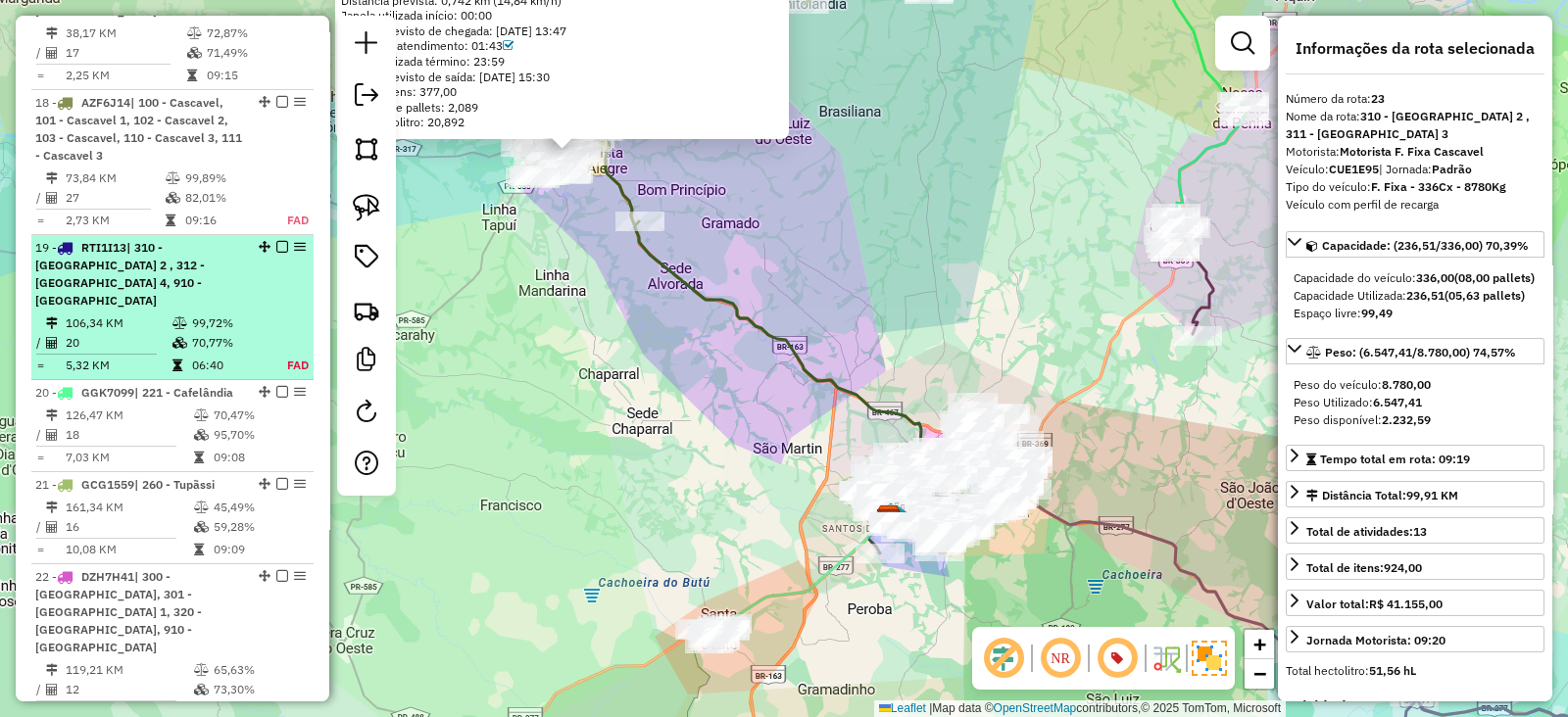
click at [276, 242] on em at bounding box center [282, 247] width 12 height 12
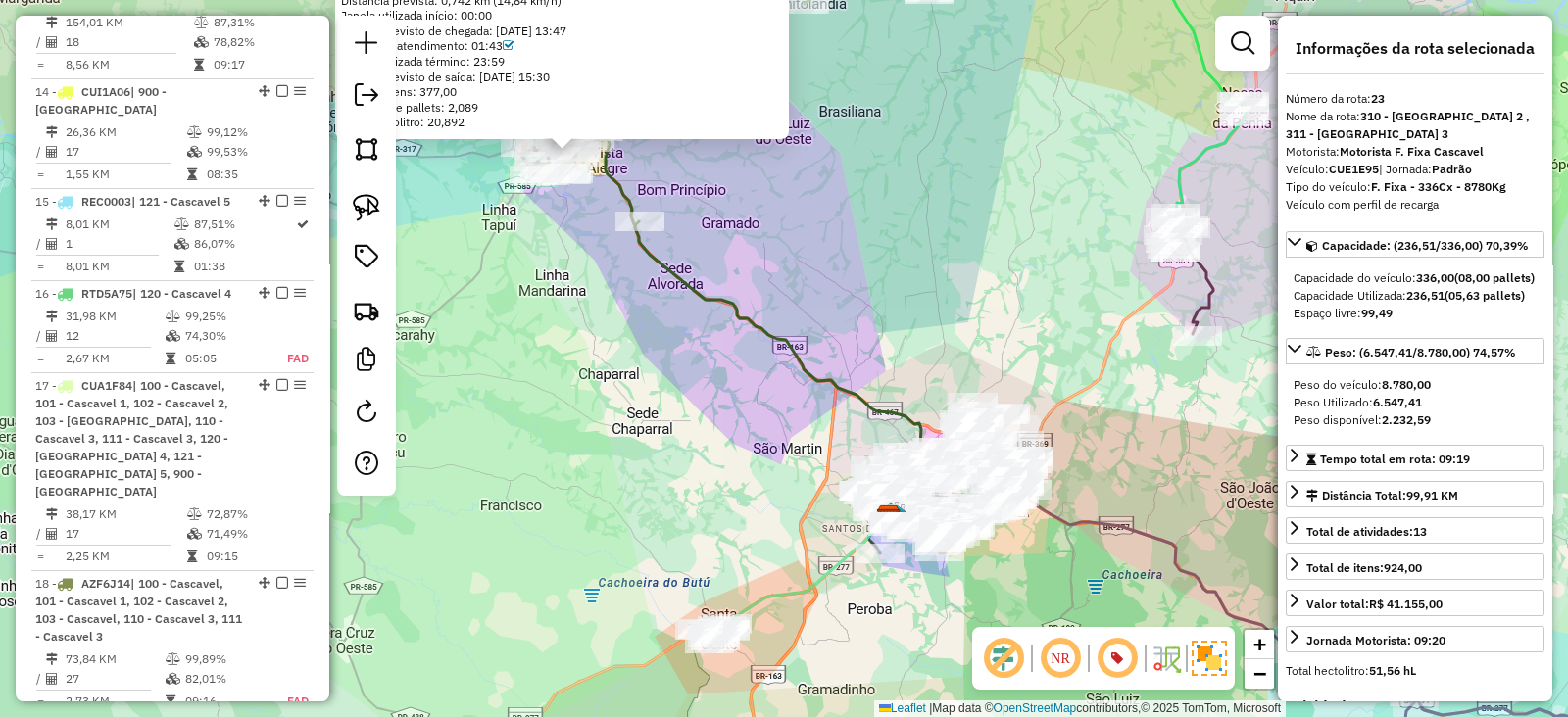
scroll to position [1486, 0]
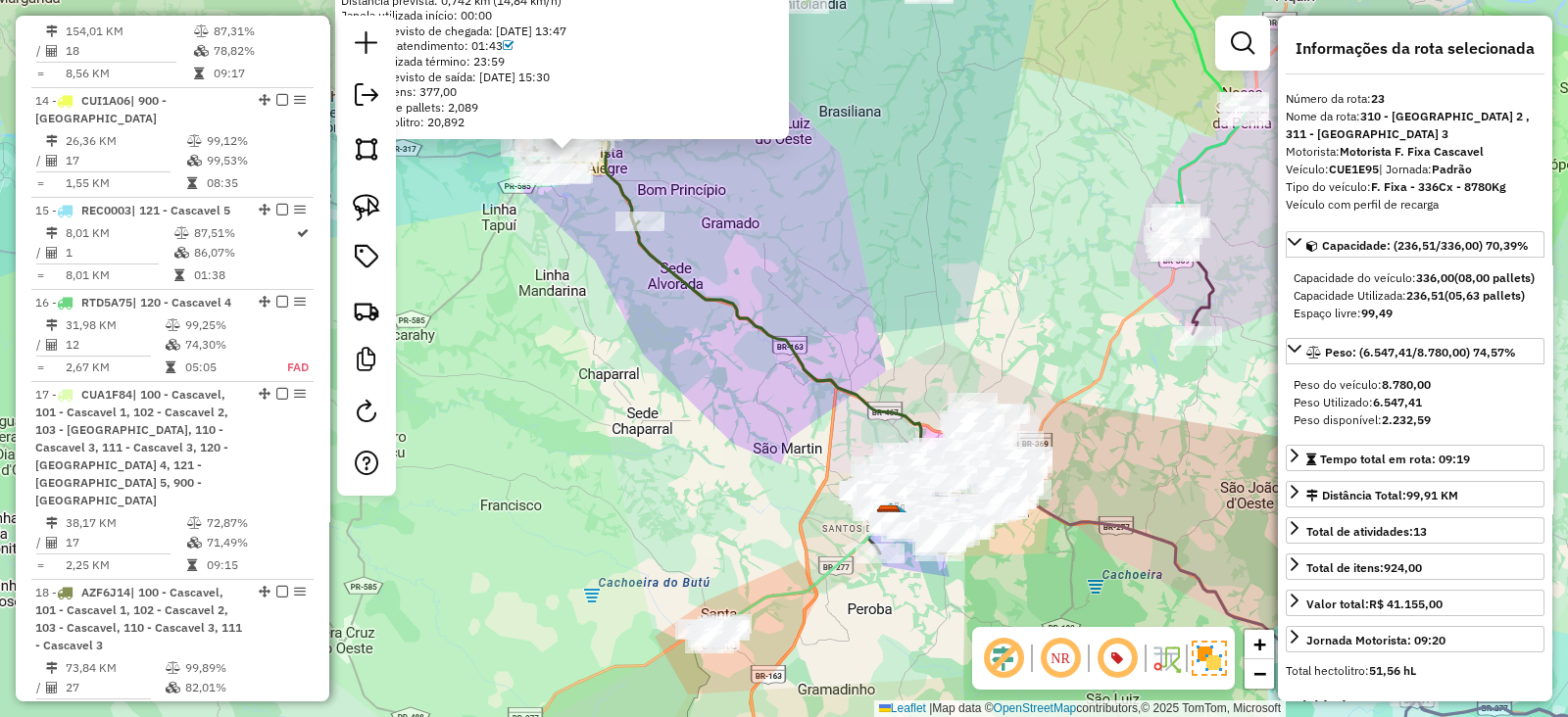
click at [583, 399] on div "34813530 - MORBEH SUPERMERCADOS Tipo de cliente: 23 - Trava (T) Endereço: DOS P…" at bounding box center [784, 358] width 1568 height 717
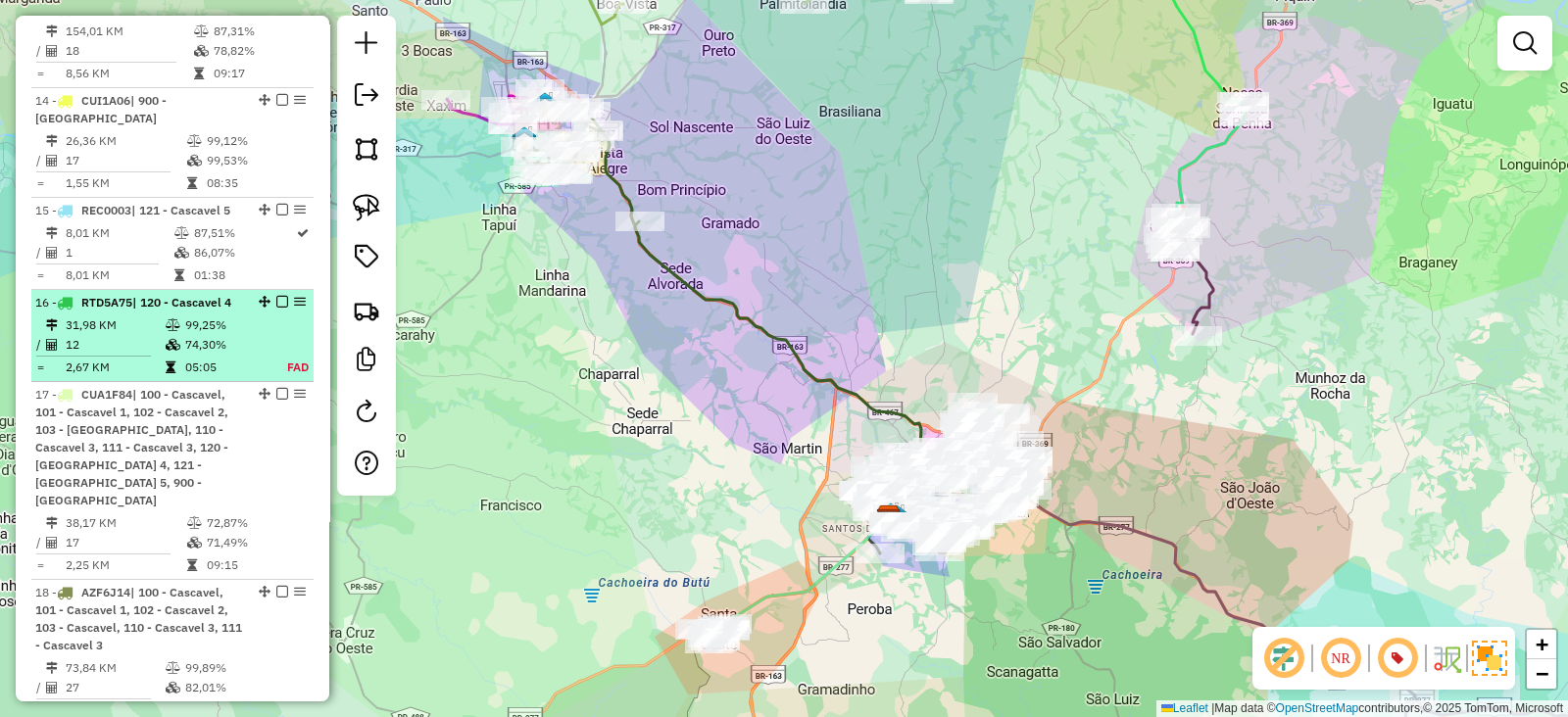
click at [276, 307] on em at bounding box center [282, 302] width 12 height 12
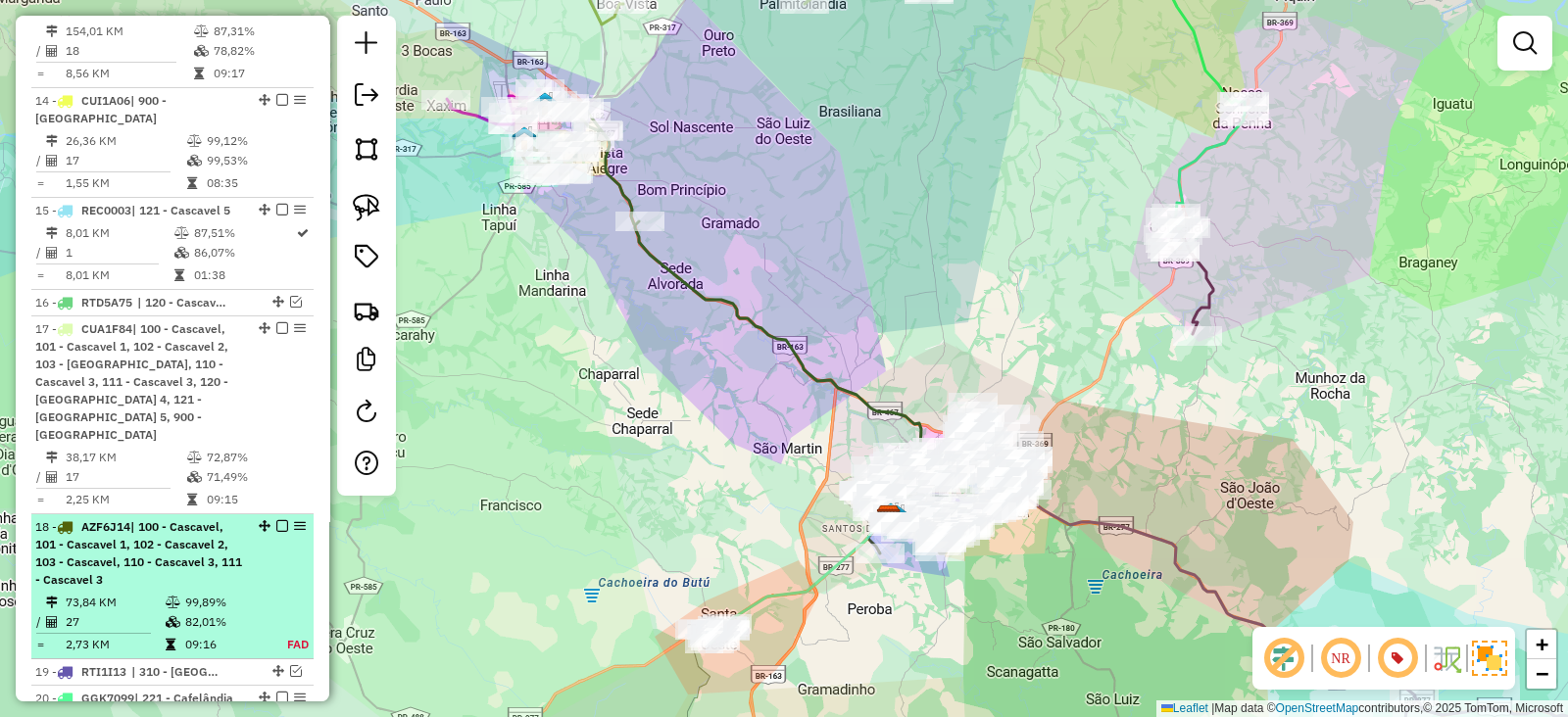
click at [185, 571] on div "18 - AZF6J14 | 100 - Cascavel, 101 - Cascavel 1, 102 - Cascavel 2, 103 - Cascav…" at bounding box center [138, 553] width 208 height 71
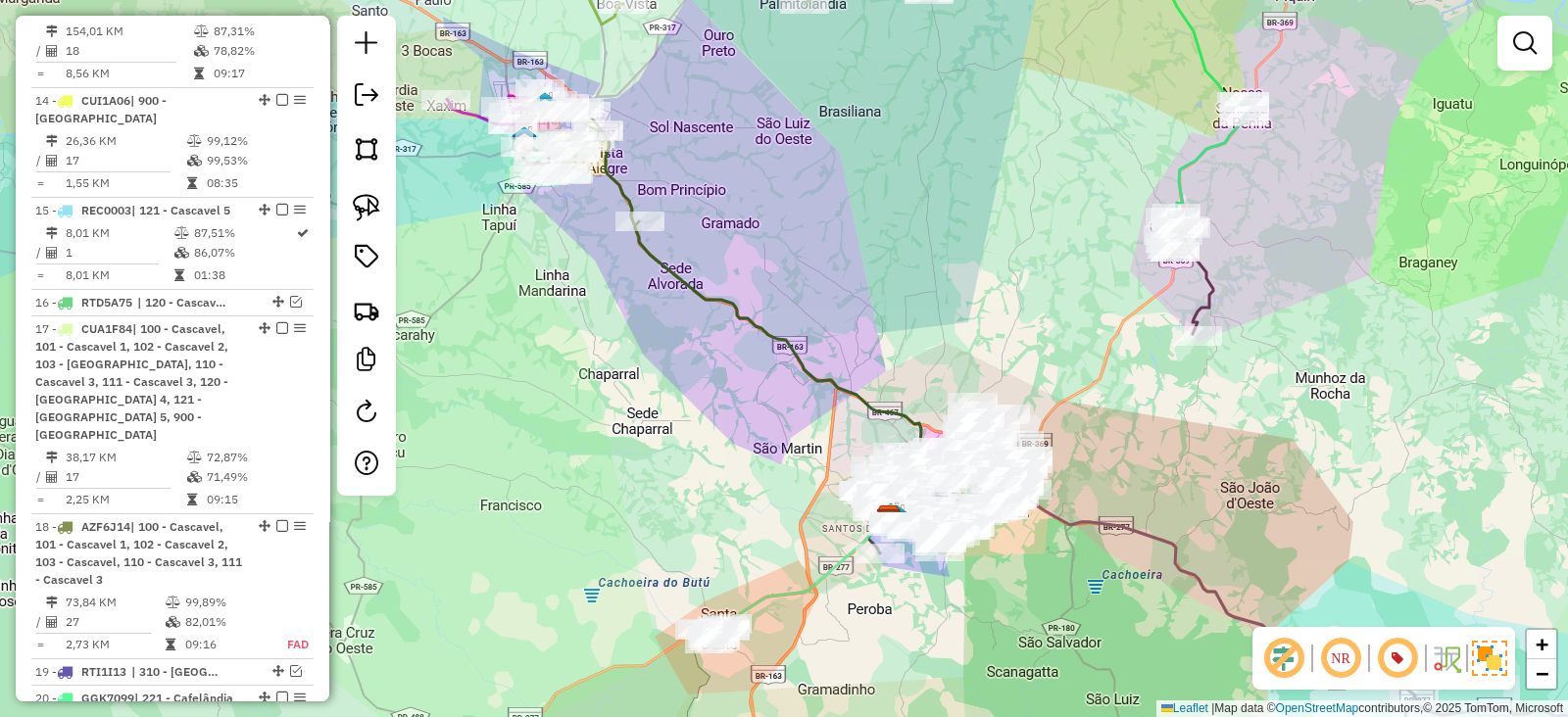
select select "**********"
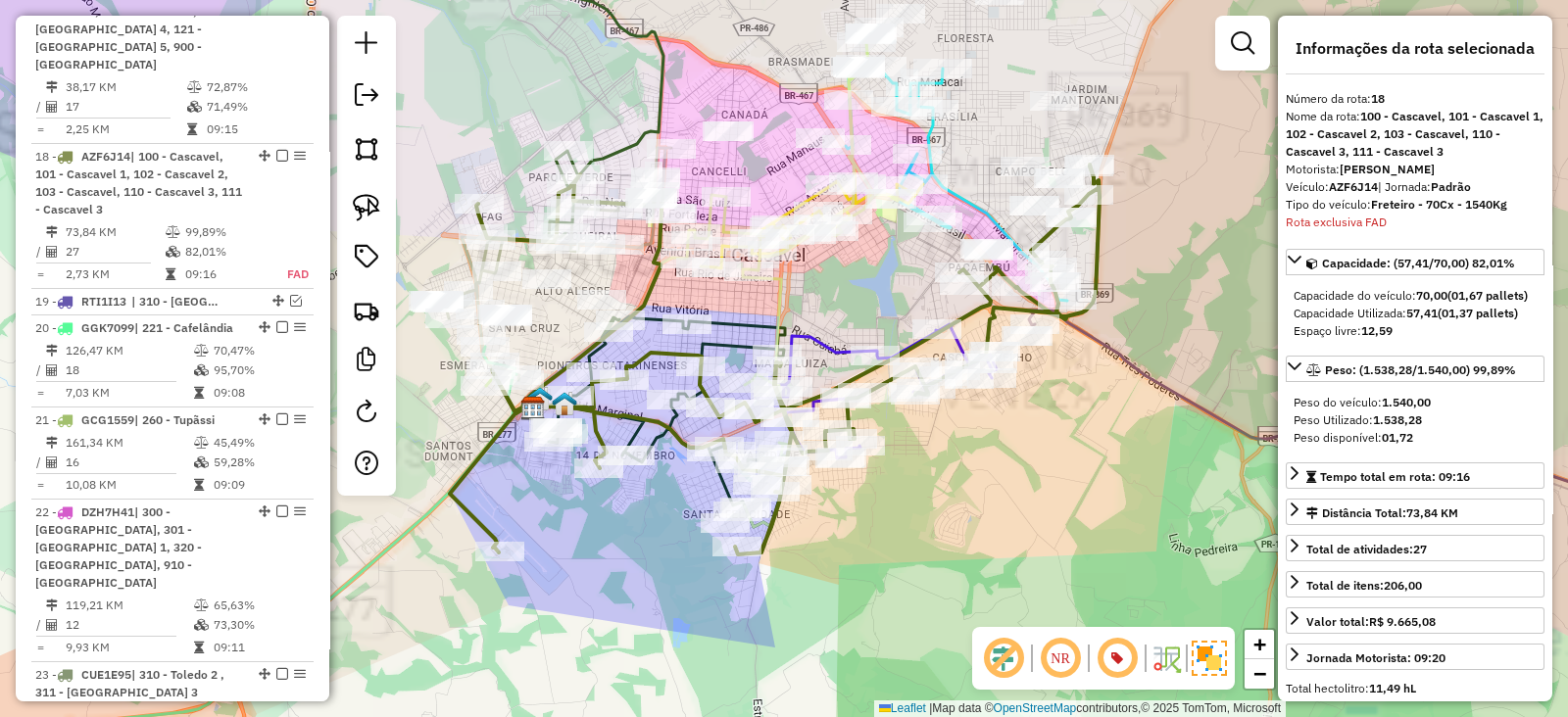
scroll to position [1981, 0]
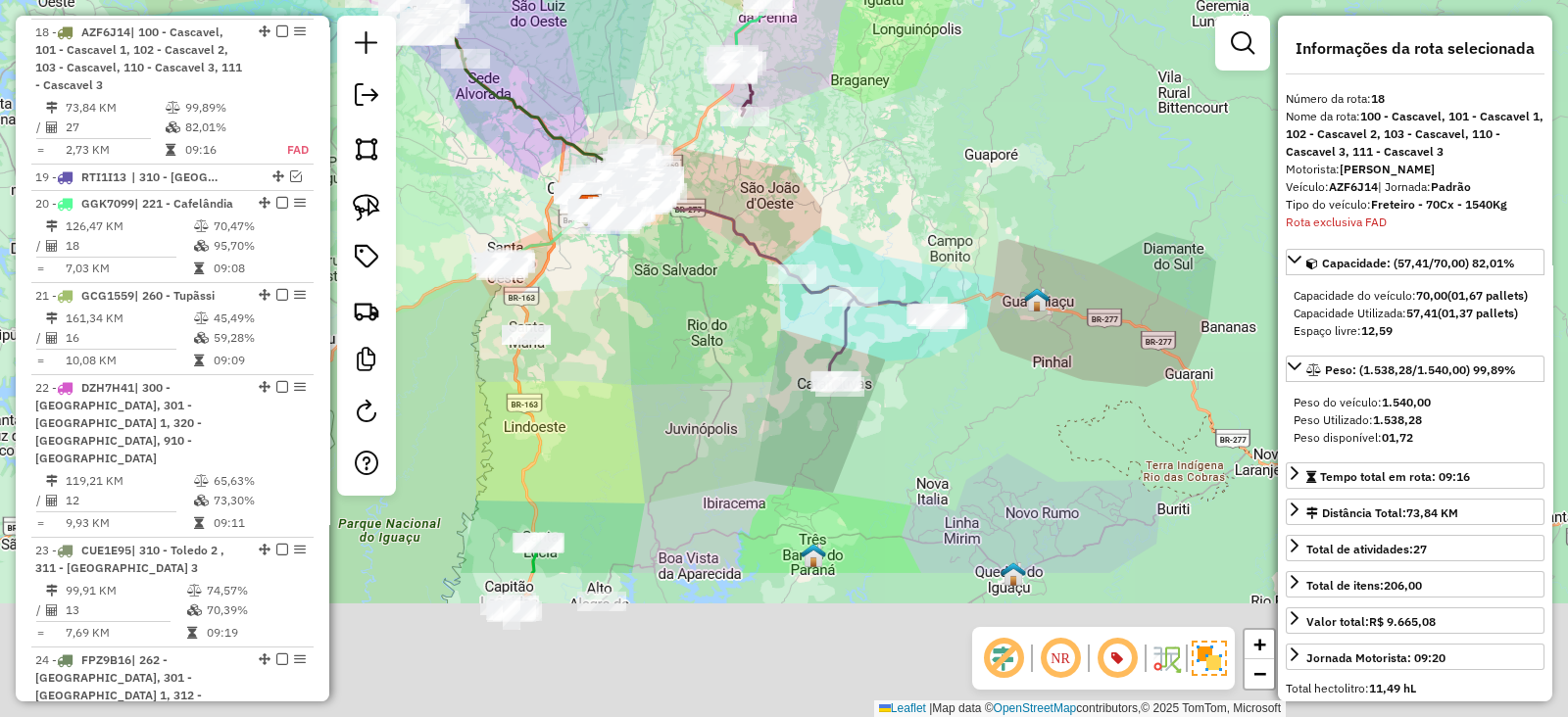
drag, startPoint x: 1042, startPoint y: 541, endPoint x: 1062, endPoint y: 223, distance: 318.6
click at [1062, 223] on div "Janela de atendimento Grade de atendimento Capacidade Transportadoras Veículos …" at bounding box center [784, 358] width 1568 height 717
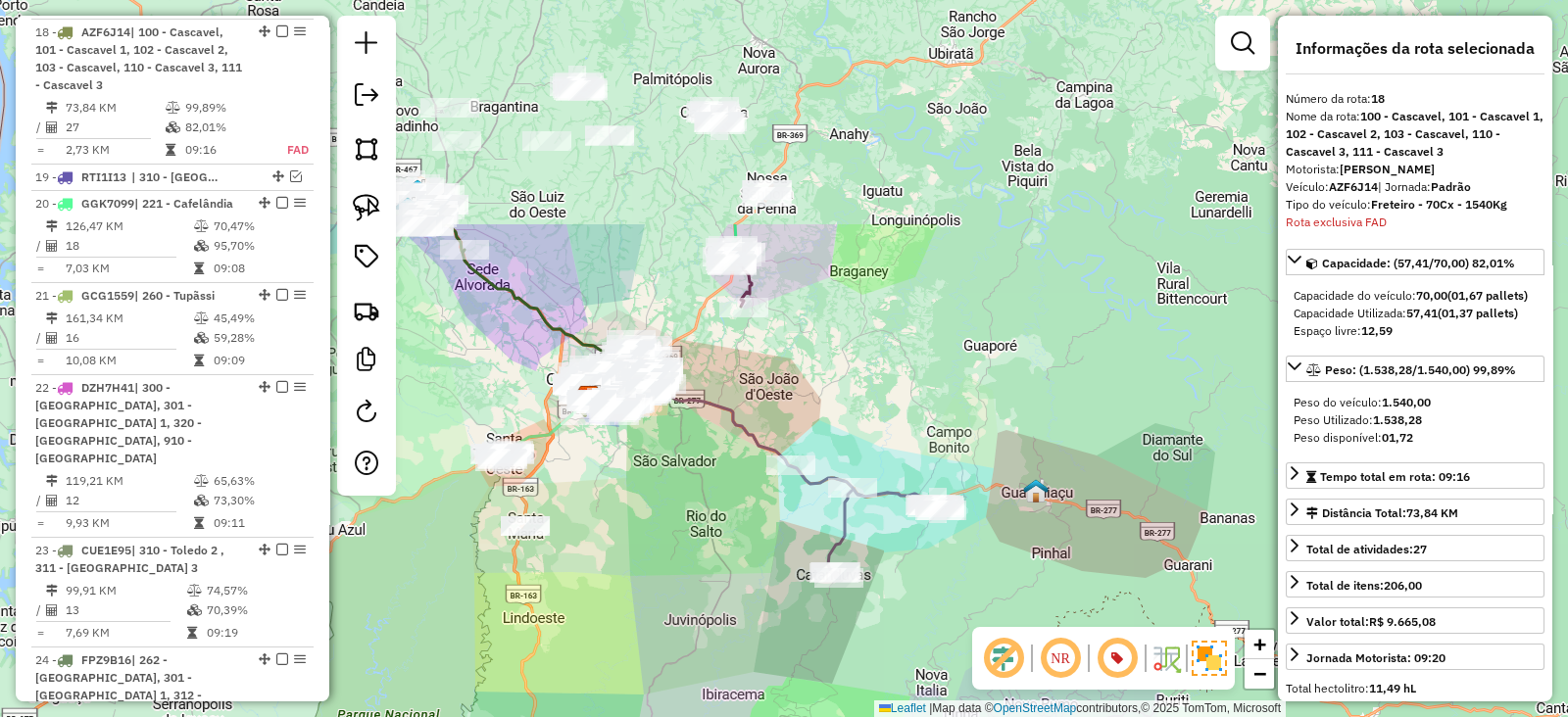
drag, startPoint x: 629, startPoint y: 355, endPoint x: 617, endPoint y: 666, distance: 311.2
click at [617, 666] on div "Janela de atendimento Grade de atendimento Capacidade Transportadoras Veículos …" at bounding box center [784, 358] width 1568 height 717
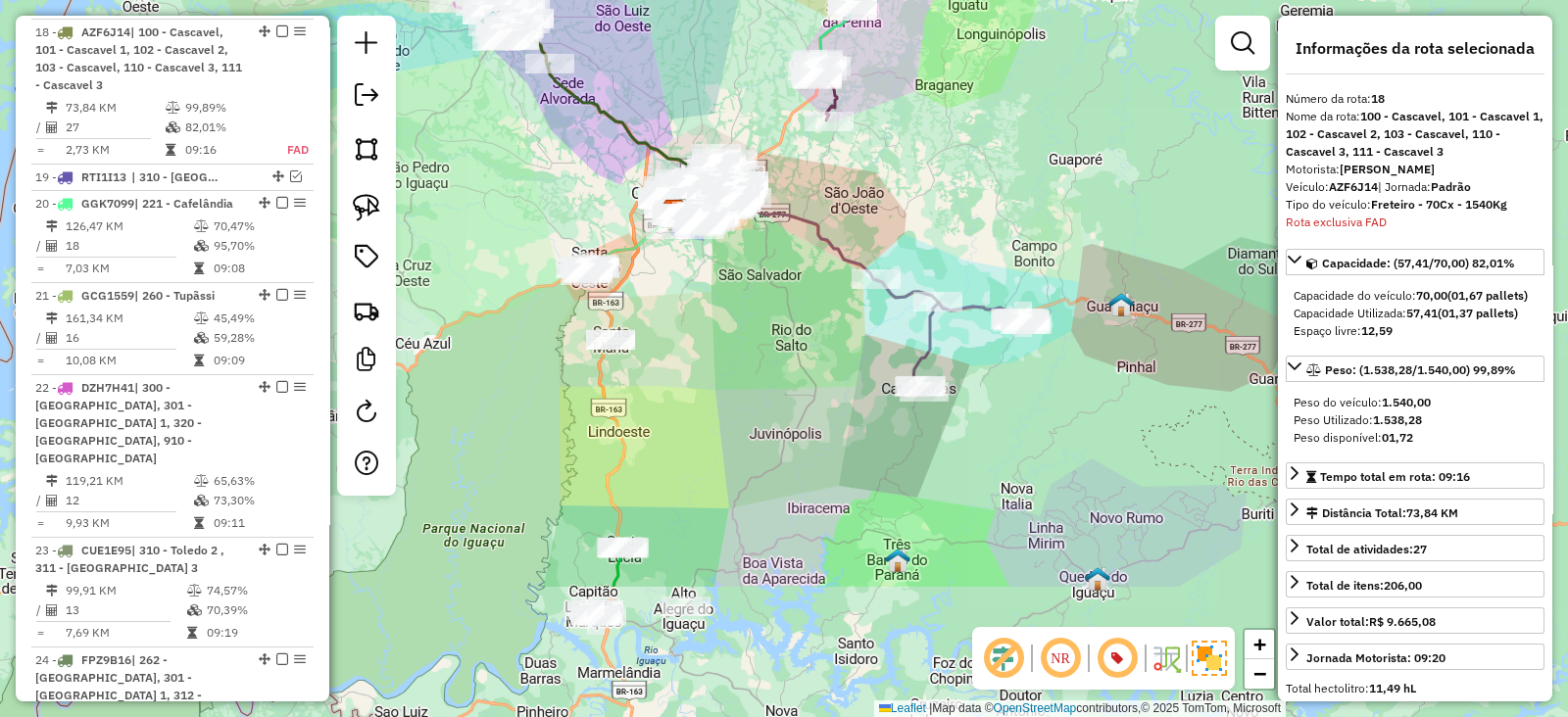
drag, startPoint x: 658, startPoint y: 291, endPoint x: 753, endPoint y: 52, distance: 257.2
click at [753, 52] on div "Janela de atendimento Grade de atendimento Capacidade Transportadoras Veículos …" at bounding box center [784, 358] width 1568 height 717
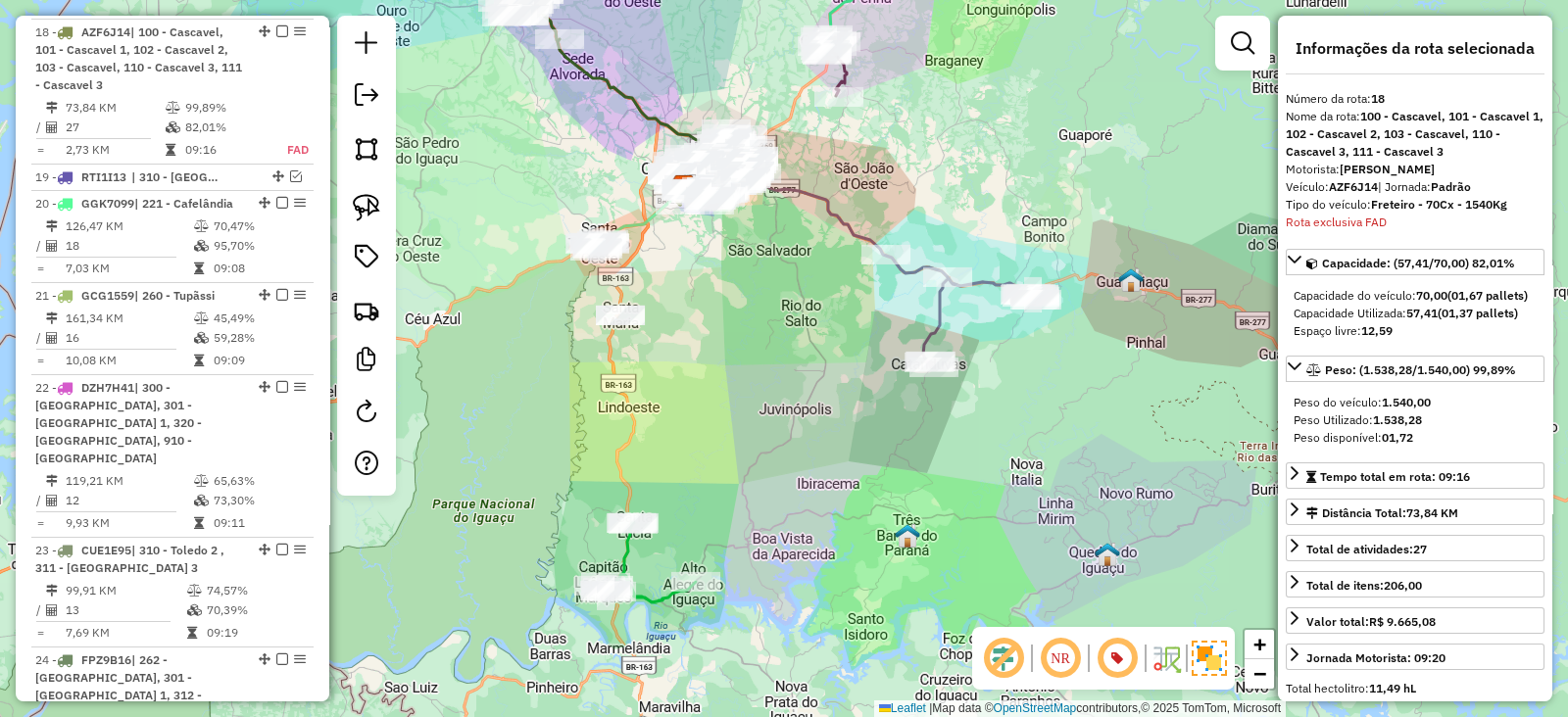
drag, startPoint x: 746, startPoint y: 352, endPoint x: 778, endPoint y: 561, distance: 211.4
click at [778, 561] on div "Janela de atendimento Grade de atendimento Capacidade Transportadoras Veículos …" at bounding box center [784, 358] width 1568 height 717
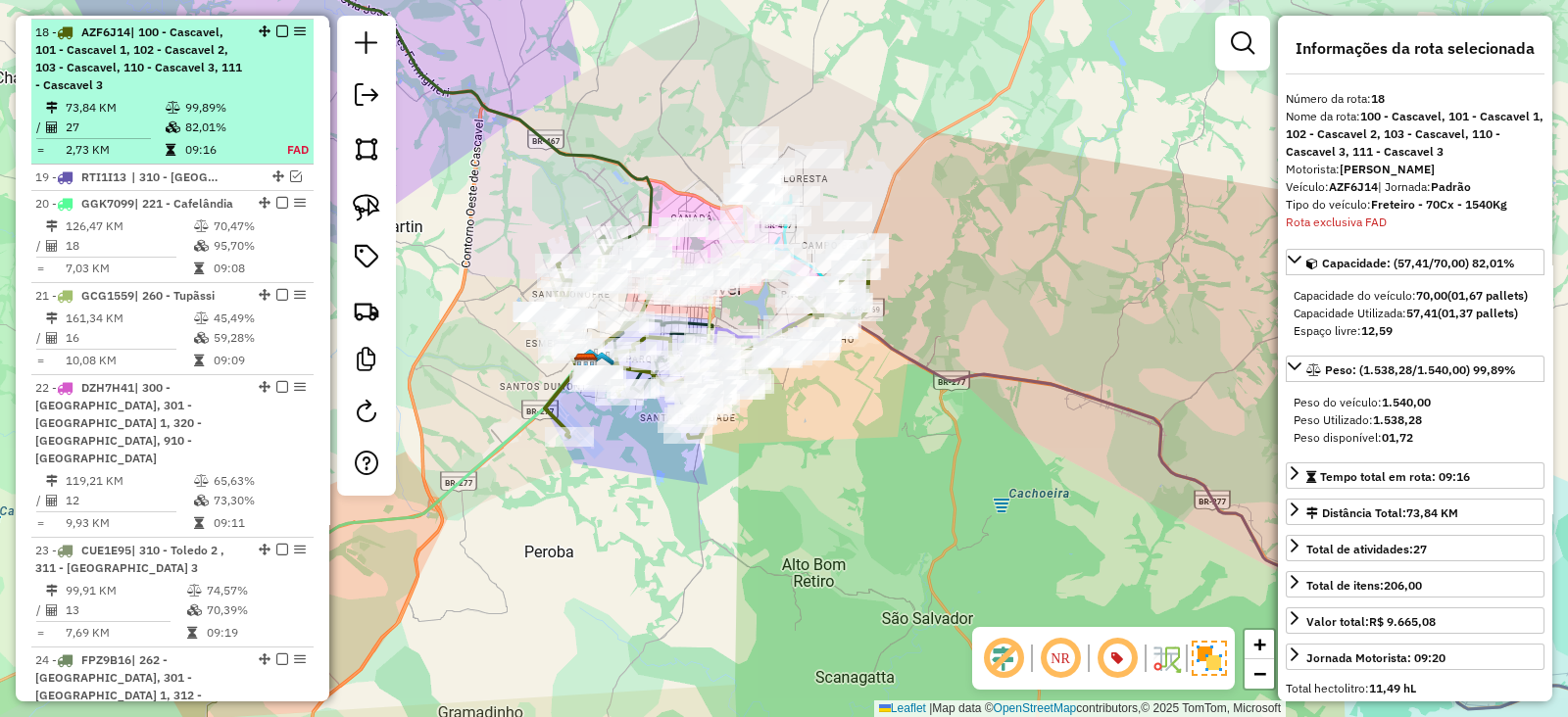
click at [276, 27] on em at bounding box center [282, 32] width 12 height 12
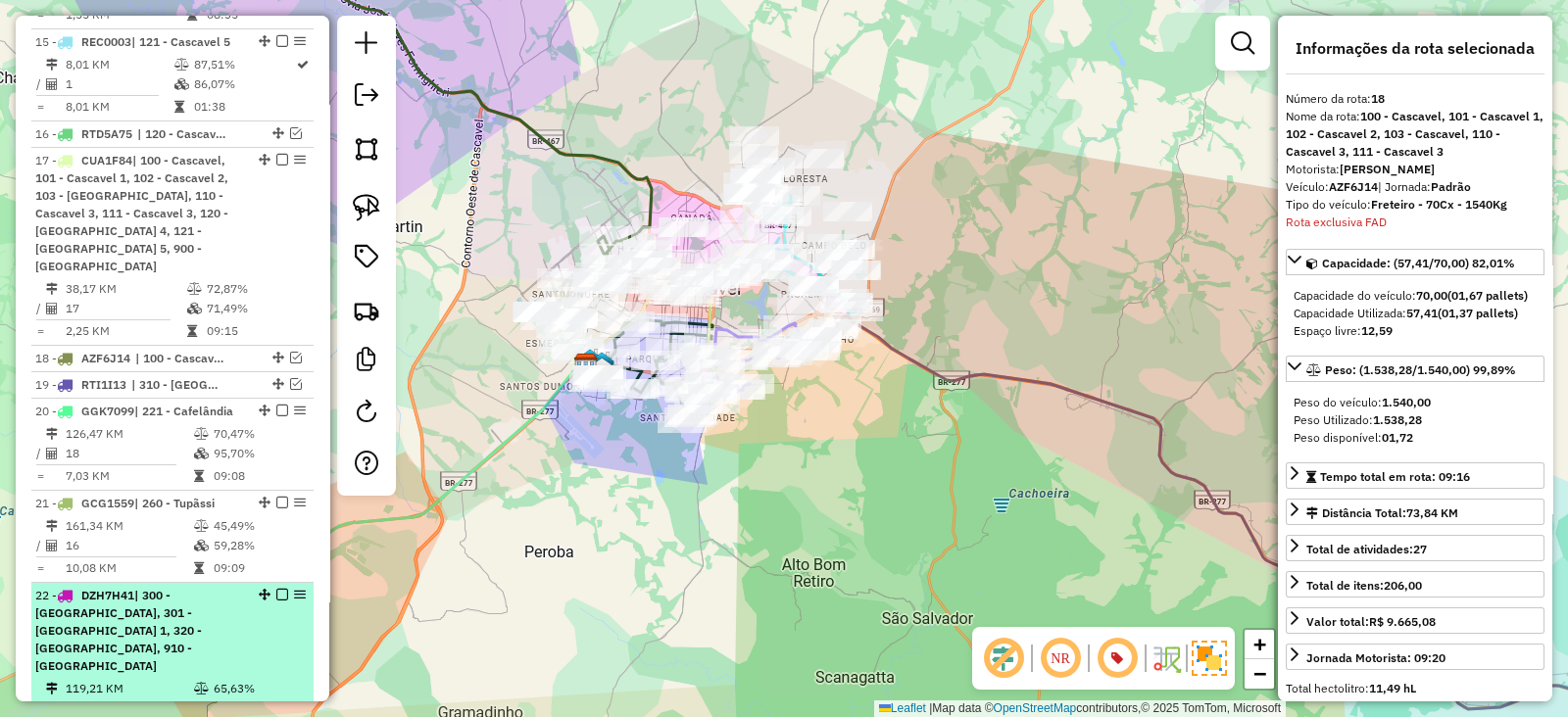
scroll to position [1491, 0]
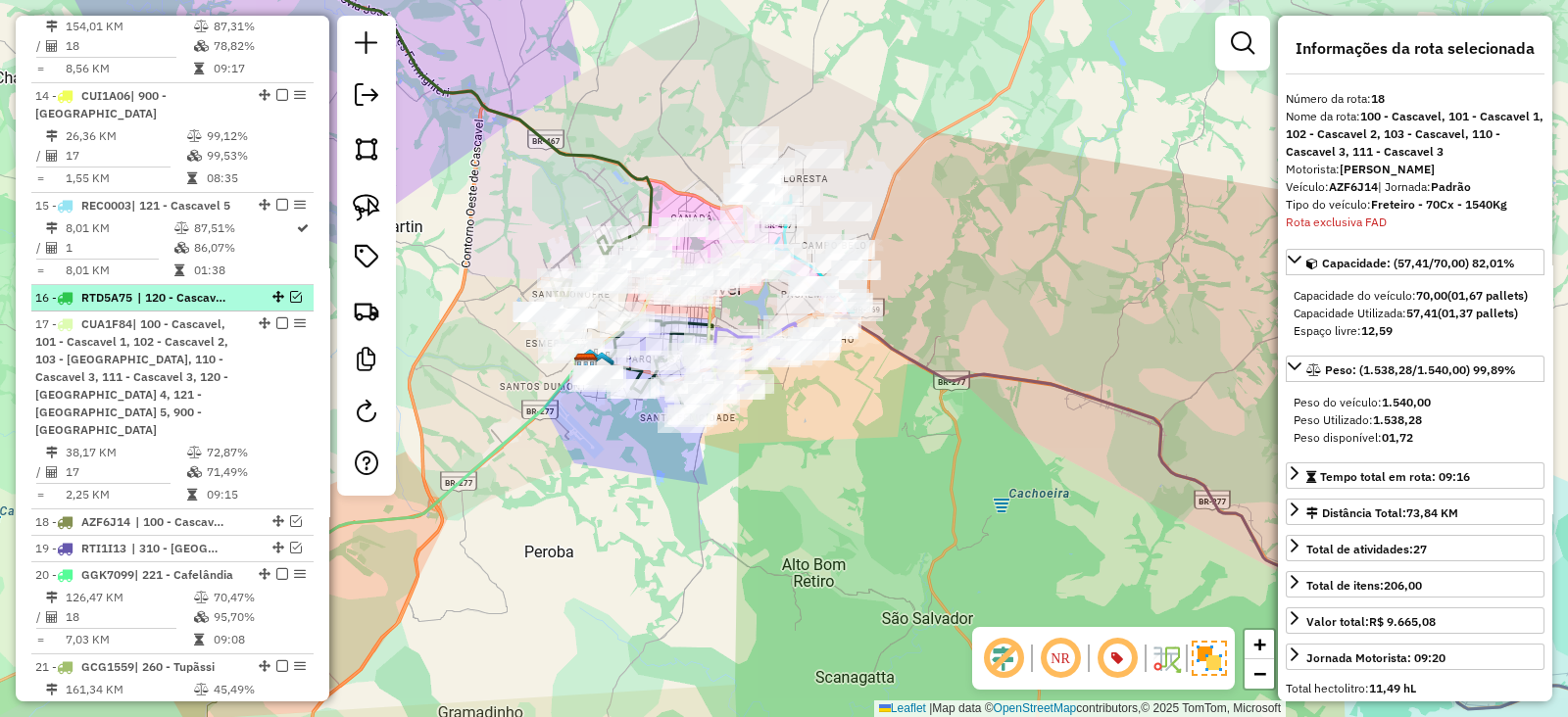
click at [290, 303] on em at bounding box center [296, 297] width 12 height 12
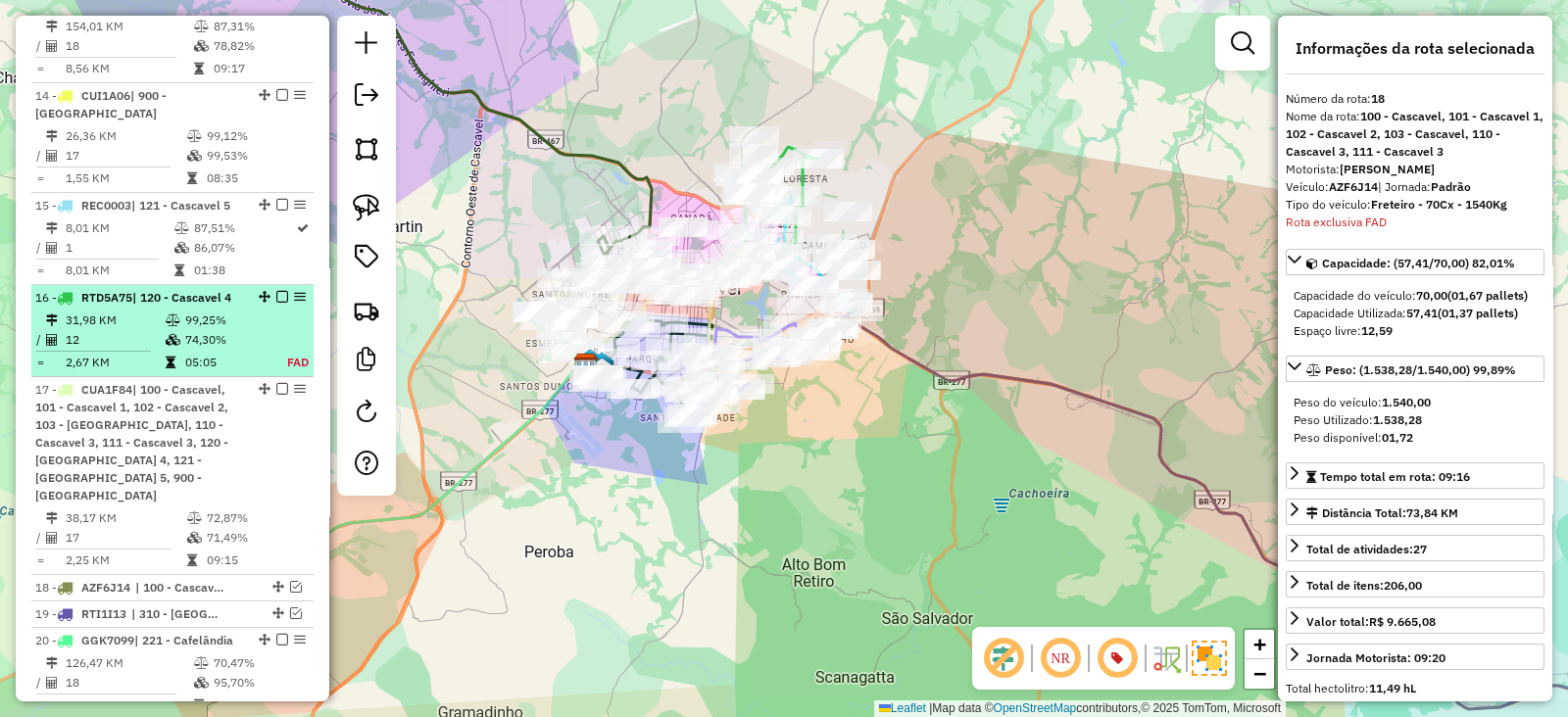
click at [152, 330] on td "31,98 KM" at bounding box center [114, 320] width 100 height 20
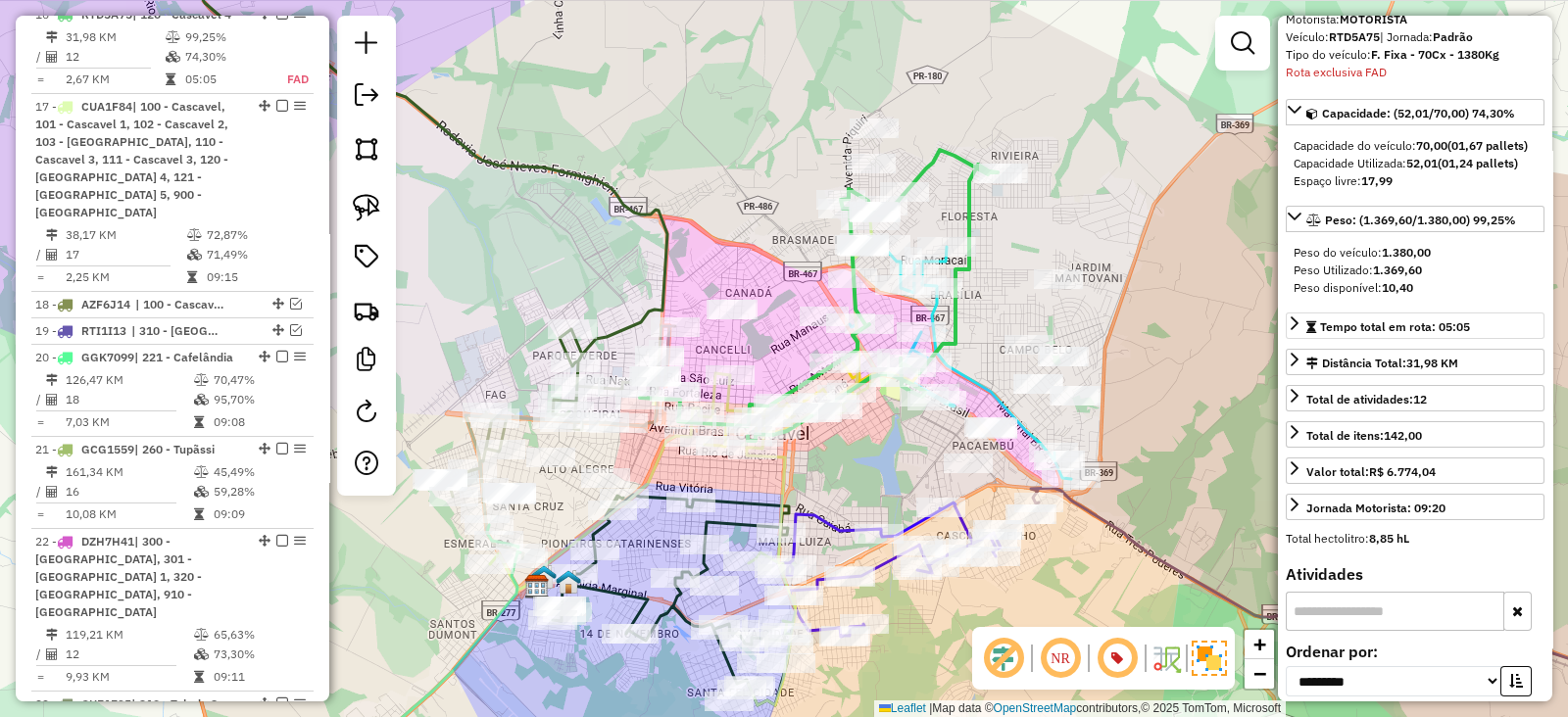
scroll to position [489, 0]
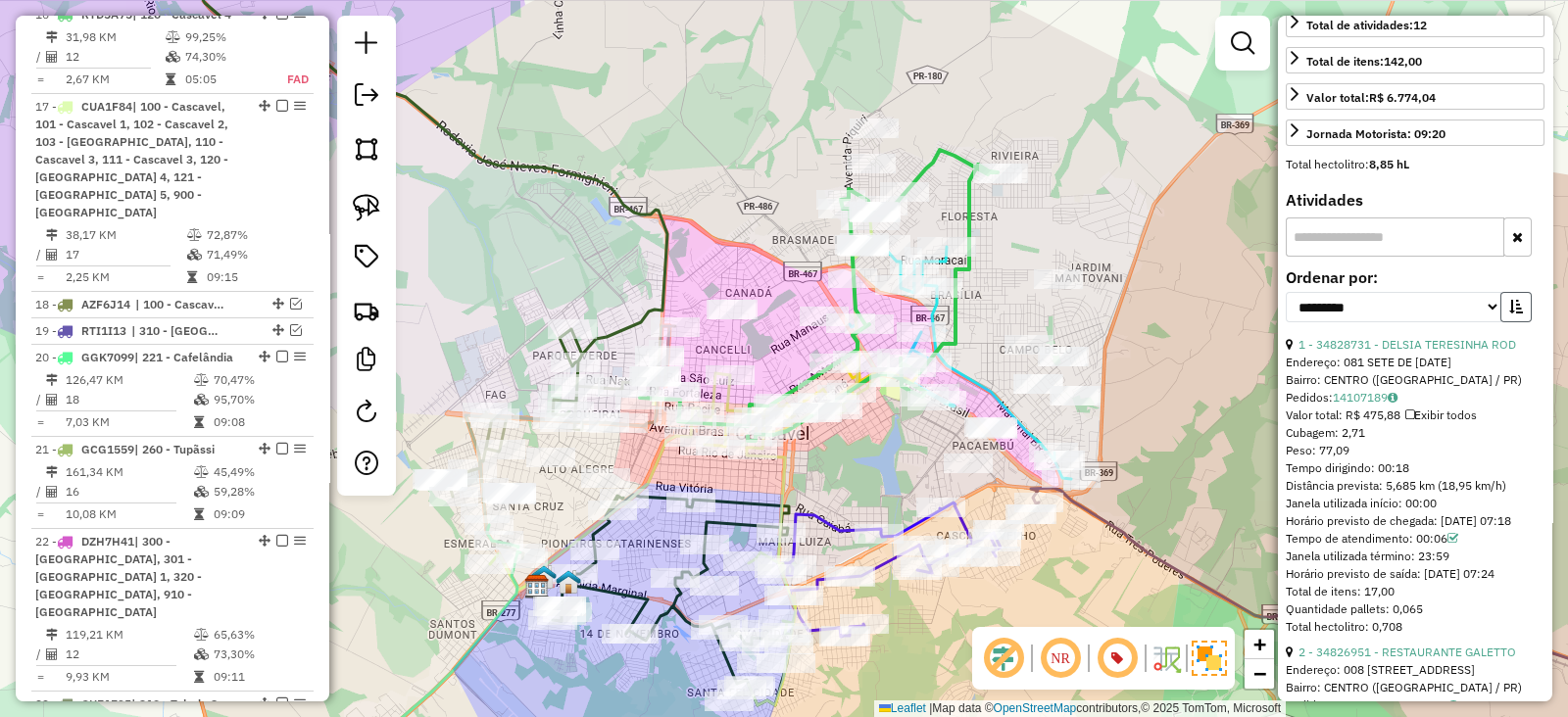
click at [1511, 313] on icon "button" at bounding box center [1516, 307] width 14 height 14
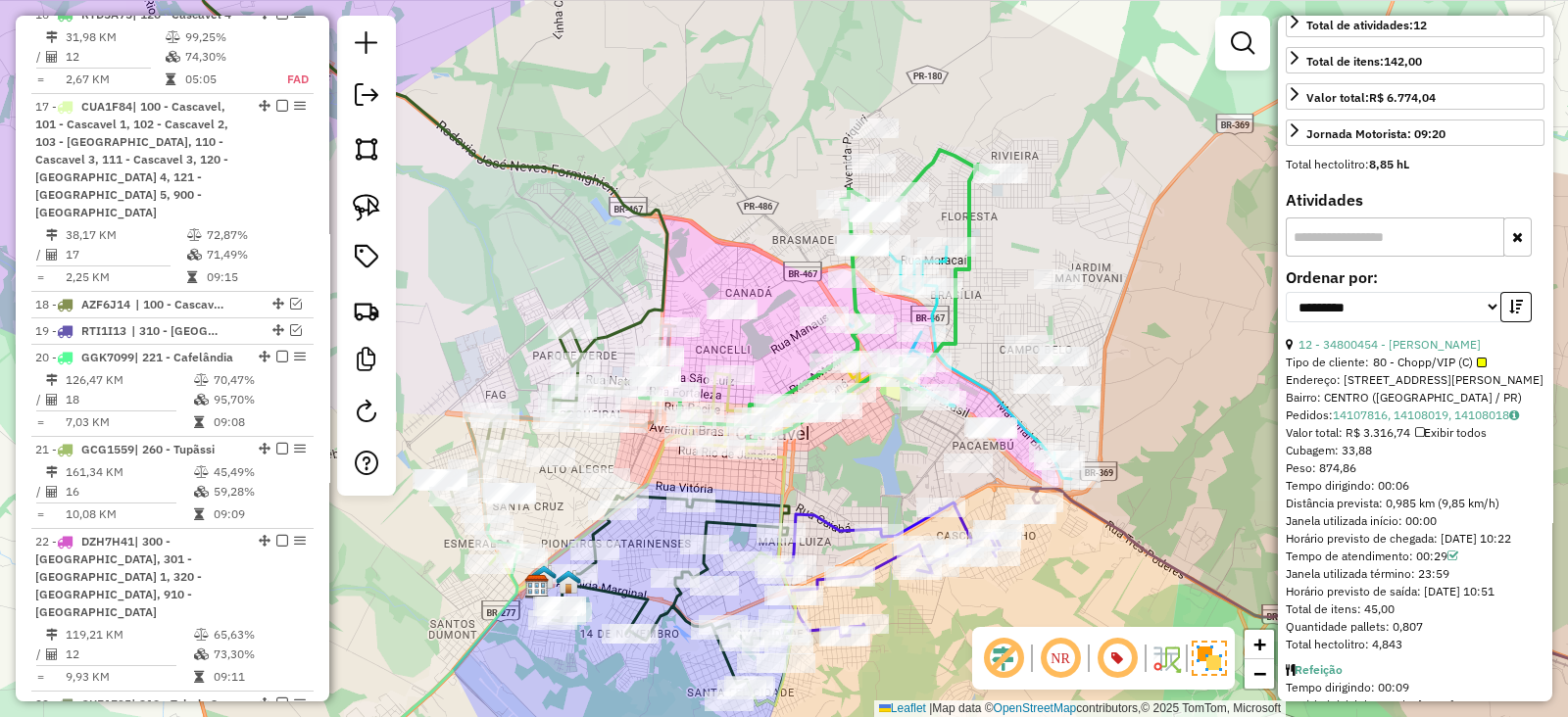
drag, startPoint x: 1386, startPoint y: 471, endPoint x: 1336, endPoint y: 471, distance: 50.0
click at [1336, 471] on div "Peso: 874,86" at bounding box center [1415, 468] width 259 height 18
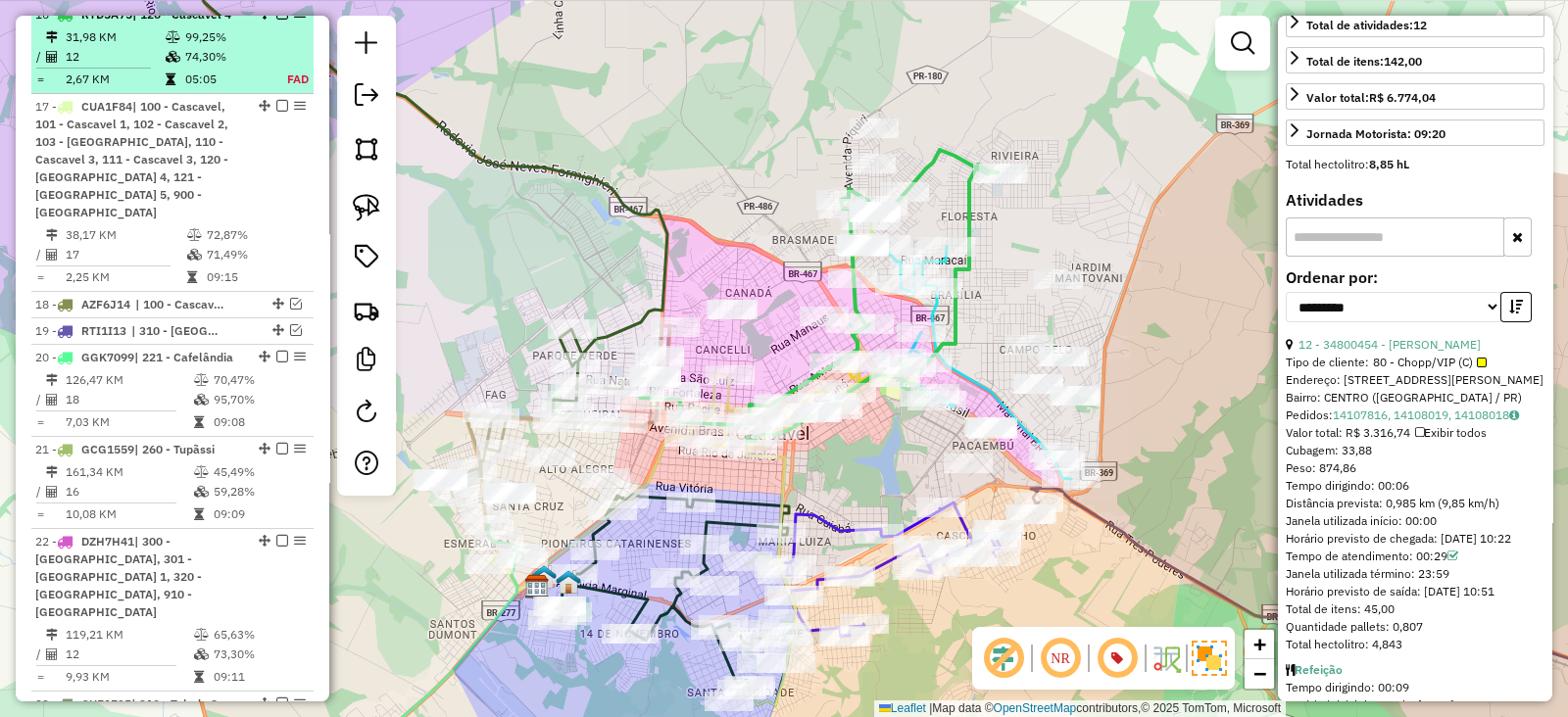
click at [276, 20] on em at bounding box center [282, 14] width 12 height 12
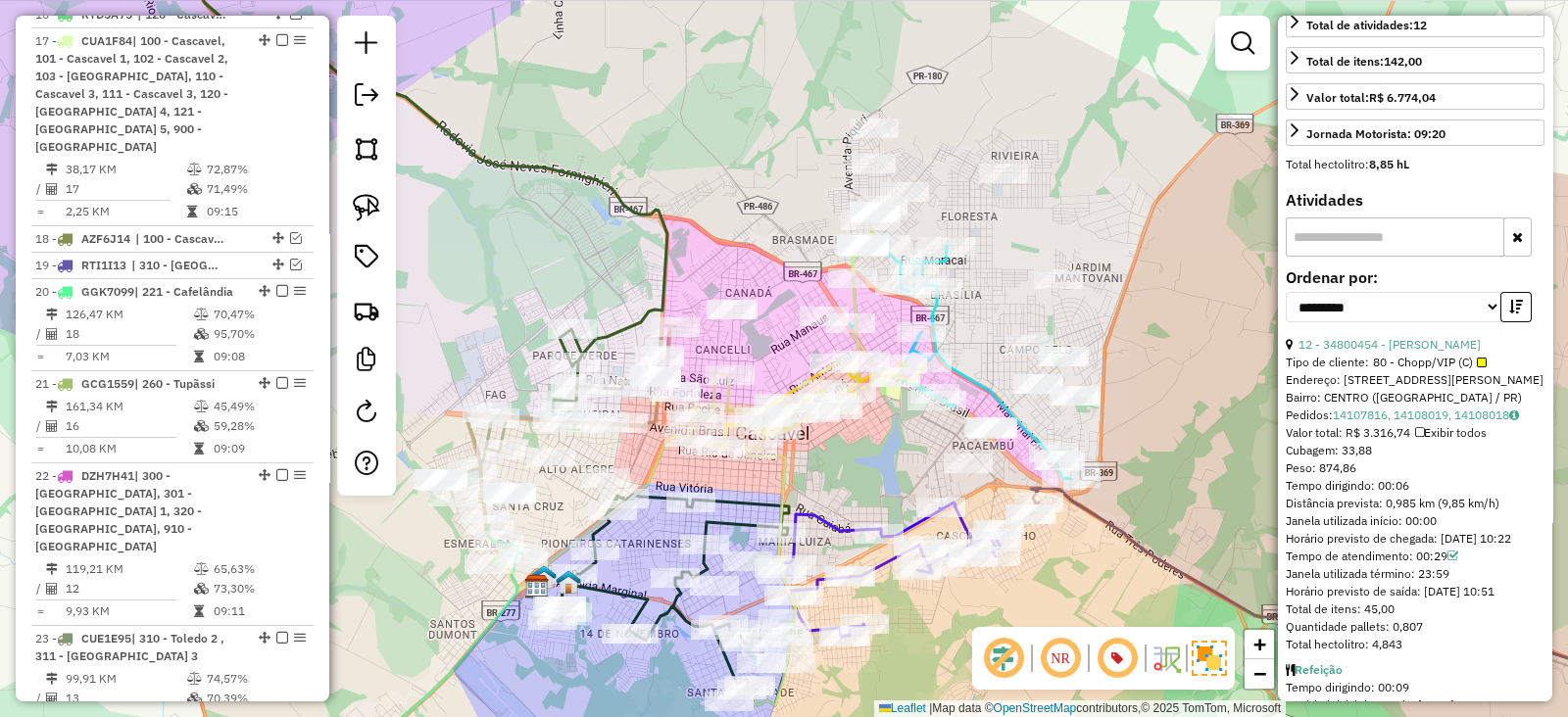
click at [578, 254] on div "Janela de atendimento Grade de atendimento Capacidade Transportadoras Veículos …" at bounding box center [784, 358] width 1568 height 717
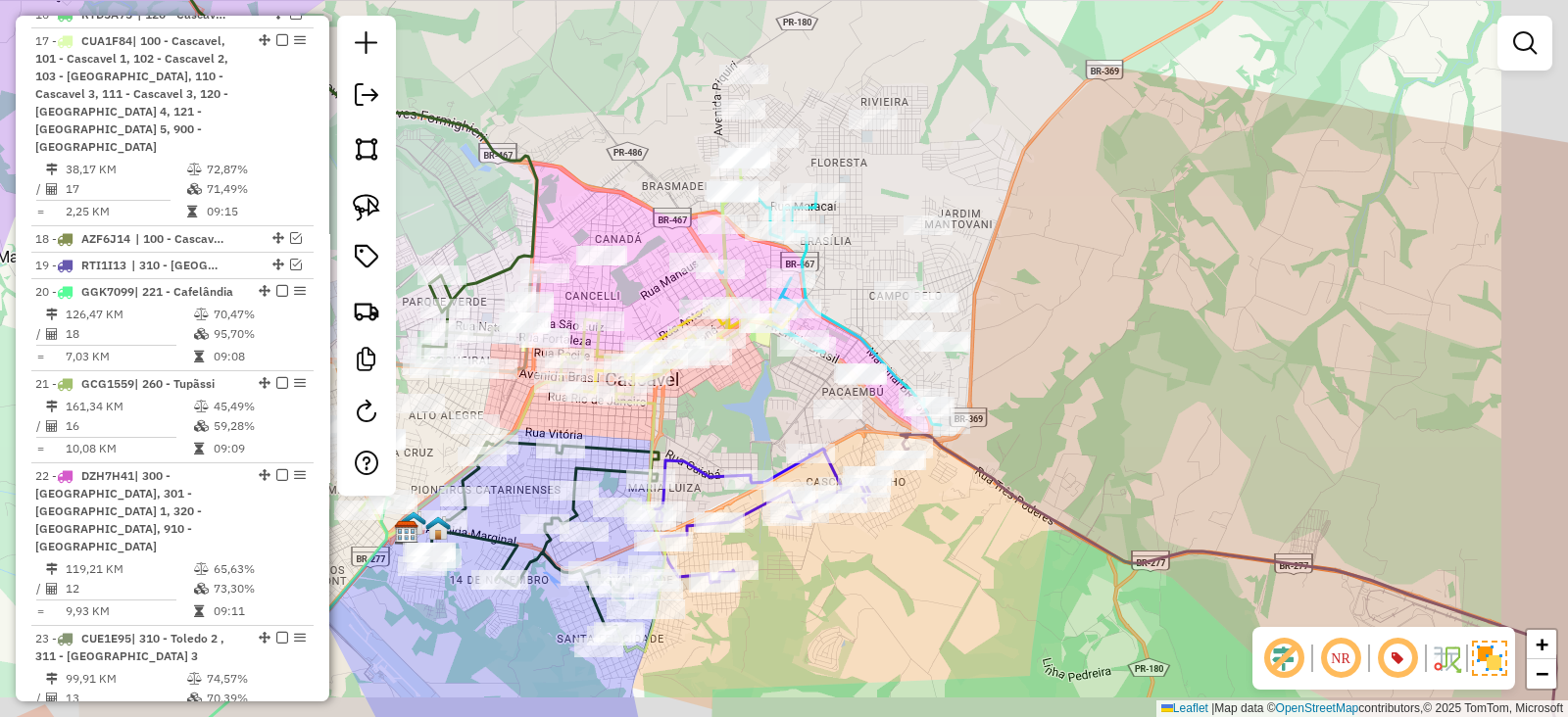
drag, startPoint x: 730, startPoint y: 252, endPoint x: 588, endPoint y: 192, distance: 154.2
click at [588, 192] on div "Janela de atendimento Grade de atendimento Capacidade Transportadoras Veículos …" at bounding box center [784, 358] width 1568 height 717
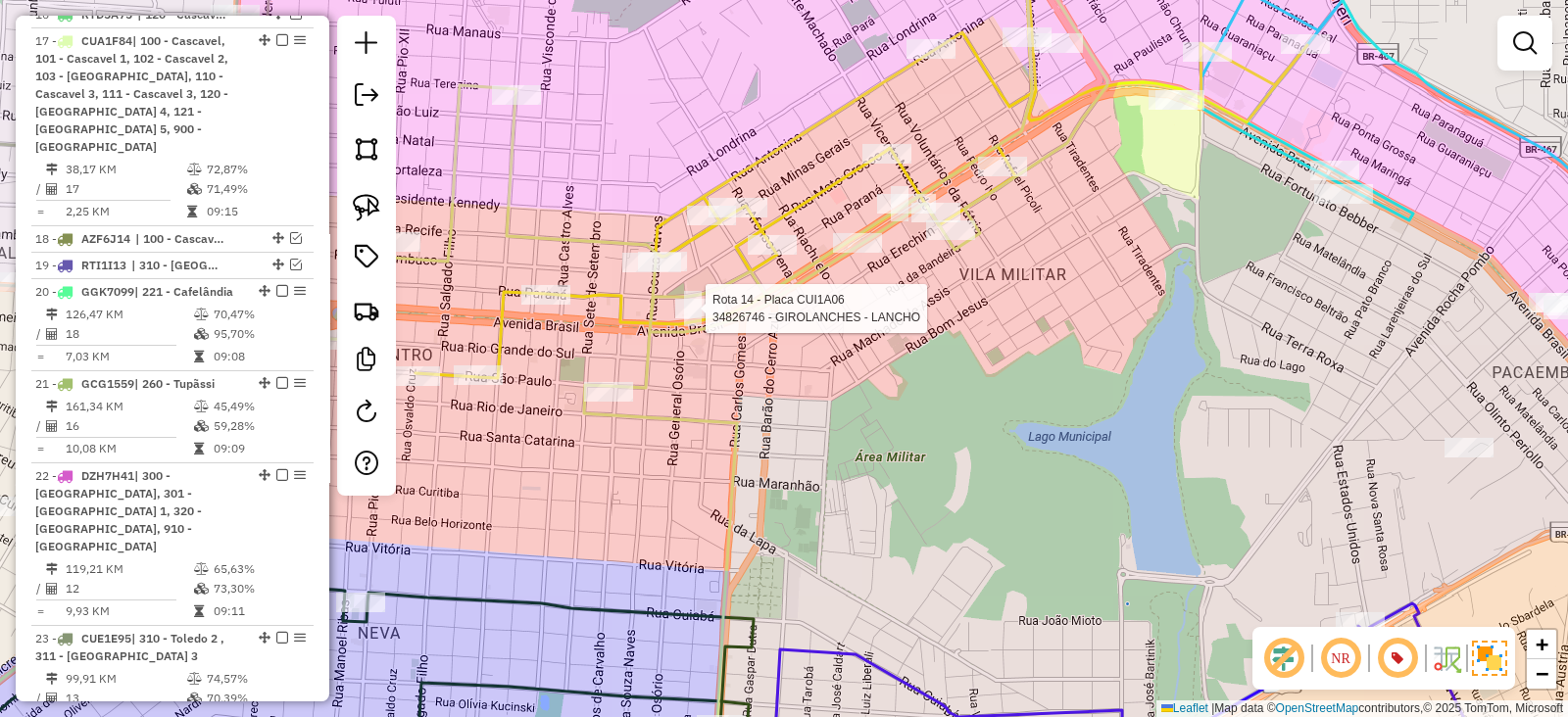
select select "**********"
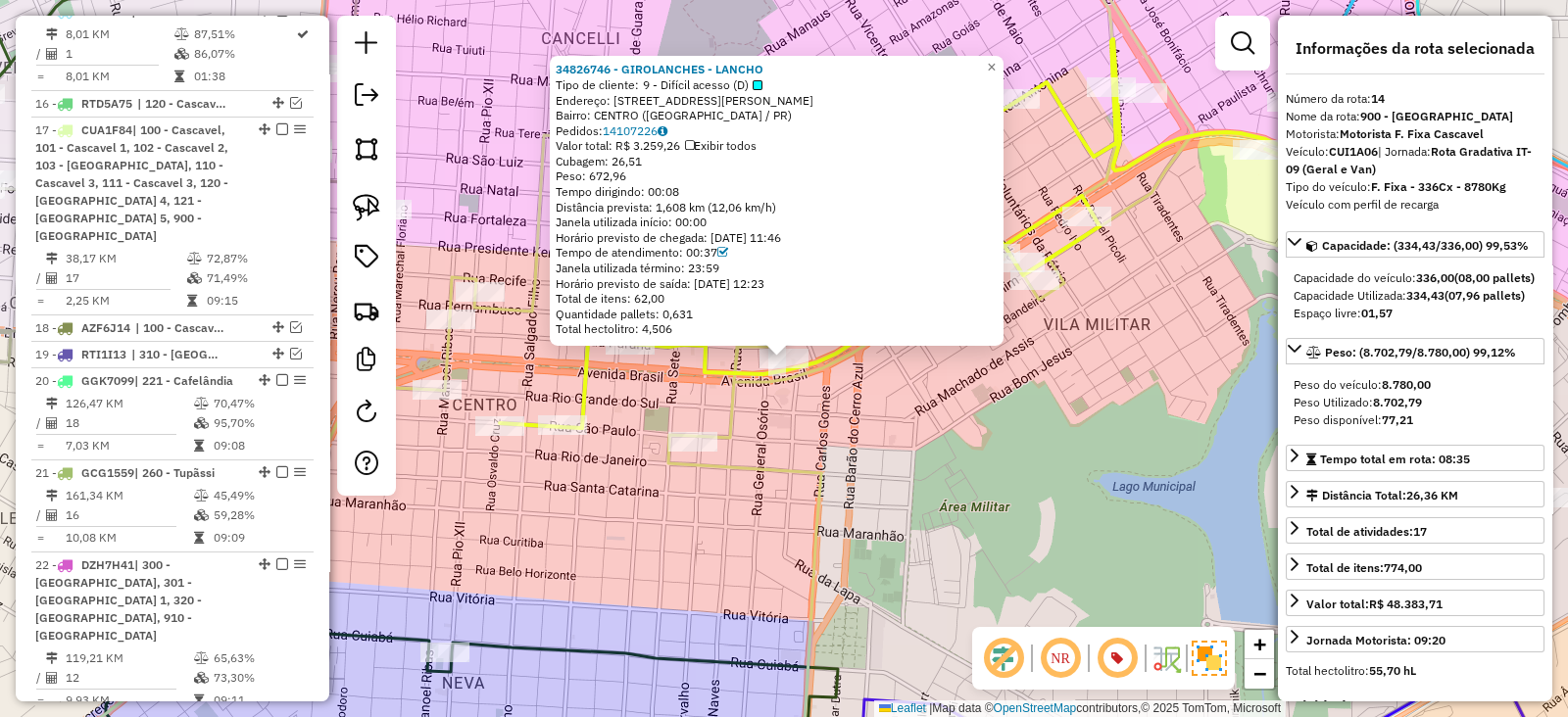
scroll to position [1572, 0]
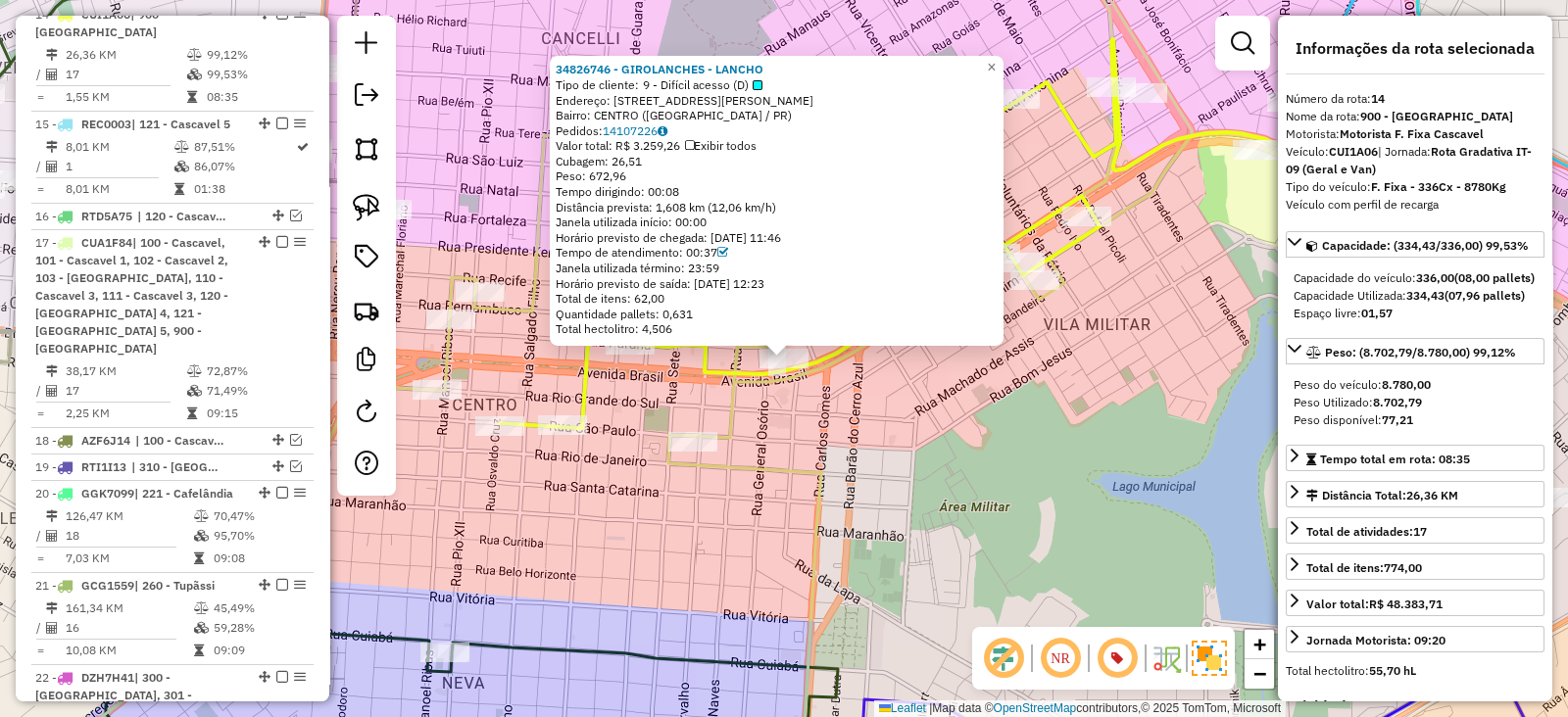
drag, startPoint x: 657, startPoint y: 158, endPoint x: 617, endPoint y: 158, distance: 40.0
click at [617, 158] on div "Cubagem: 26,51" at bounding box center [777, 162] width 441 height 16
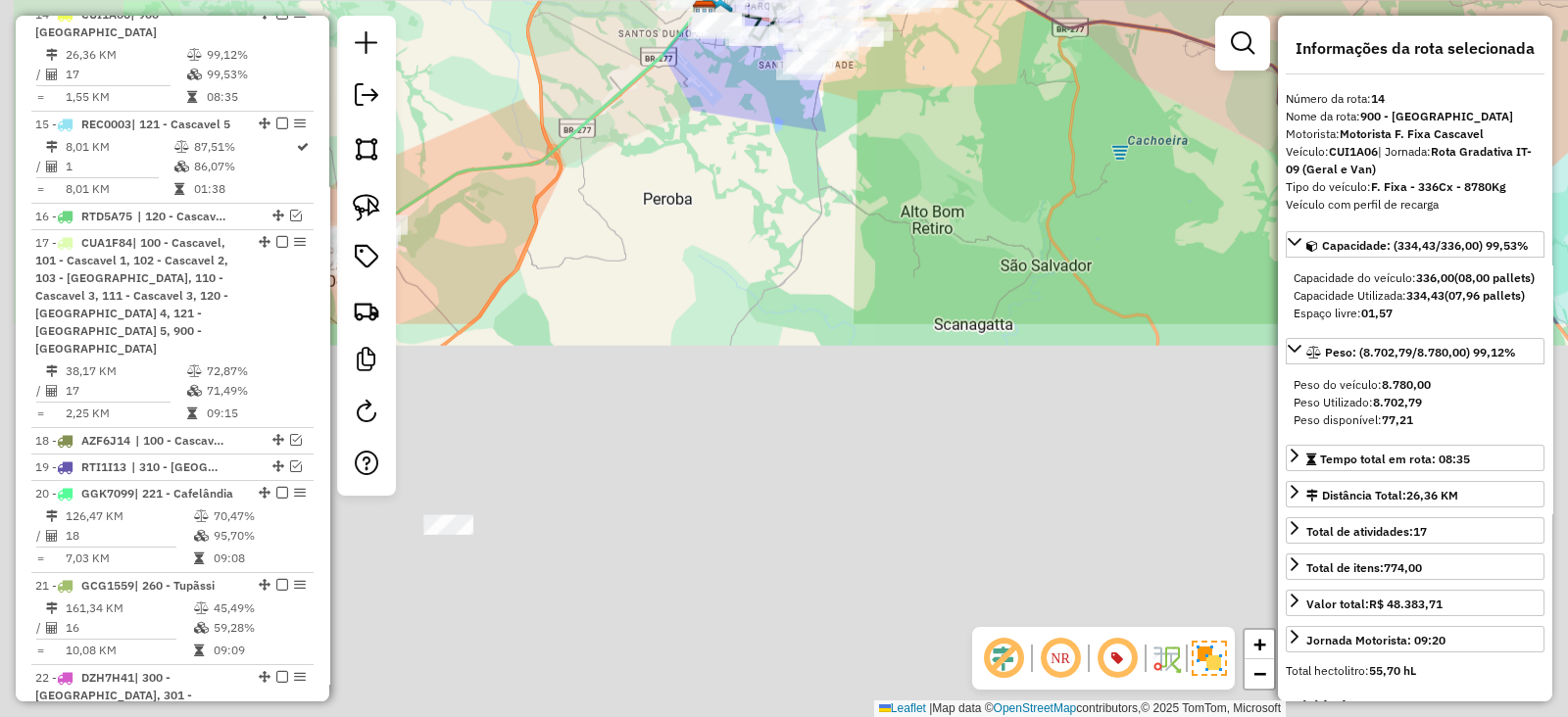
drag, startPoint x: 531, startPoint y: 635, endPoint x: 707, endPoint y: 158, distance: 508.4
click at [707, 155] on div "34826746 - [GEOGRAPHIC_DATA] - LANCHO Tipo de cliente: 9 - Difícil acesso (D) E…" at bounding box center [784, 358] width 1568 height 717
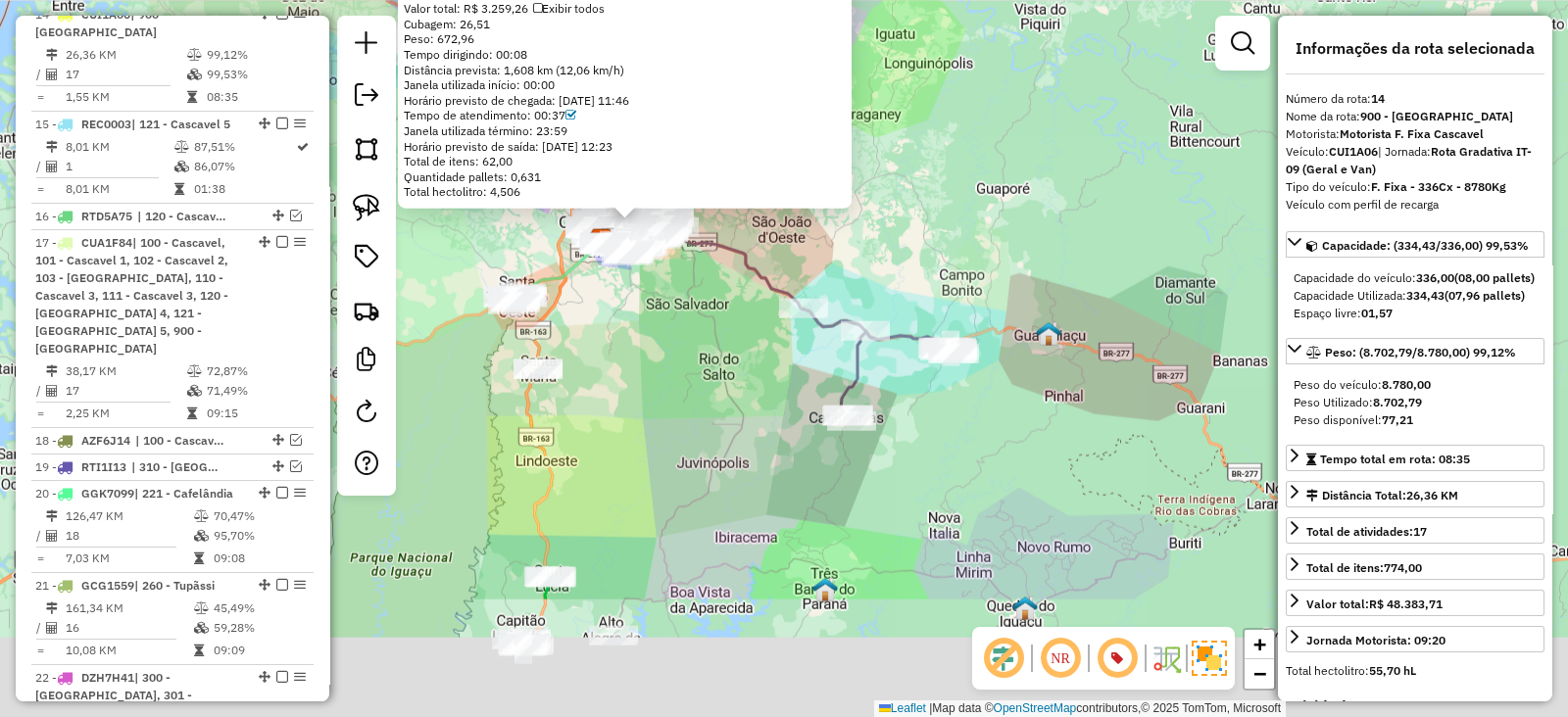
drag, startPoint x: 543, startPoint y: 637, endPoint x: 641, endPoint y: 269, distance: 380.8
click at [641, 269] on div "34826746 - [GEOGRAPHIC_DATA] - LANCHO Tipo de cliente: 9 - Difícil acesso (D) E…" at bounding box center [784, 358] width 1568 height 717
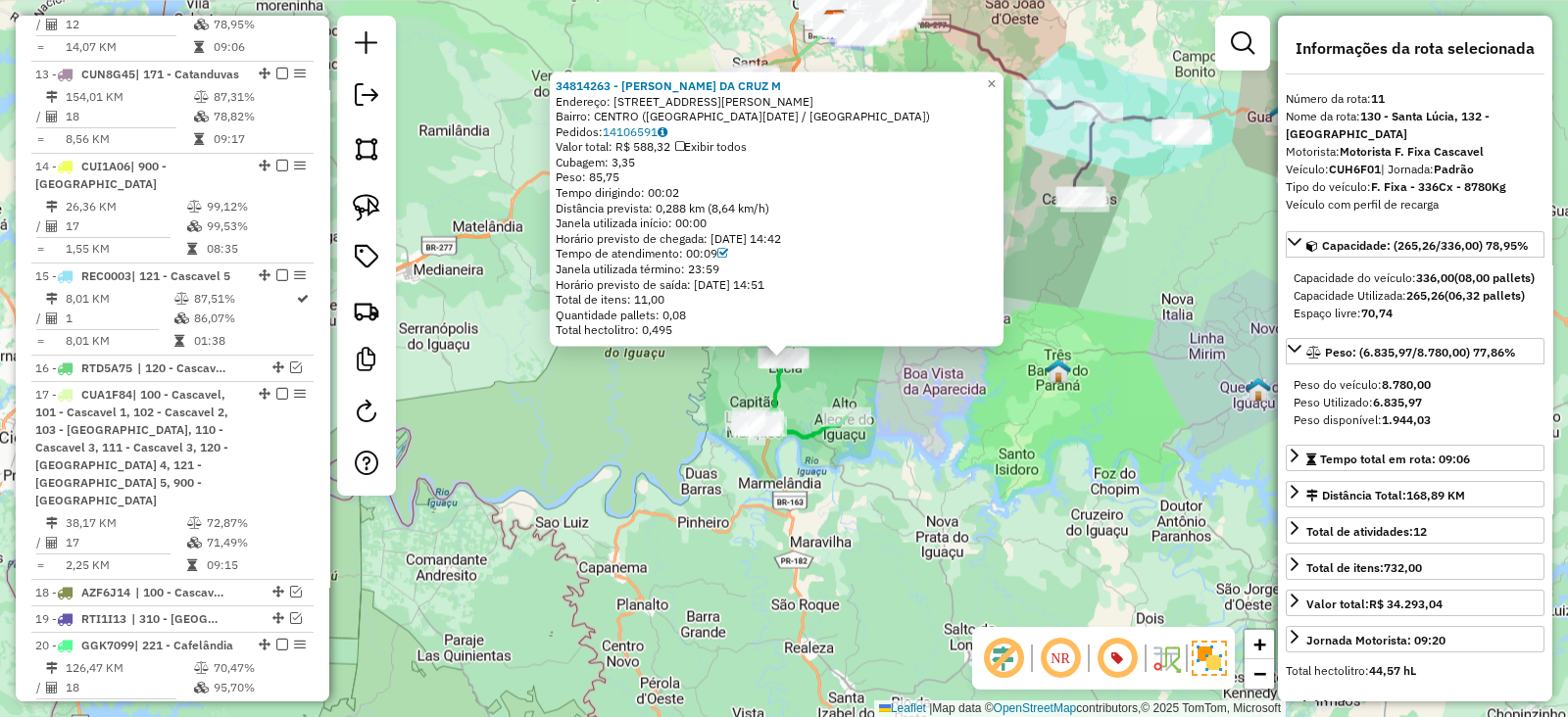
scroll to position [1353, 0]
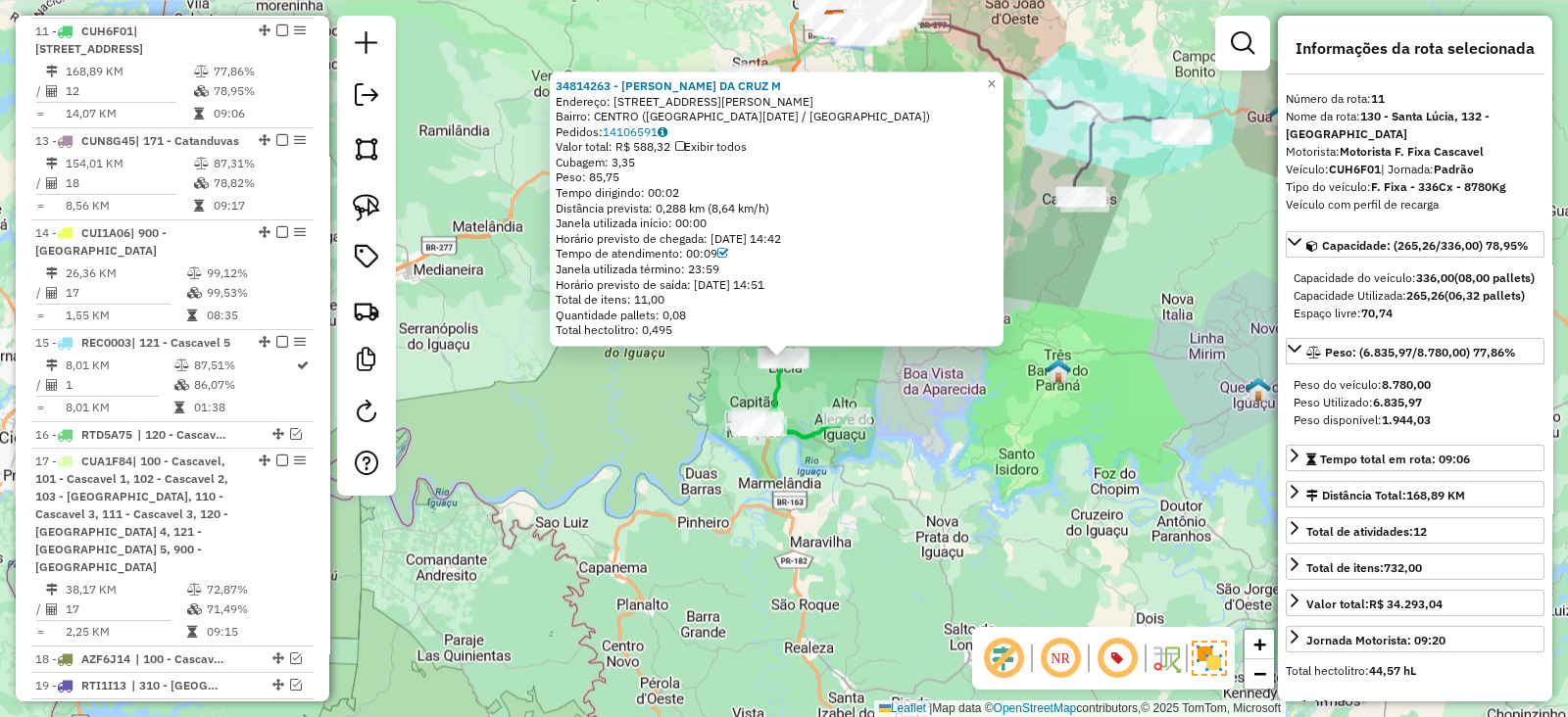
click at [563, 510] on div "34814263 - [PERSON_NAME] DA CRUZ M Endereço: AV AV [PERSON_NAME] 232 232 Bairro…" at bounding box center [784, 358] width 1568 height 717
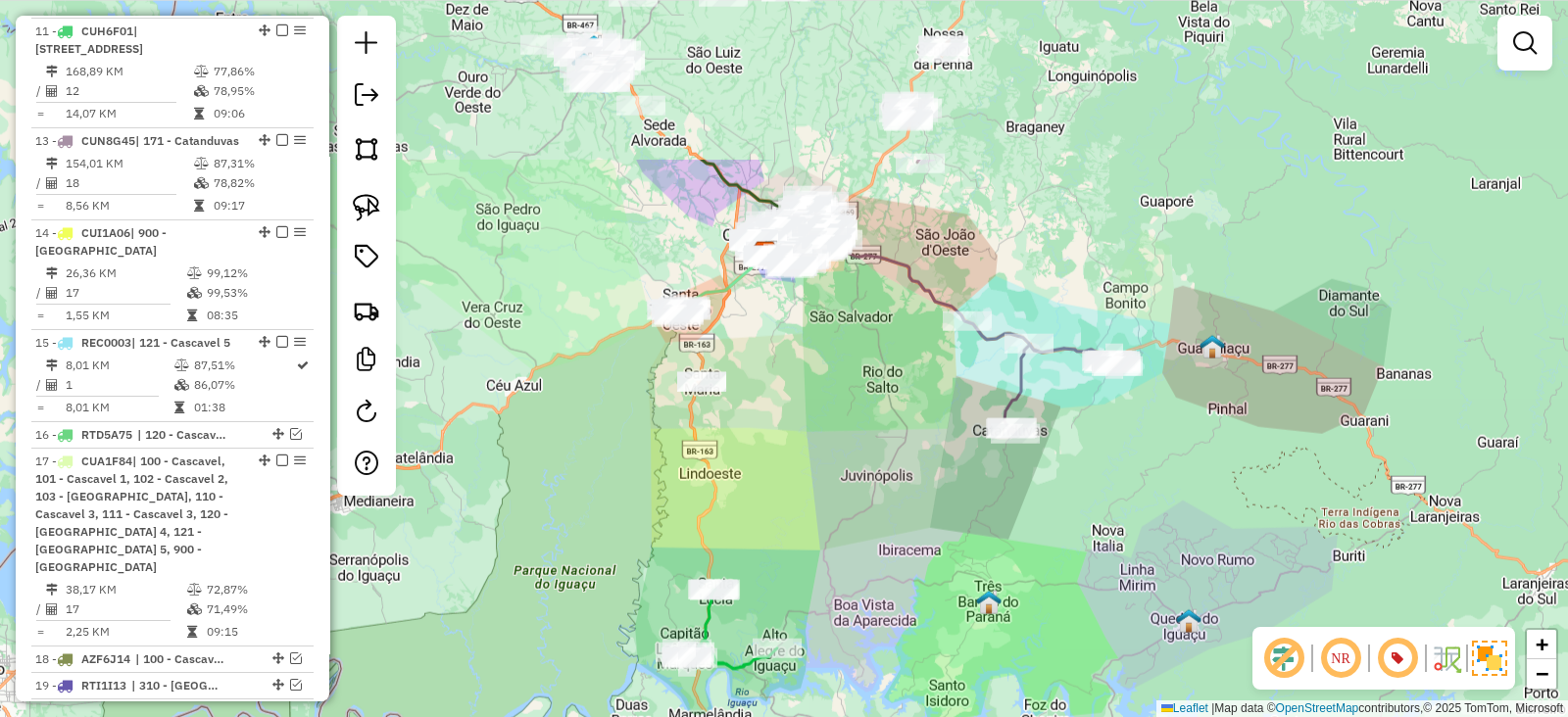
drag, startPoint x: 617, startPoint y: 325, endPoint x: 548, endPoint y: 556, distance: 241.1
click at [548, 556] on div "Janela de atendimento Grade de atendimento Capacidade Transportadoras Veículos …" at bounding box center [784, 358] width 1568 height 717
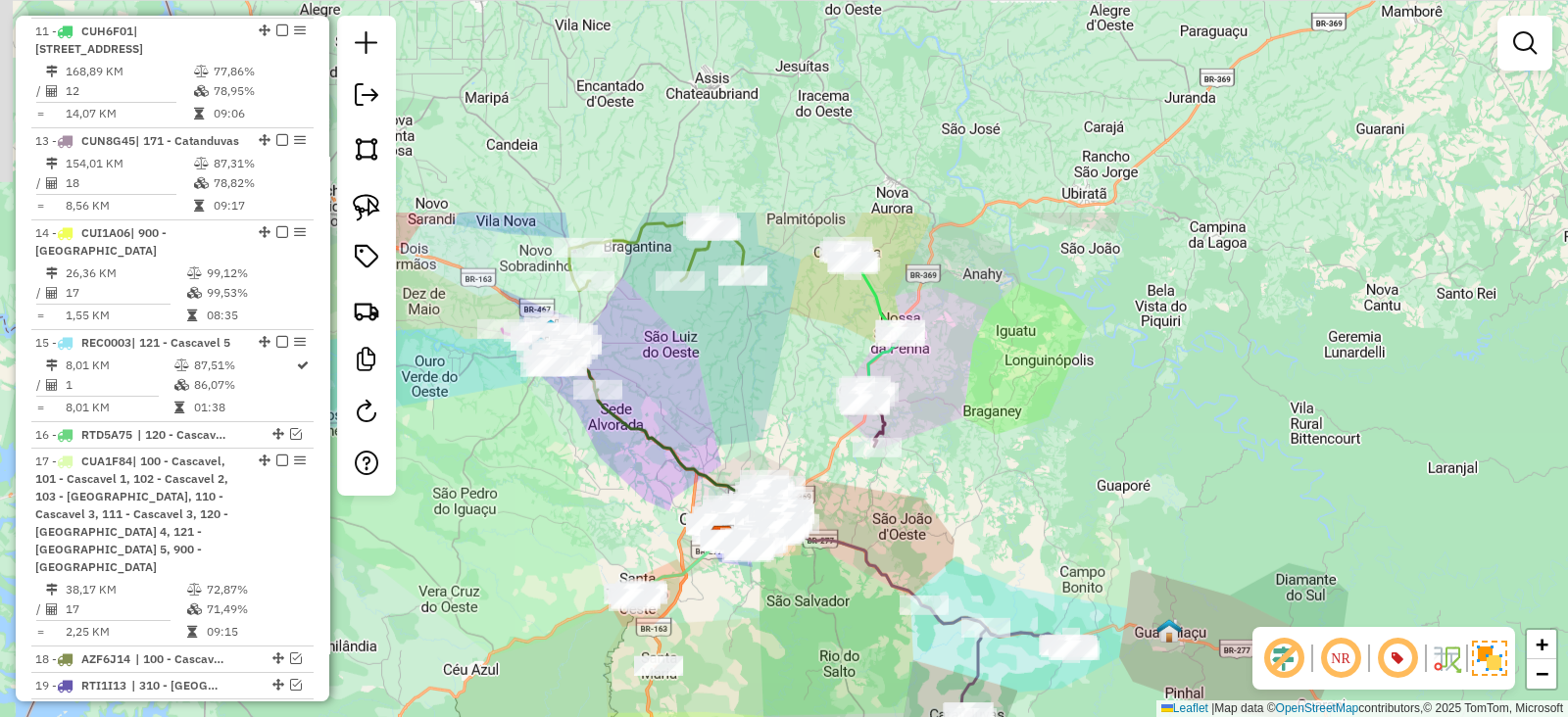
drag, startPoint x: 1068, startPoint y: 220, endPoint x: 1025, endPoint y: 504, distance: 287.2
click at [1025, 504] on div "Janela de atendimento Grade de atendimento Capacidade Transportadoras Veículos …" at bounding box center [784, 358] width 1568 height 717
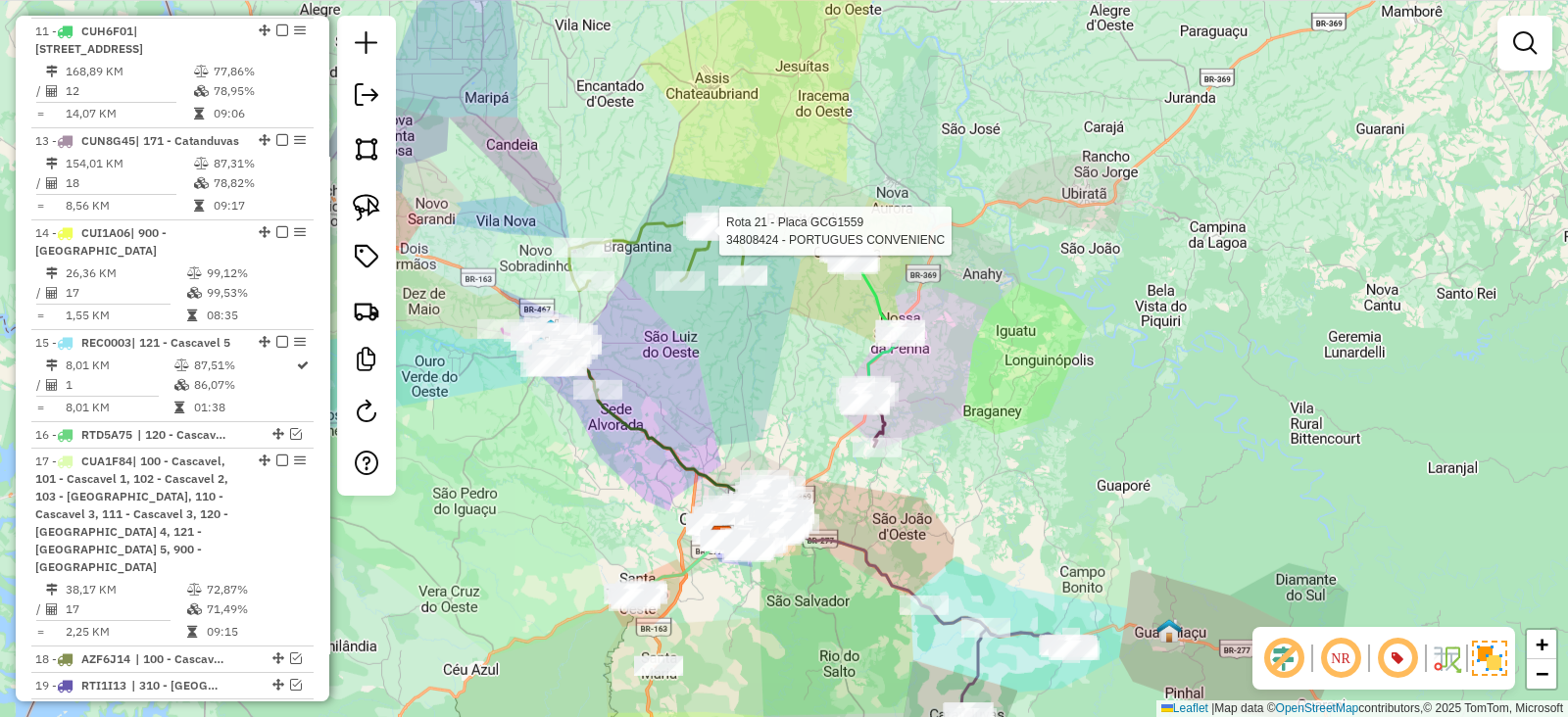
select select "**********"
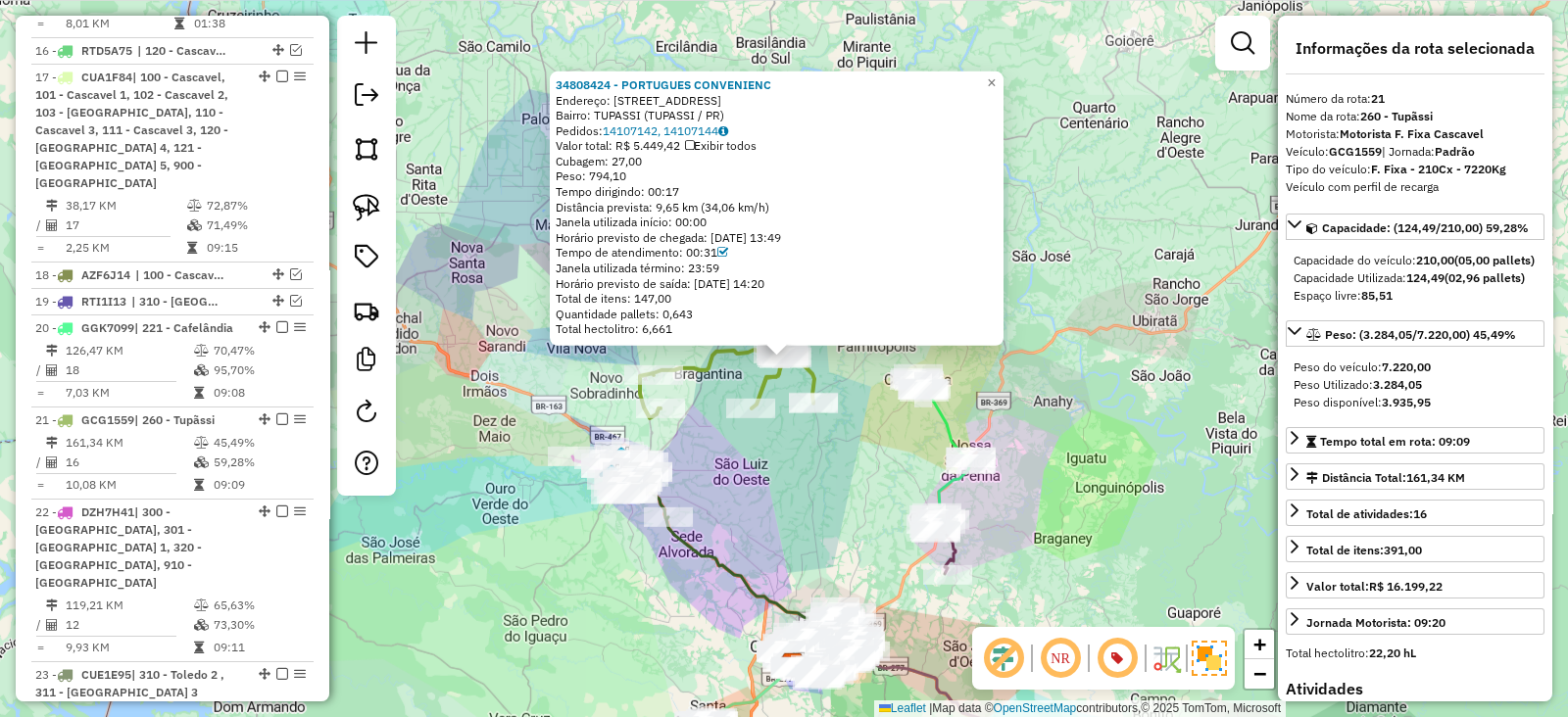
scroll to position [2126, 0]
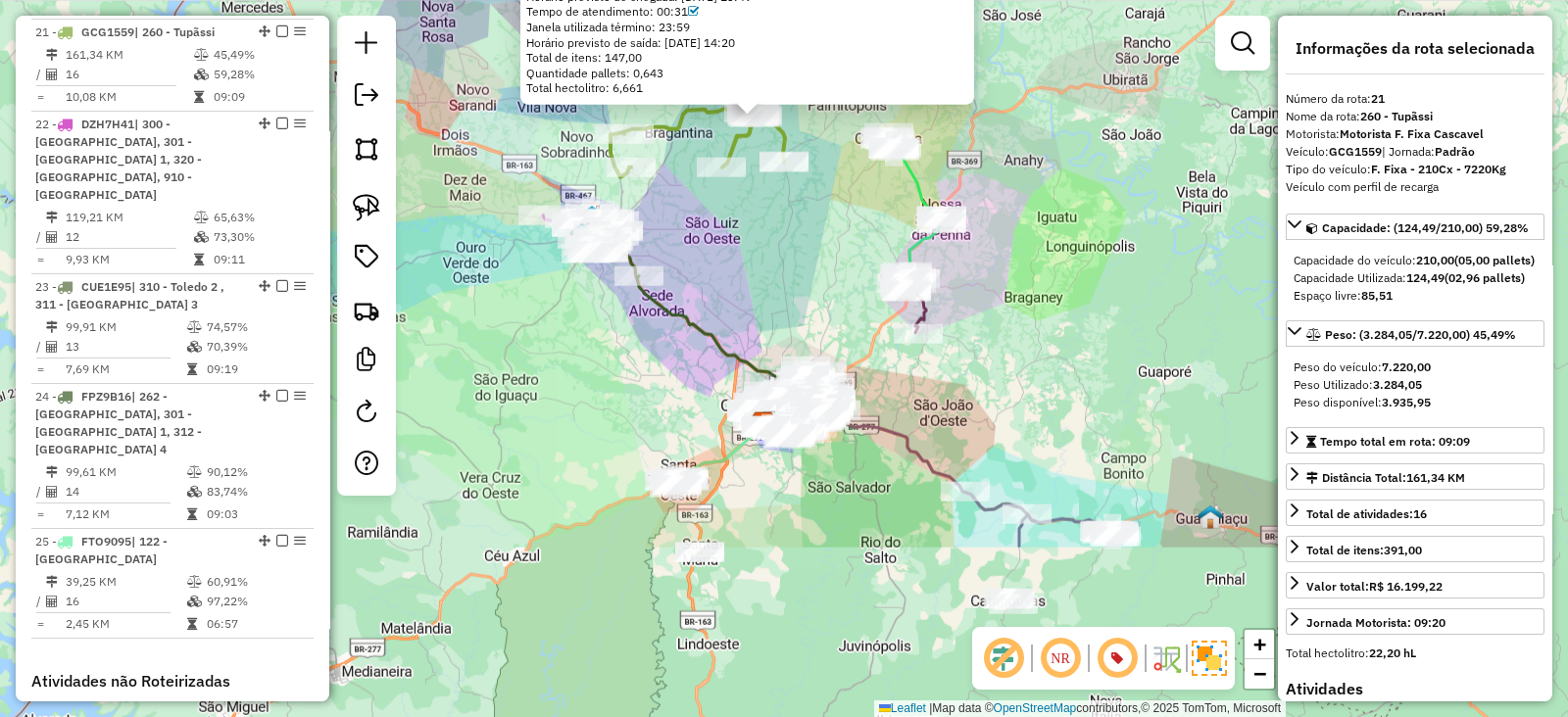
drag, startPoint x: 813, startPoint y: 541, endPoint x: 784, endPoint y: 300, distance: 242.7
click at [784, 300] on div "34808424 - PORTUGUES CONVENIENC Endereço: AV LAMBARI 922 Bairro: TUPASSI (TUPAS…" at bounding box center [784, 358] width 1568 height 717
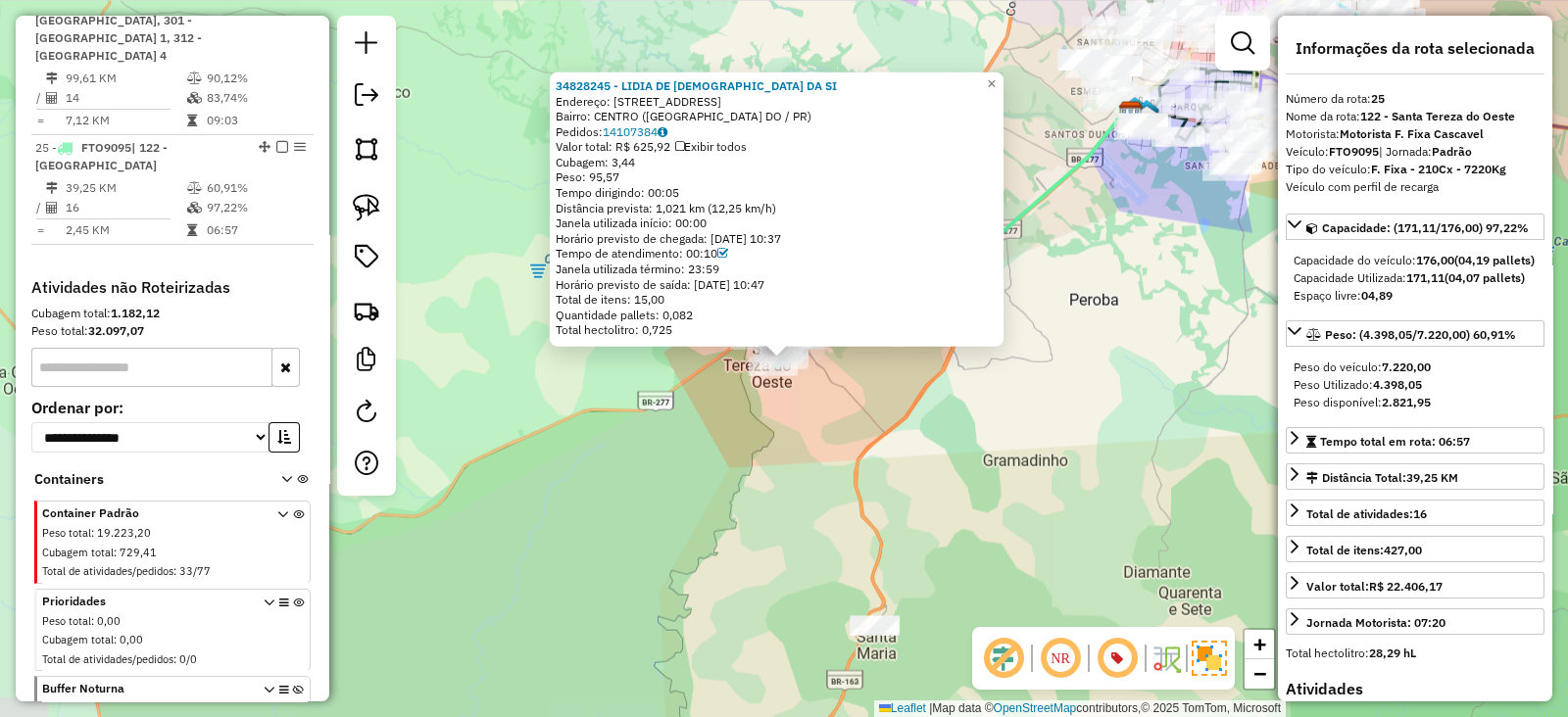
scroll to position [2563, 0]
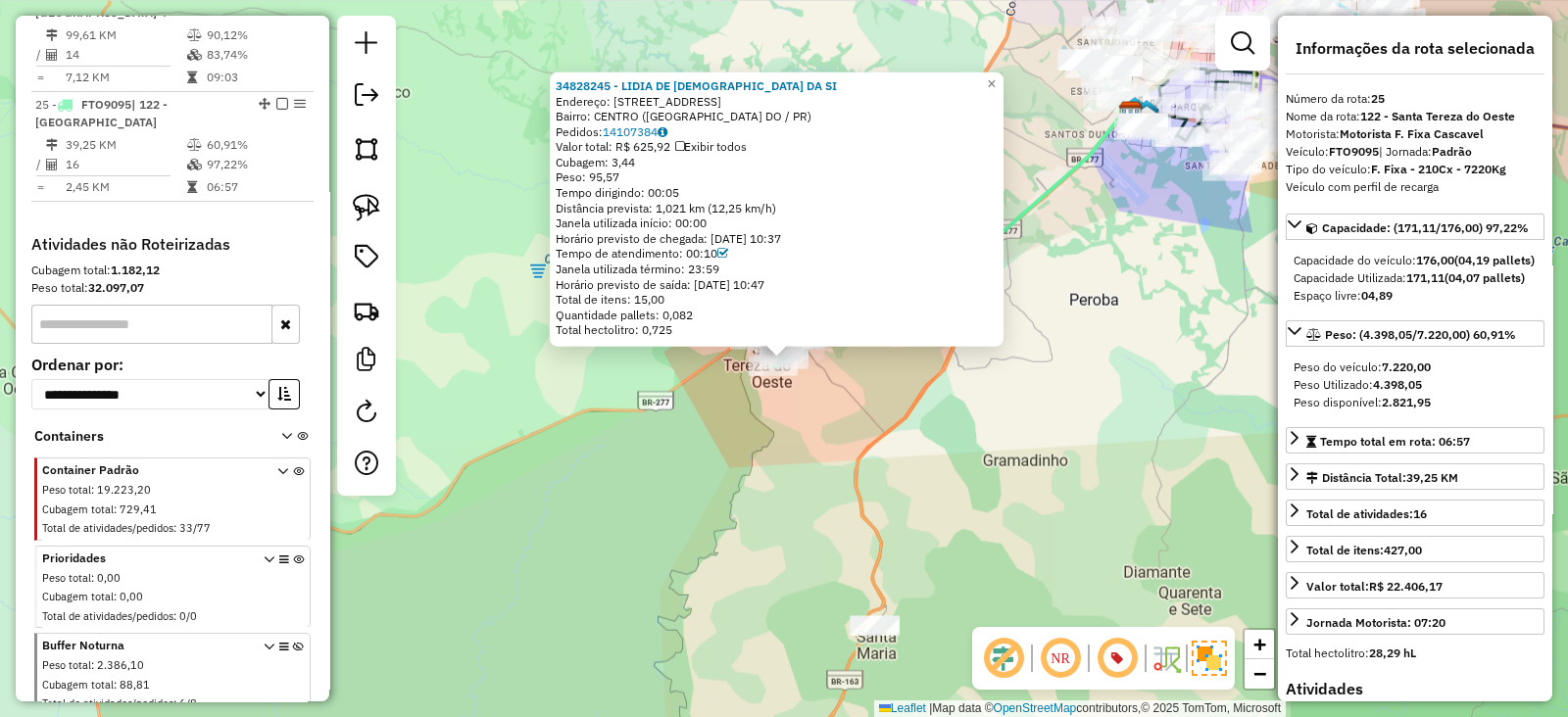
click at [917, 439] on div "34828245 - LIDIA DE JESUS DA SI Endereço: [STREET_ADDRESS] Bairro: [GEOGRAPHIC_…" at bounding box center [784, 358] width 1568 height 717
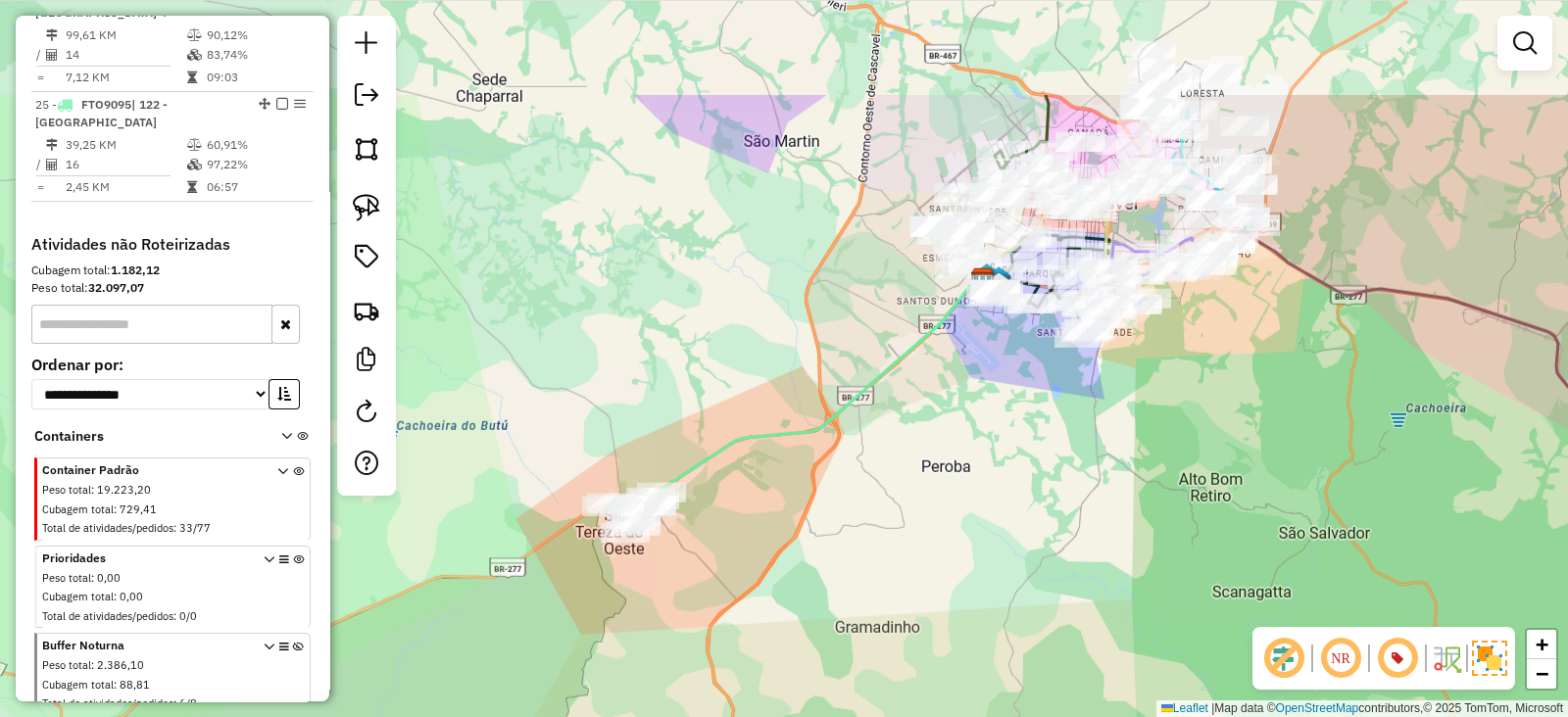
drag, startPoint x: 1049, startPoint y: 251, endPoint x: 901, endPoint y: 418, distance: 223.1
click at [901, 418] on div "Janela de atendimento Grade de atendimento Capacidade Transportadoras Veículos …" at bounding box center [784, 358] width 1568 height 717
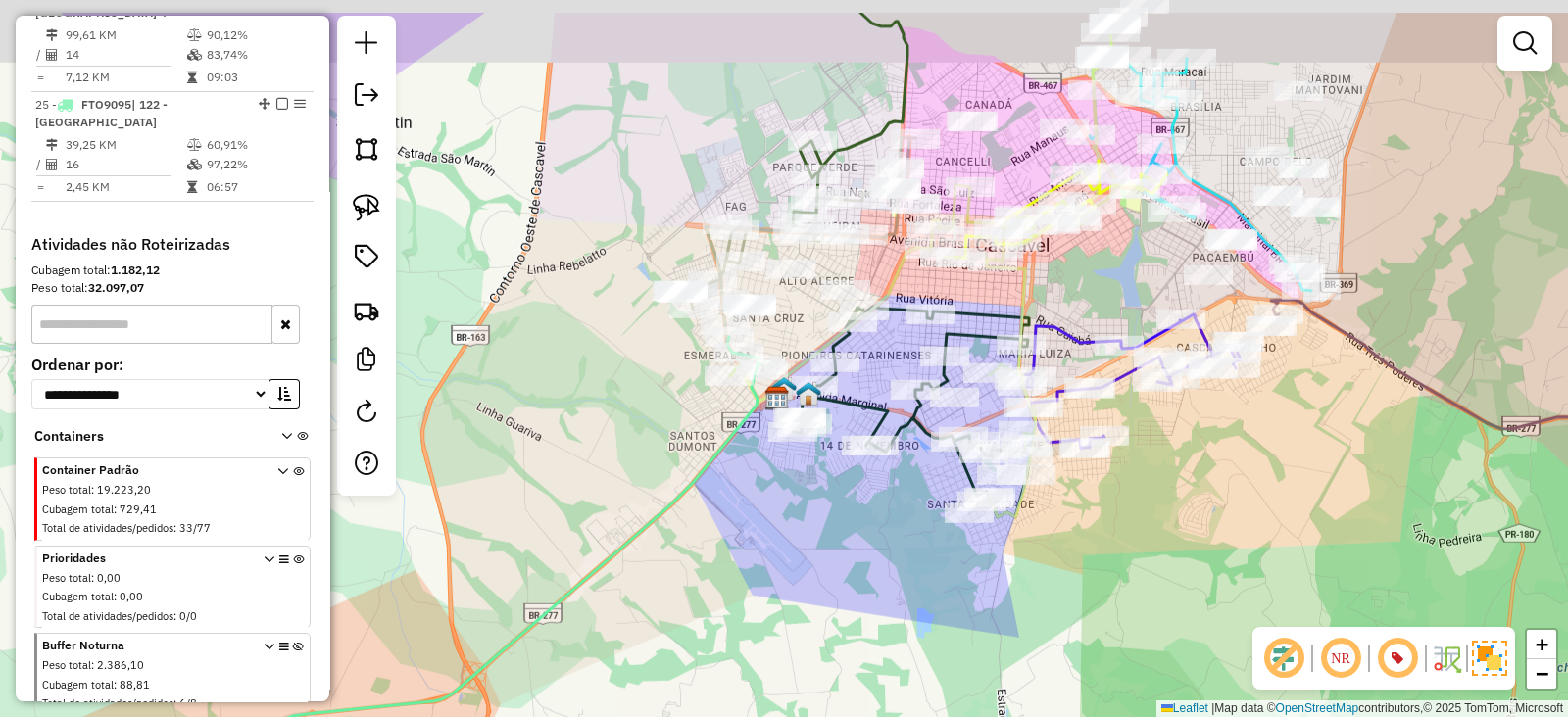
drag, startPoint x: 803, startPoint y: 237, endPoint x: 784, endPoint y: 321, distance: 86.1
click at [784, 321] on div "Janela de atendimento Grade de atendimento Capacidade Transportadoras Veículos …" at bounding box center [784, 358] width 1568 height 717
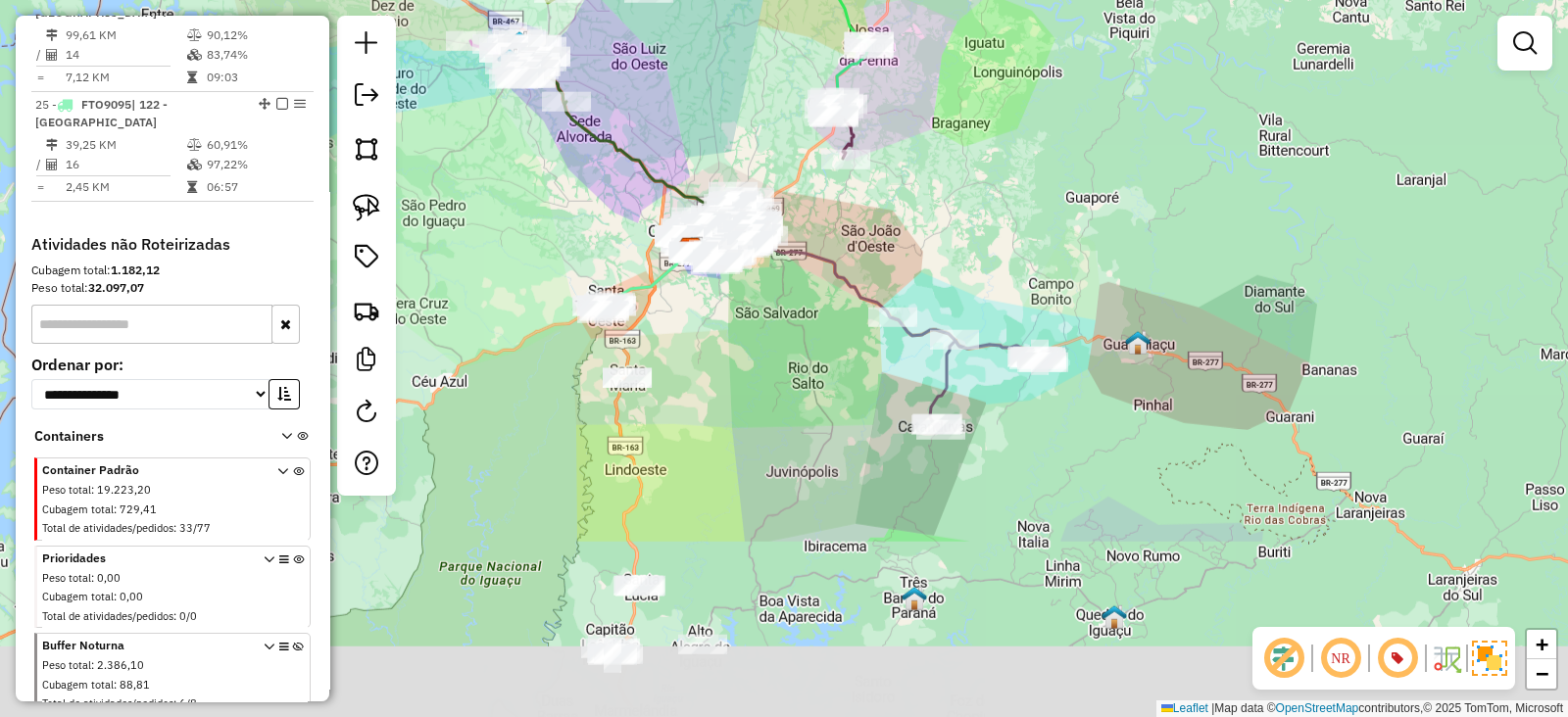
drag, startPoint x: 947, startPoint y: 399, endPoint x: 971, endPoint y: 152, distance: 248.2
click at [971, 152] on div "Janela de atendimento Grade de atendimento Capacidade Transportadoras Veículos …" at bounding box center [784, 358] width 1568 height 717
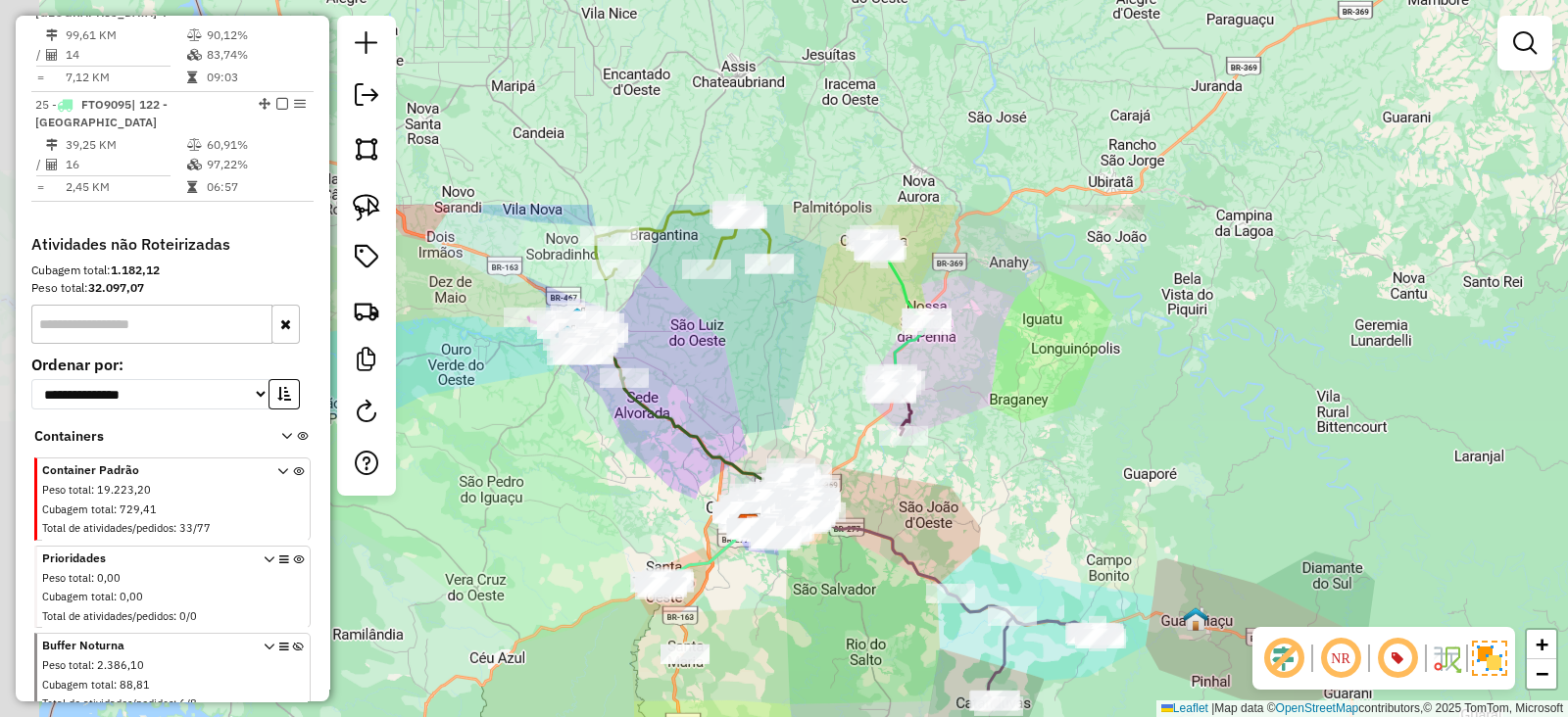
drag, startPoint x: 818, startPoint y: 385, endPoint x: 877, endPoint y: 637, distance: 258.8
click at [877, 637] on div "Janela de atendimento Grade de atendimento Capacidade Transportadoras Veículos …" at bounding box center [784, 358] width 1568 height 717
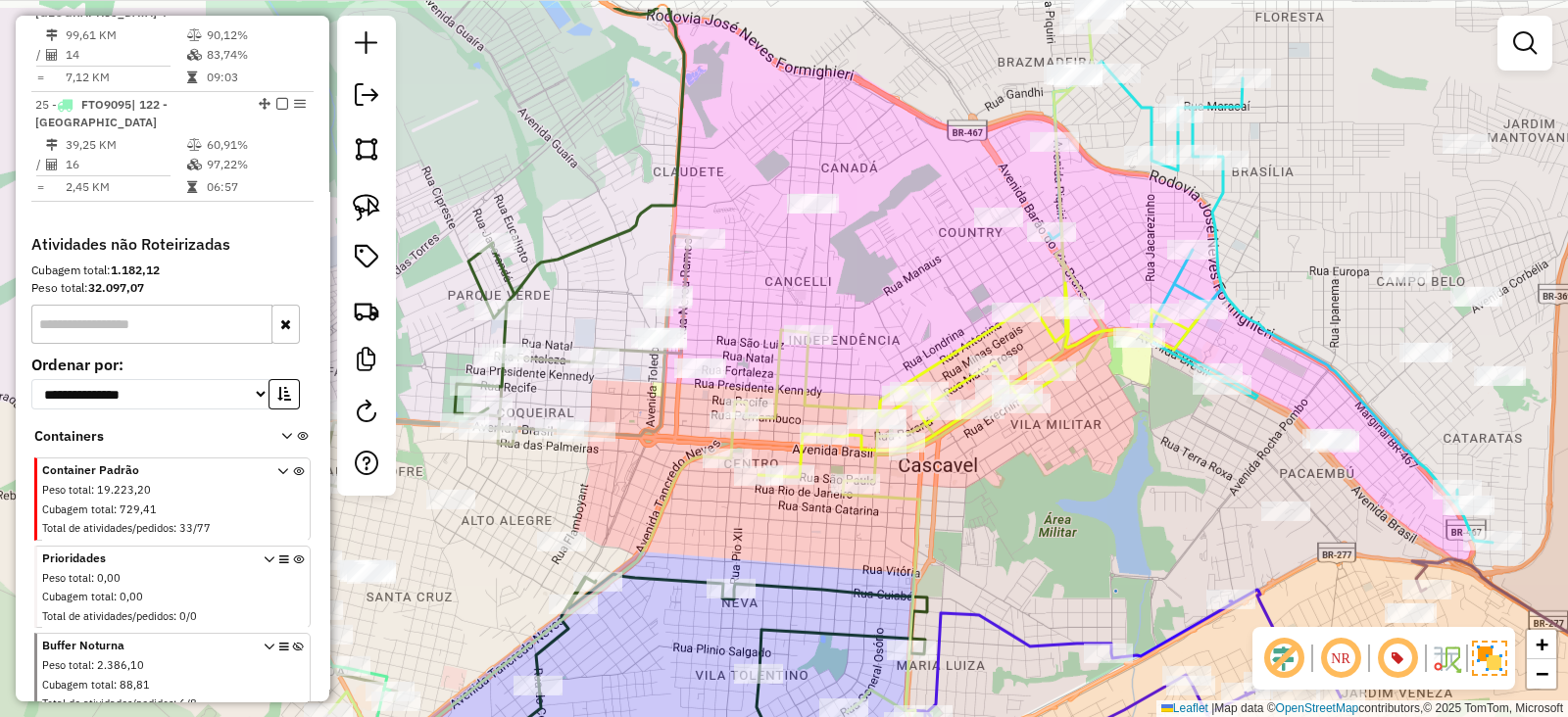
click at [897, 526] on div "Janela de atendimento Grade de atendimento Capacidade Transportadoras Veículos …" at bounding box center [784, 358] width 1568 height 717
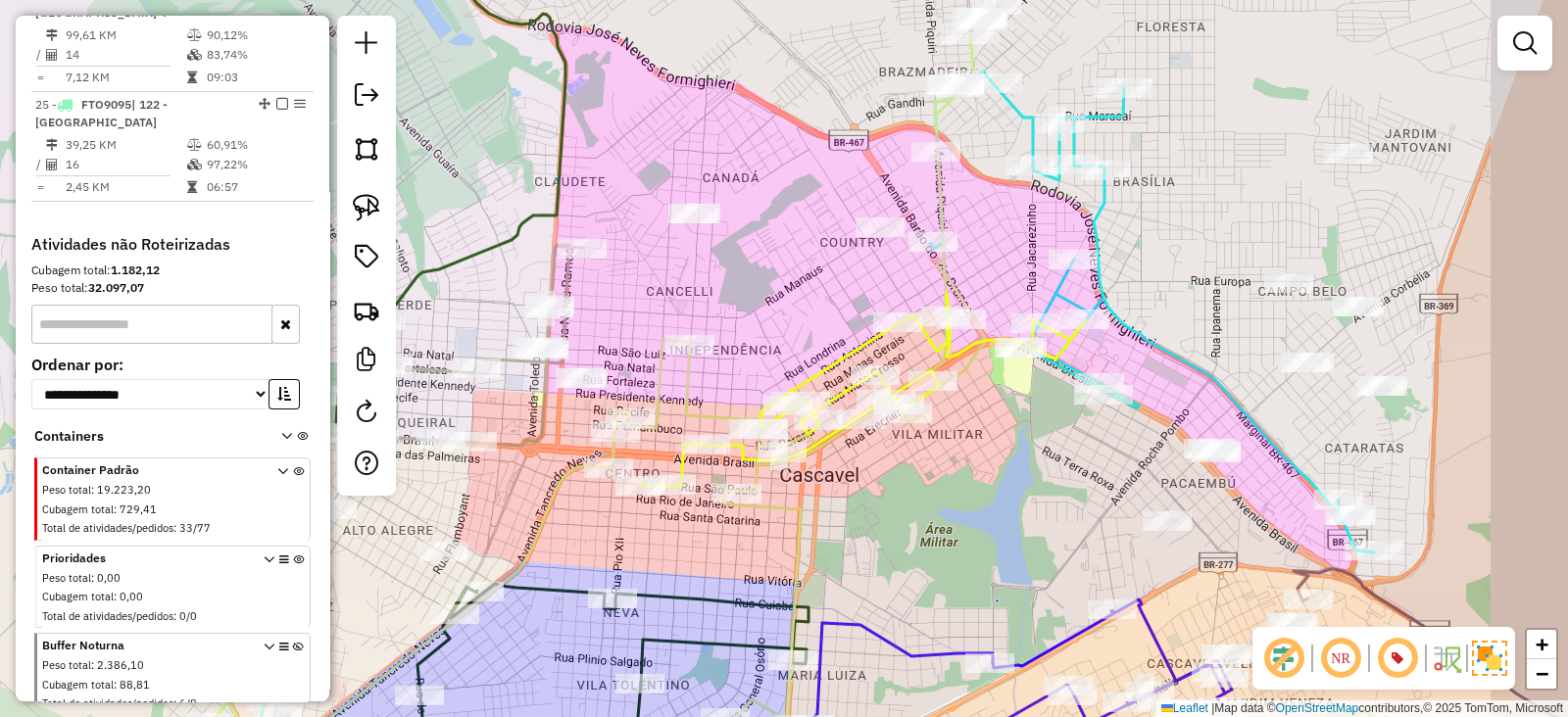
drag, startPoint x: 1081, startPoint y: 355, endPoint x: 855, endPoint y: 448, distance: 244.4
click at [855, 448] on div "Janela de atendimento Grade de atendimento Capacidade Transportadoras Veículos …" at bounding box center [784, 358] width 1568 height 717
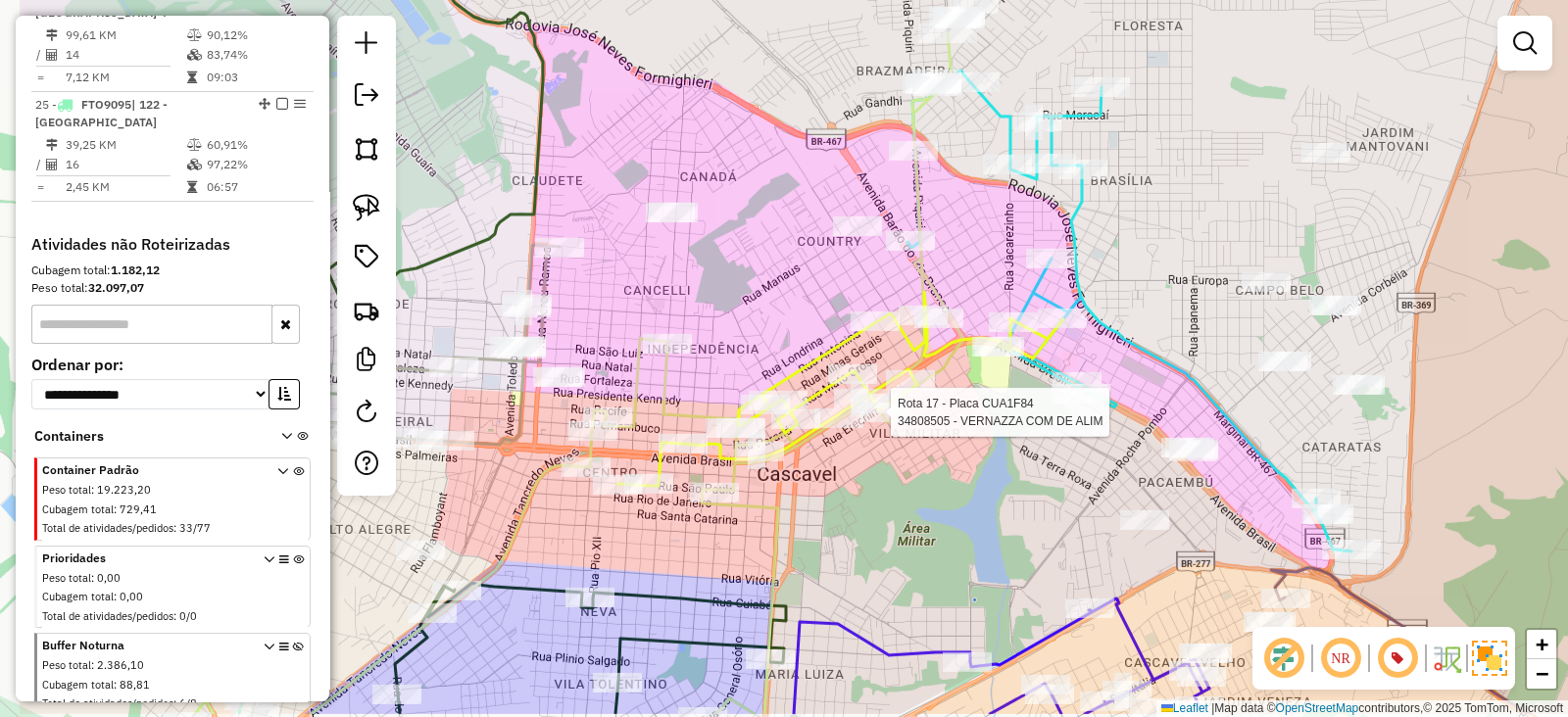
drag, startPoint x: 899, startPoint y: 452, endPoint x: 1002, endPoint y: 423, distance: 107.0
click at [1002, 423] on div "Rota 17 - Placa CUA1F84 34808505 - VERNAZZA COM DE ALIM Janela de atendimento G…" at bounding box center [784, 358] width 1568 height 717
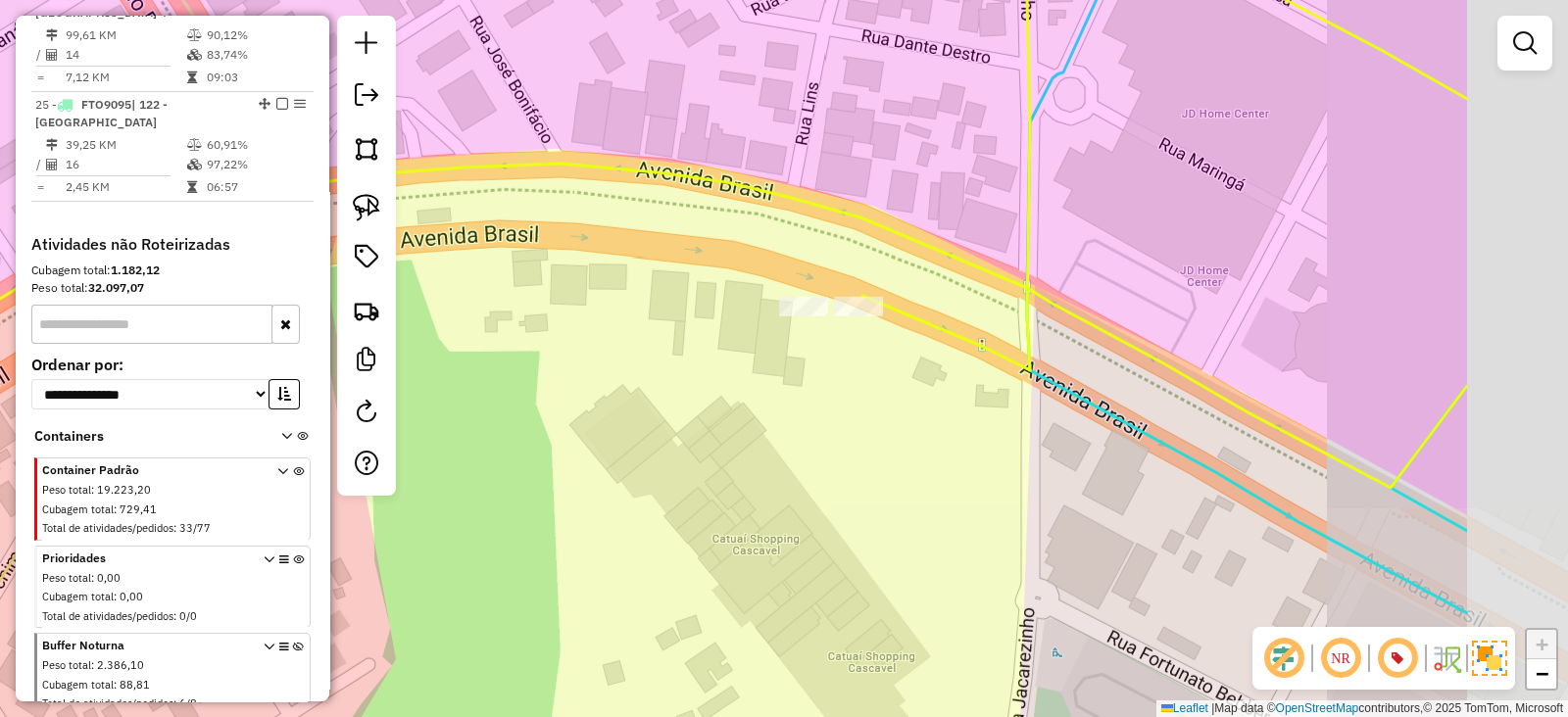
drag, startPoint x: 1023, startPoint y: 289, endPoint x: 766, endPoint y: 278, distance: 257.2
click at [766, 278] on div "Rota 17 - Placa CUA1F84 34808505 - VERNAZZA COM DE ALIM Janela de atendimento G…" at bounding box center [784, 358] width 1568 height 717
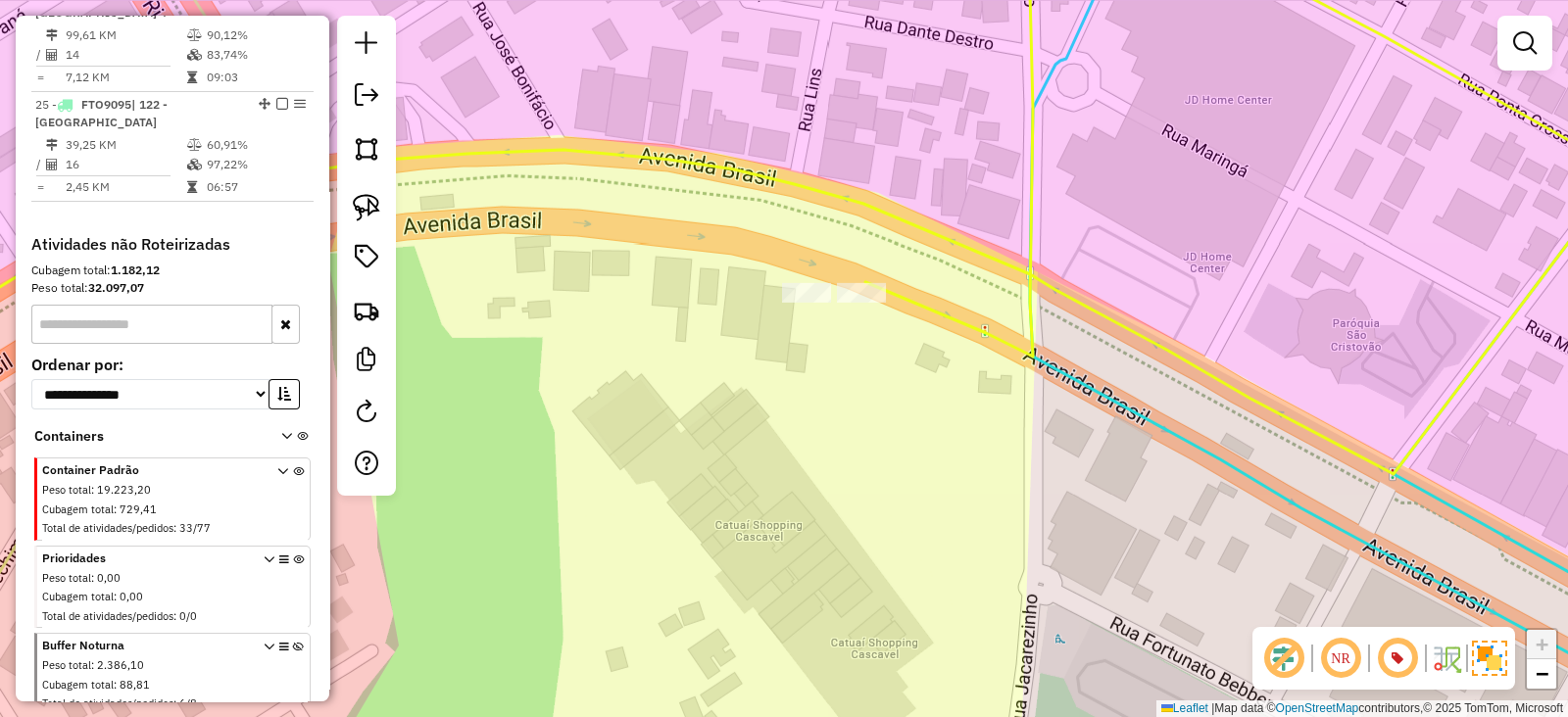
drag, startPoint x: 852, startPoint y: 429, endPoint x: 862, endPoint y: 385, distance: 45.1
click at [862, 385] on div "Rota 17 - Placa CUA1F84 34808505 - VERNAZZA COM DE ALIM Janela de atendimento G…" at bounding box center [784, 358] width 1568 height 717
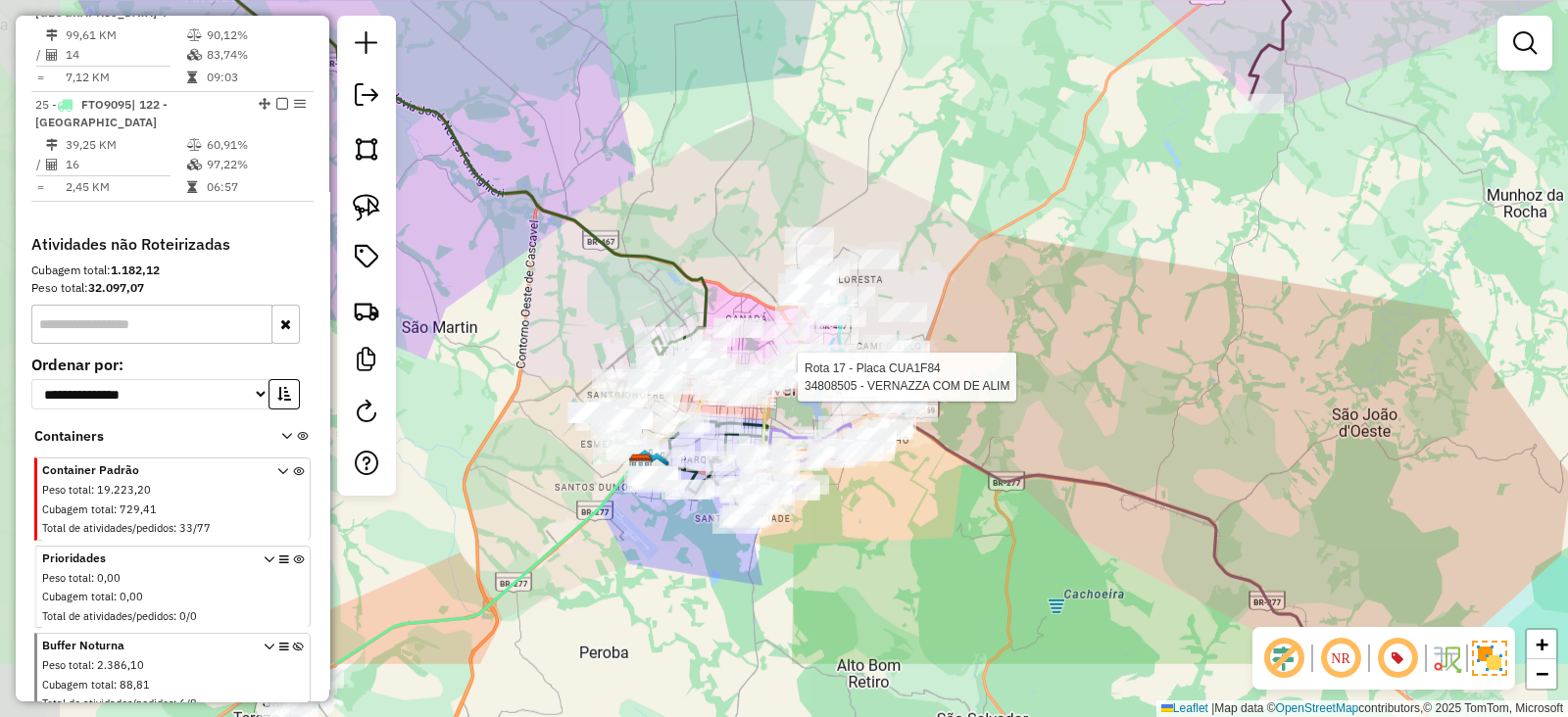
drag, startPoint x: 956, startPoint y: 419, endPoint x: 1050, endPoint y: 294, distance: 156.4
click at [1050, 294] on div "Rota 17 - Placa CUA1F84 34808505 - VERNAZZA COM DE ALIM Janela de atendimento G…" at bounding box center [784, 358] width 1568 height 717
